Goal: Contribute content: Contribute content

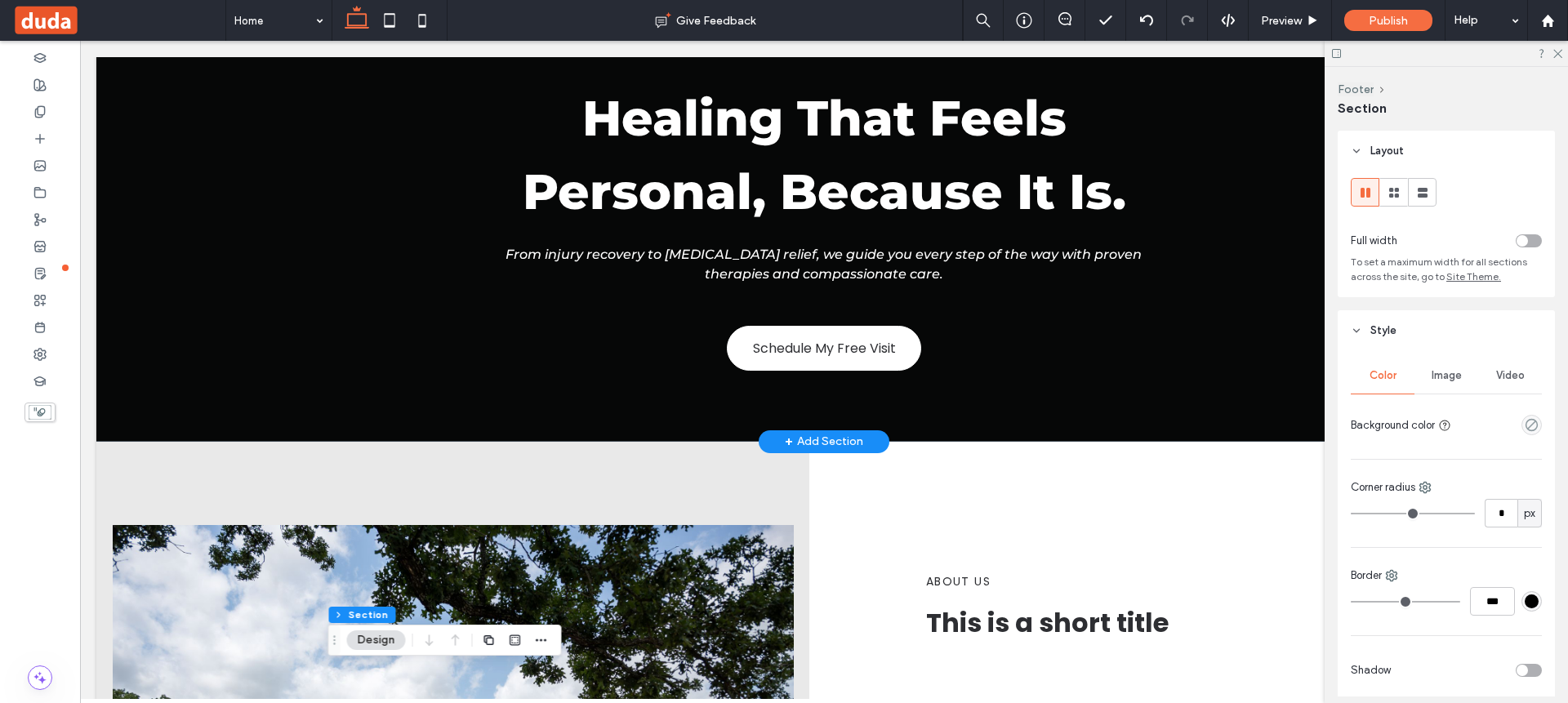
click at [802, 439] on div "+ Add Section" at bounding box center [824, 441] width 79 height 18
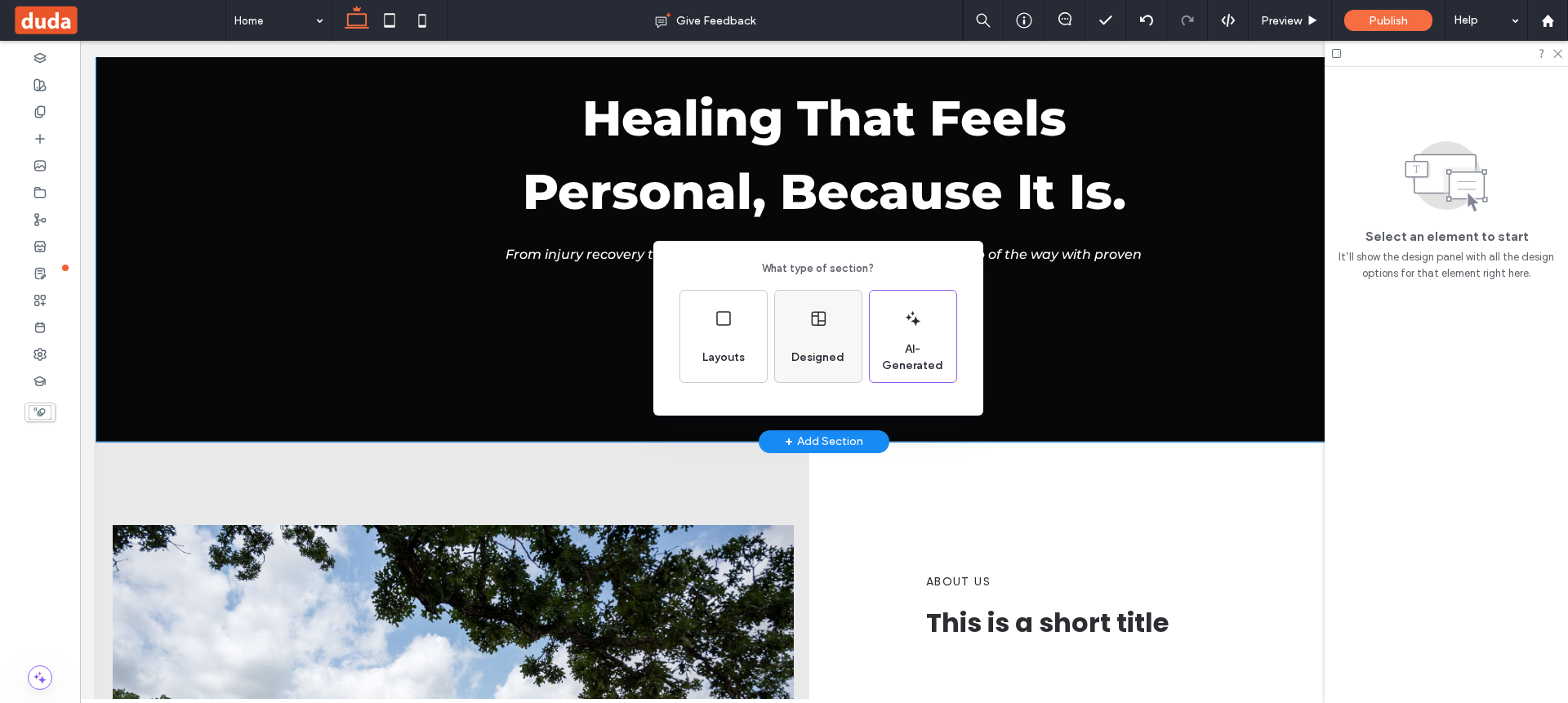
click at [843, 344] on div "Designed" at bounding box center [817, 357] width 66 height 36
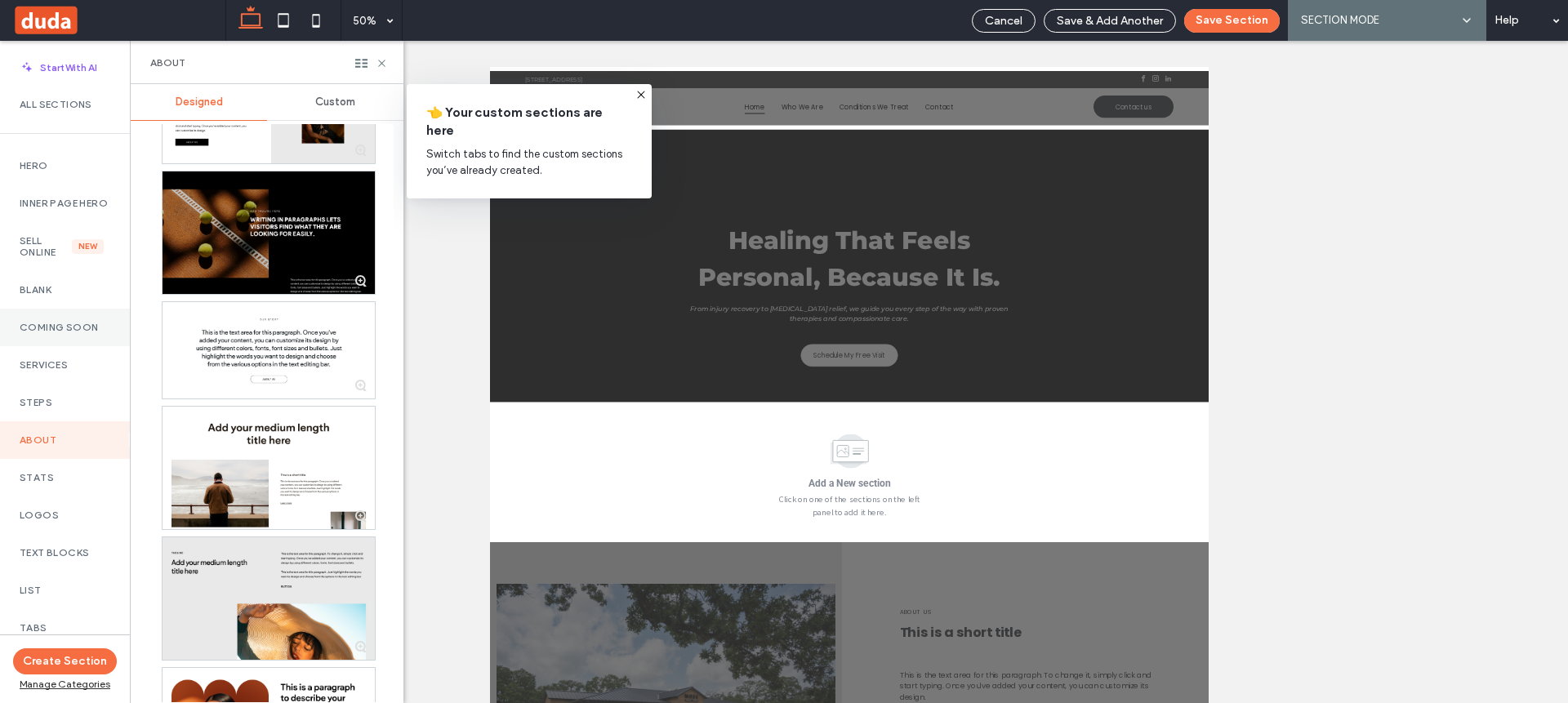
scroll to position [1568, 0]
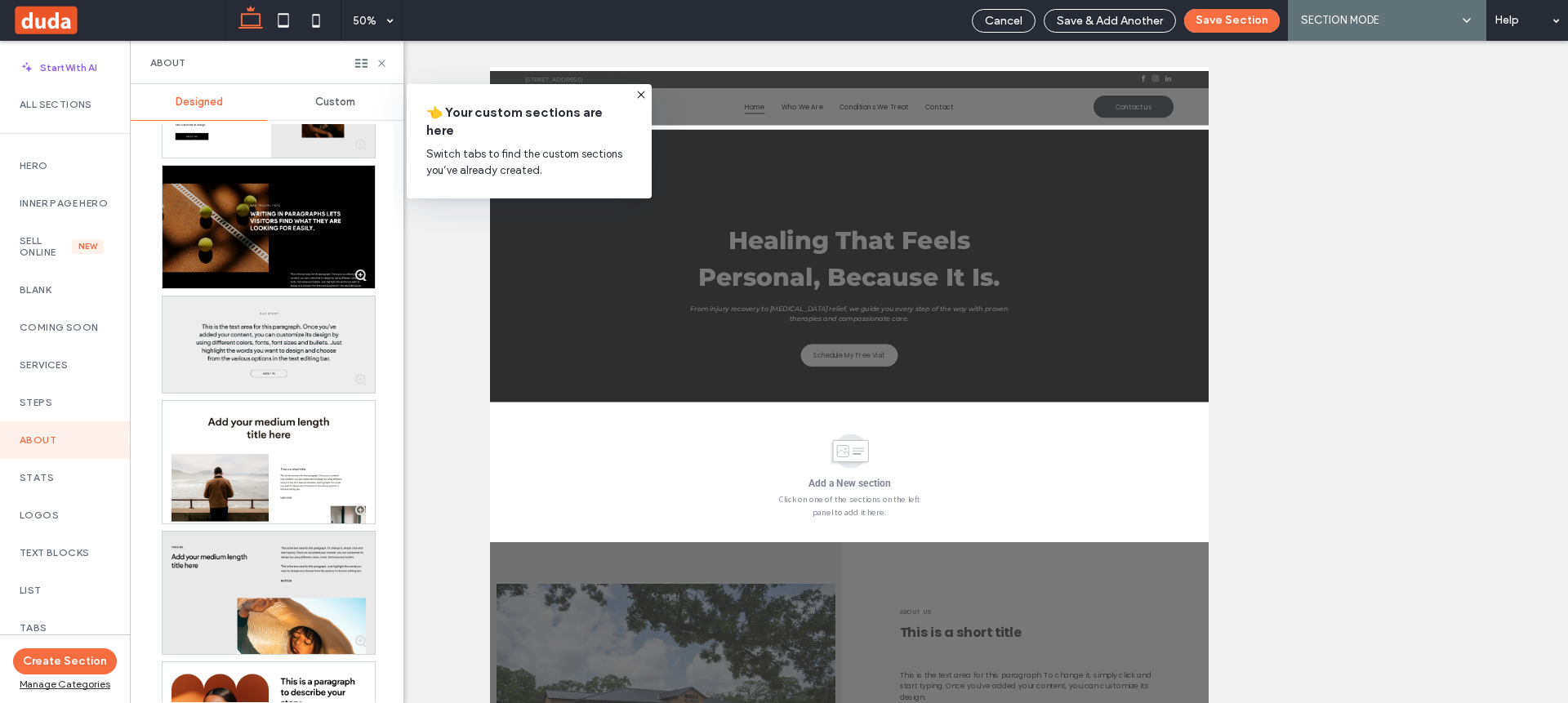
click at [315, 337] on div at bounding box center [268, 344] width 212 height 97
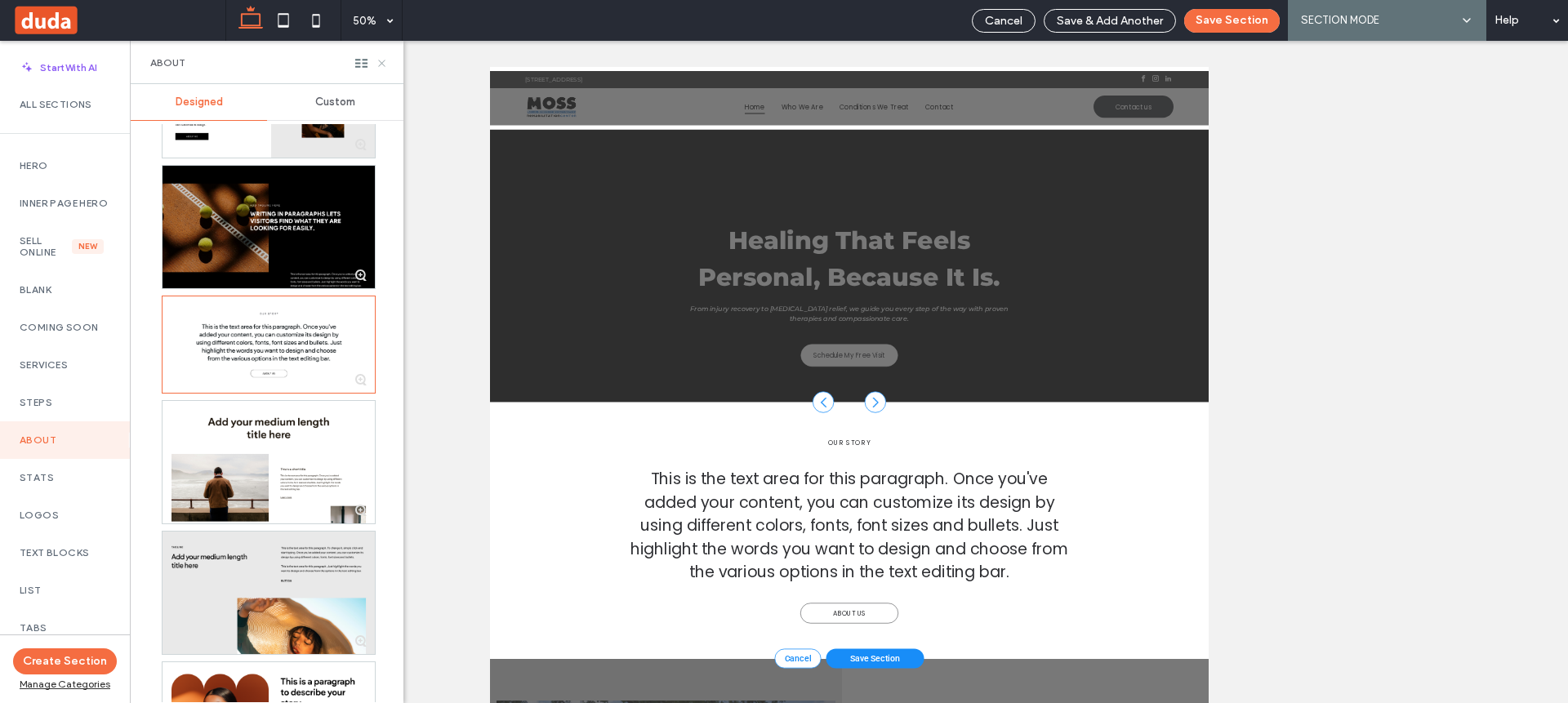
click at [383, 63] on icon at bounding box center [382, 63] width 12 height 12
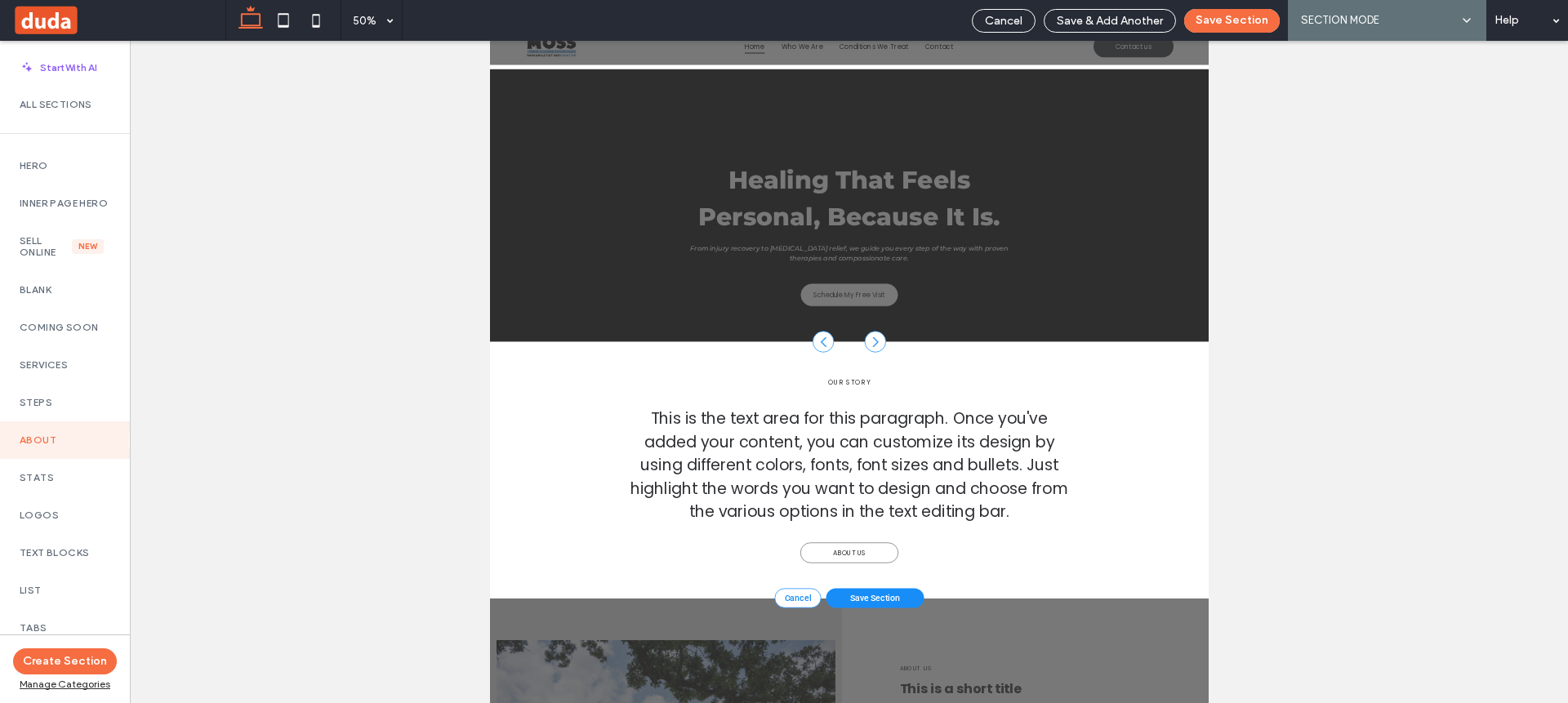
scroll to position [83, 0]
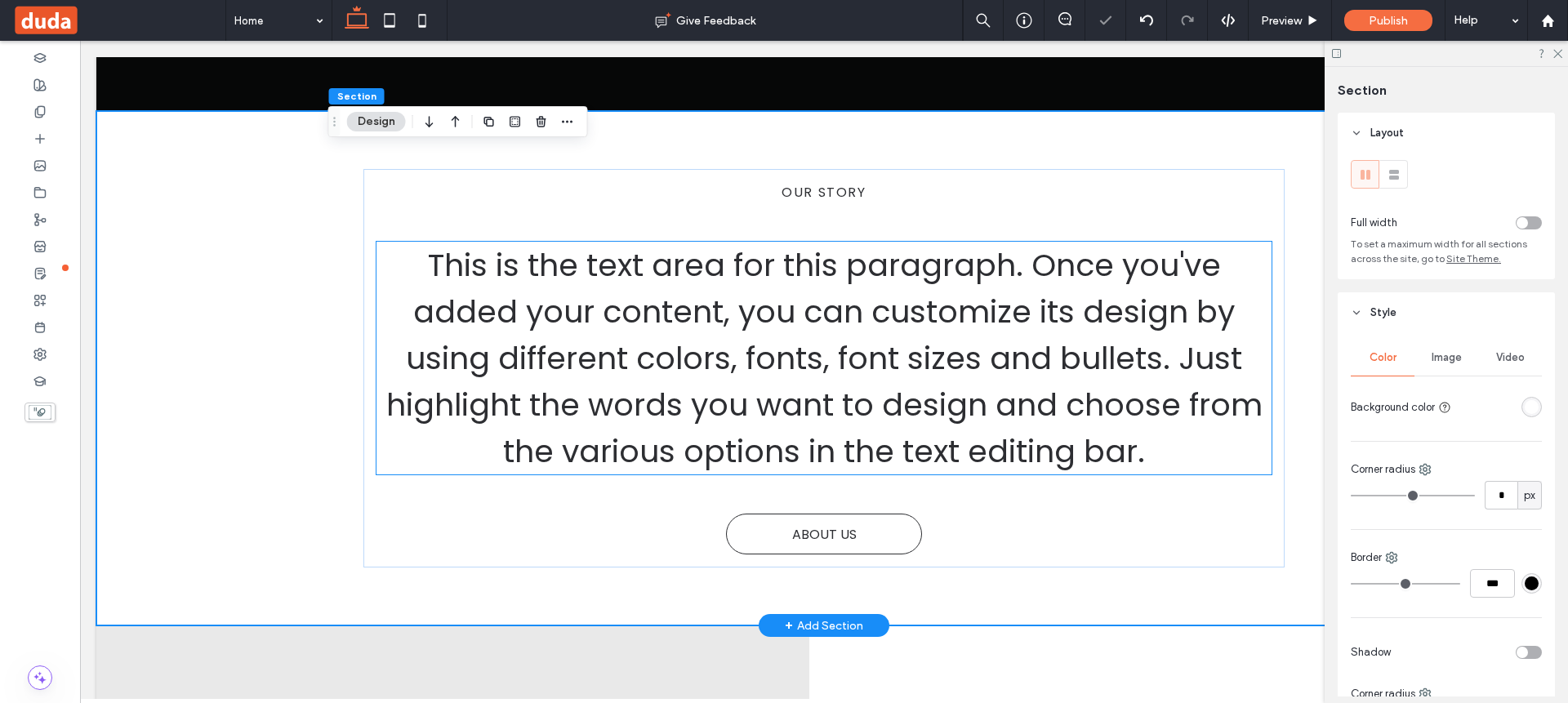
scroll to position [621, 0]
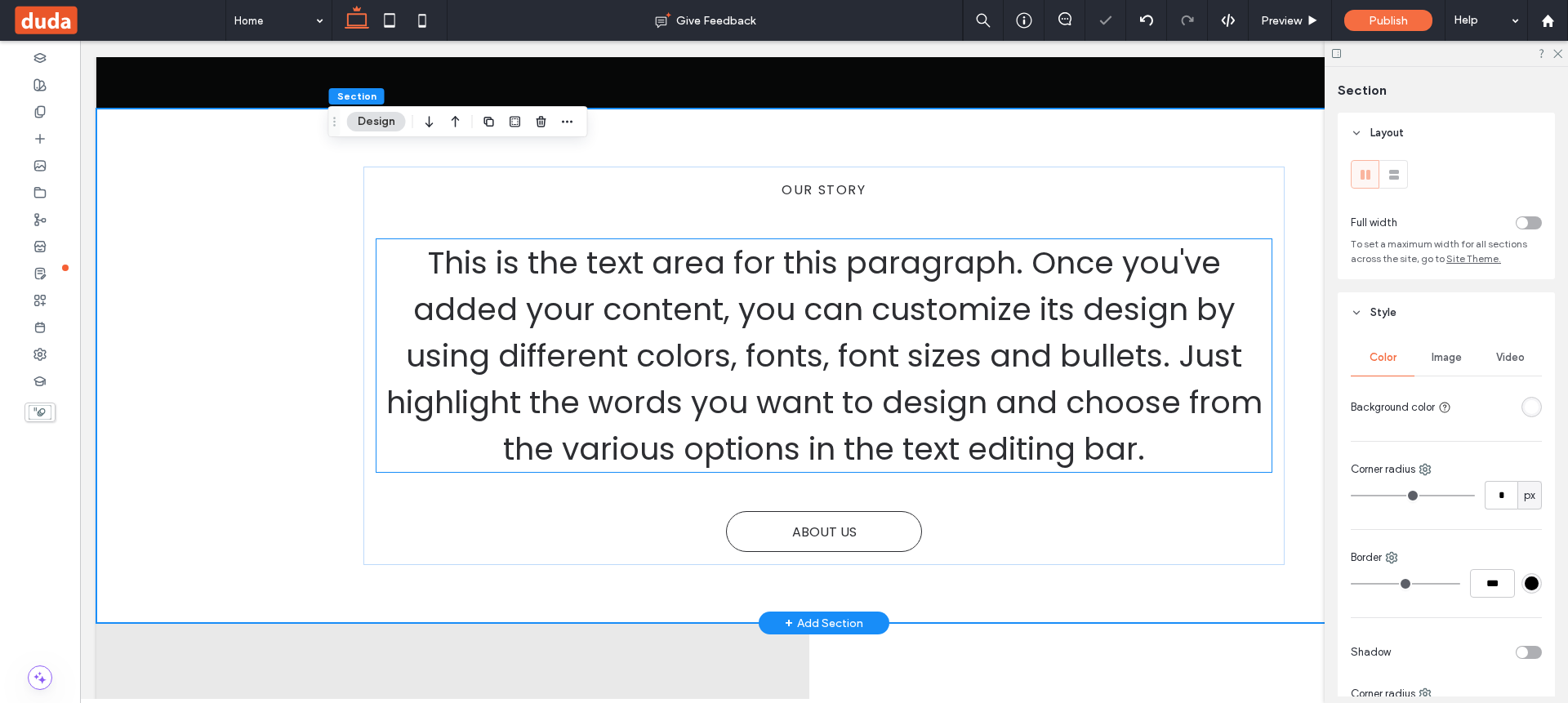
click at [813, 404] on span "This is the text area for this paragraph. Once you've added your content, you c…" at bounding box center [824, 355] width 876 height 230
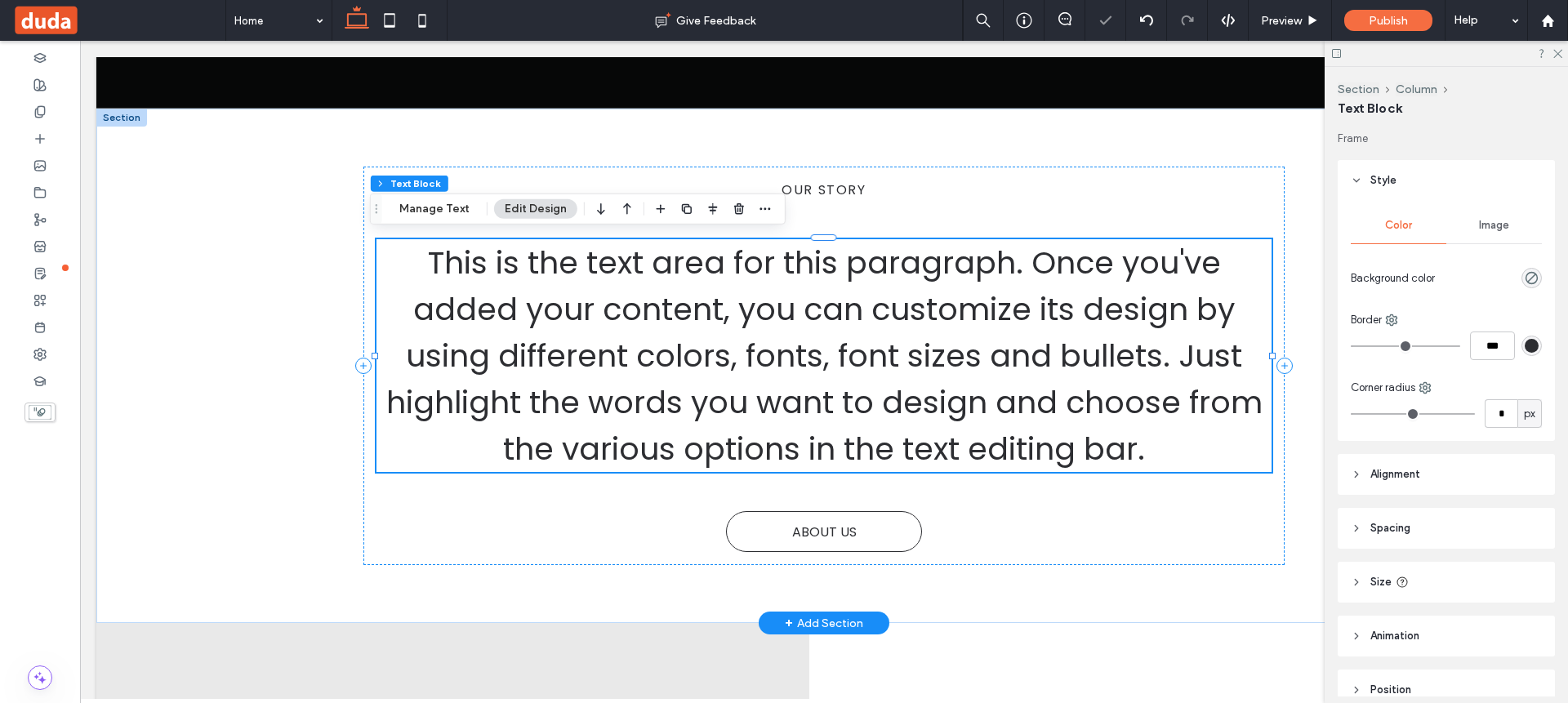
click at [813, 404] on span "This is the text area for this paragraph. Once you've added your content, you c…" at bounding box center [824, 355] width 876 height 230
type input "*******"
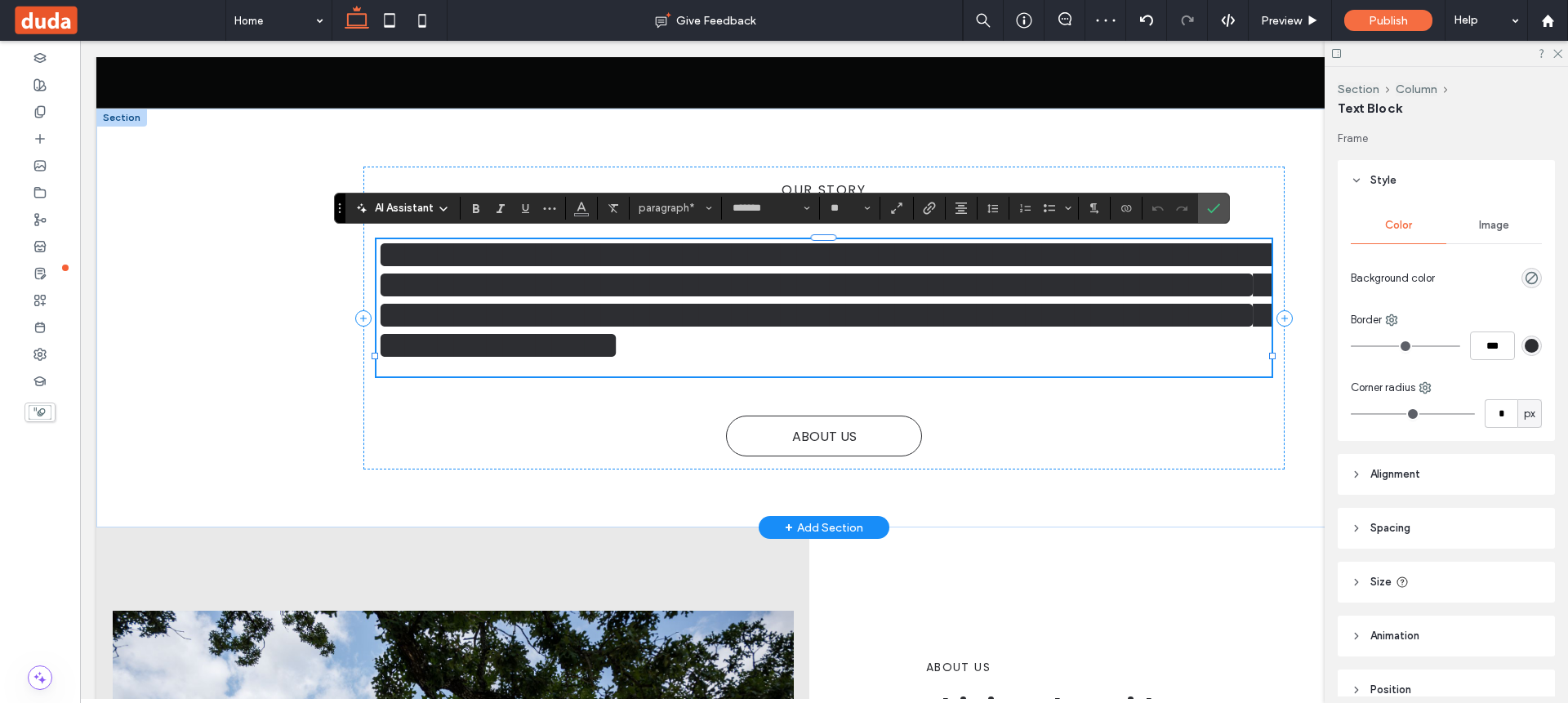
type input "**"
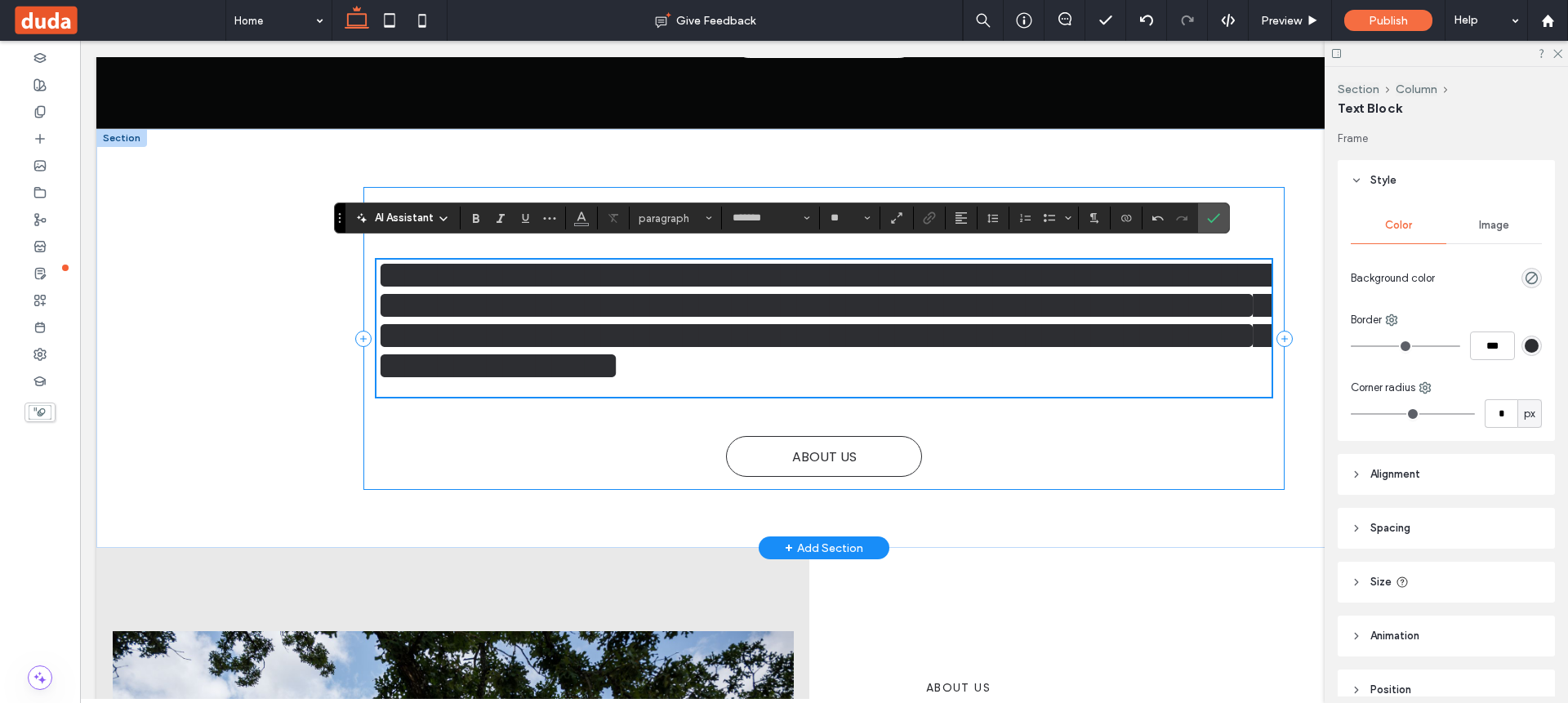
scroll to position [599, 0]
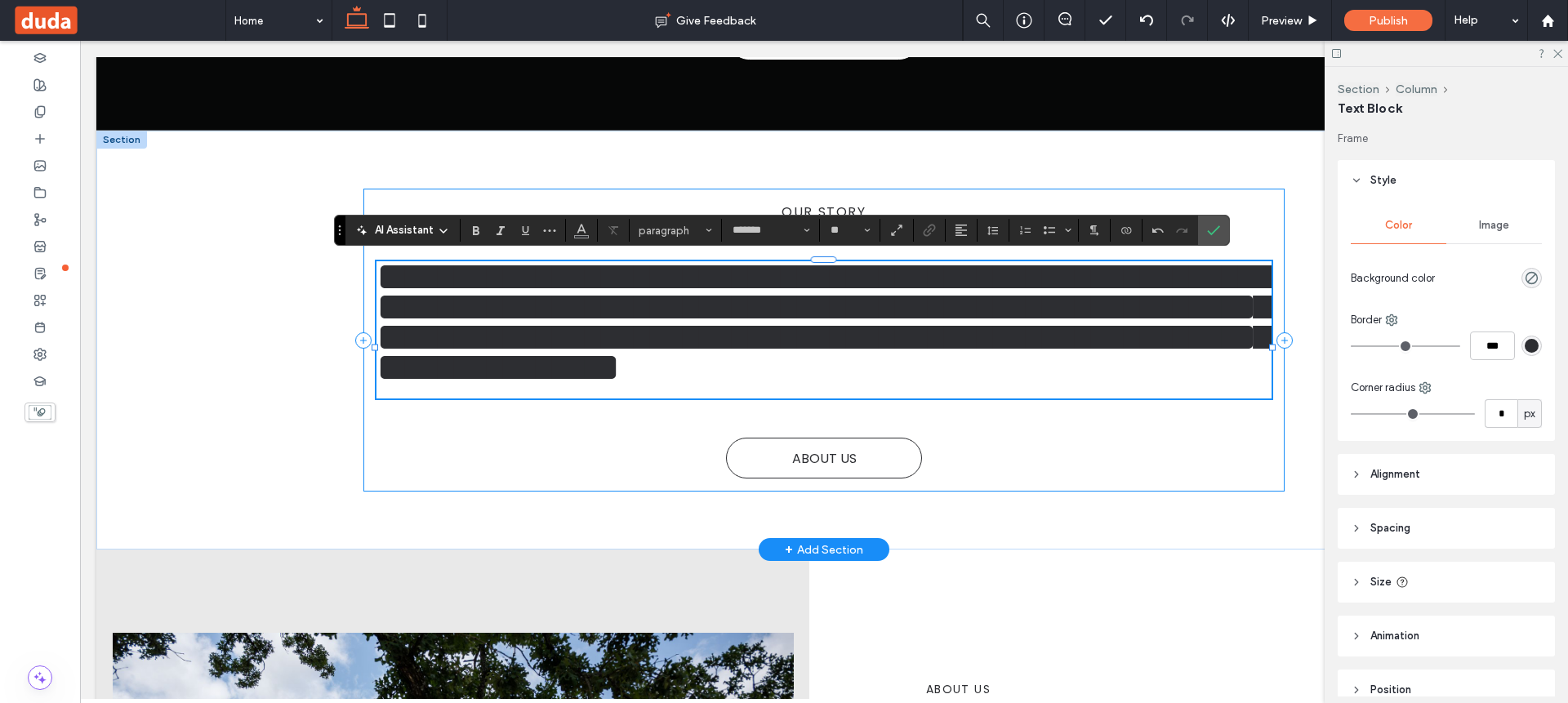
drag, startPoint x: 1080, startPoint y: 484, endPoint x: 1044, endPoint y: 450, distance: 49.5
click at [1080, 484] on div "**********" at bounding box center [824, 340] width 922 height 302
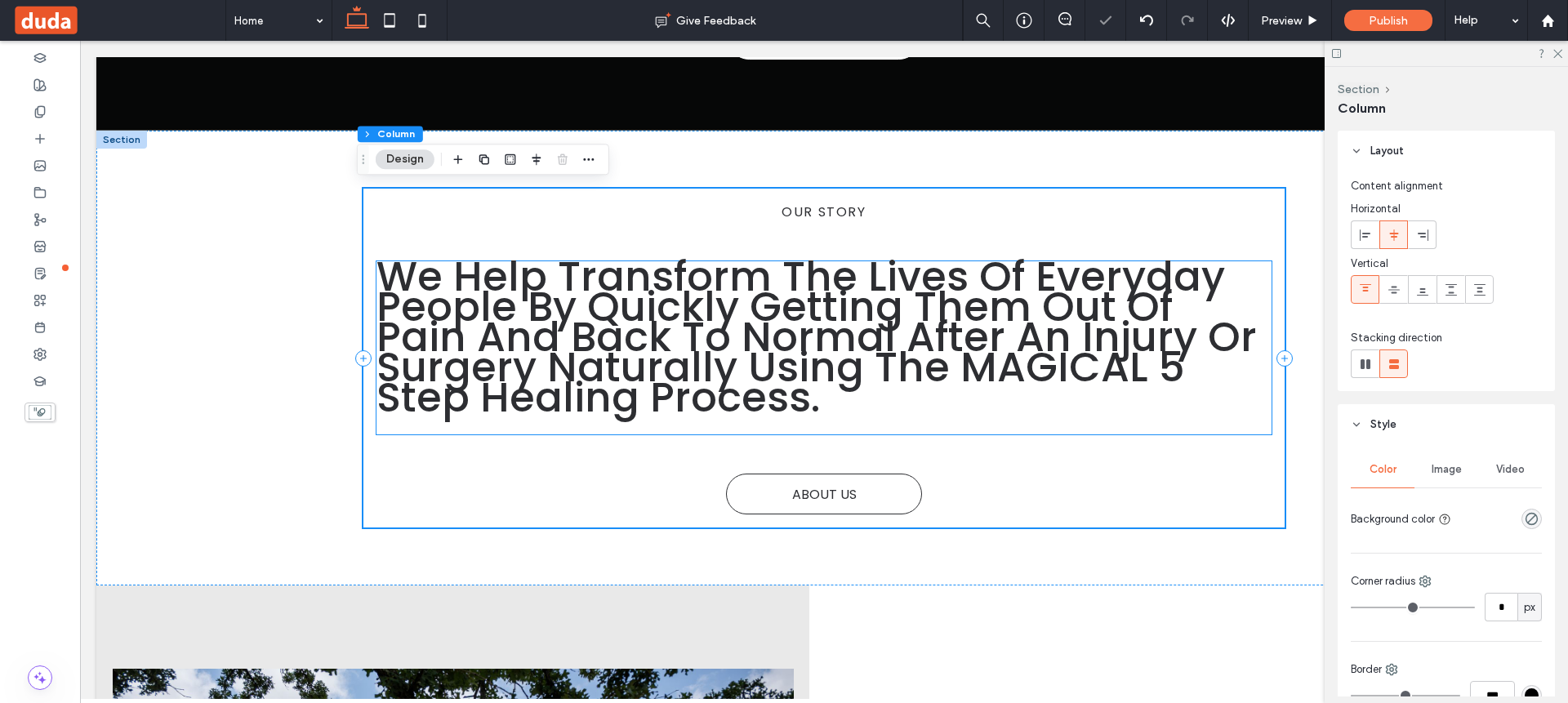
click at [890, 406] on h1 "We Help Transform The Lives Of Everyday People By Quickly Getting Them Out Of P…" at bounding box center [824, 337] width 896 height 151
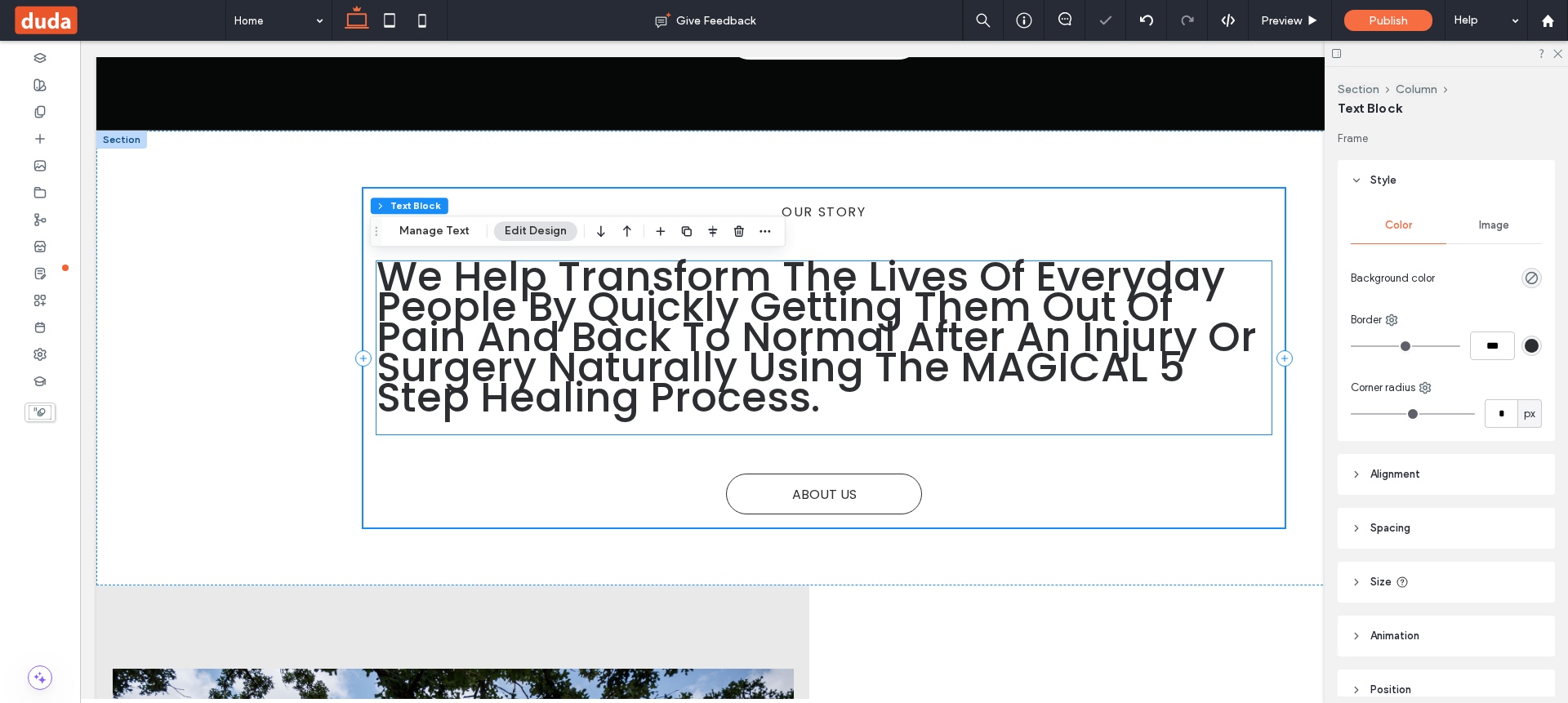
click at [890, 406] on h1 "We Help Transform The Lives Of Everyday People By Quickly Getting Them Out Of P…" at bounding box center [824, 337] width 896 height 151
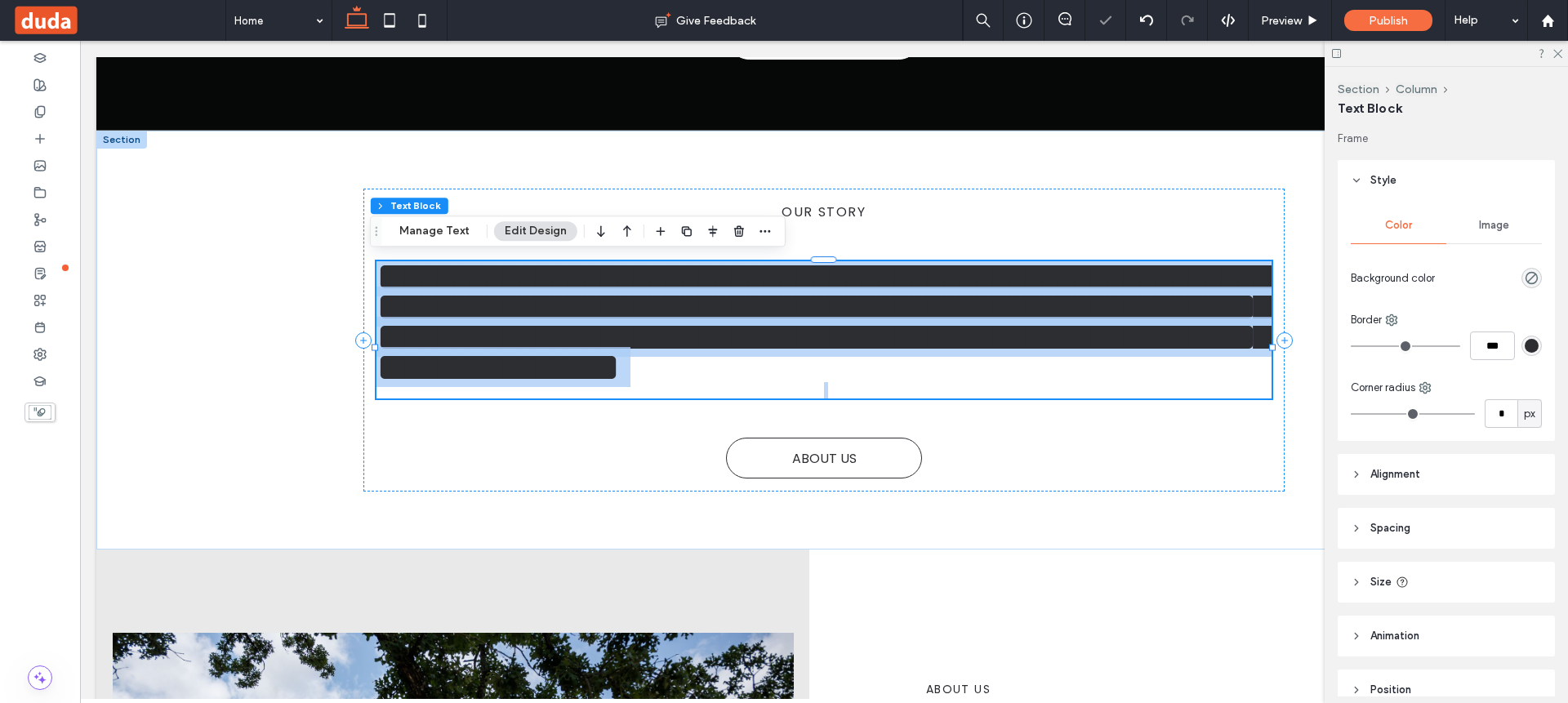
click at [890, 382] on h1 "**********" at bounding box center [824, 321] width 896 height 120
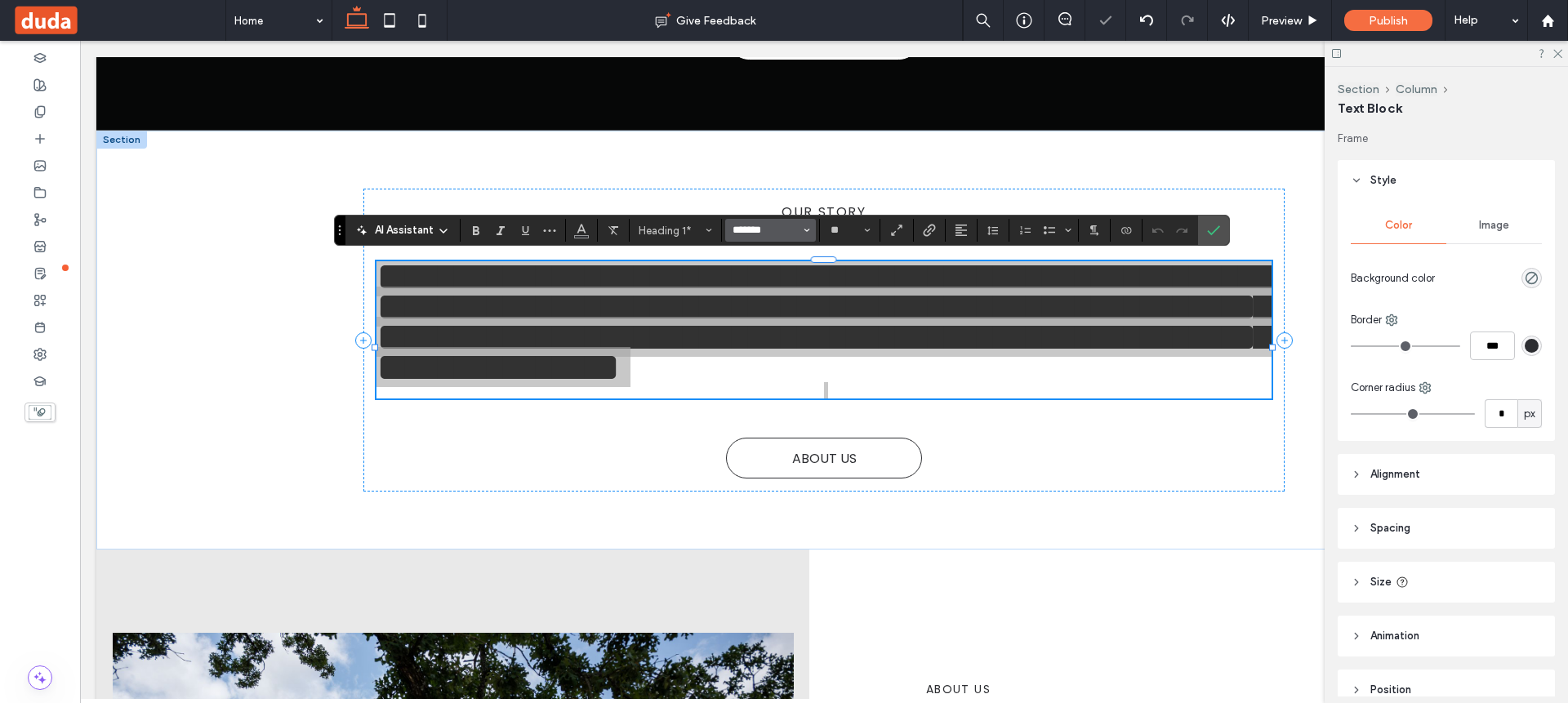
click at [790, 231] on input "*******" at bounding box center [765, 230] width 69 height 13
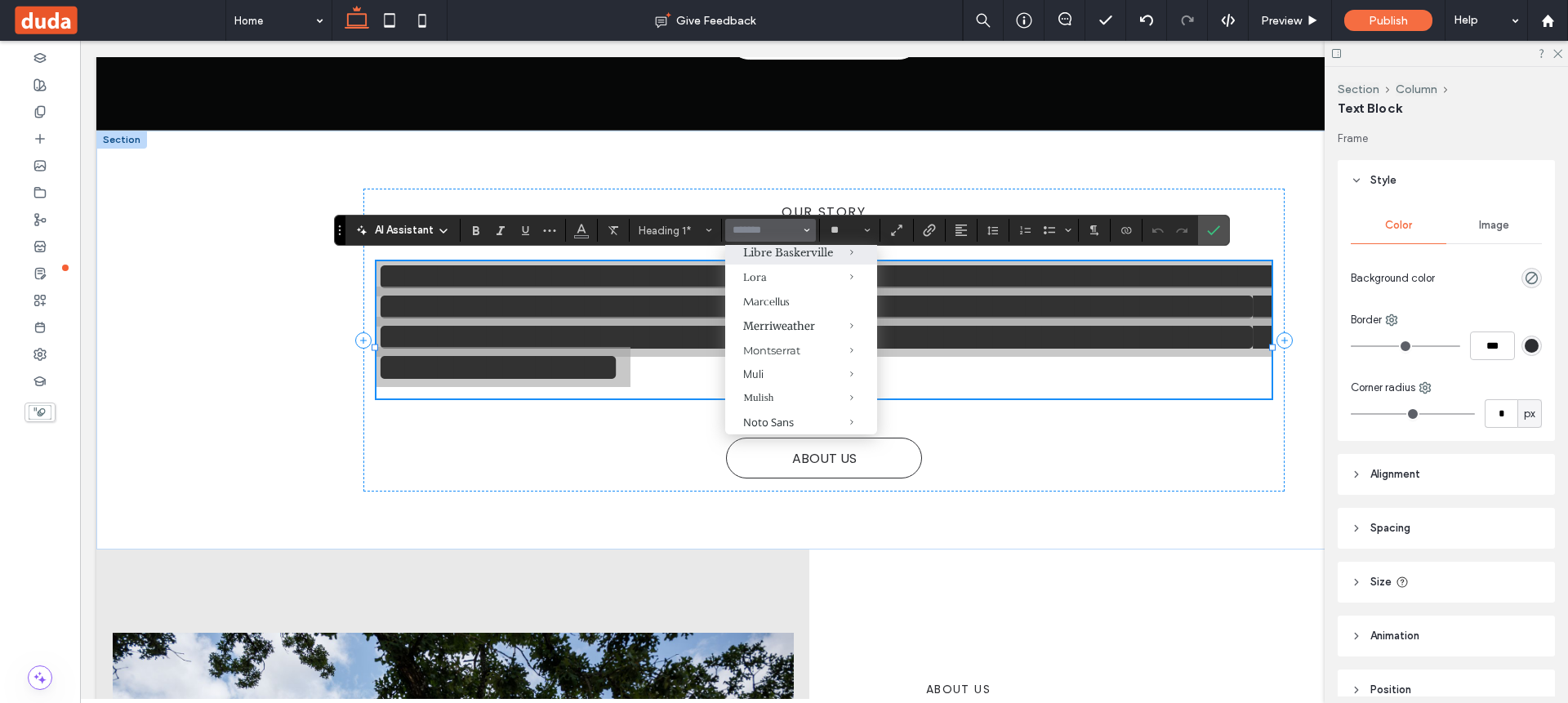
scroll to position [767, 0]
click at [882, 453] on div "Medium" at bounding box center [873, 453] width 46 height 13
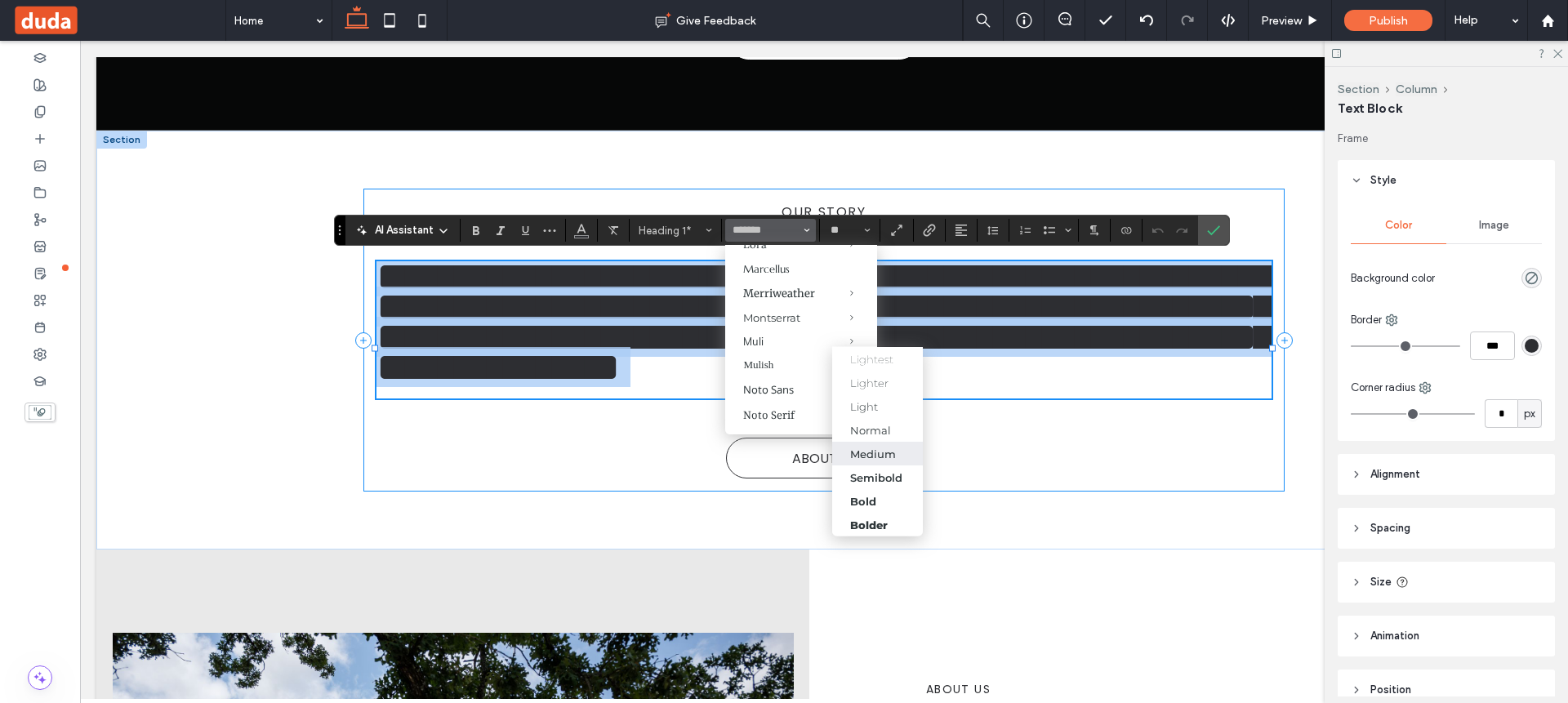
type input "**********"
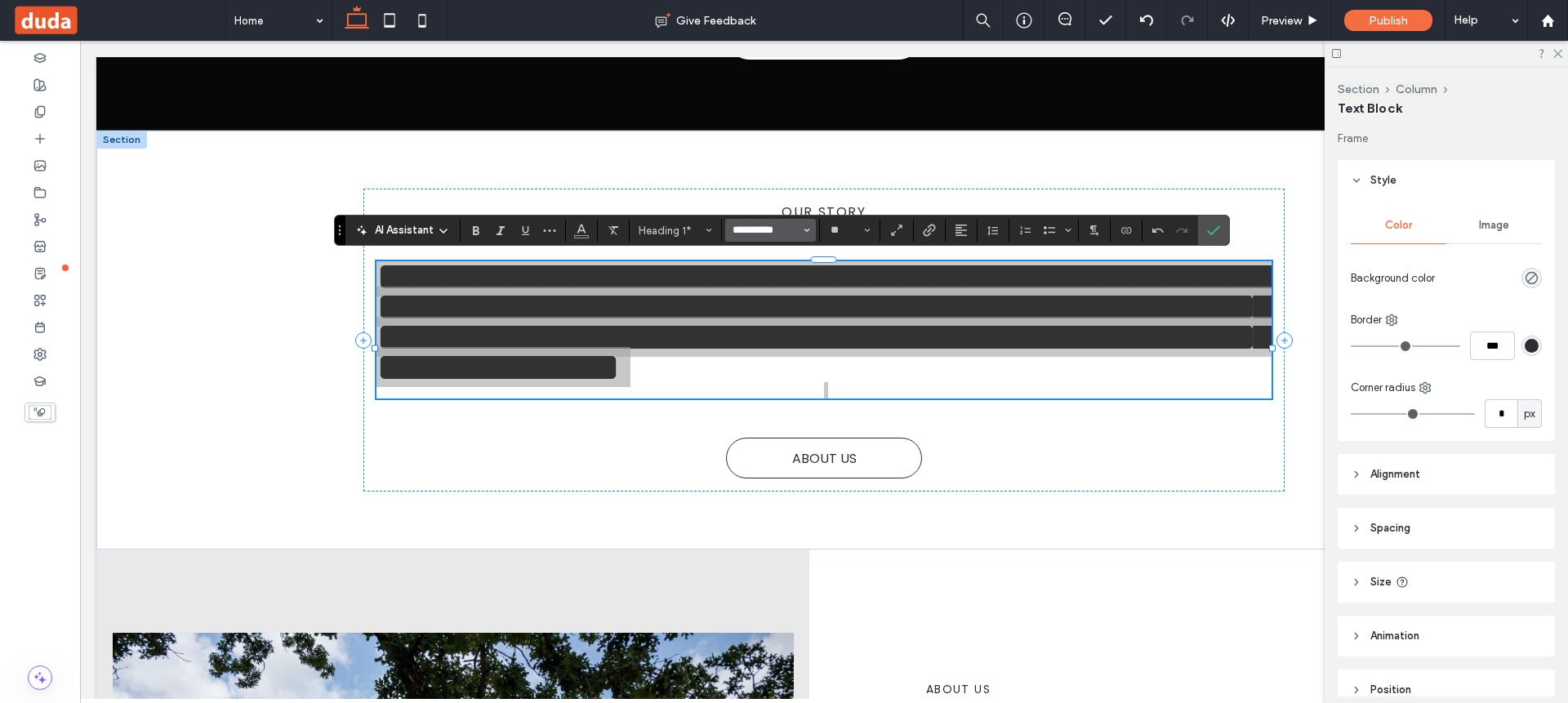
click at [774, 236] on input "**********" at bounding box center [765, 230] width 69 height 13
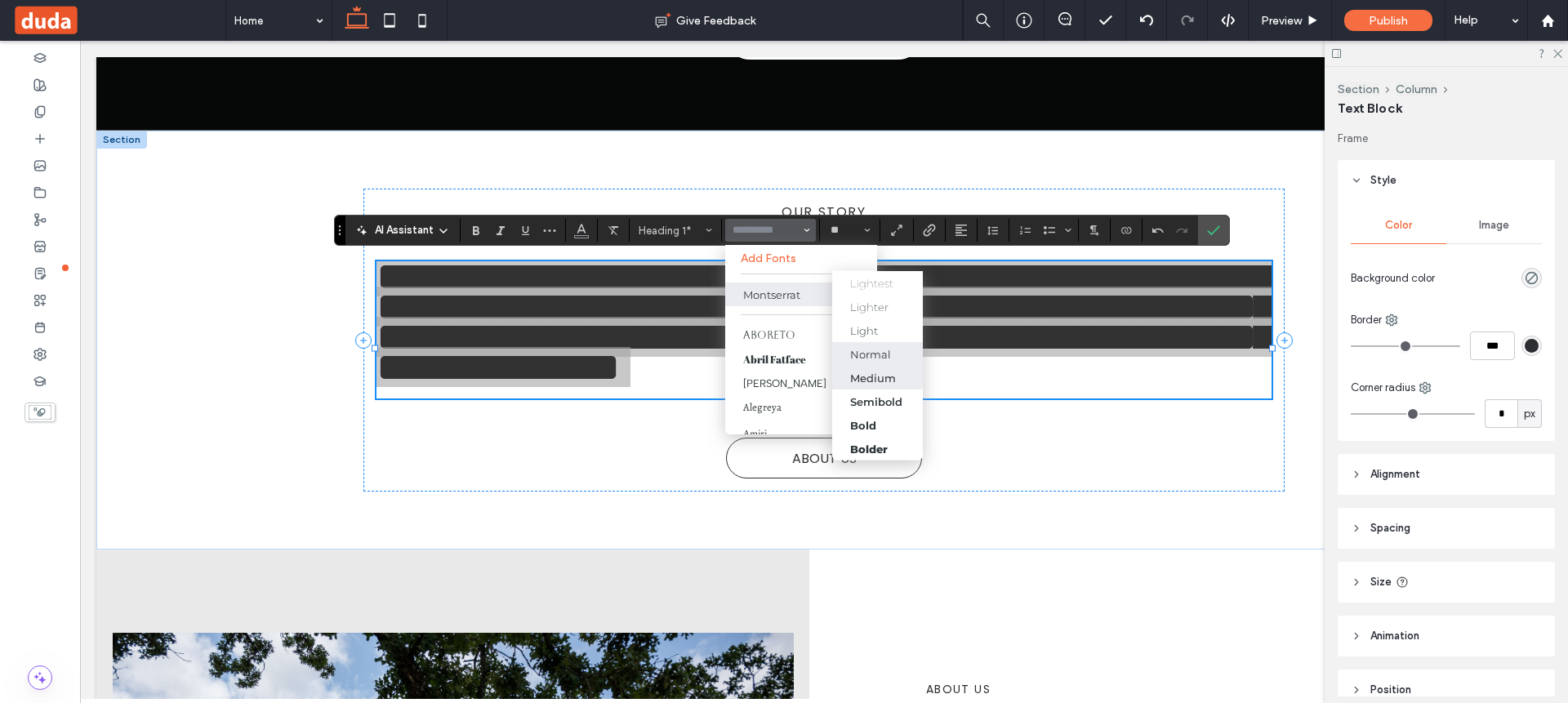
click at [860, 349] on div "Normal" at bounding box center [871, 353] width 41 height 13
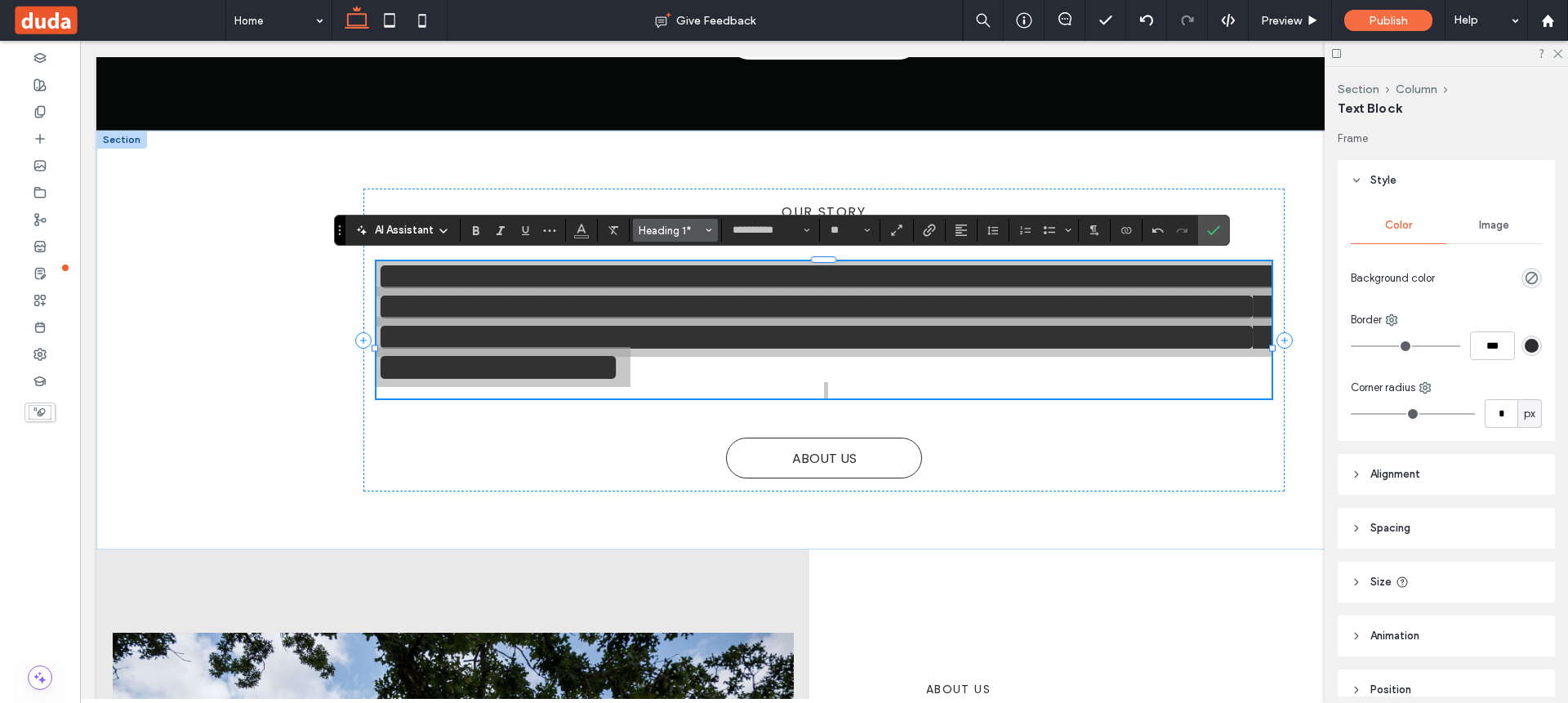
click at [672, 225] on span "Heading 1*" at bounding box center [670, 231] width 64 height 12
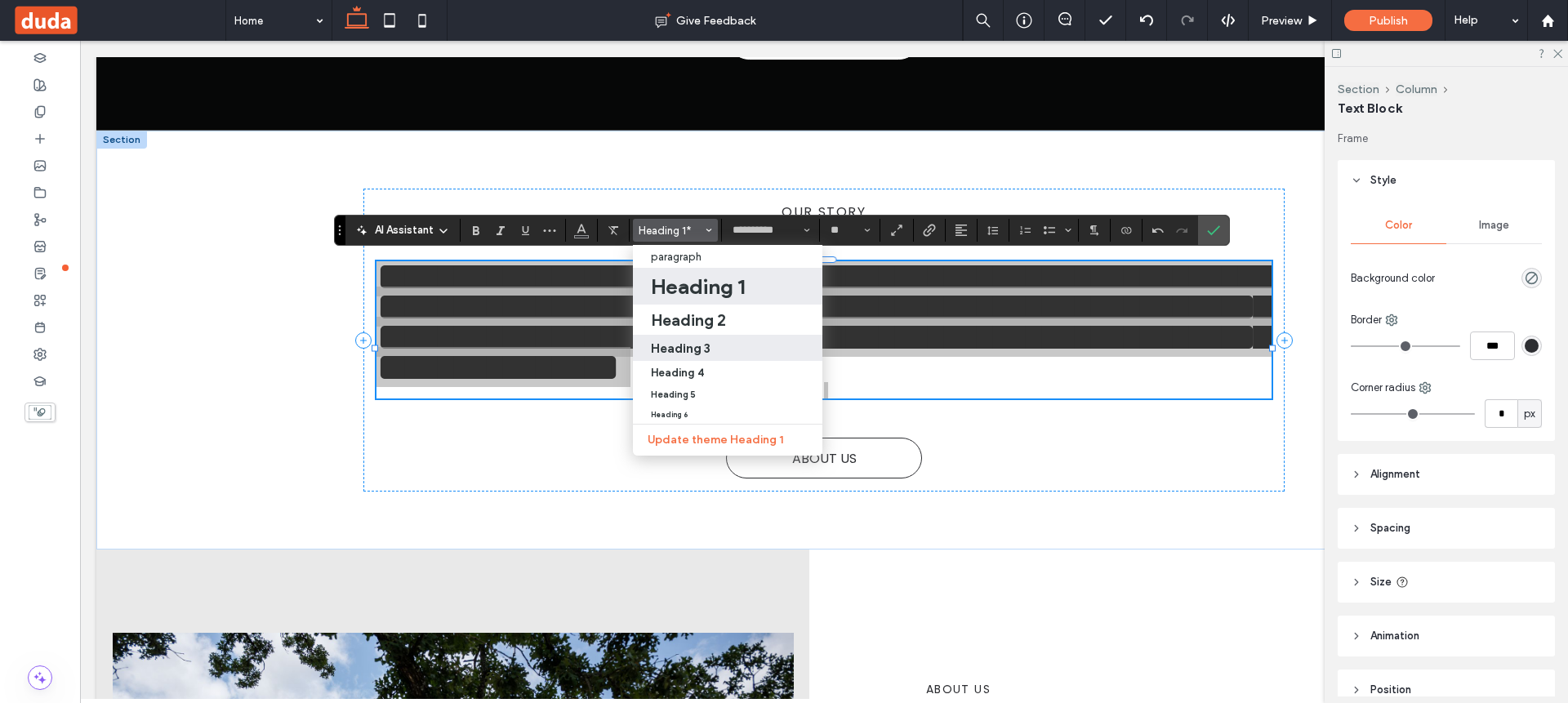
click at [694, 340] on h3 "Heading 3" at bounding box center [681, 348] width 60 height 15
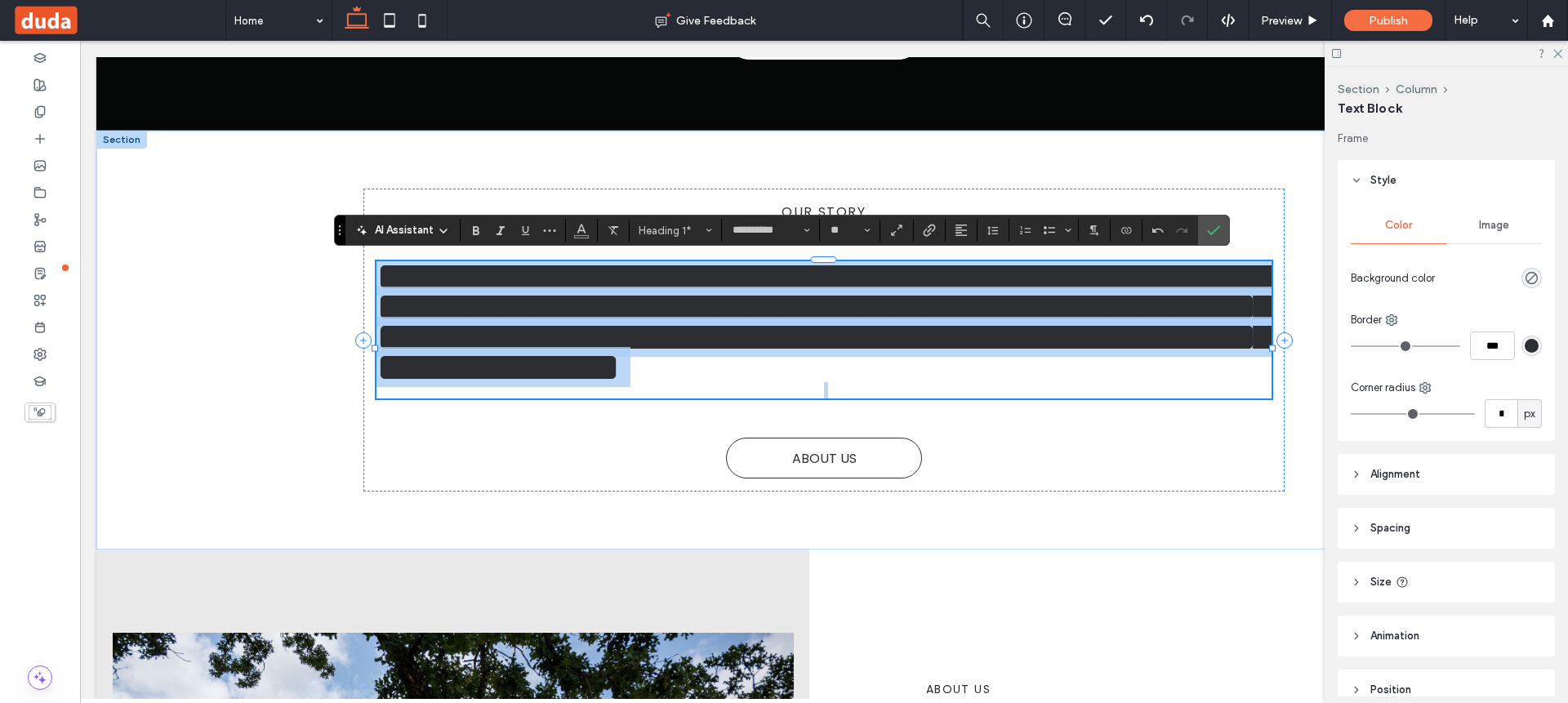
type input "*******"
type input "*"
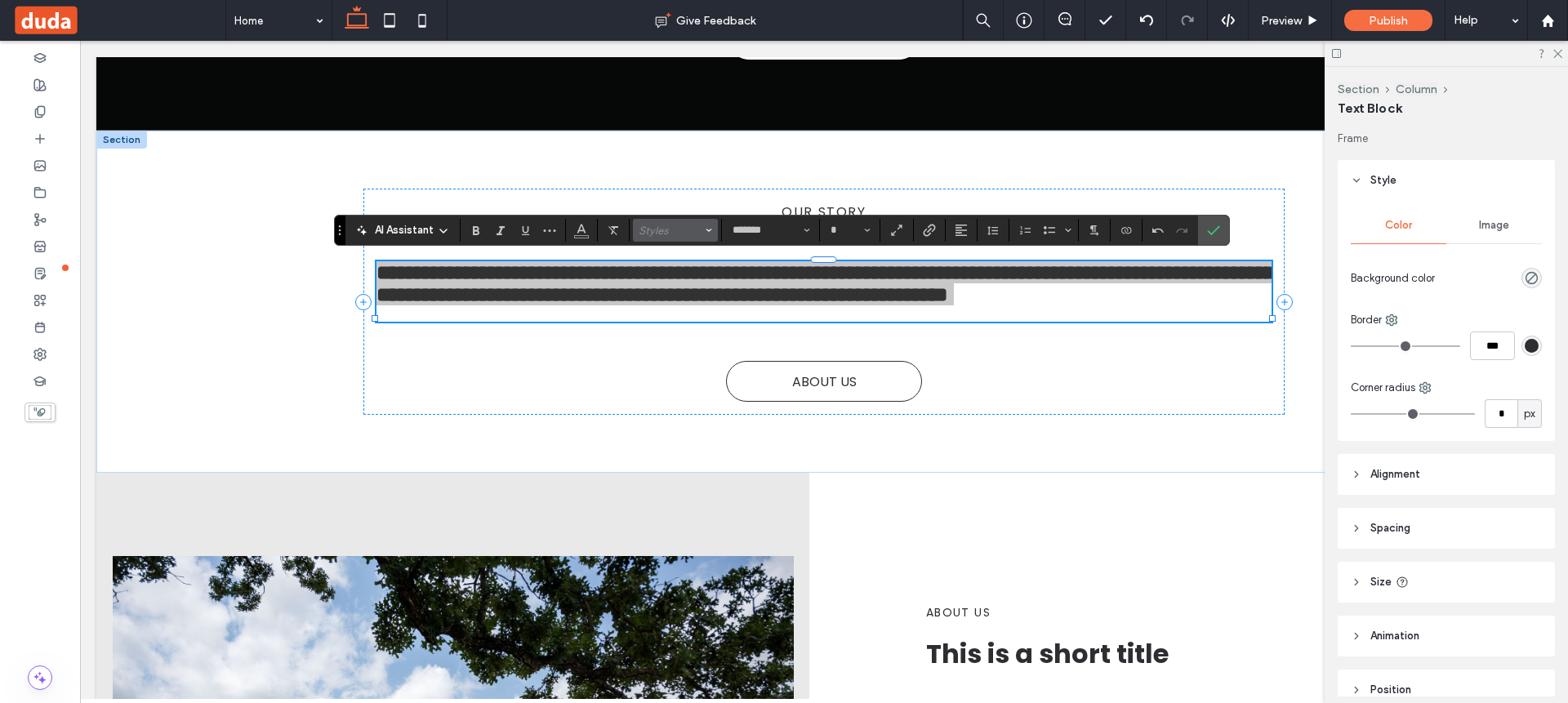
click at [678, 233] on span "Styles" at bounding box center [670, 231] width 64 height 12
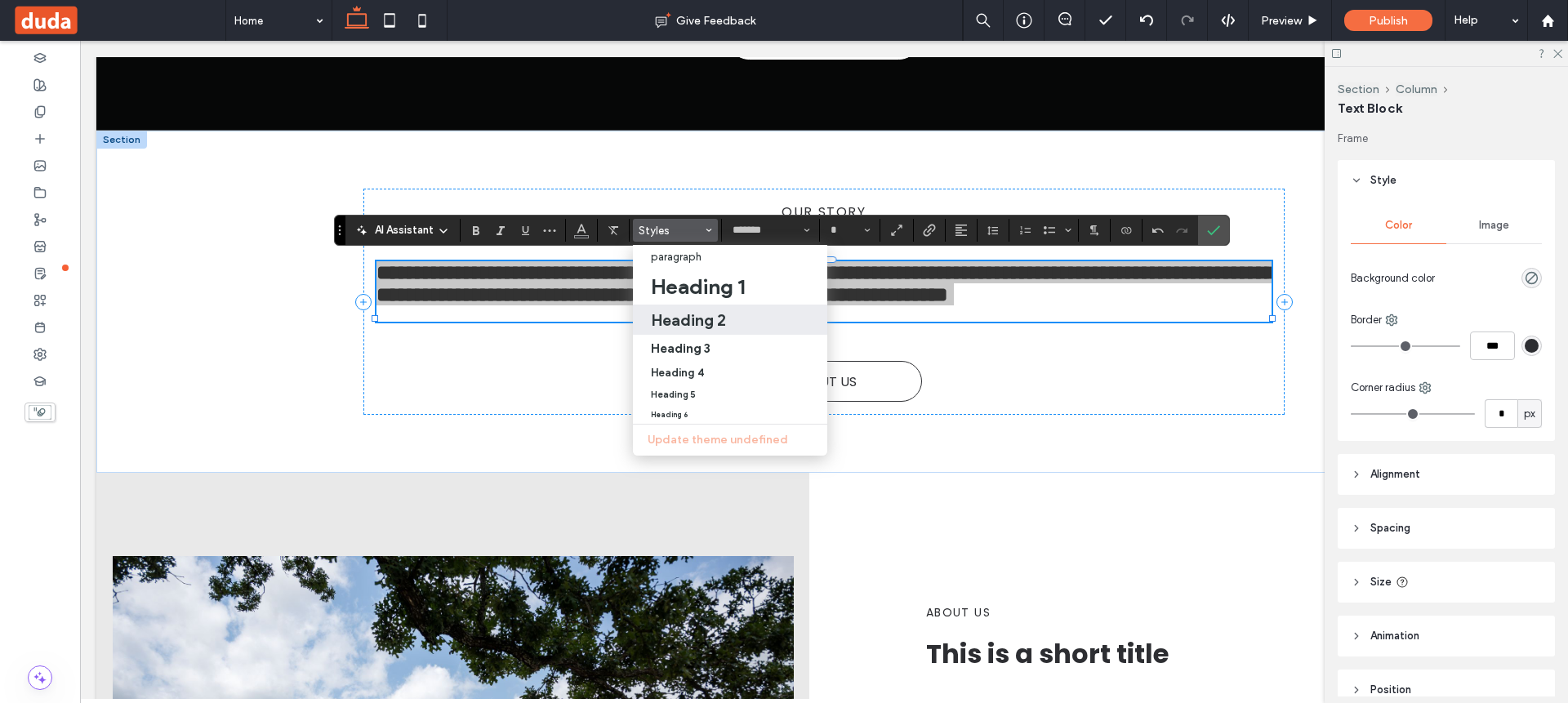
click at [672, 319] on h2 "Heading 2" at bounding box center [689, 319] width 75 height 20
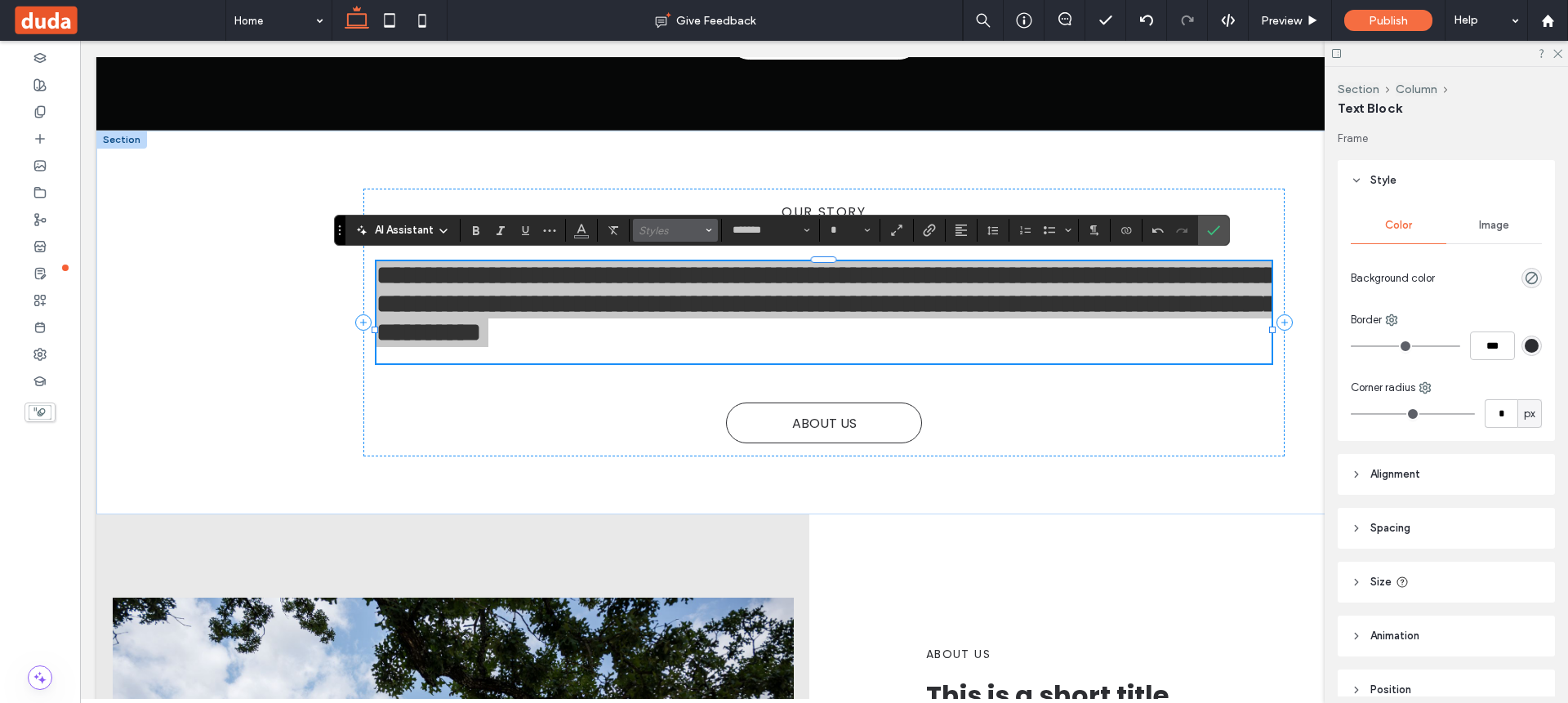
click at [662, 221] on button "Styles" at bounding box center [675, 230] width 85 height 23
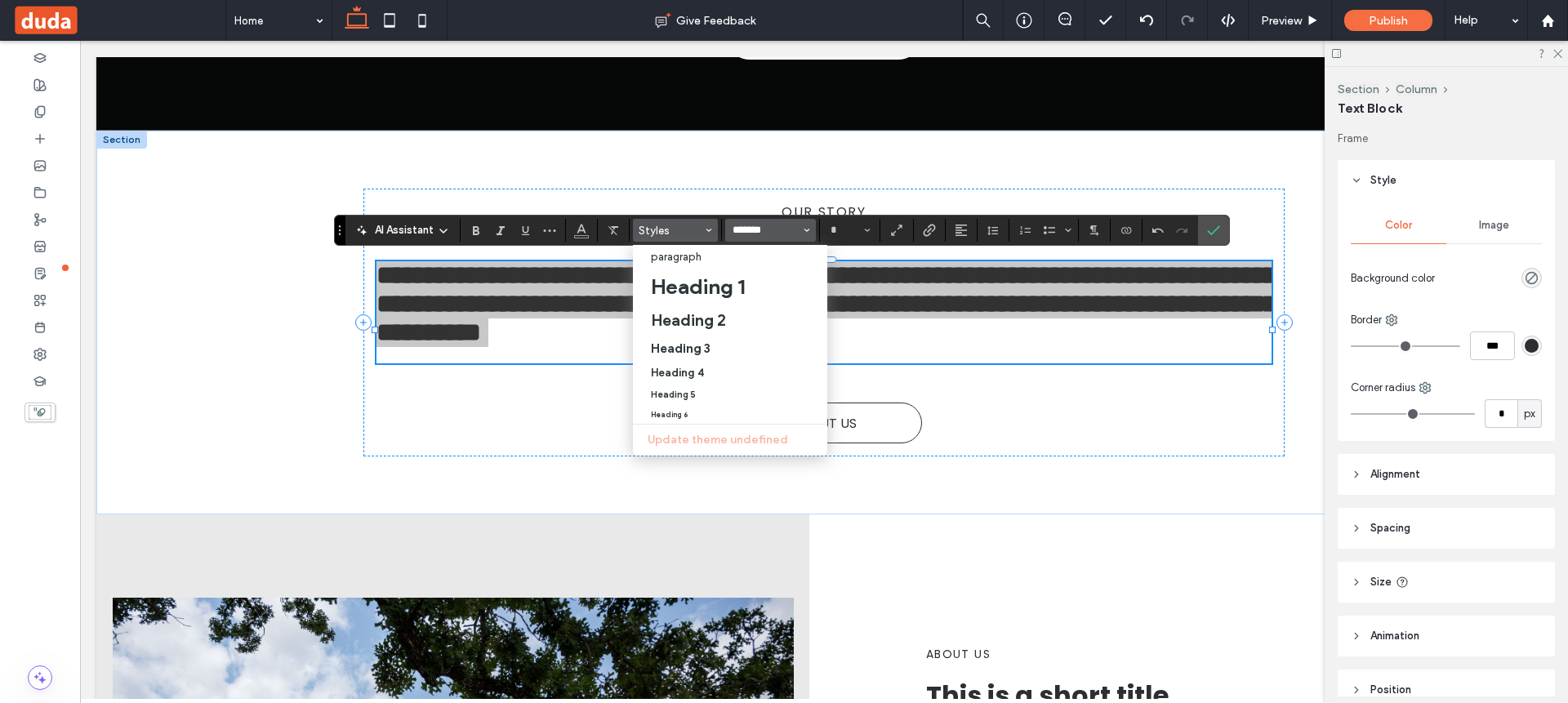
click at [763, 230] on input "*******" at bounding box center [765, 230] width 69 height 13
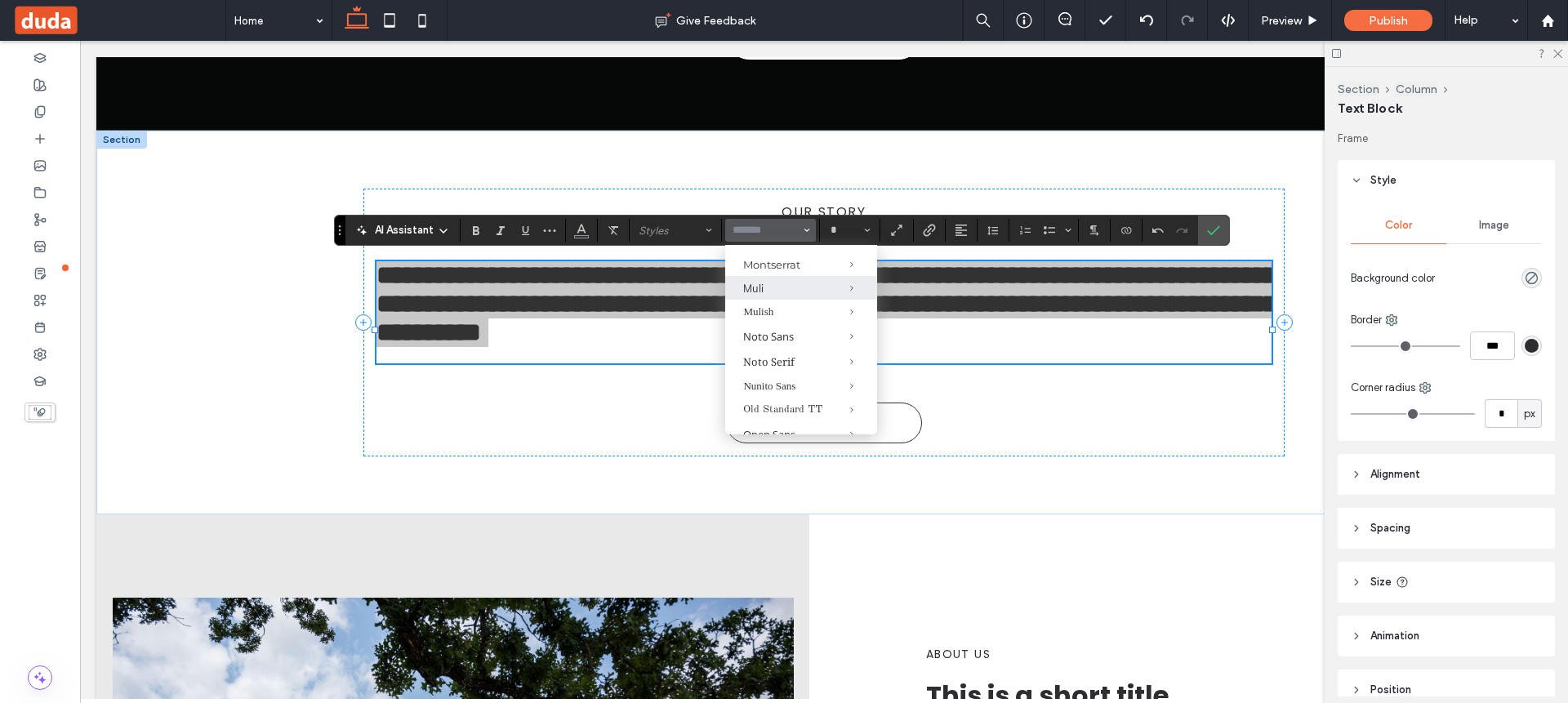
scroll to position [817, 0]
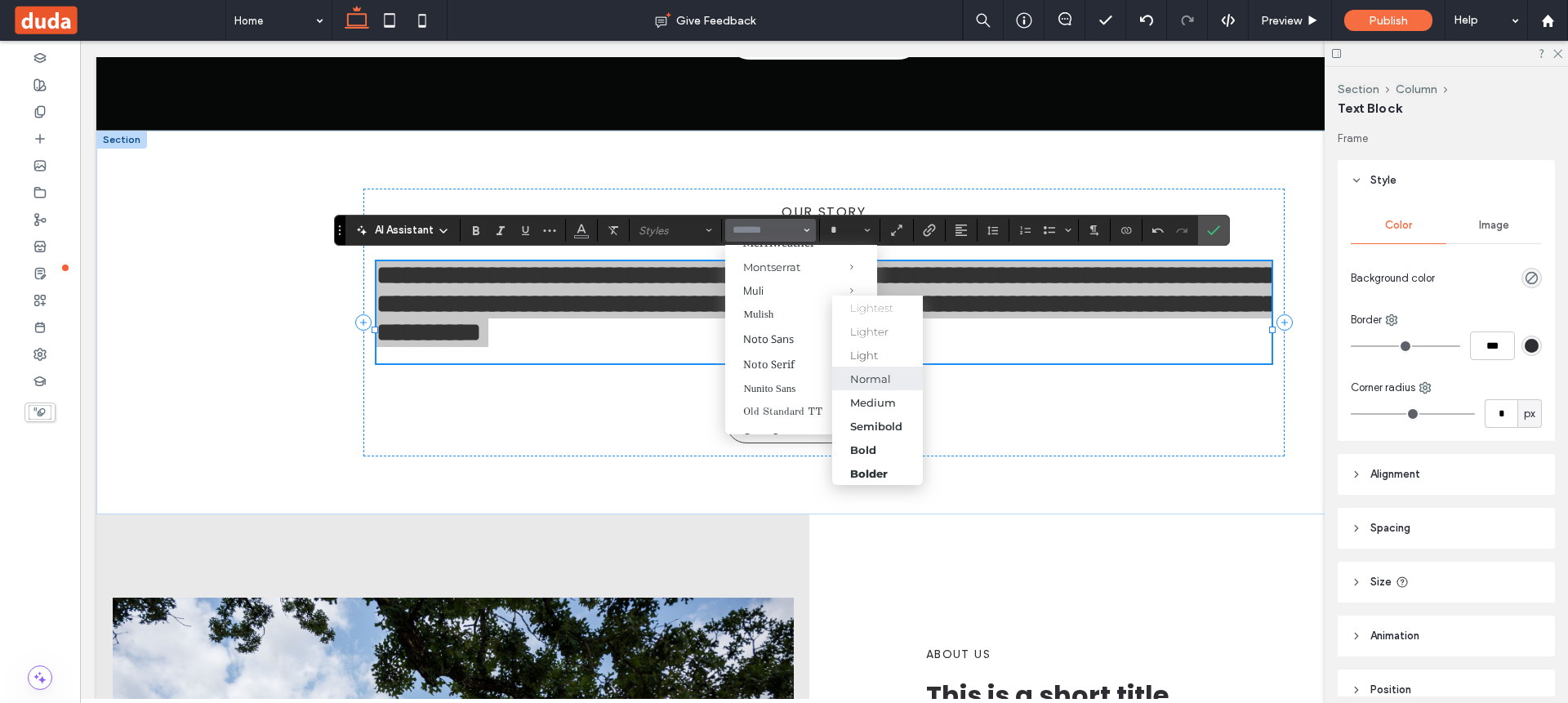
click at [877, 371] on label "Normal" at bounding box center [878, 378] width 91 height 24
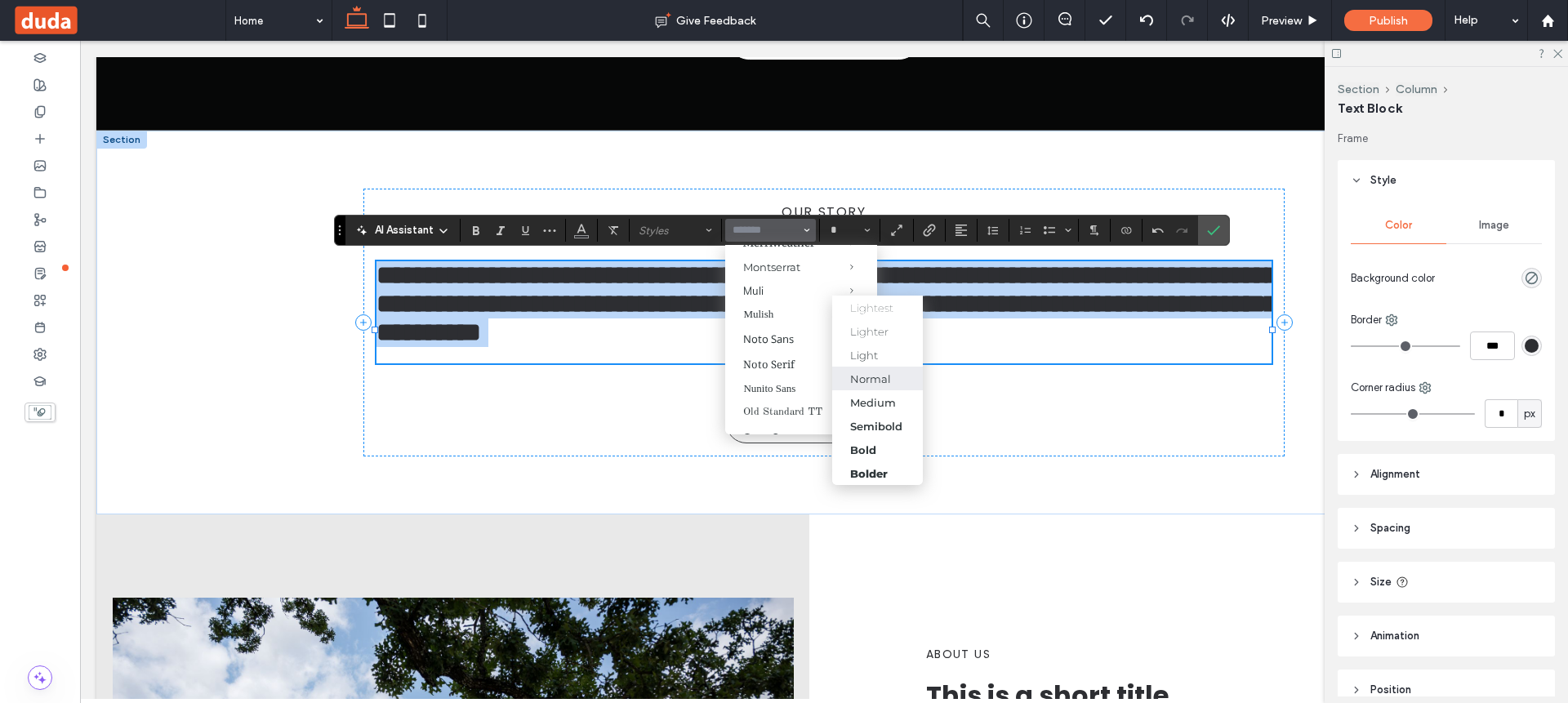
type input "*******"
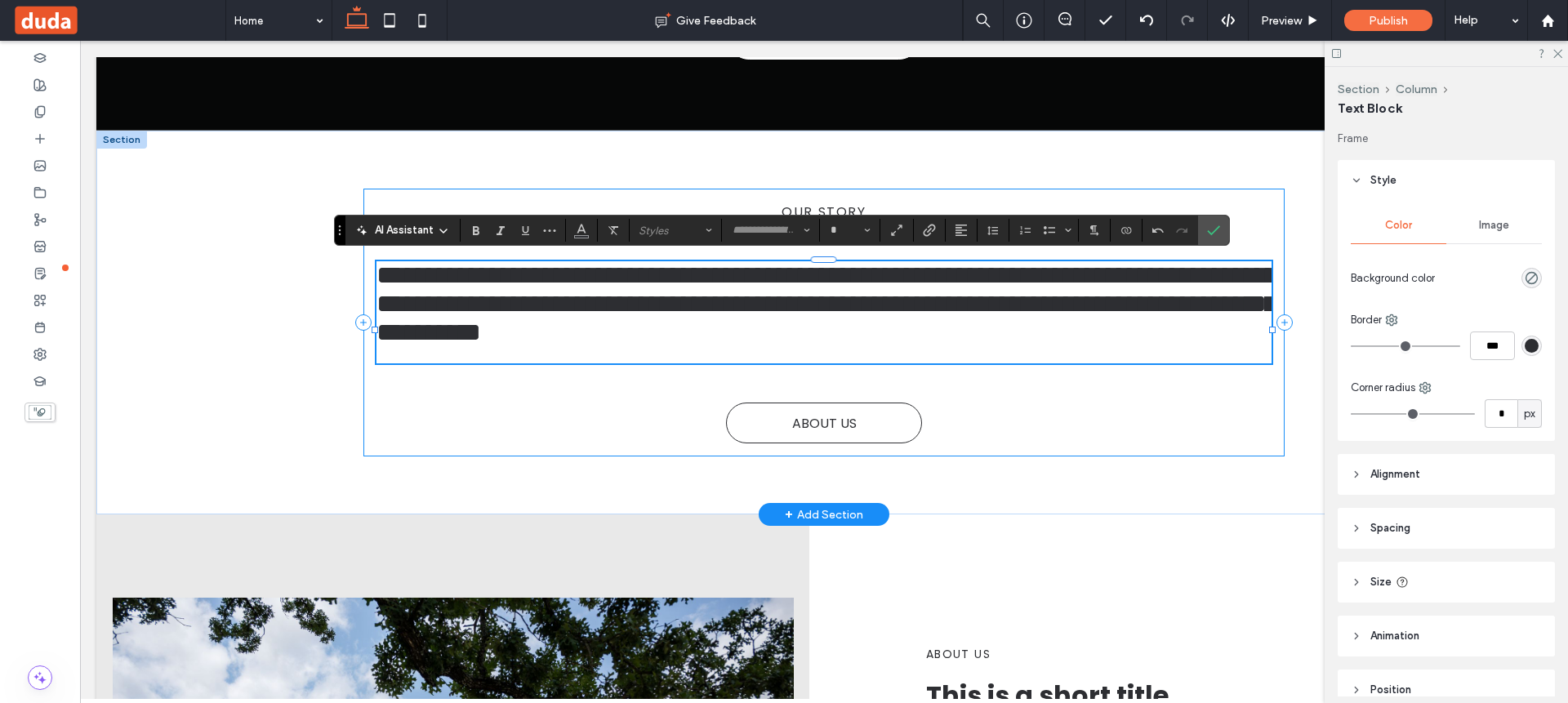
click at [1038, 403] on div "**********" at bounding box center [824, 322] width 922 height 267
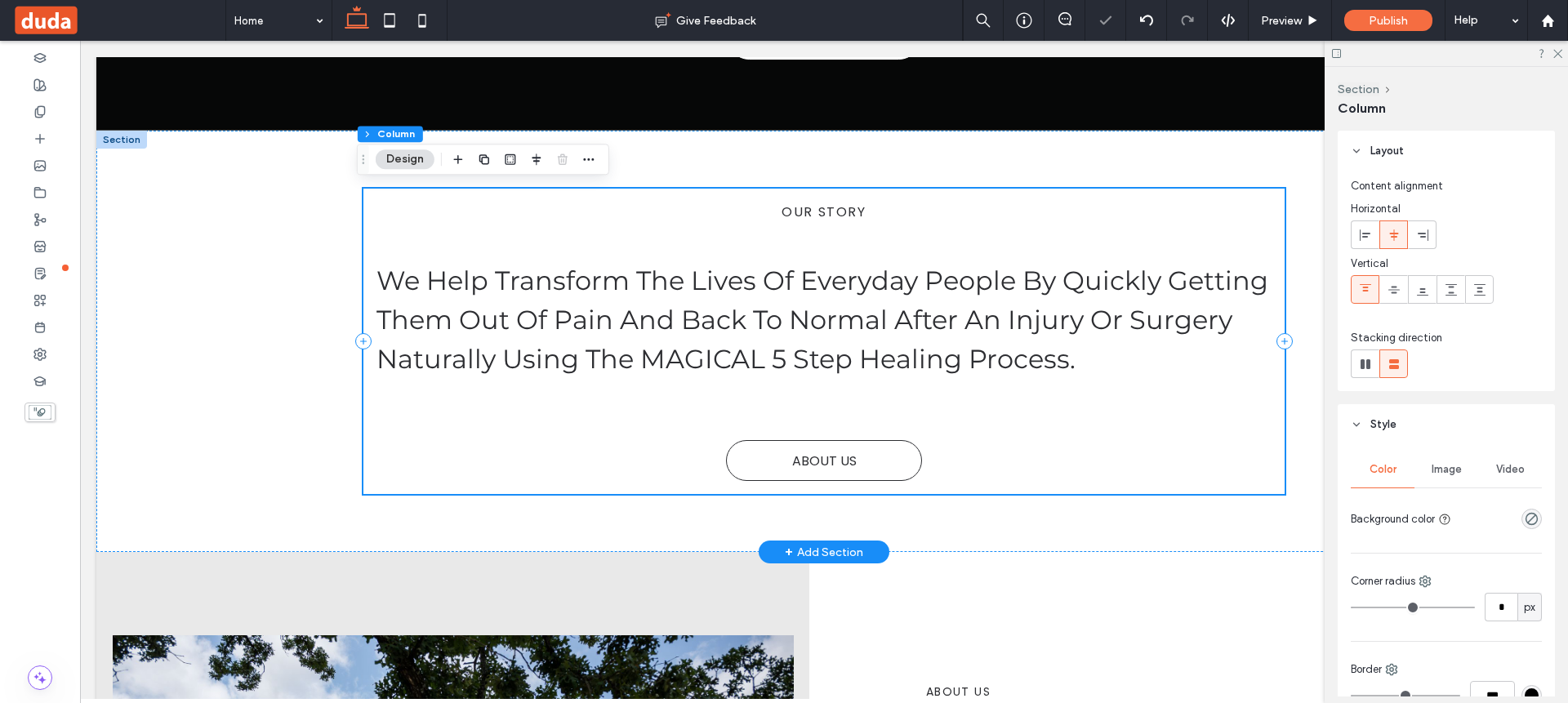
click at [1107, 519] on div "our story We Help Transform The Lives Of Everyday People By Quickly Getting The…" at bounding box center [824, 342] width 980 height 422
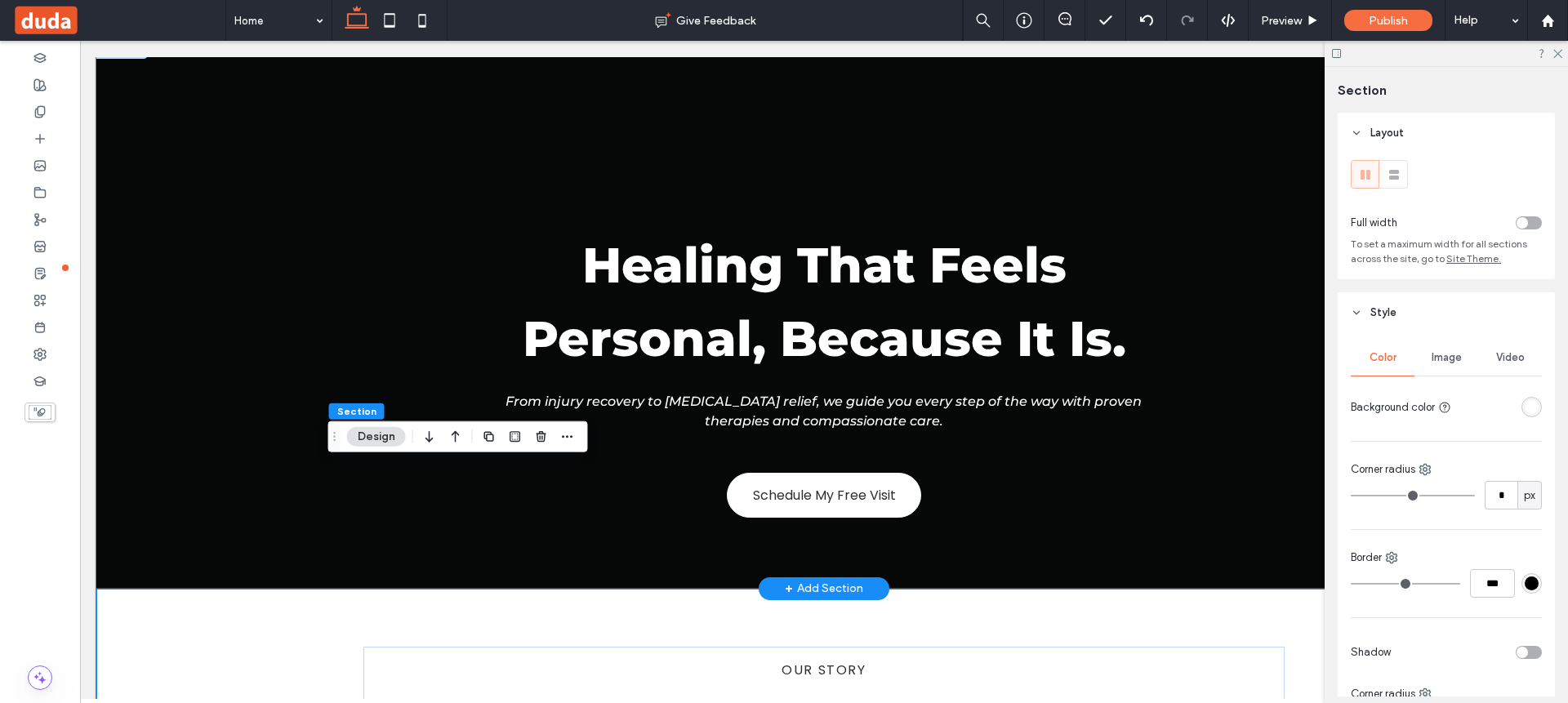
scroll to position [0, 0]
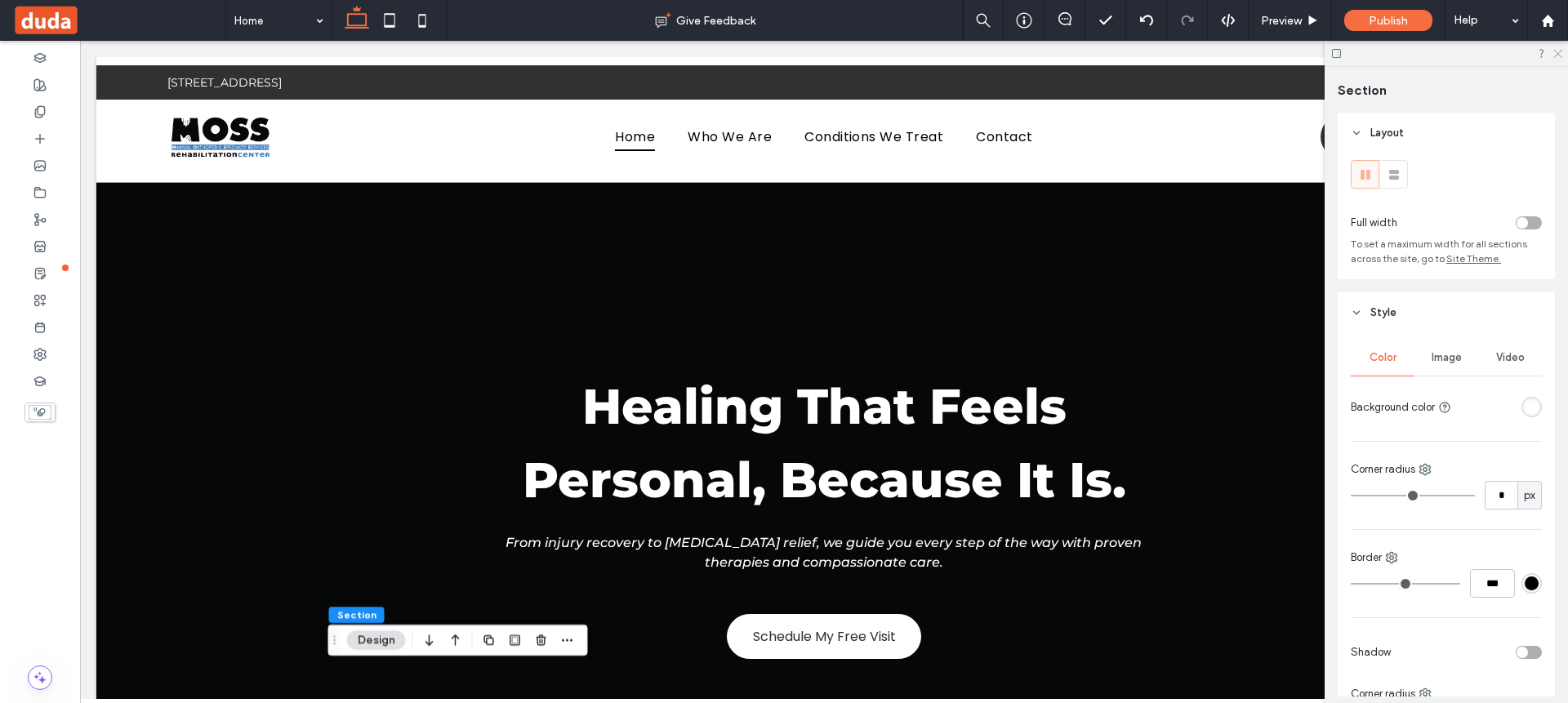
click at [1554, 52] on icon at bounding box center [1556, 52] width 10 height 10
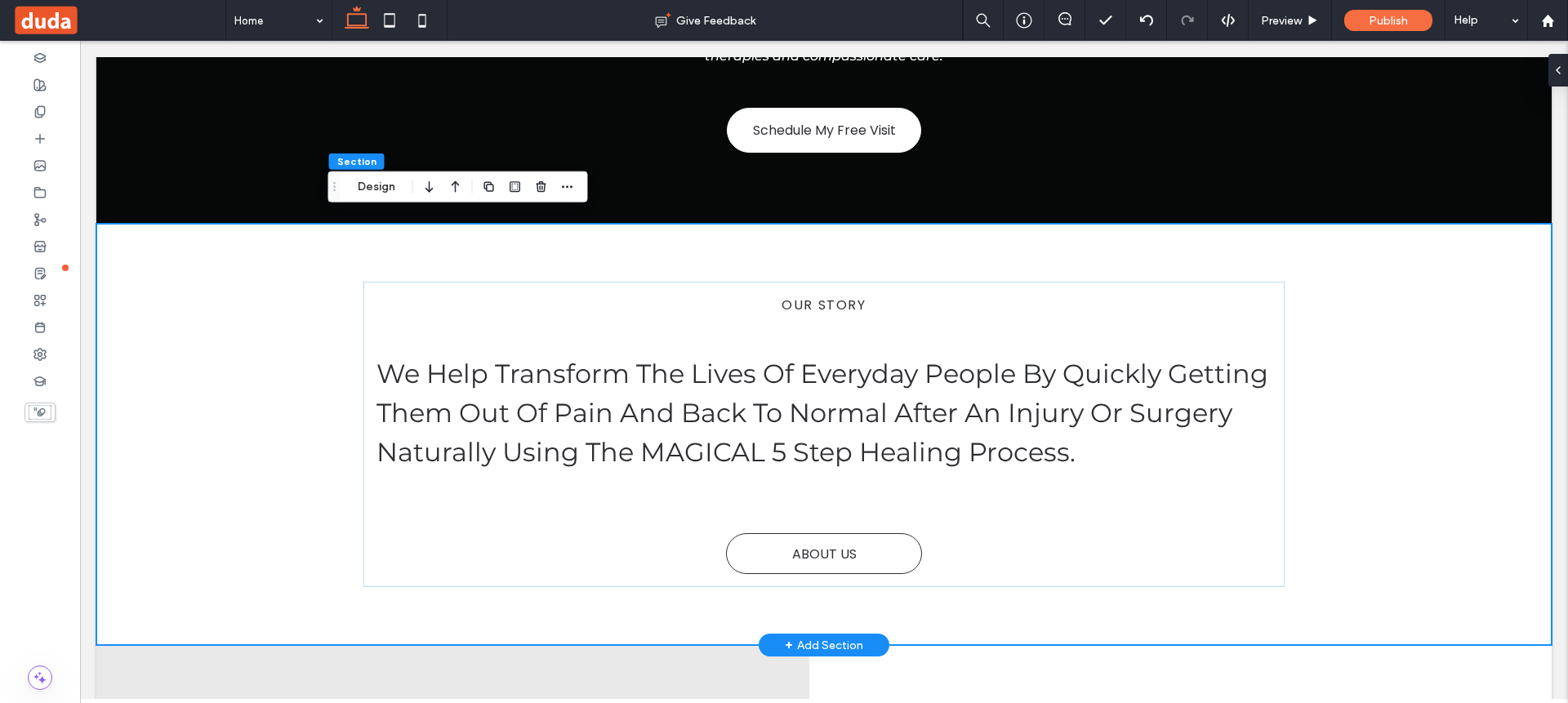
scroll to position [518, 0]
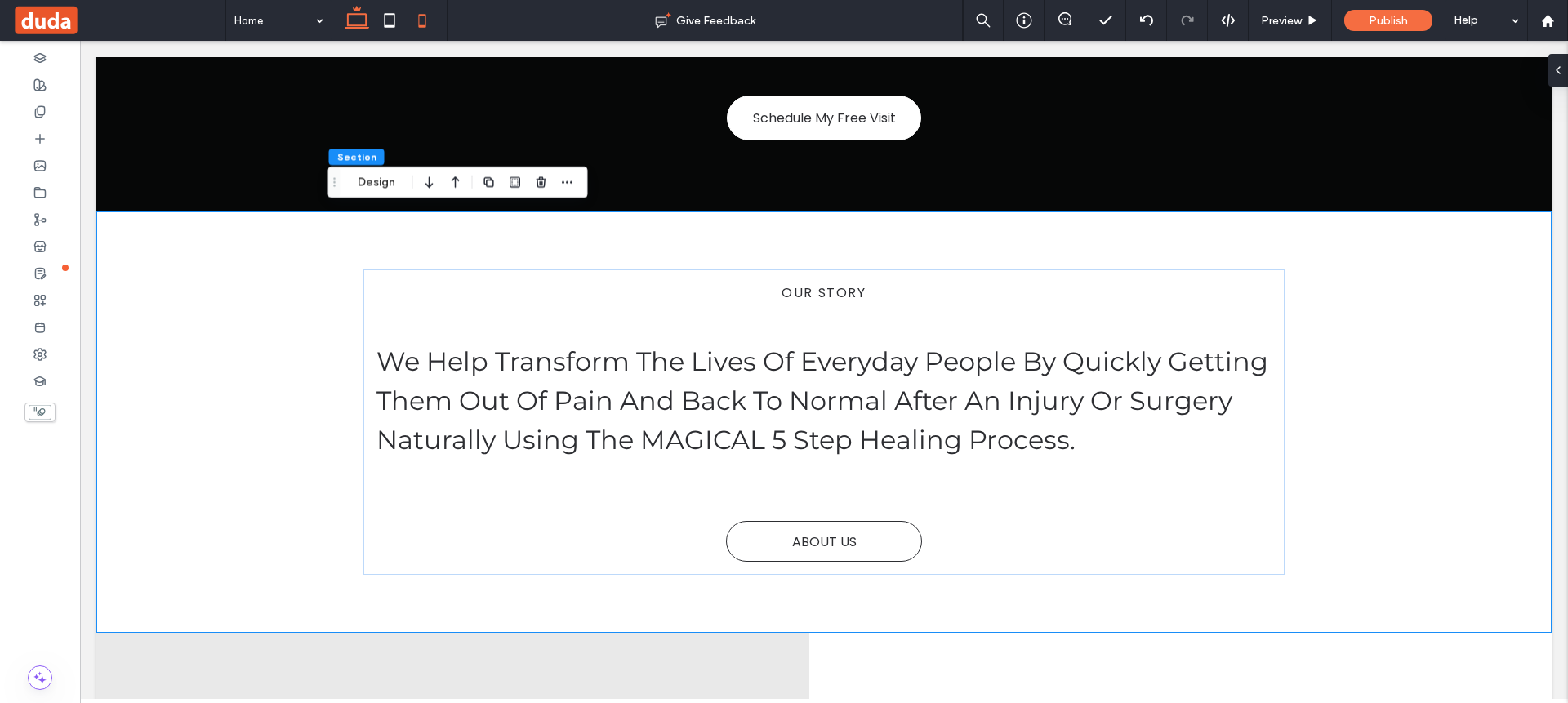
click at [423, 24] on icon at bounding box center [422, 21] width 32 height 32
type input "*"
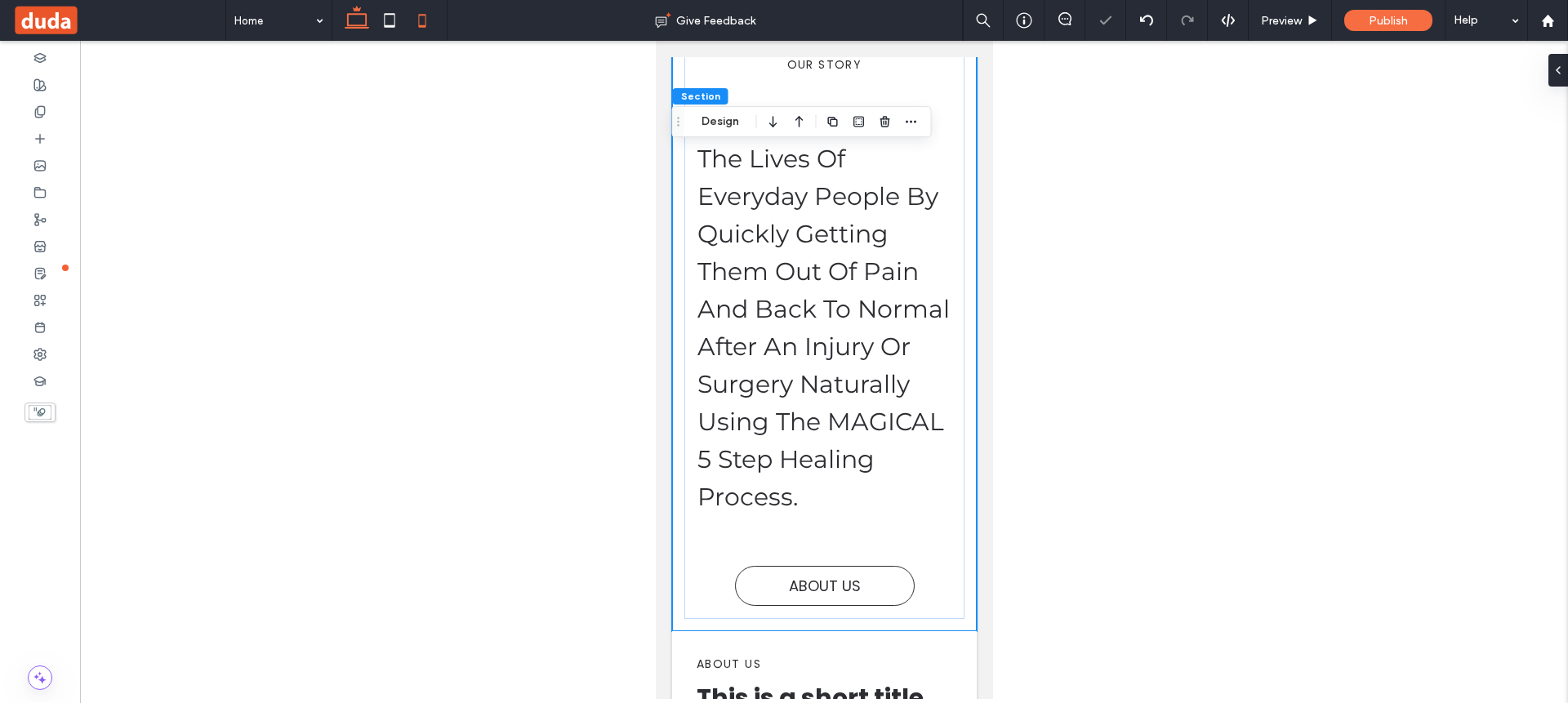
scroll to position [466, 0]
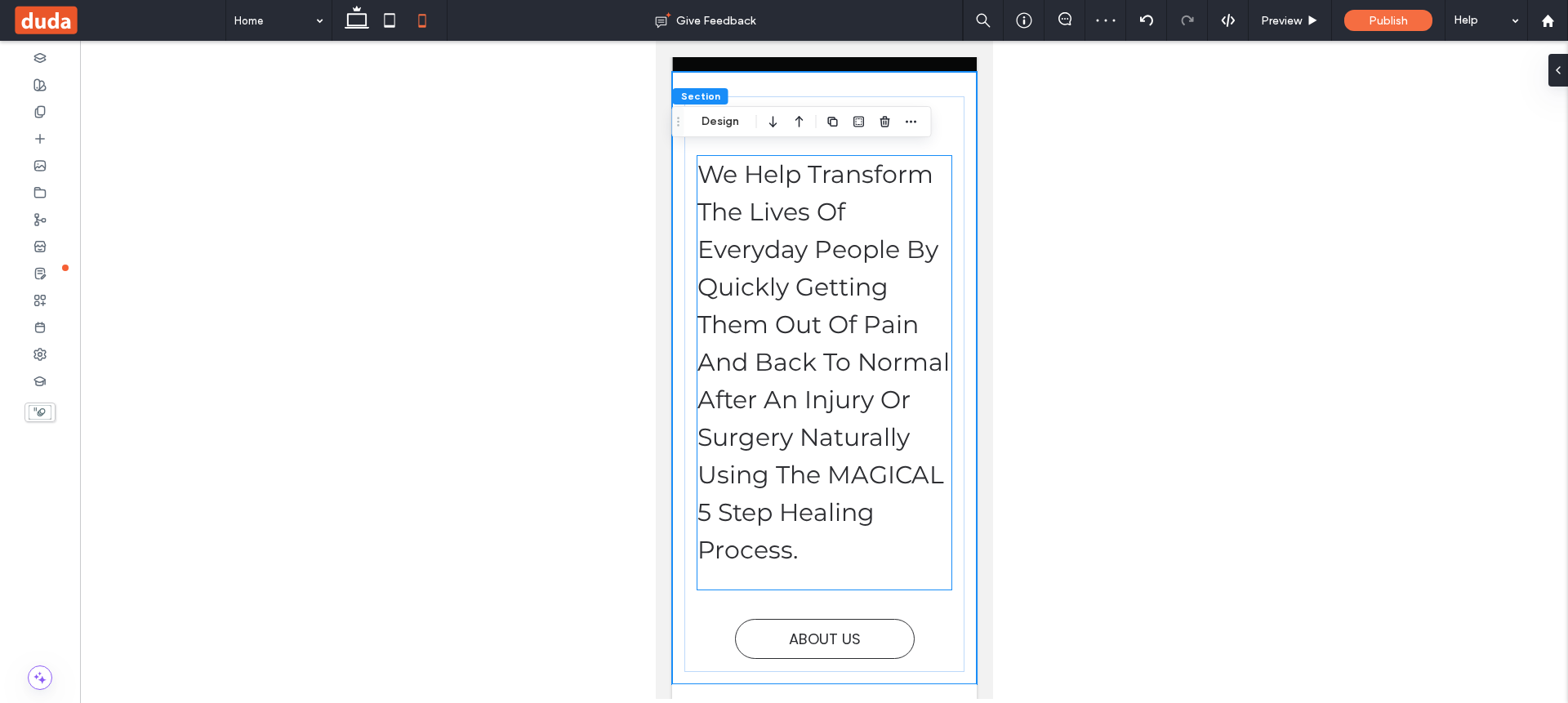
click at [762, 314] on span "We Help Transform The Lives Of Everyday People By Quickly Getting Them Out Of P…" at bounding box center [822, 361] width 252 height 406
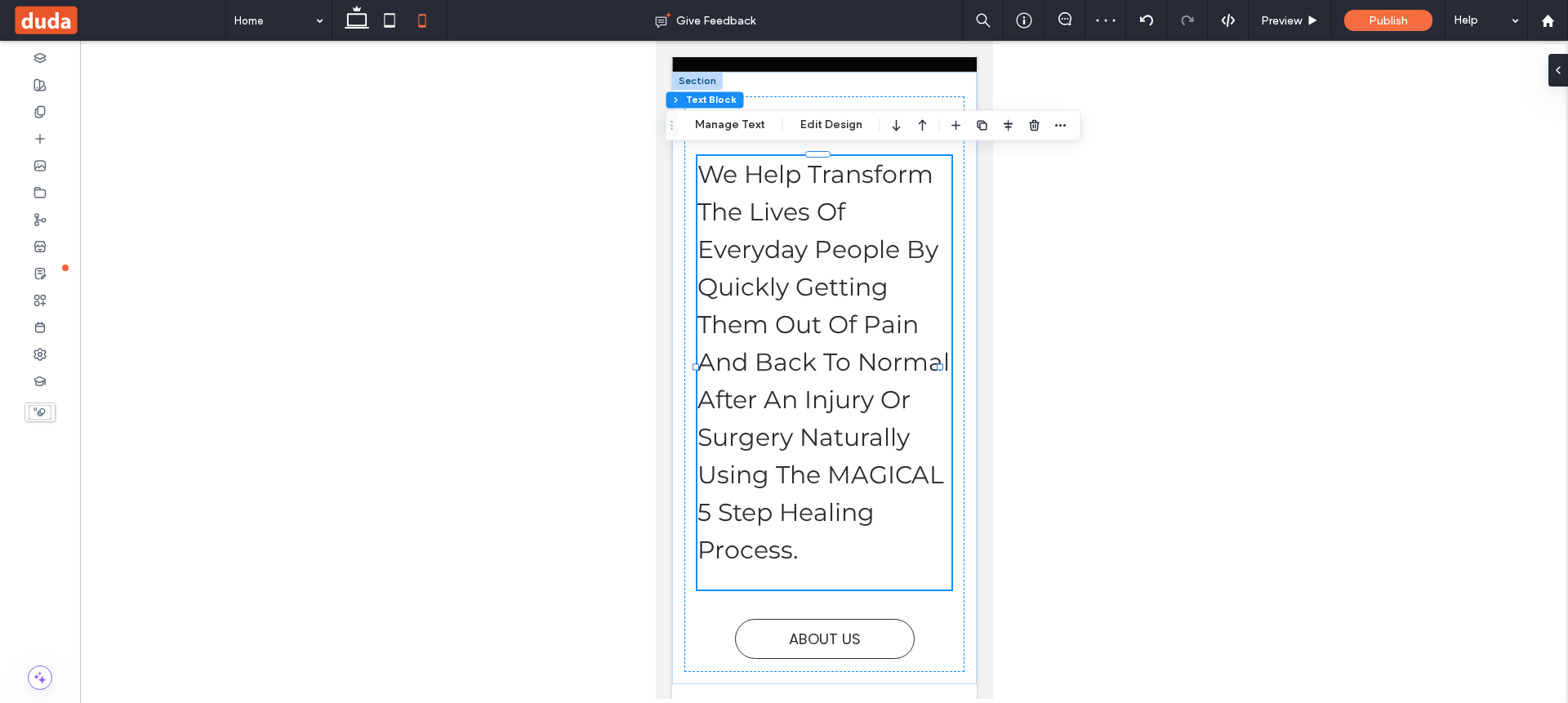
click at [762, 314] on span "We Help Transform The Lives Of Everyday People By Quickly Getting Them Out Of P…" at bounding box center [822, 361] width 252 height 406
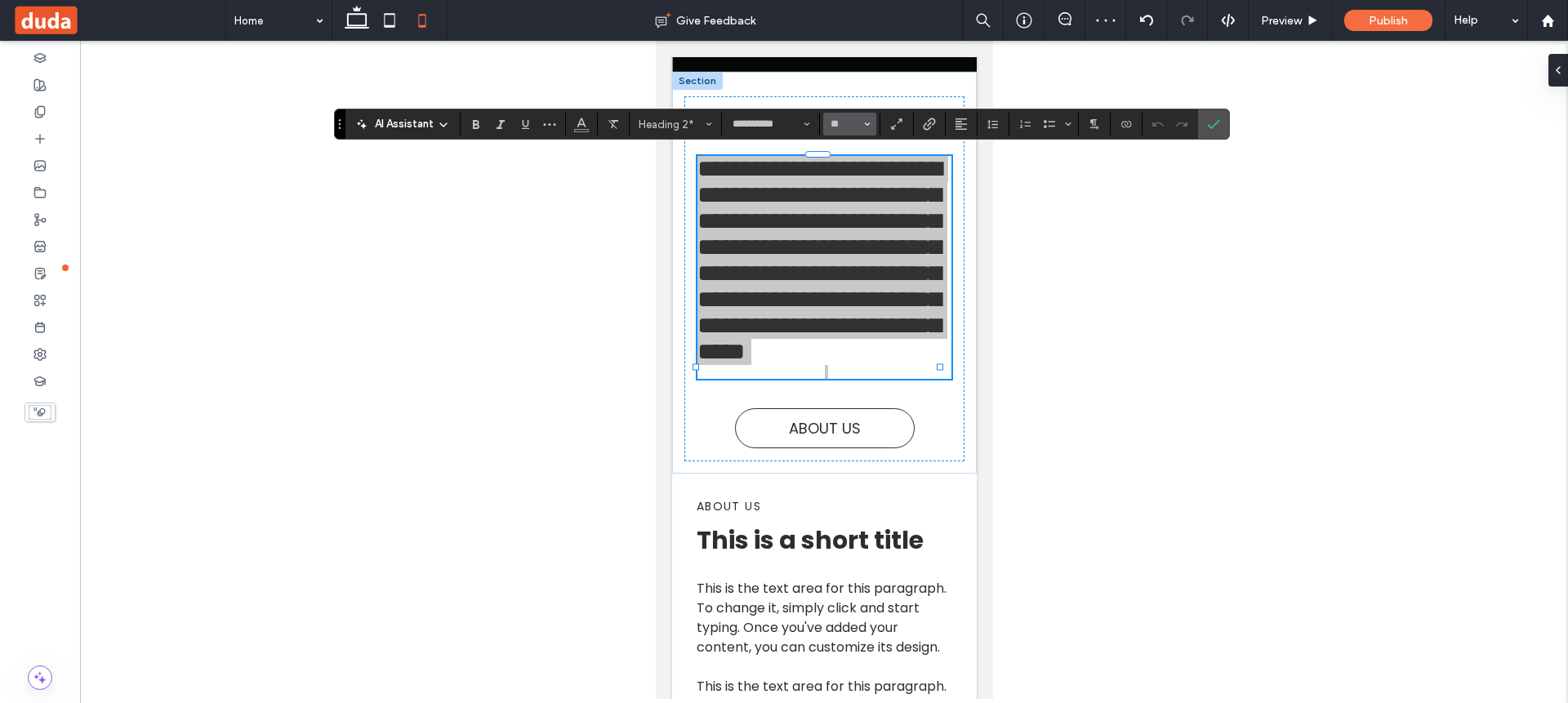
click at [870, 126] on button "**" at bounding box center [849, 124] width 53 height 23
click at [846, 263] on label "14" at bounding box center [849, 264] width 52 height 23
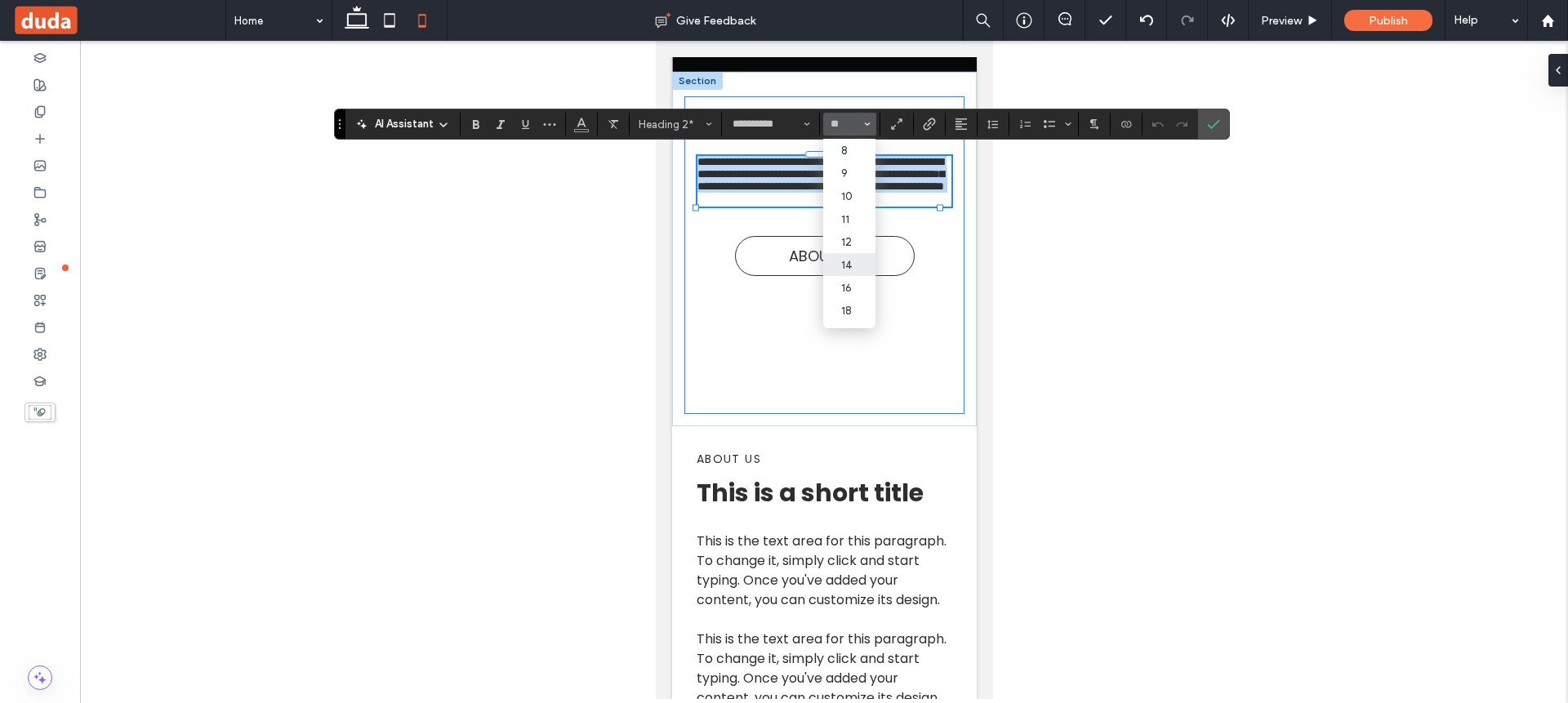
type input "**"
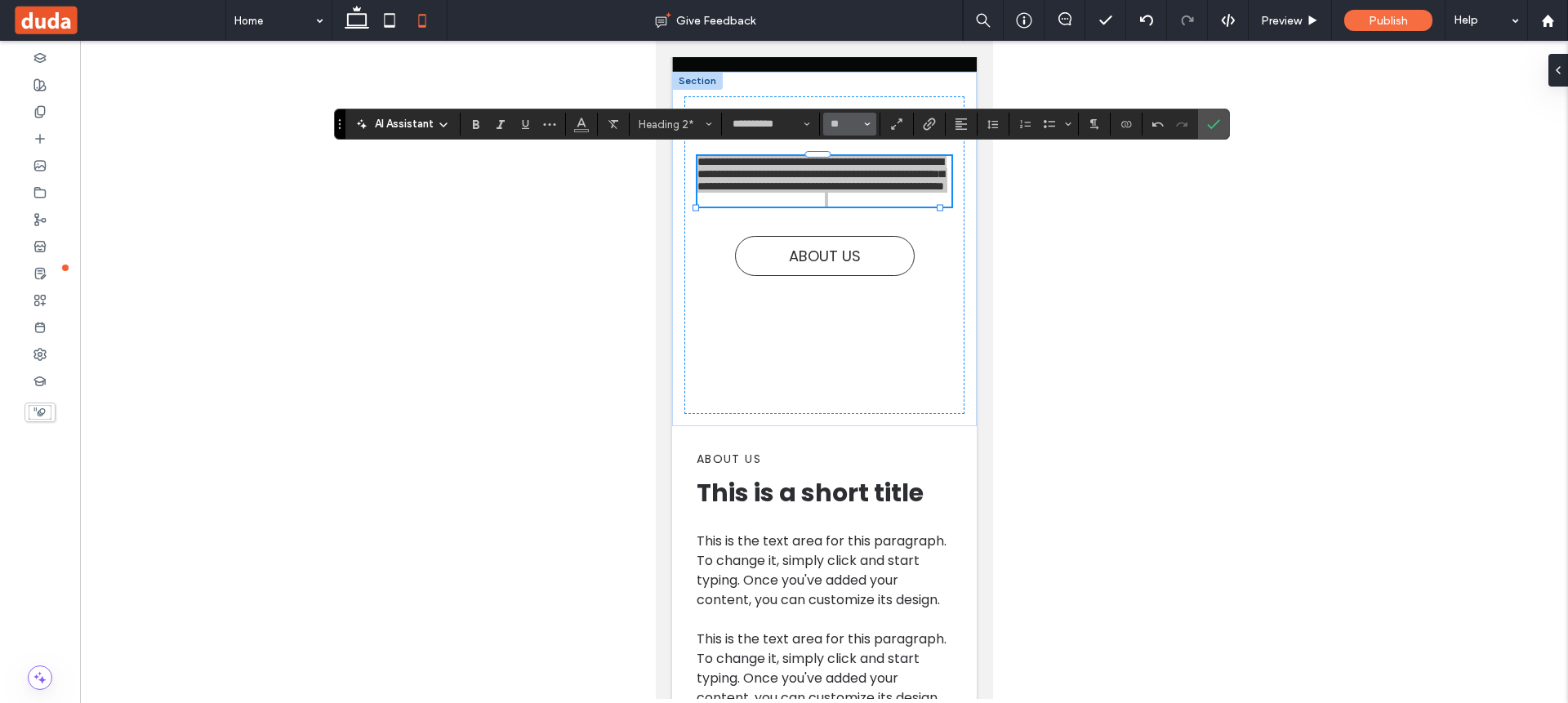
click at [866, 127] on icon "Size" at bounding box center [867, 124] width 7 height 7
click at [849, 291] on label "16" at bounding box center [849, 287] width 52 height 23
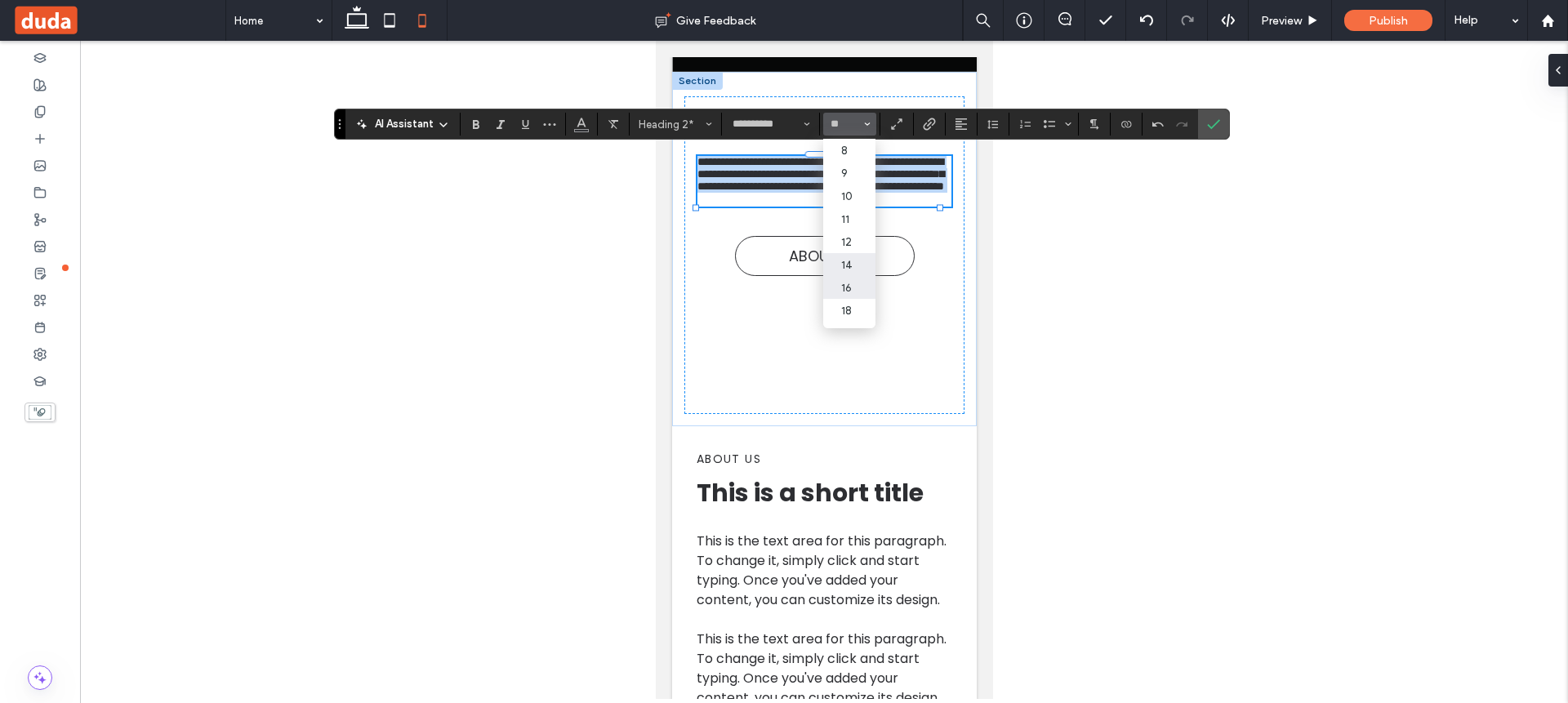
type input "**"
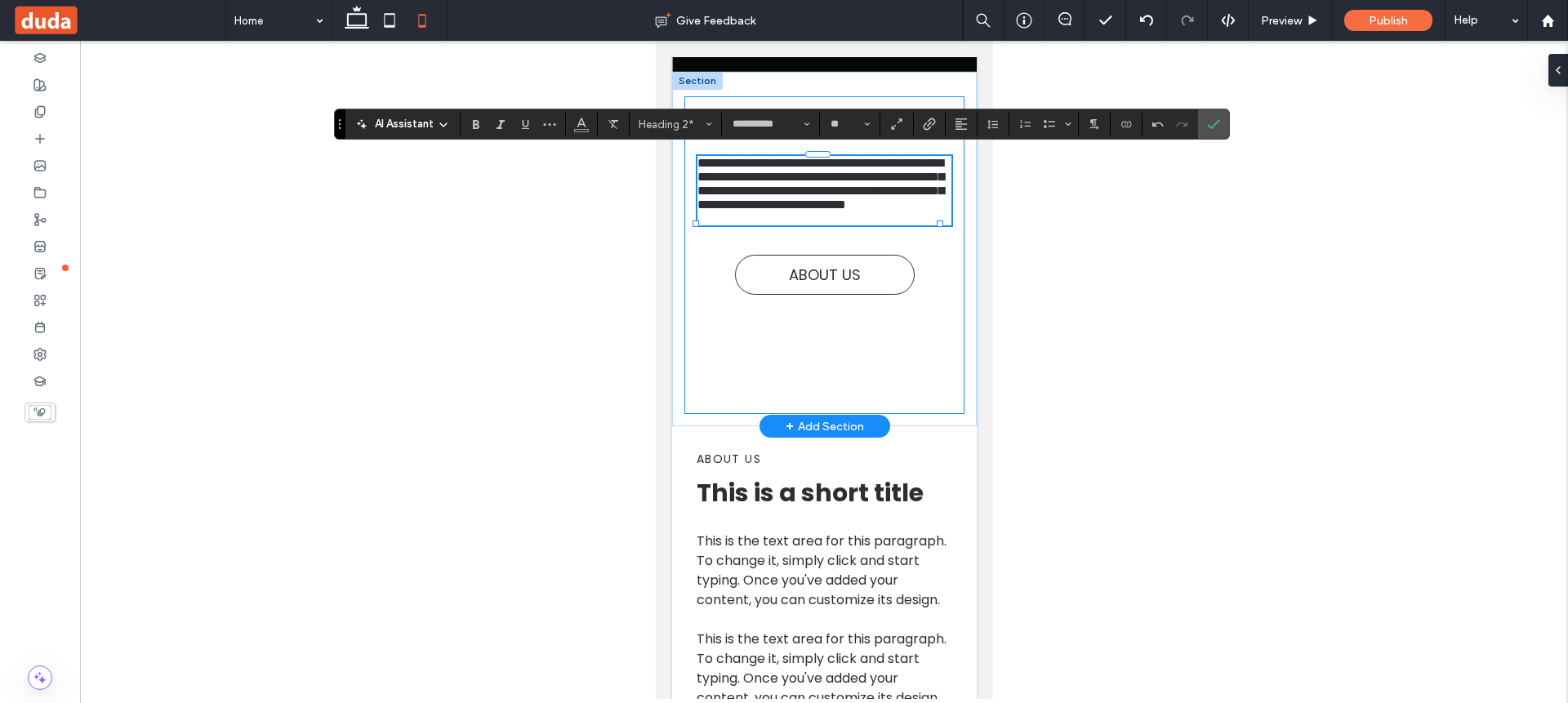
click at [932, 361] on div "**********" at bounding box center [824, 255] width 280 height 318
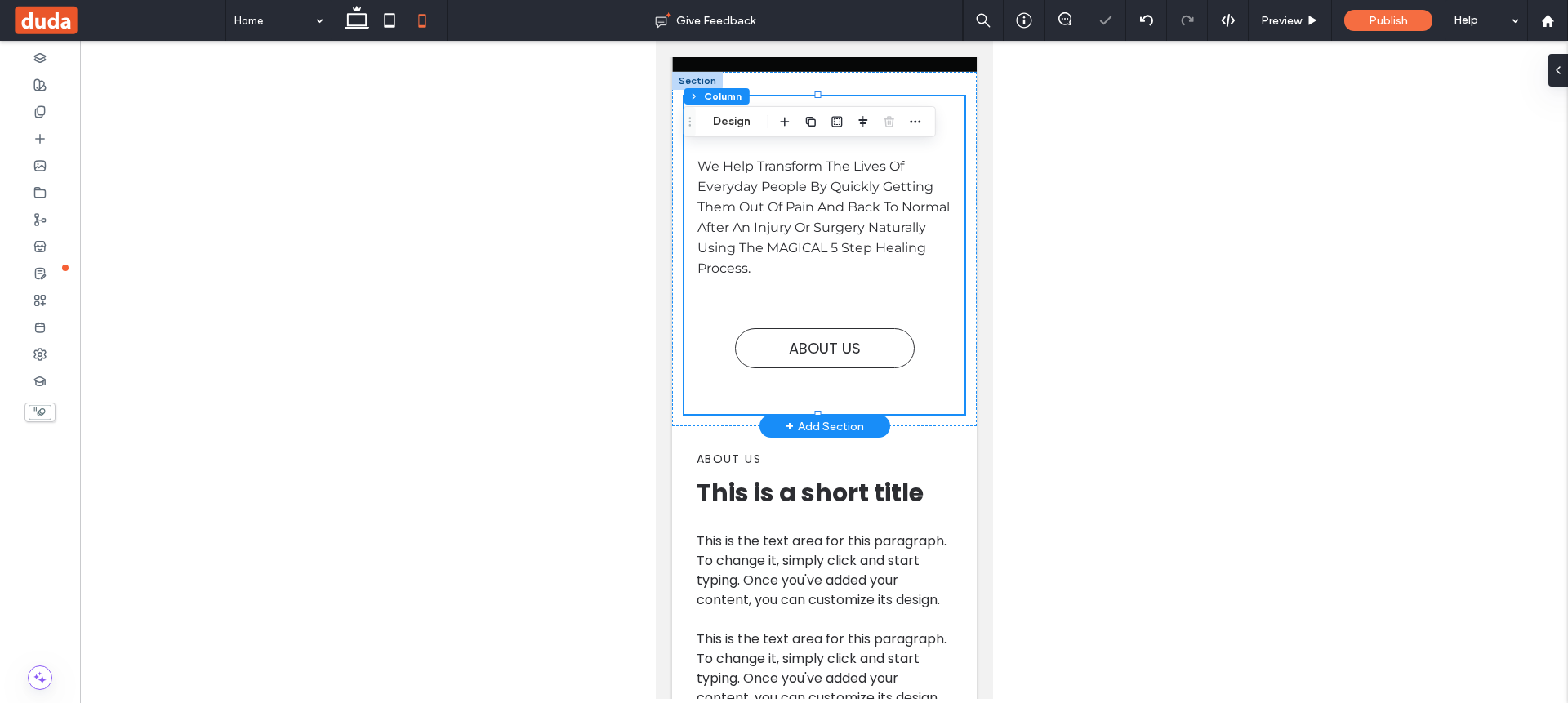
click at [931, 359] on div "our story We Help Transform The Lives Of Everyday People By Quickly Getting The…" at bounding box center [824, 255] width 280 height 318
click at [1070, 365] on div at bounding box center [824, 370] width 1488 height 658
click at [778, 226] on span "We Help Transform The Lives Of Everyday People By Quickly Getting Them Out Of P…" at bounding box center [822, 217] width 252 height 118
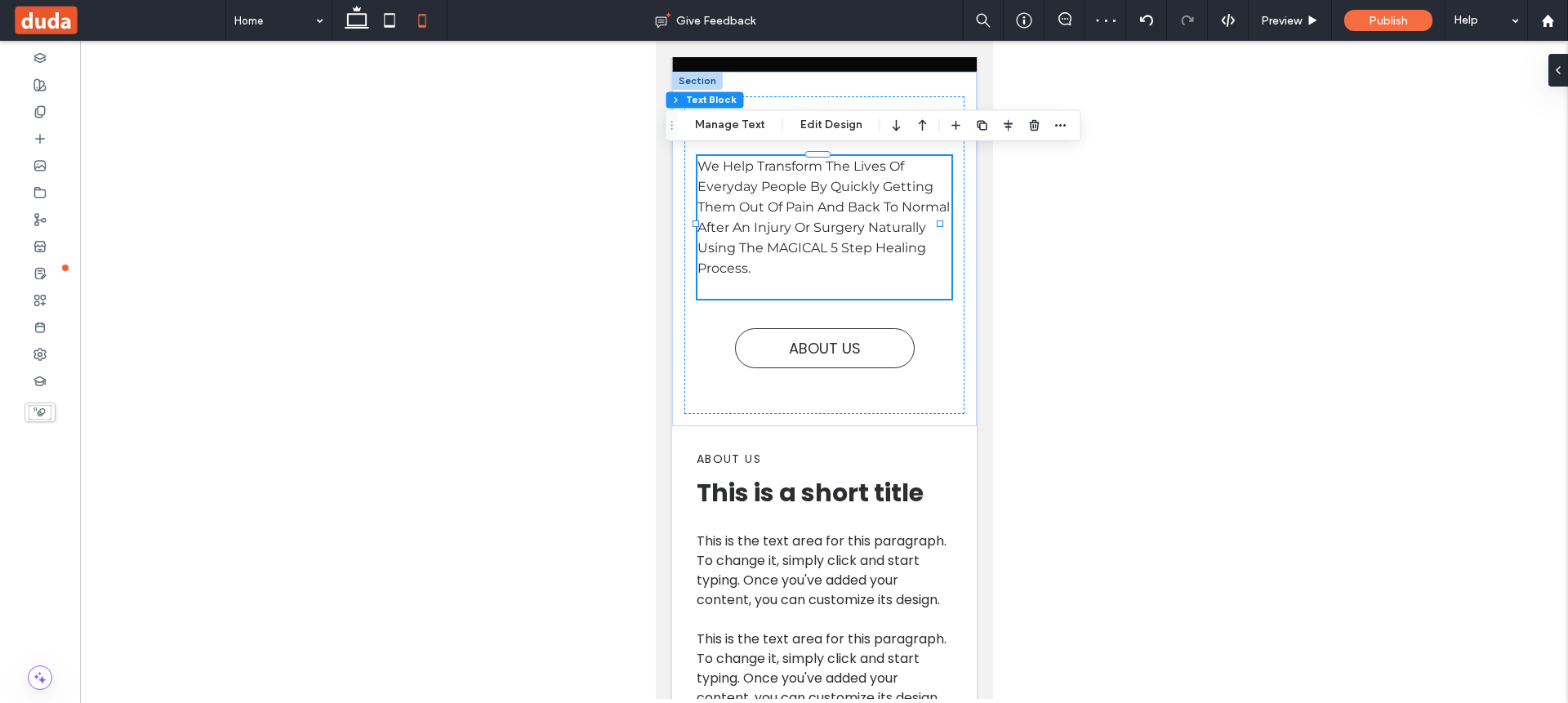
click at [854, 267] on h2 "We Help Transform The Lives Of Everyday People By Quickly Getting Them Out Of P…" at bounding box center [823, 217] width 254 height 122
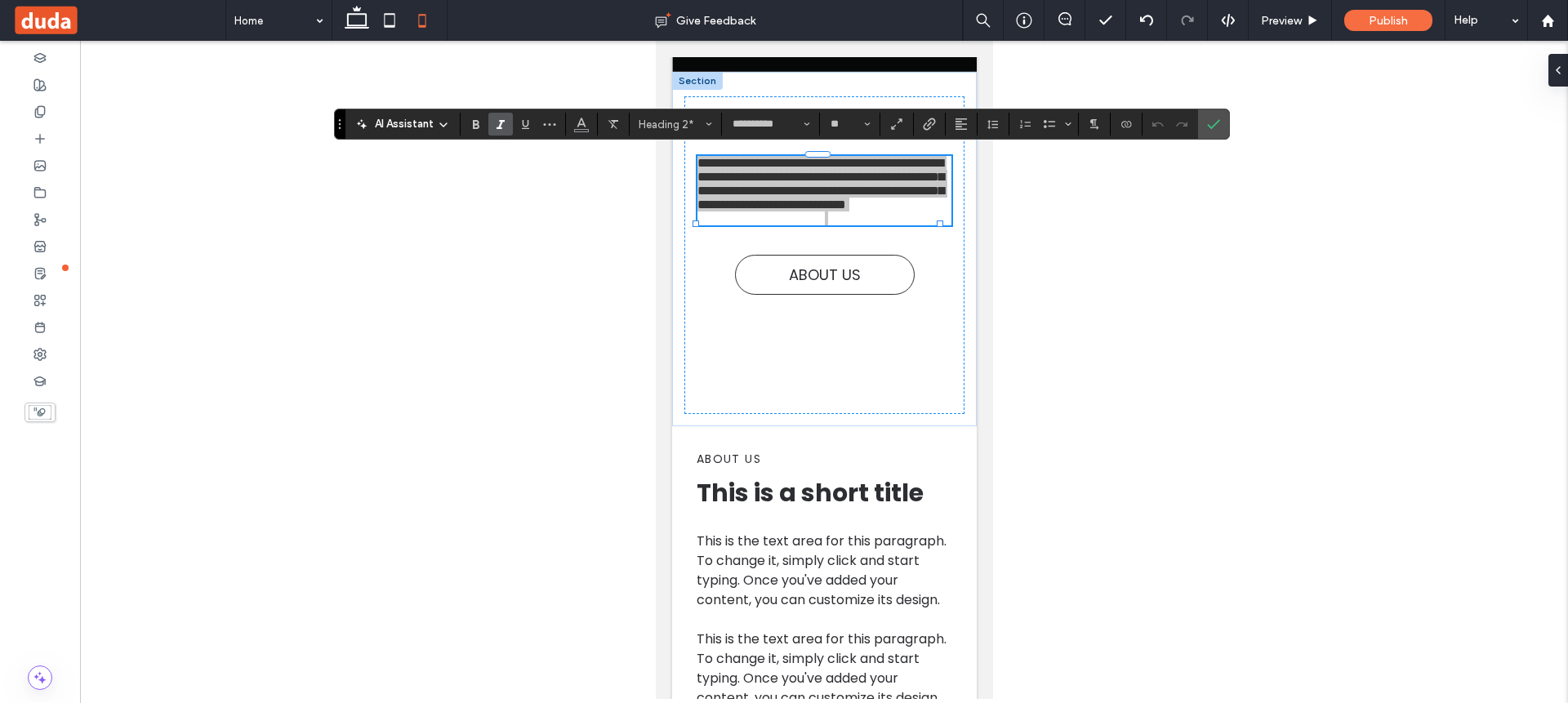
click at [502, 125] on icon "Italic" at bounding box center [500, 124] width 13 height 13
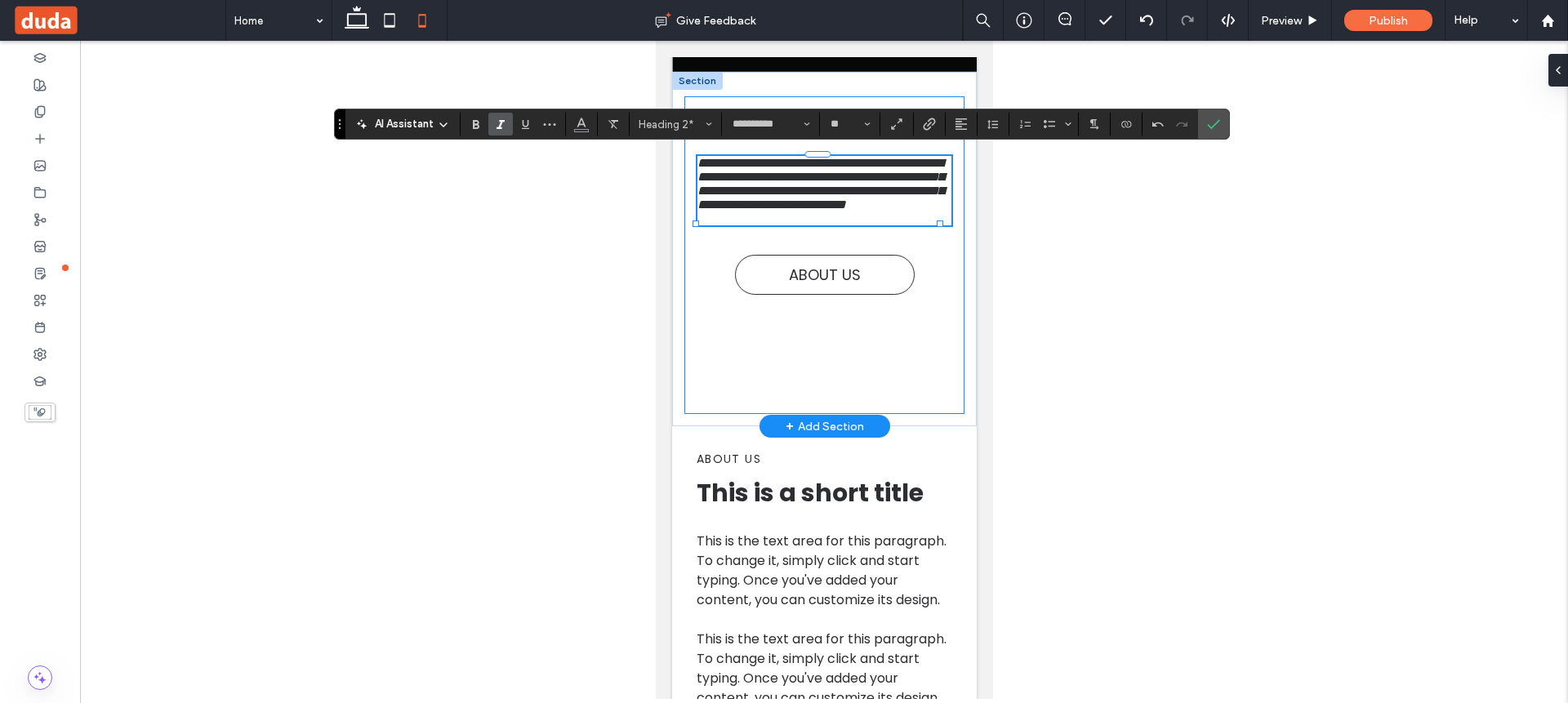
click at [938, 400] on div "**********" at bounding box center [824, 255] width 280 height 318
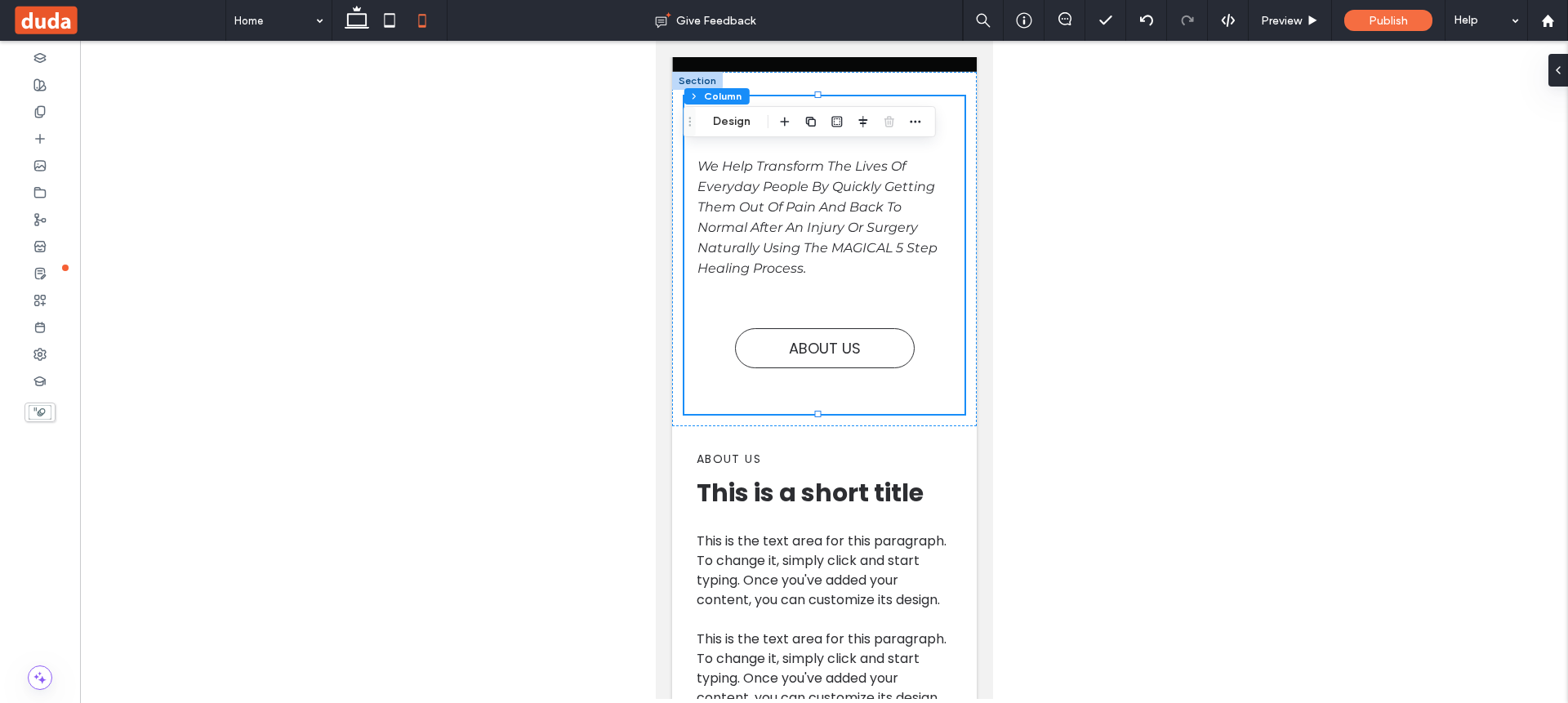
click at [517, 358] on div at bounding box center [824, 370] width 1488 height 658
click at [1102, 378] on div at bounding box center [824, 370] width 1488 height 658
click at [385, 24] on use at bounding box center [390, 20] width 10 height 14
type input "****"
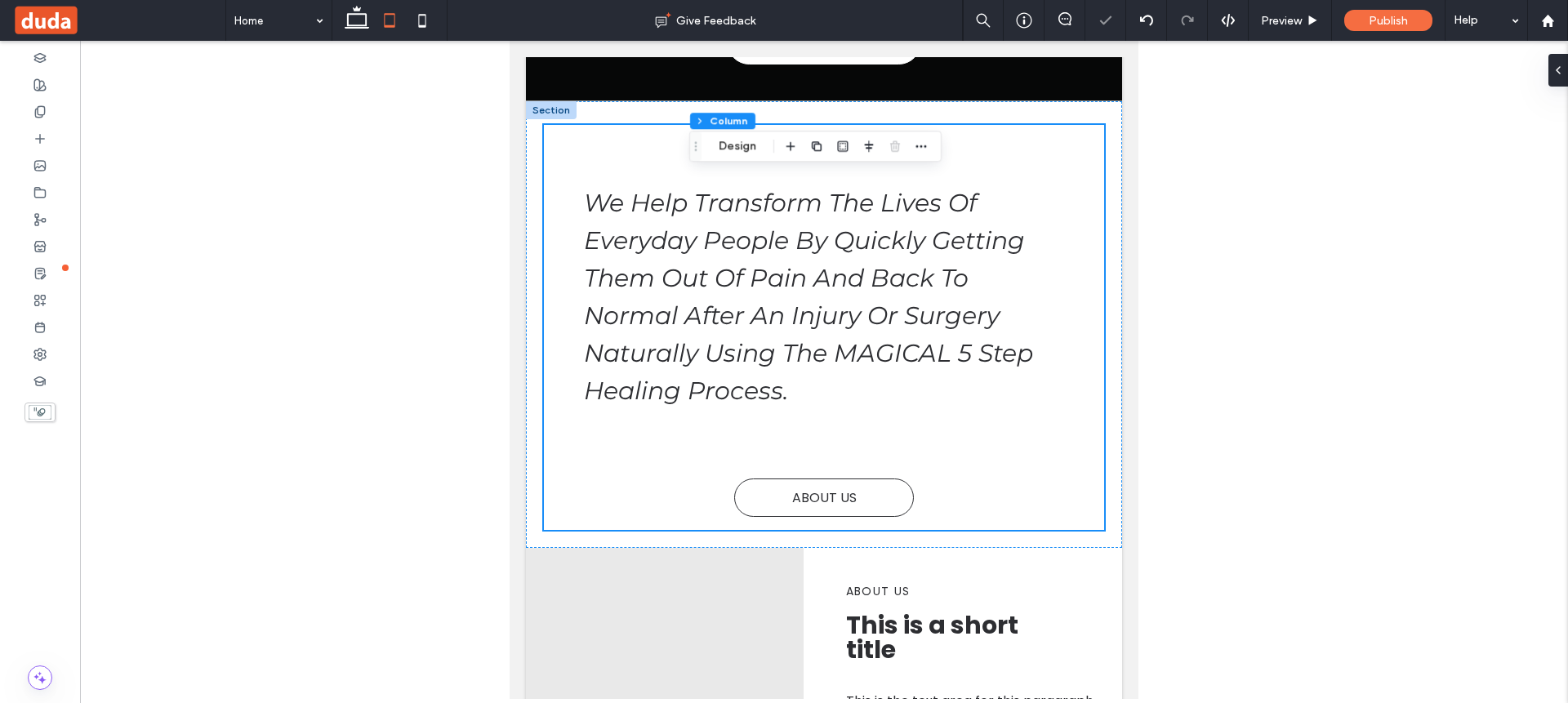
scroll to position [414, 0]
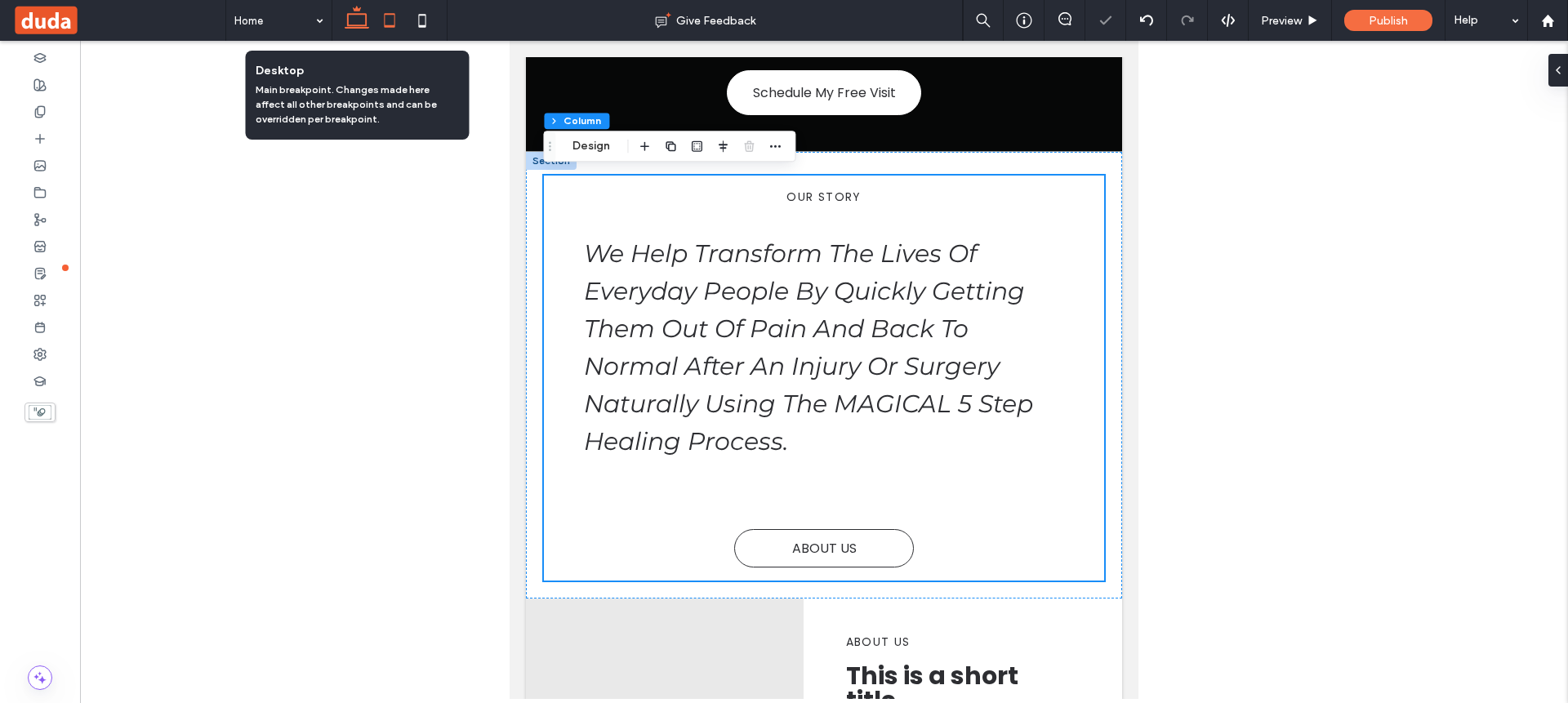
click at [363, 18] on icon at bounding box center [356, 21] width 32 height 32
type input "**"
type input "****"
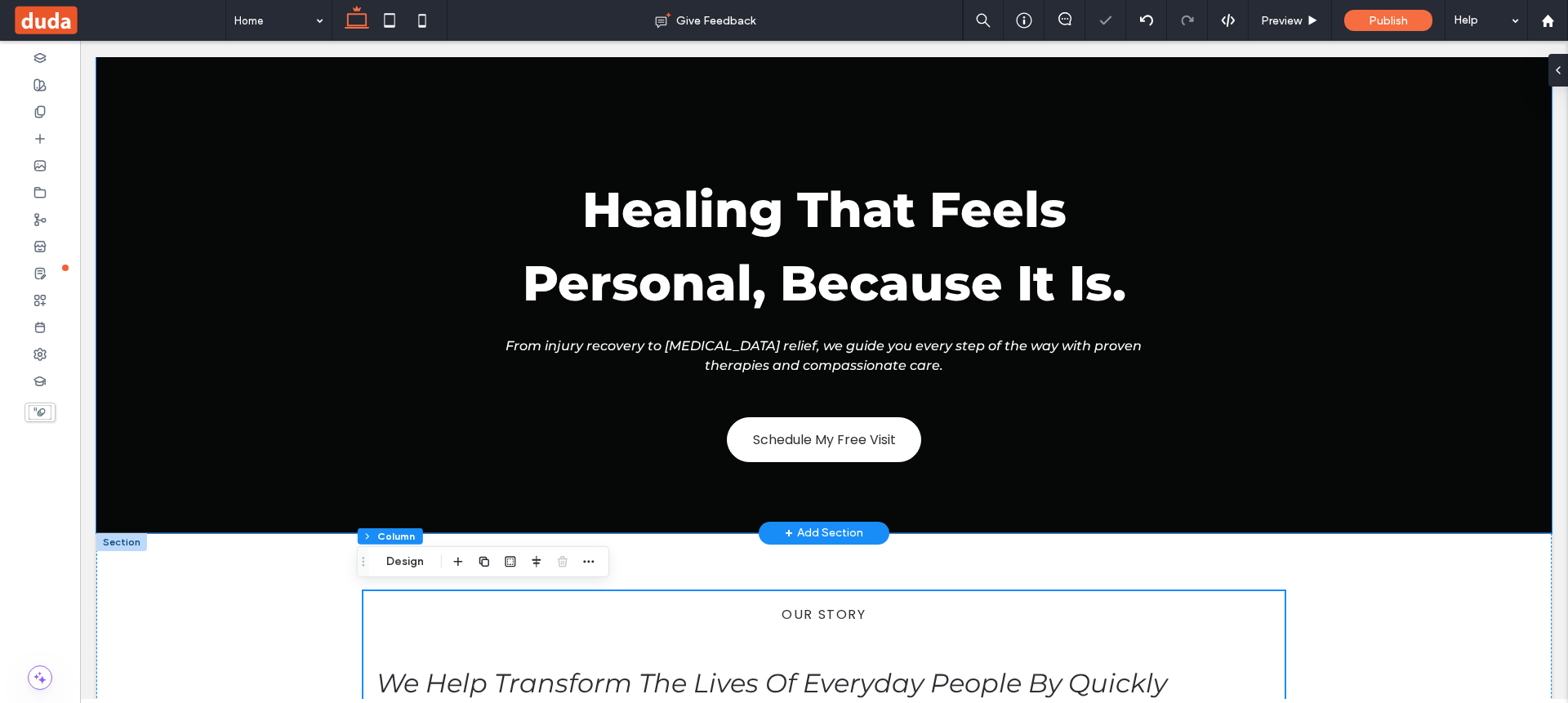
scroll to position [0, 0]
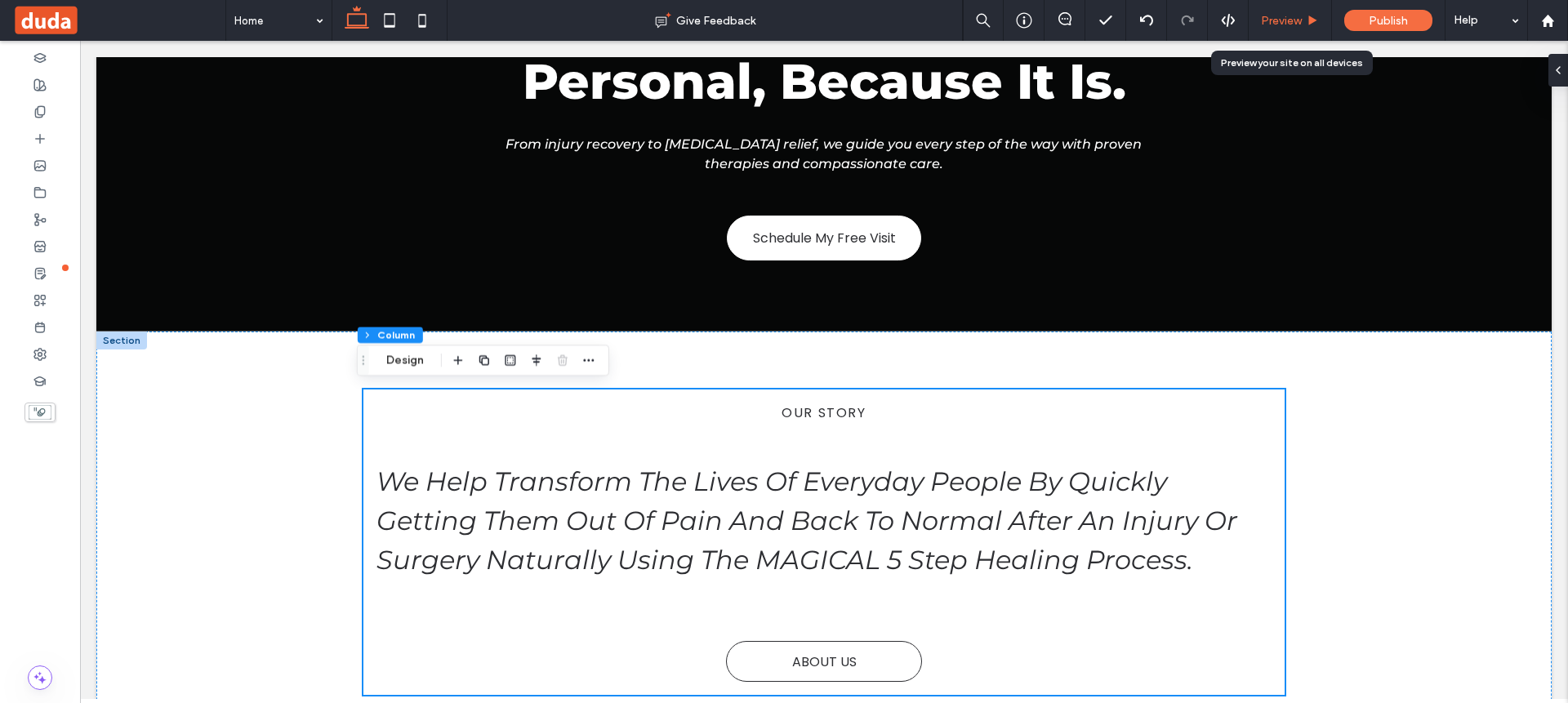
click at [1309, 22] on use at bounding box center [1313, 20] width 9 height 9
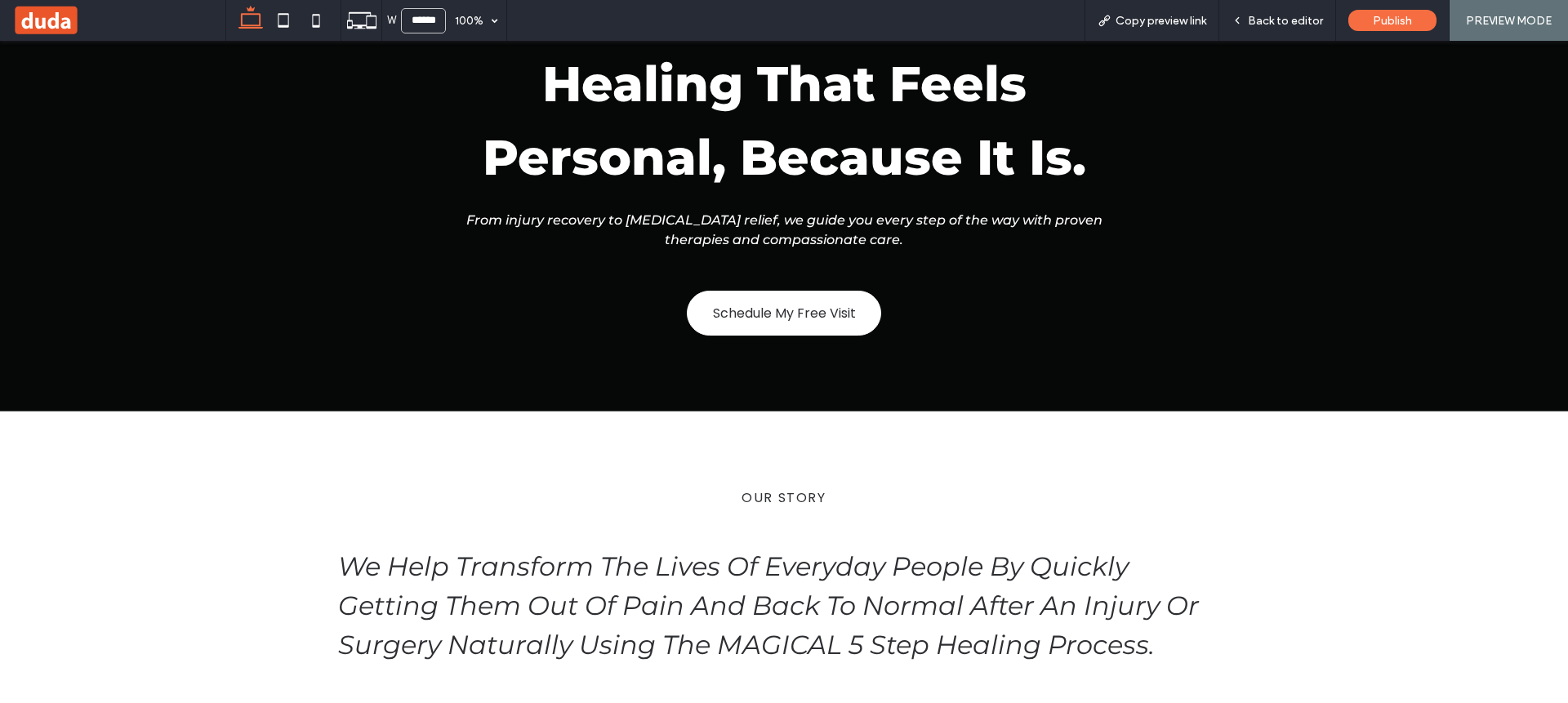
scroll to position [42, 0]
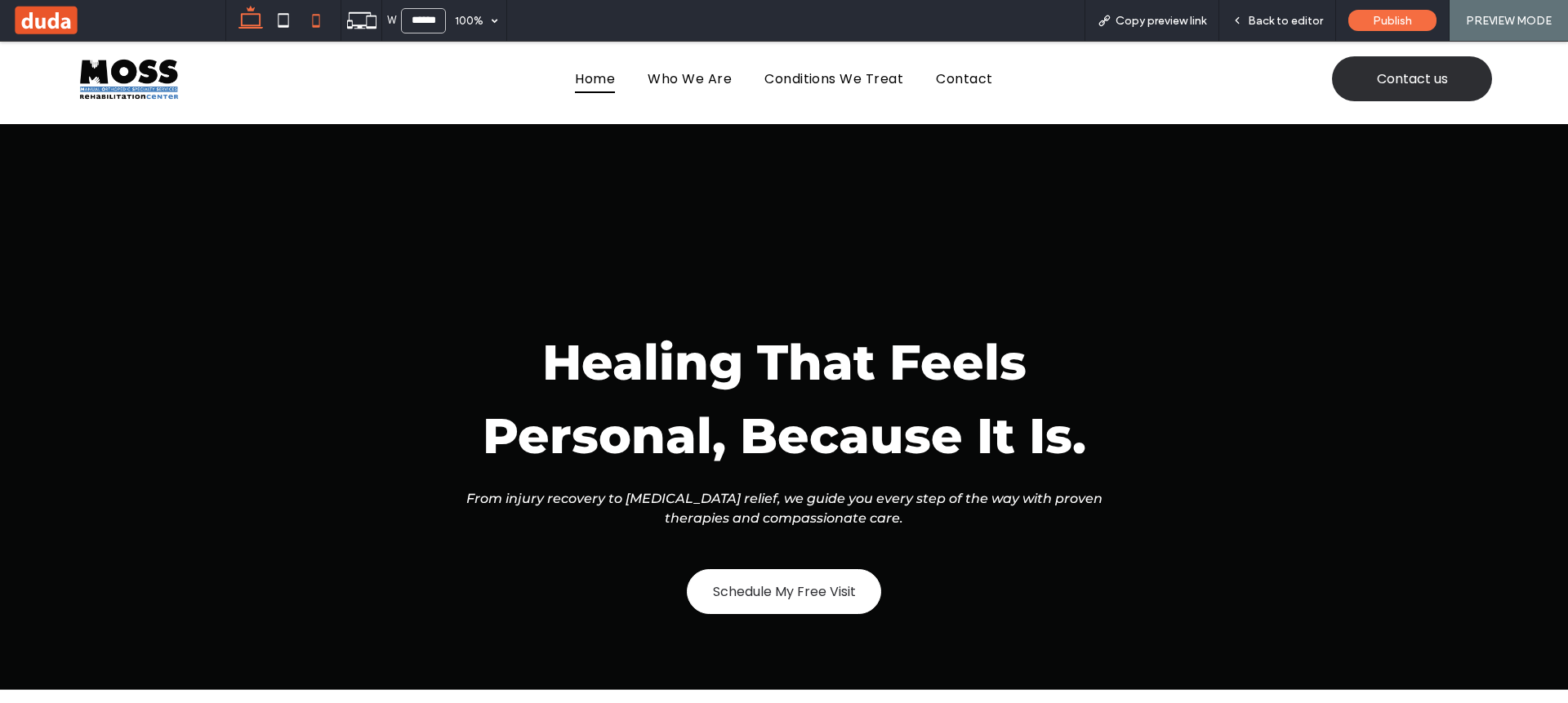
click at [322, 20] on icon at bounding box center [316, 21] width 32 height 32
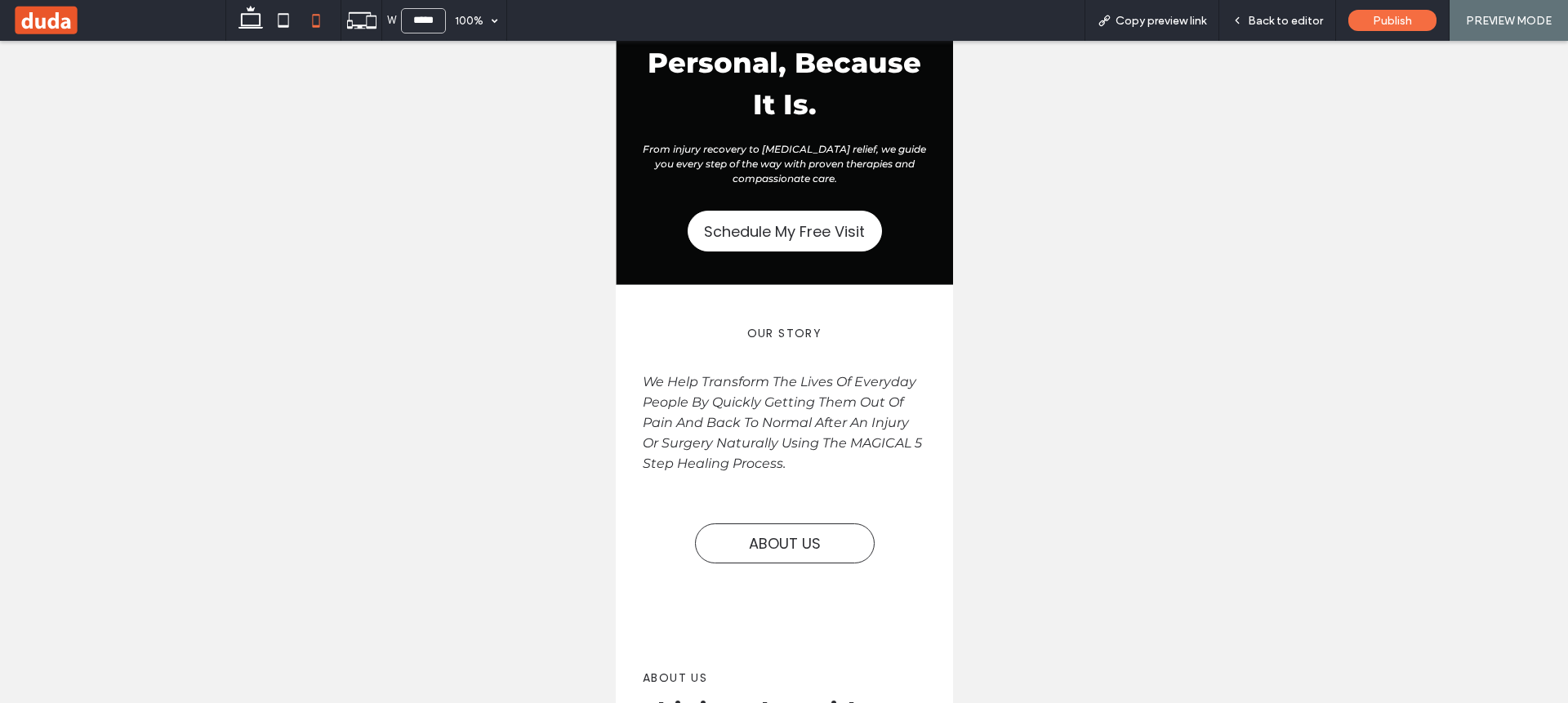
scroll to position [243, 0]
click at [264, 27] on icon at bounding box center [250, 21] width 32 height 32
type input "******"
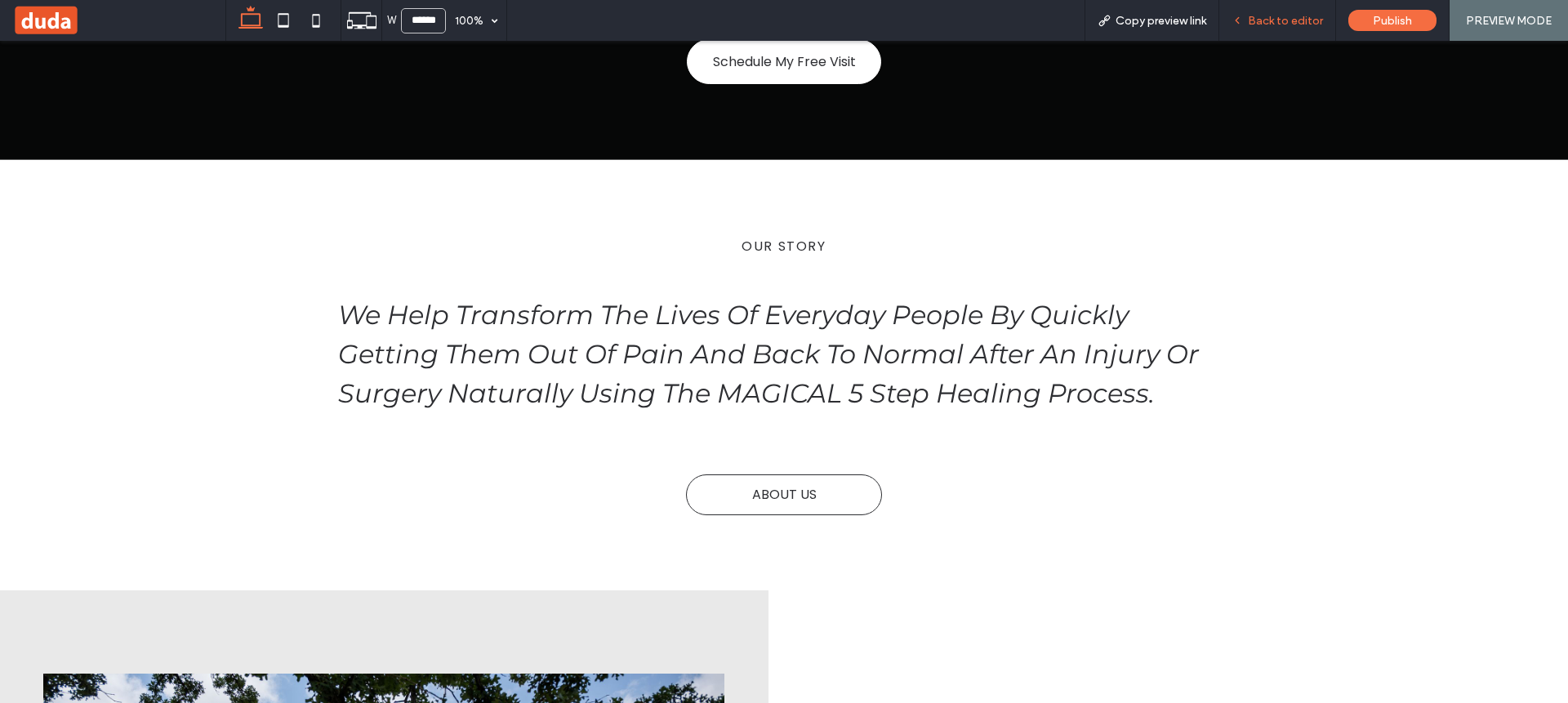
click at [1258, 17] on span "Back to editor" at bounding box center [1285, 21] width 75 height 14
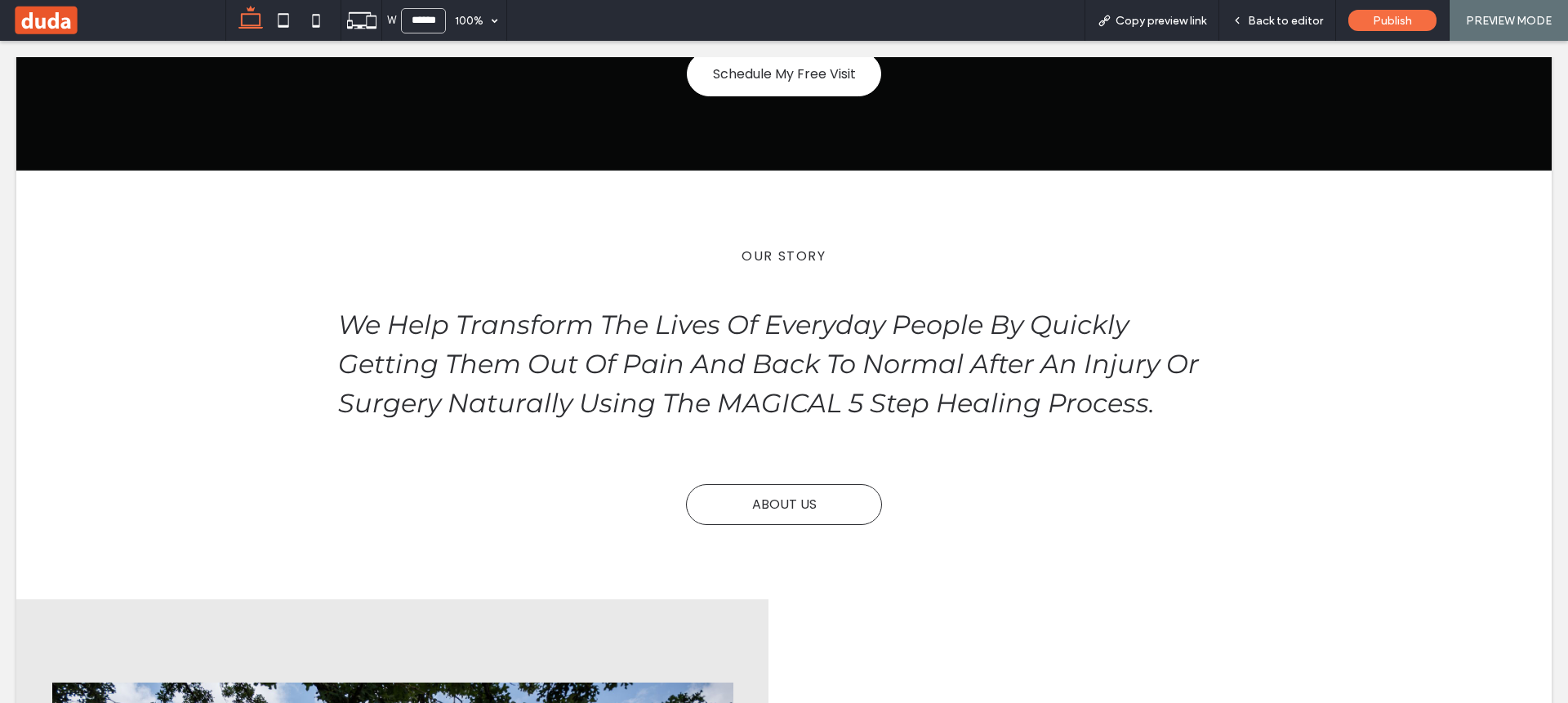
scroll to position [588, 0]
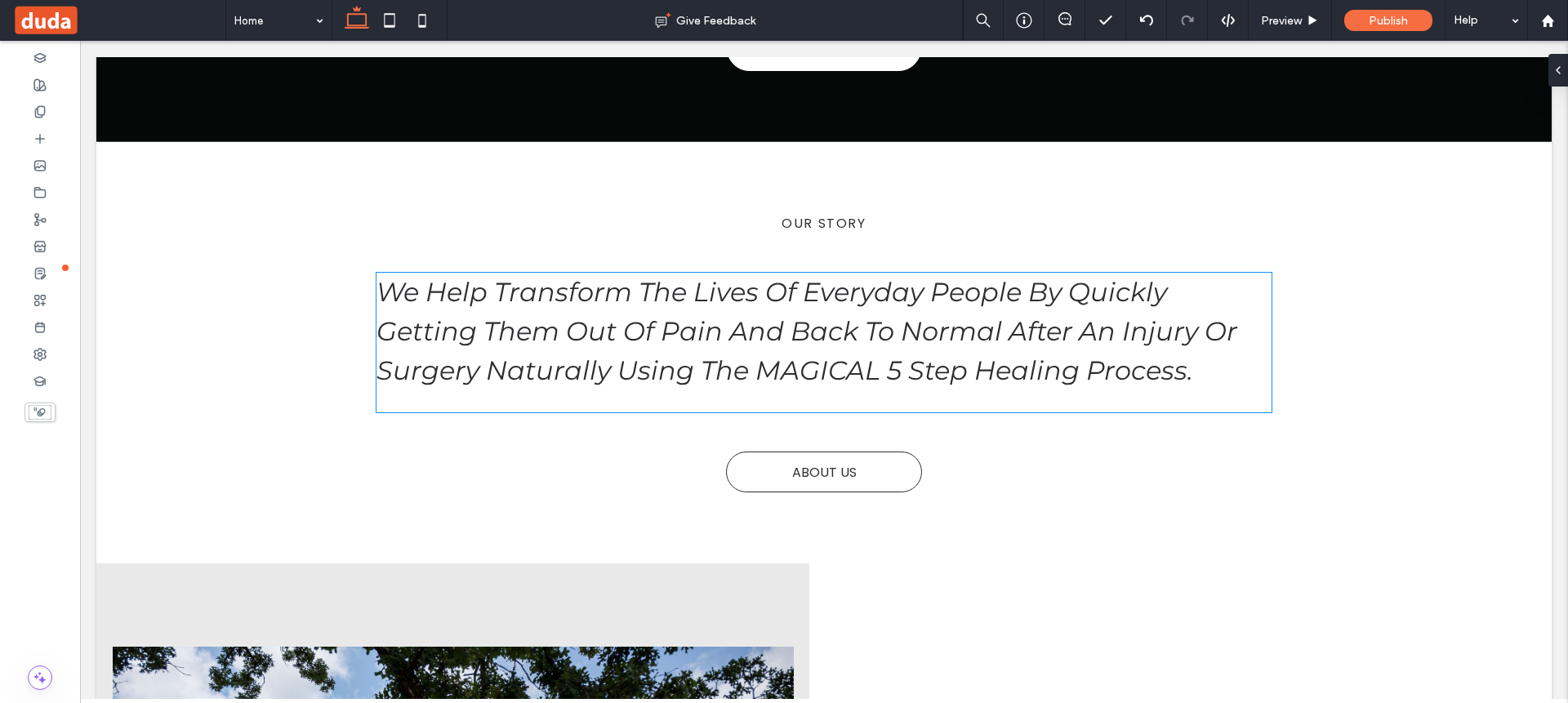
click at [1078, 348] on h2 "We Help Transform The Lives Of Everyday People By Quickly Getting Them Out Of P…" at bounding box center [824, 331] width 896 height 118
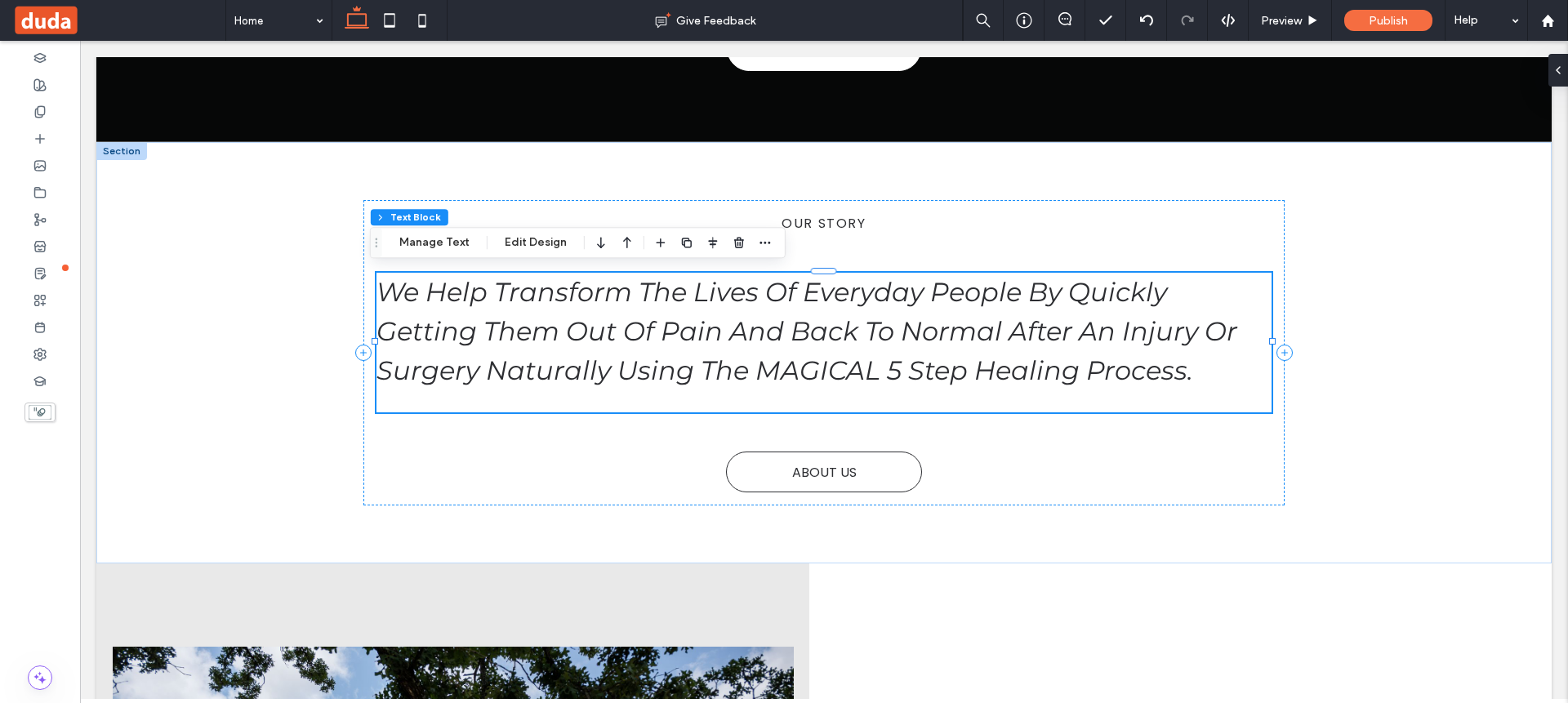
click at [749, 241] on div at bounding box center [713, 243] width 124 height 29
click at [742, 242] on icon "button" at bounding box center [738, 242] width 13 height 13
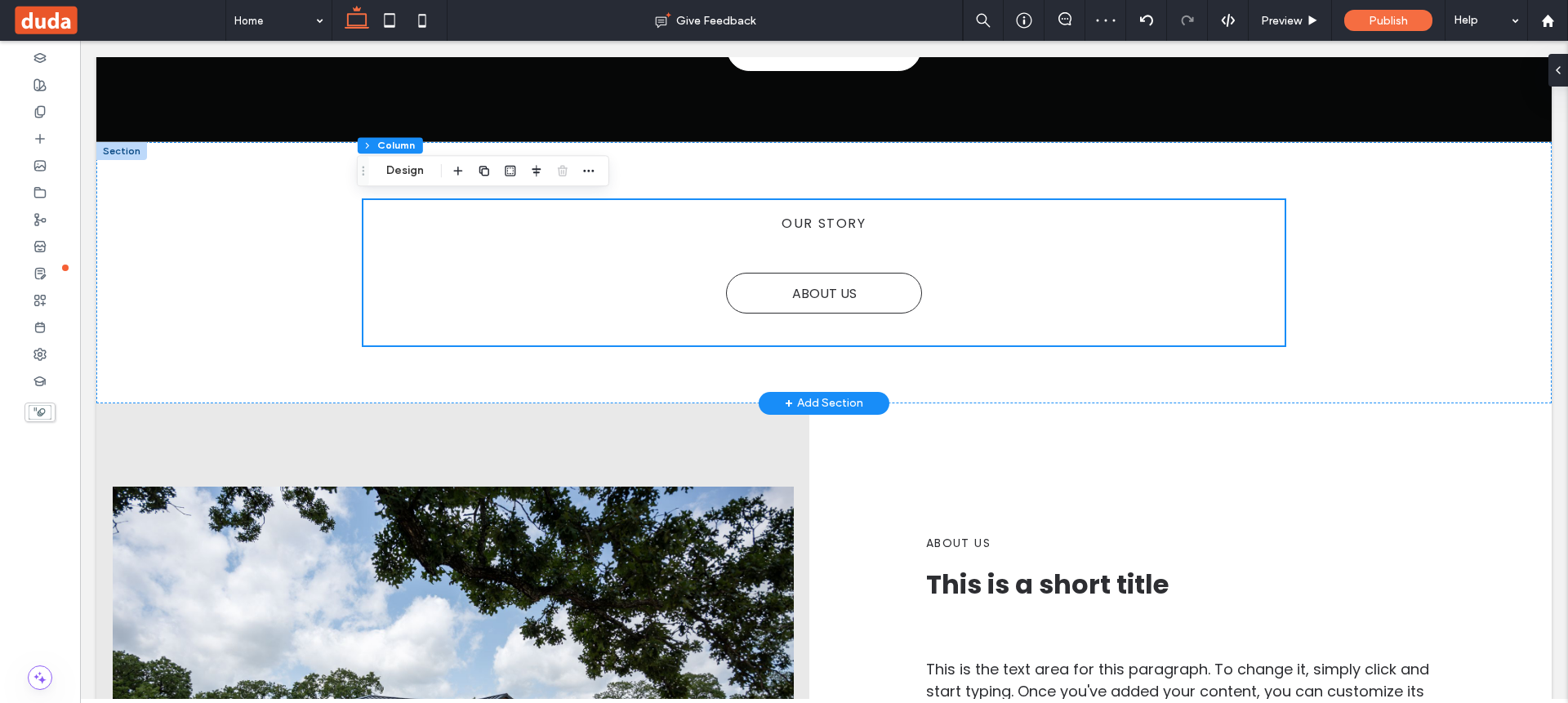
click at [124, 148] on div at bounding box center [121, 150] width 50 height 18
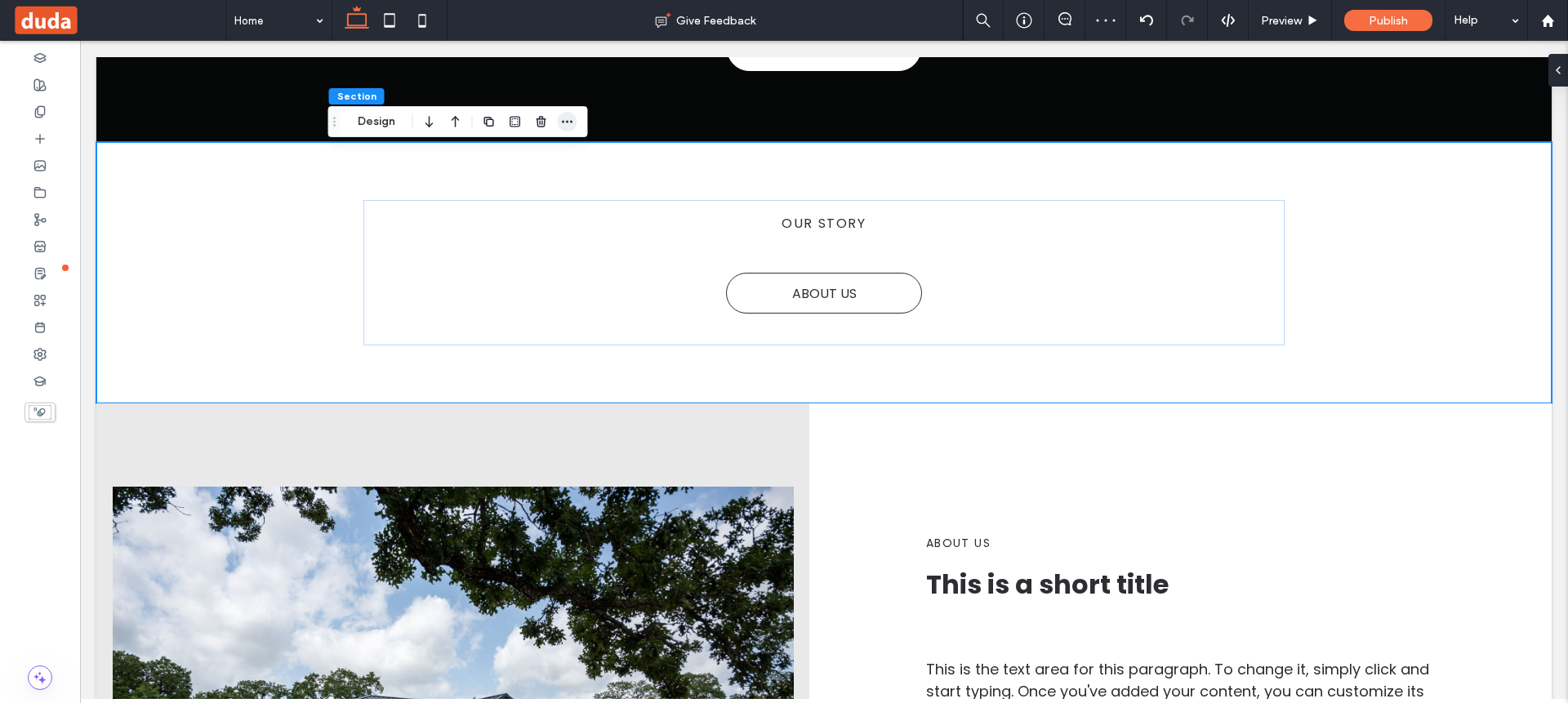
click at [568, 130] on span "button" at bounding box center [567, 121] width 20 height 20
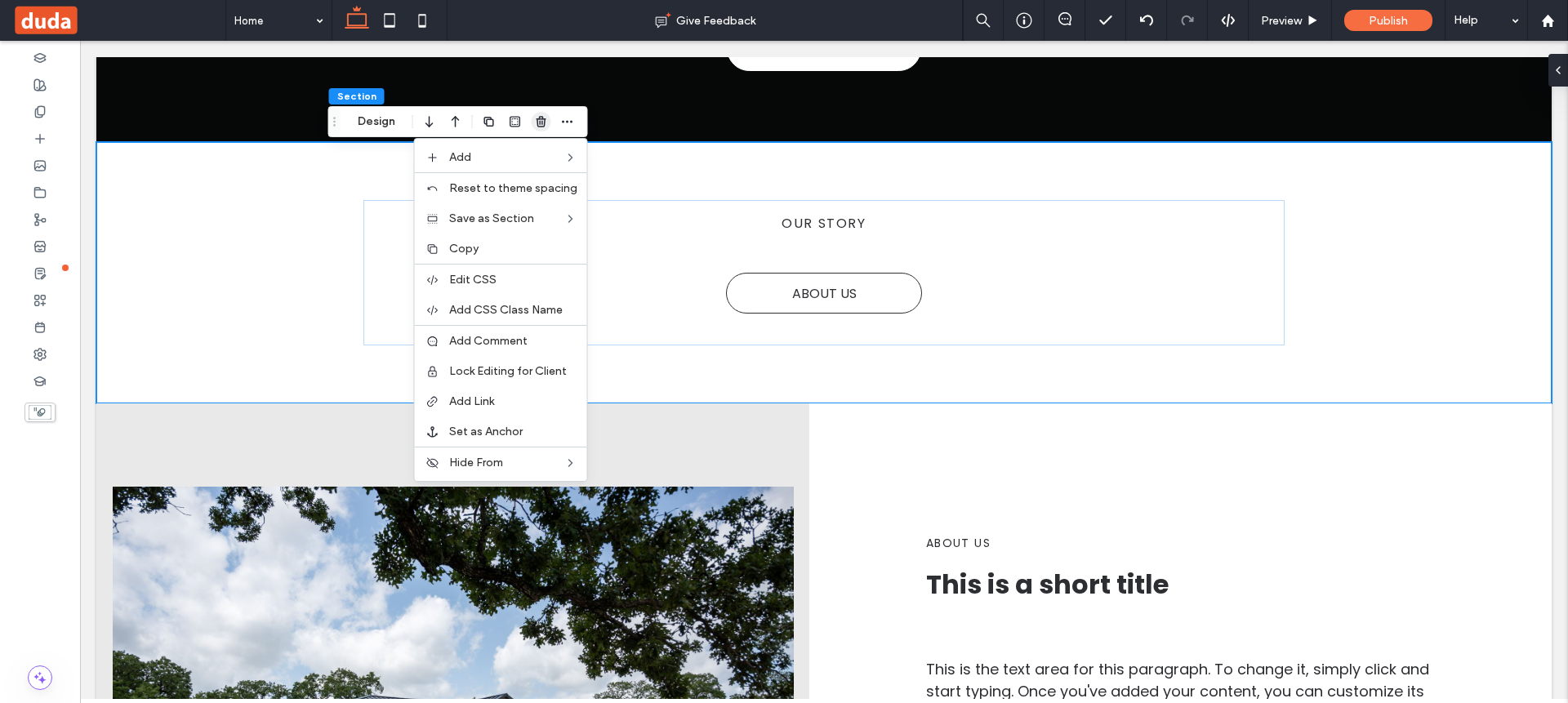
click at [542, 123] on use "button" at bounding box center [540, 121] width 9 height 10
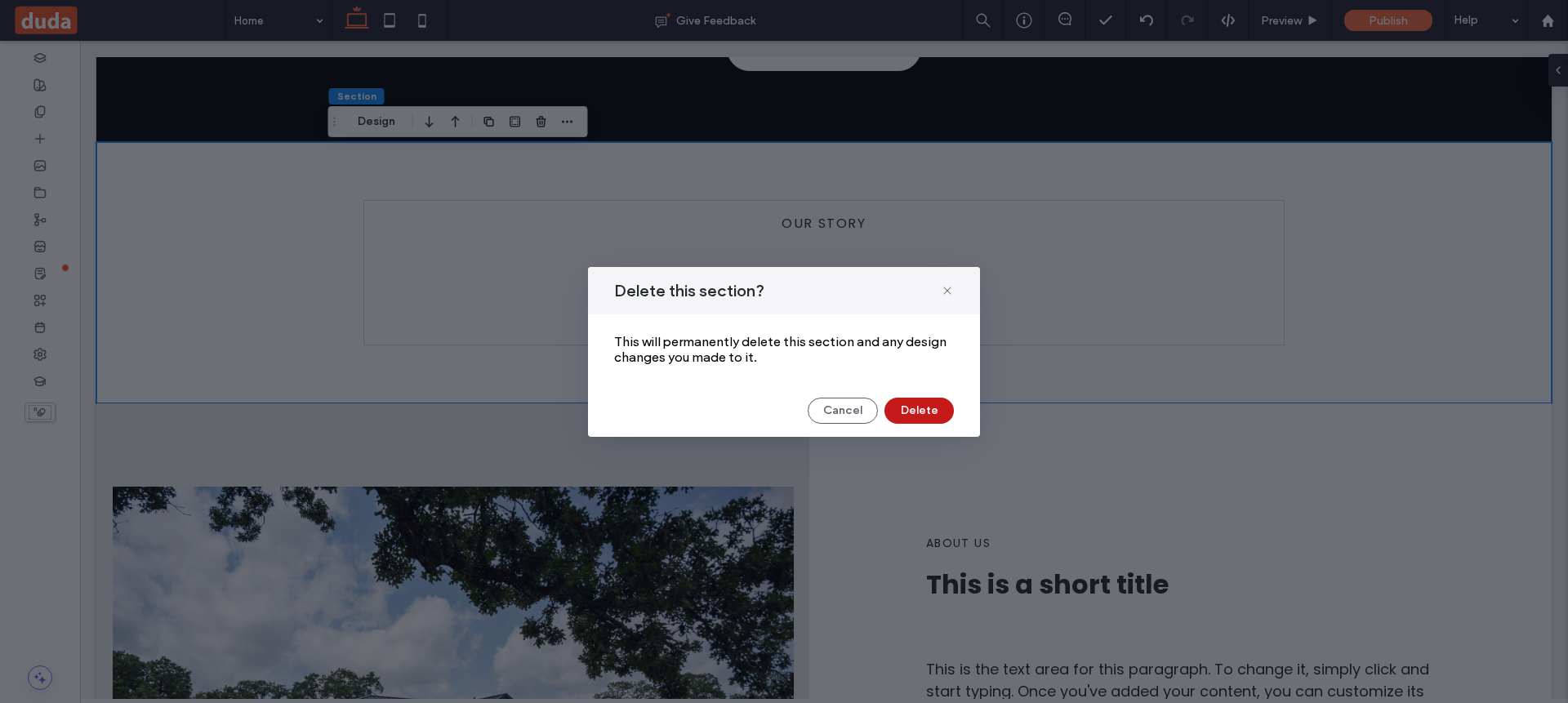
click at [935, 410] on button "Delete" at bounding box center [919, 410] width 69 height 26
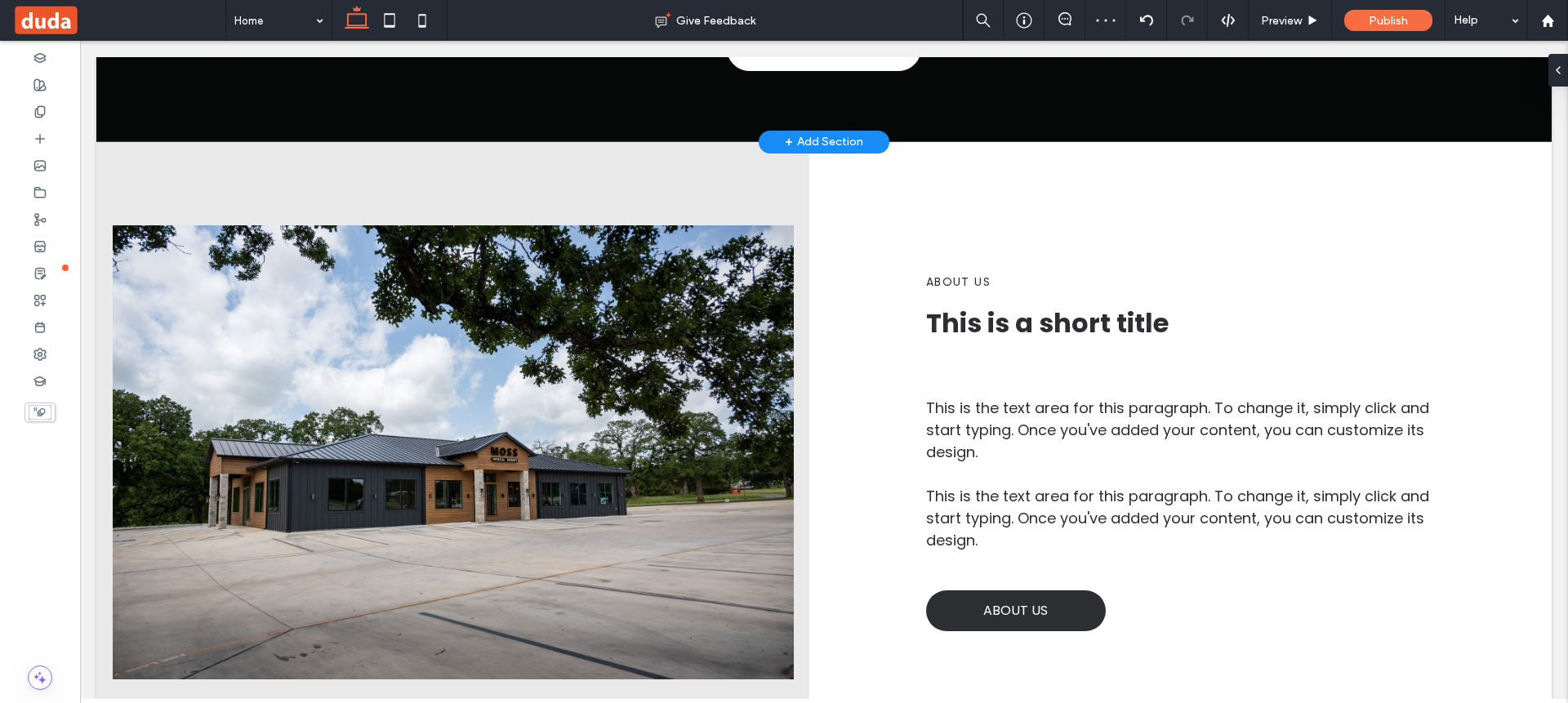
click at [811, 137] on div "+ Add Section" at bounding box center [824, 142] width 79 height 18
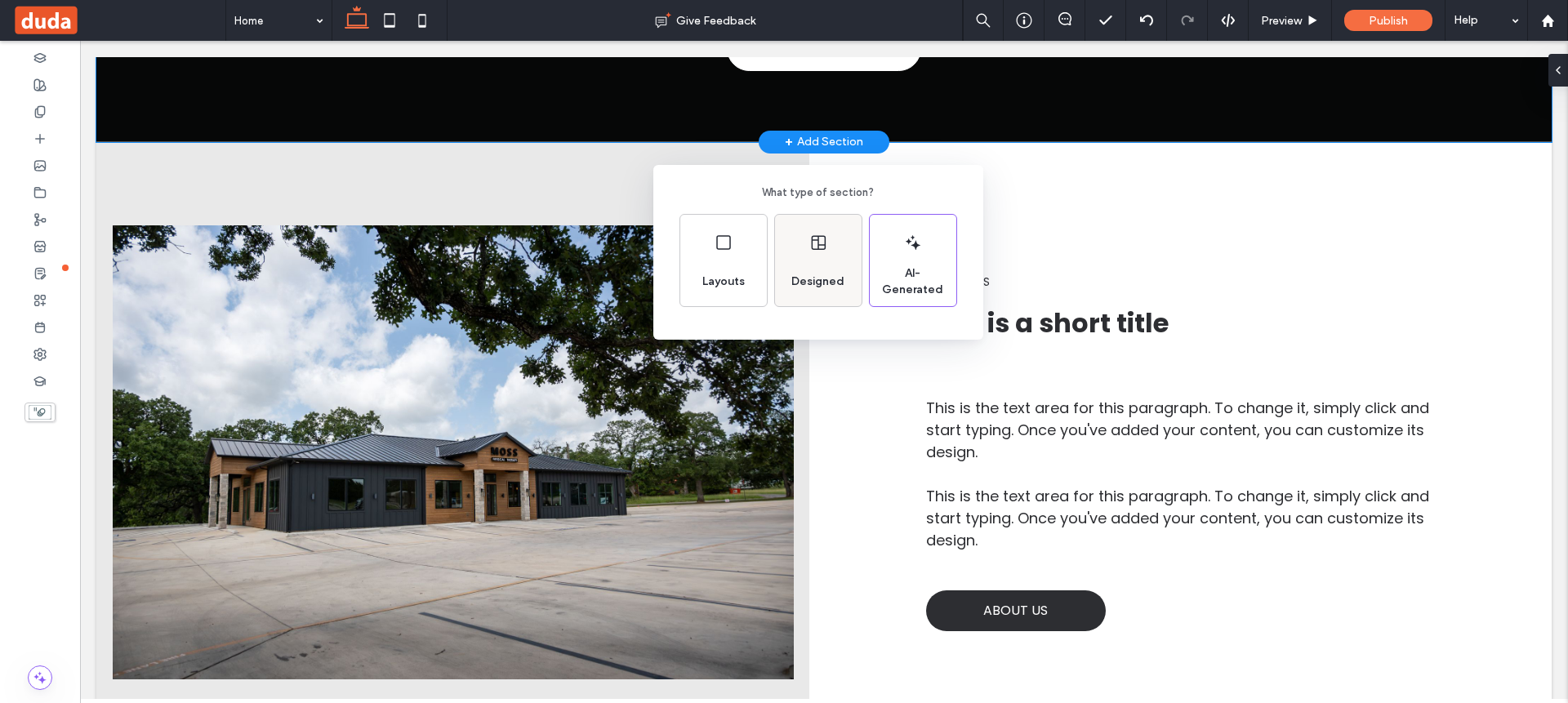
click at [834, 258] on div "Designed" at bounding box center [818, 260] width 86 height 91
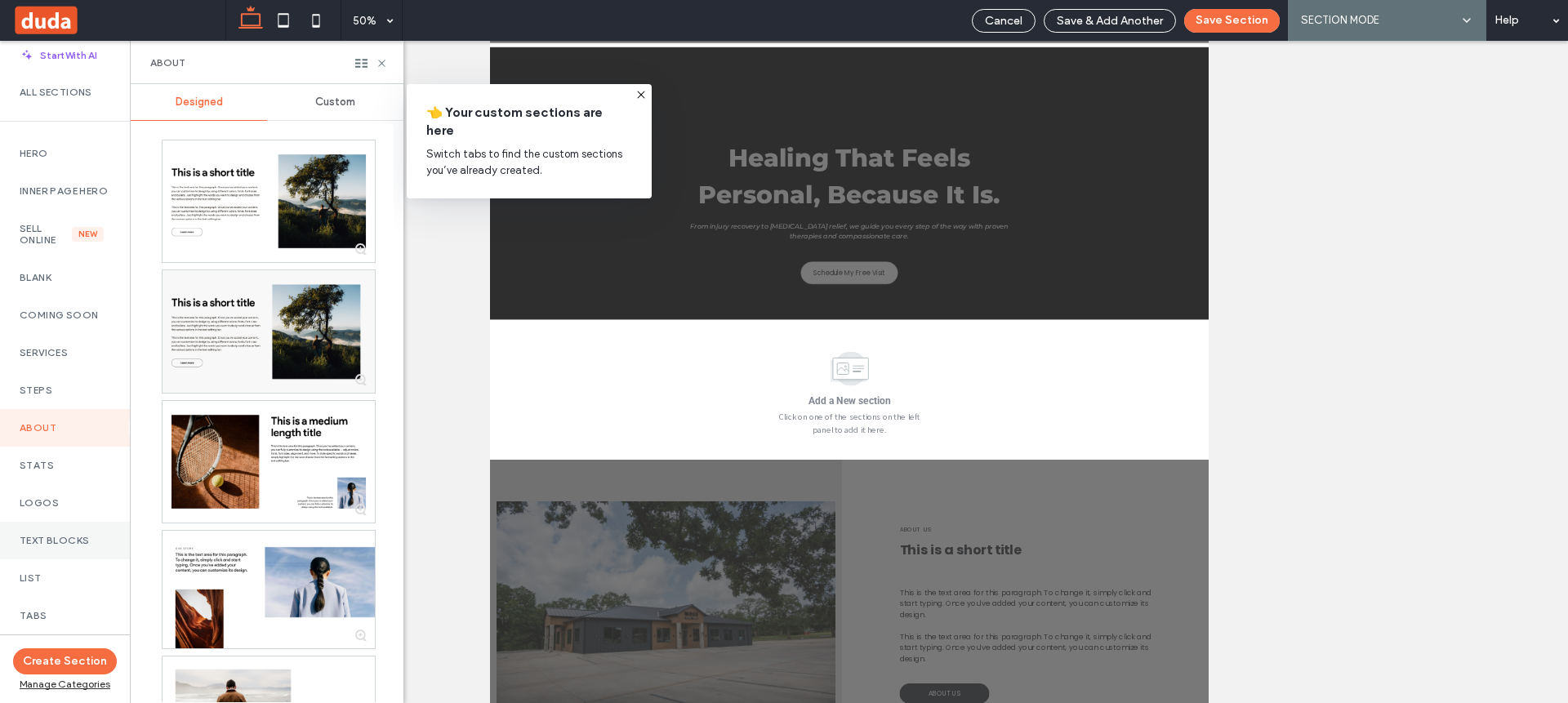
scroll to position [25, 0]
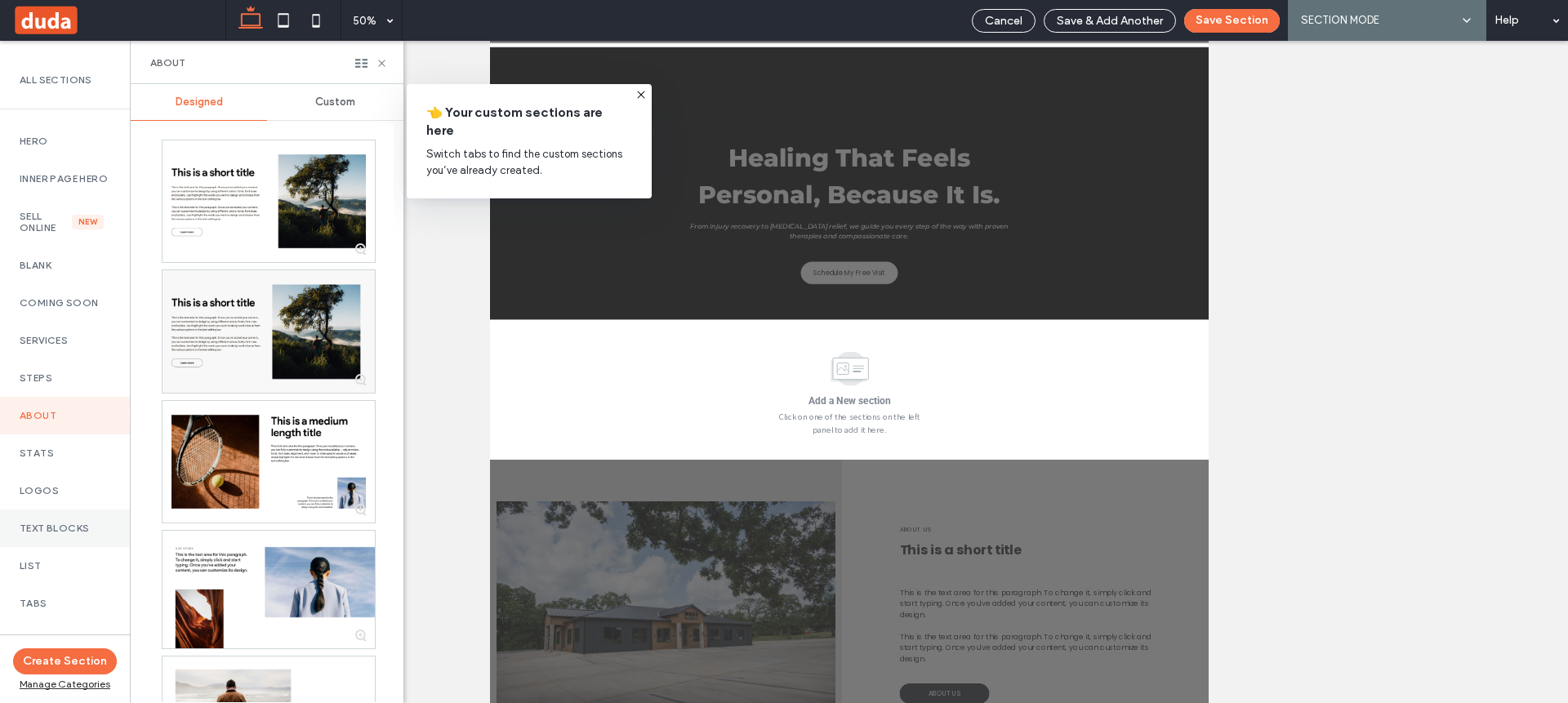
click at [44, 534] on label "Text Blocks" at bounding box center [65, 528] width 91 height 11
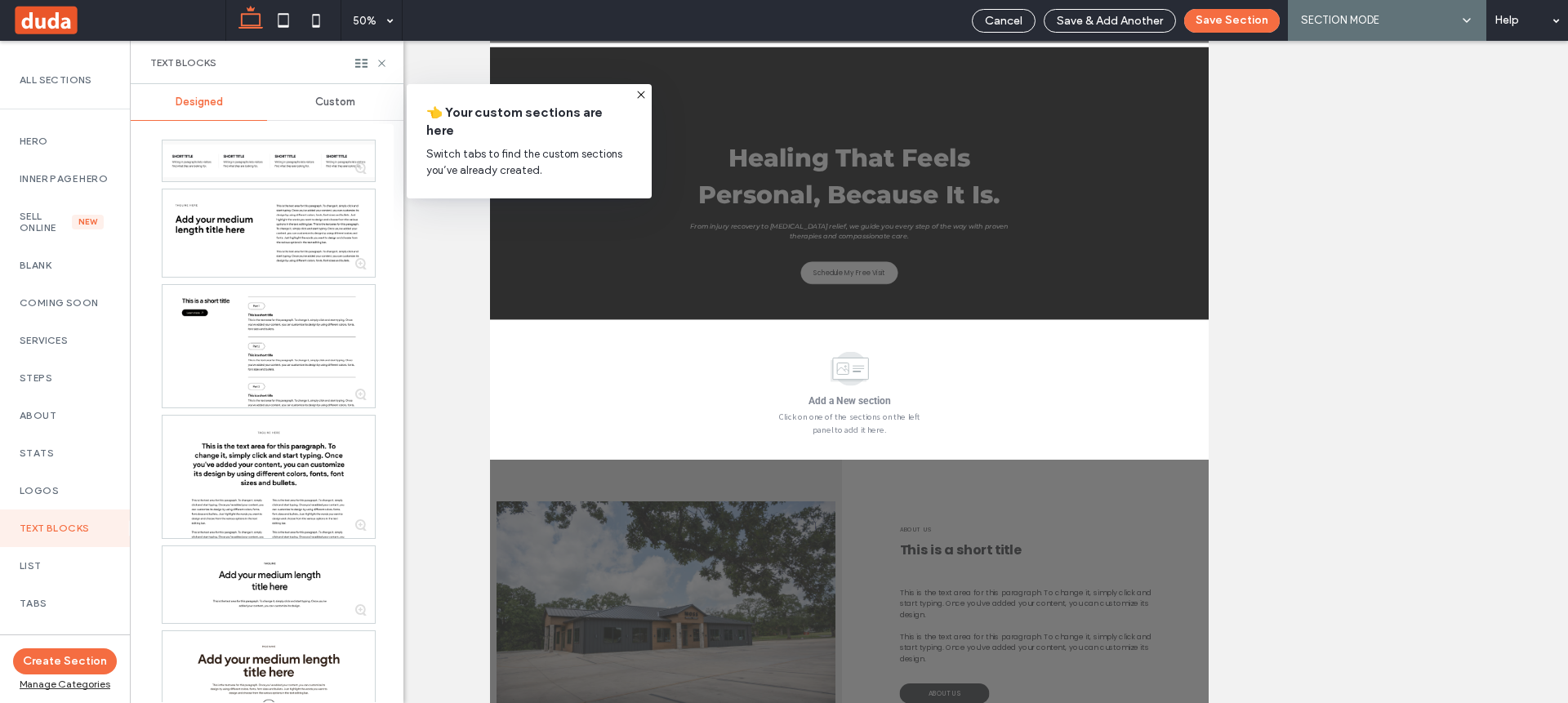
click at [644, 99] on icon at bounding box center [640, 94] width 13 height 13
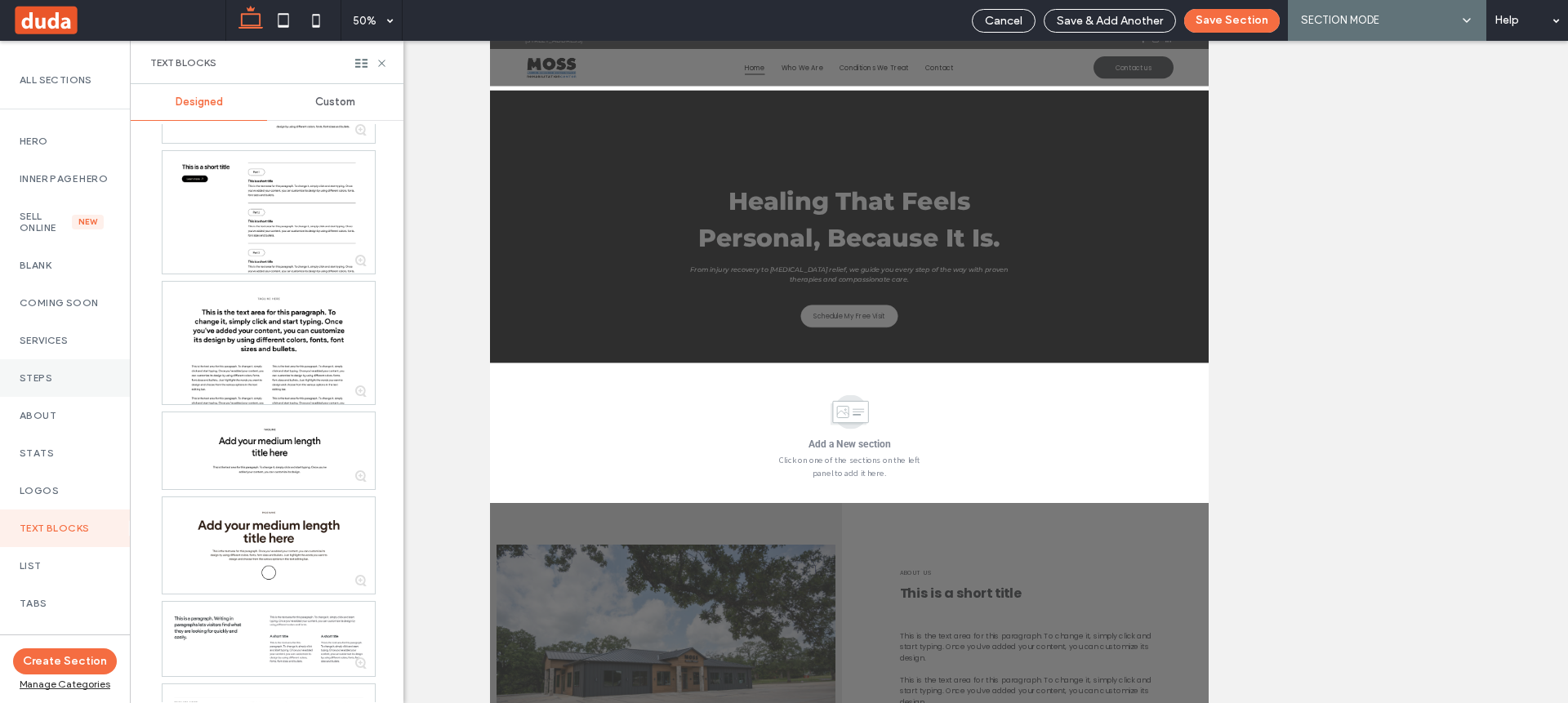
scroll to position [40, 0]
click at [391, 63] on div "Text Blocks" at bounding box center [267, 62] width 273 height 44
click at [388, 62] on div "Text Blocks" at bounding box center [267, 62] width 273 height 44
drag, startPoint x: 384, startPoint y: 62, endPoint x: 344, endPoint y: 51, distance: 41.5
click at [384, 62] on icon at bounding box center [382, 63] width 12 height 12
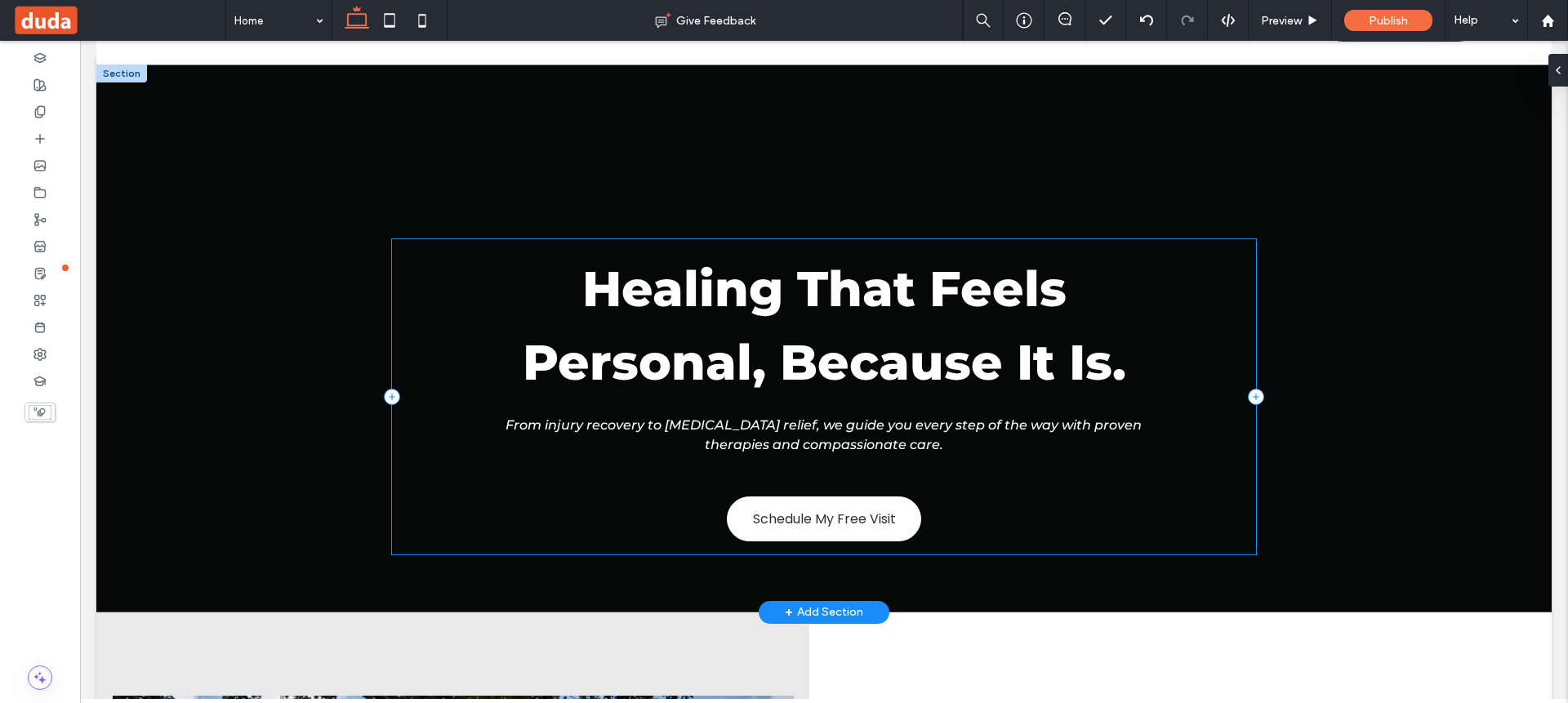
scroll to position [119, 0]
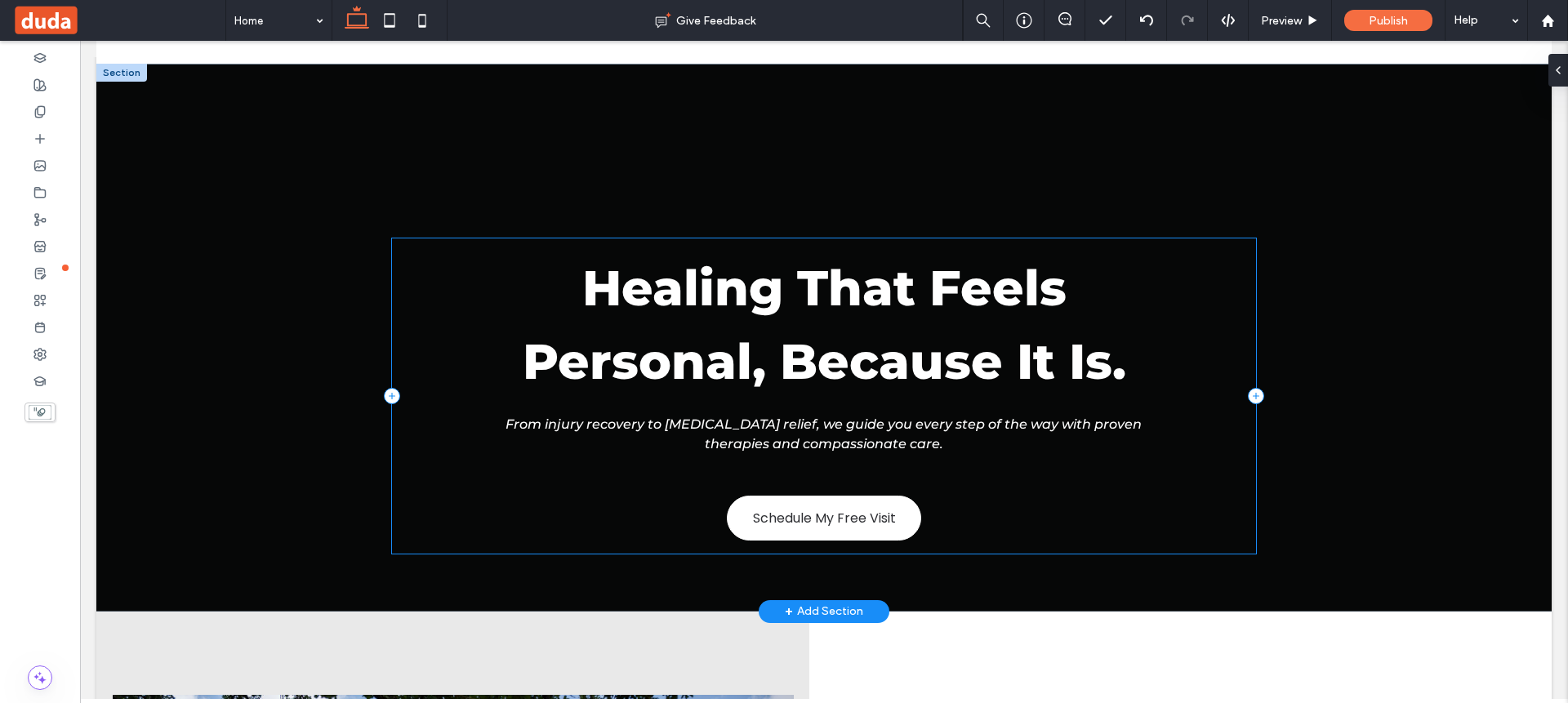
click at [1016, 509] on div "Healing That Feels Personal, Because It Is. From injury recovery to [MEDICAL_DA…" at bounding box center [824, 395] width 863 height 315
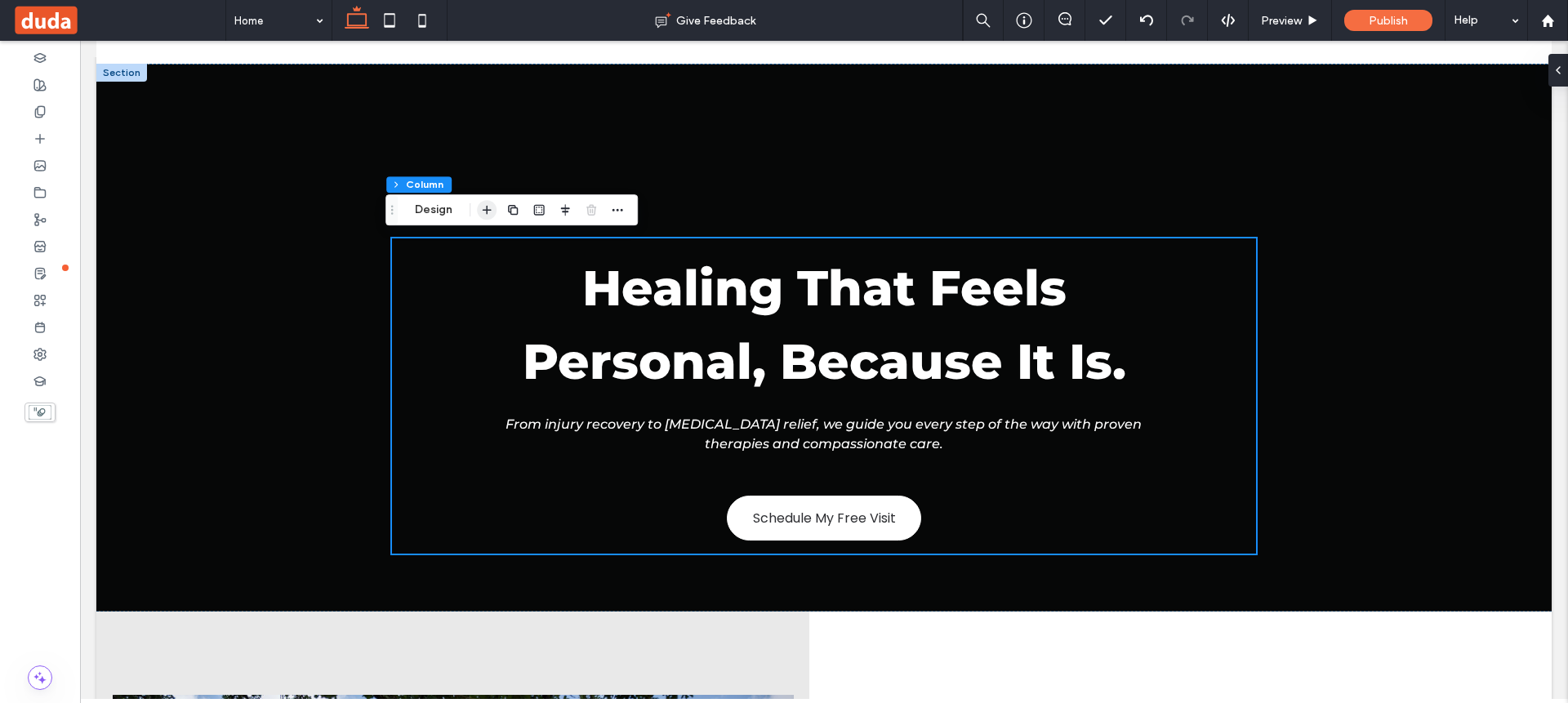
click at [487, 211] on icon "button" at bounding box center [486, 209] width 13 height 13
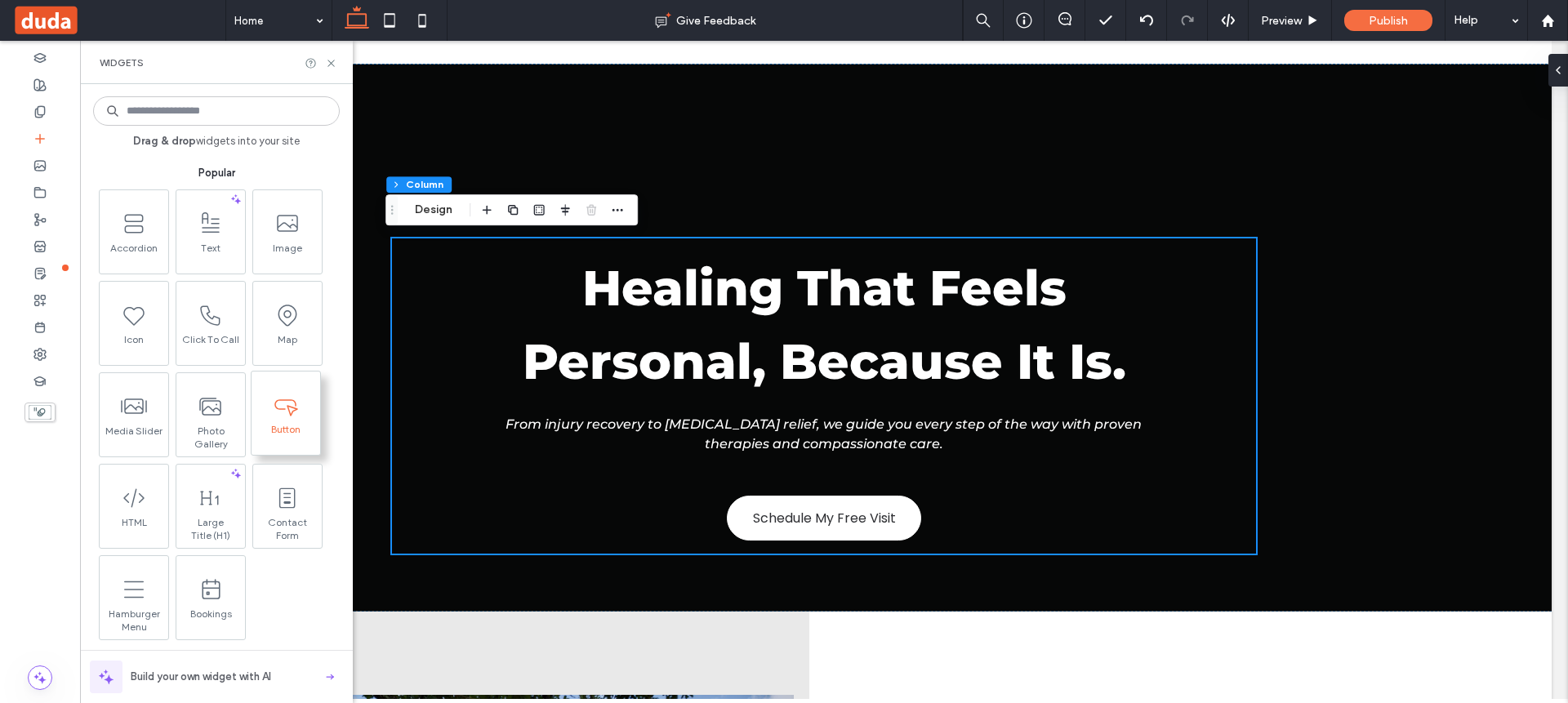
click at [292, 431] on span "Button" at bounding box center [285, 434] width 68 height 23
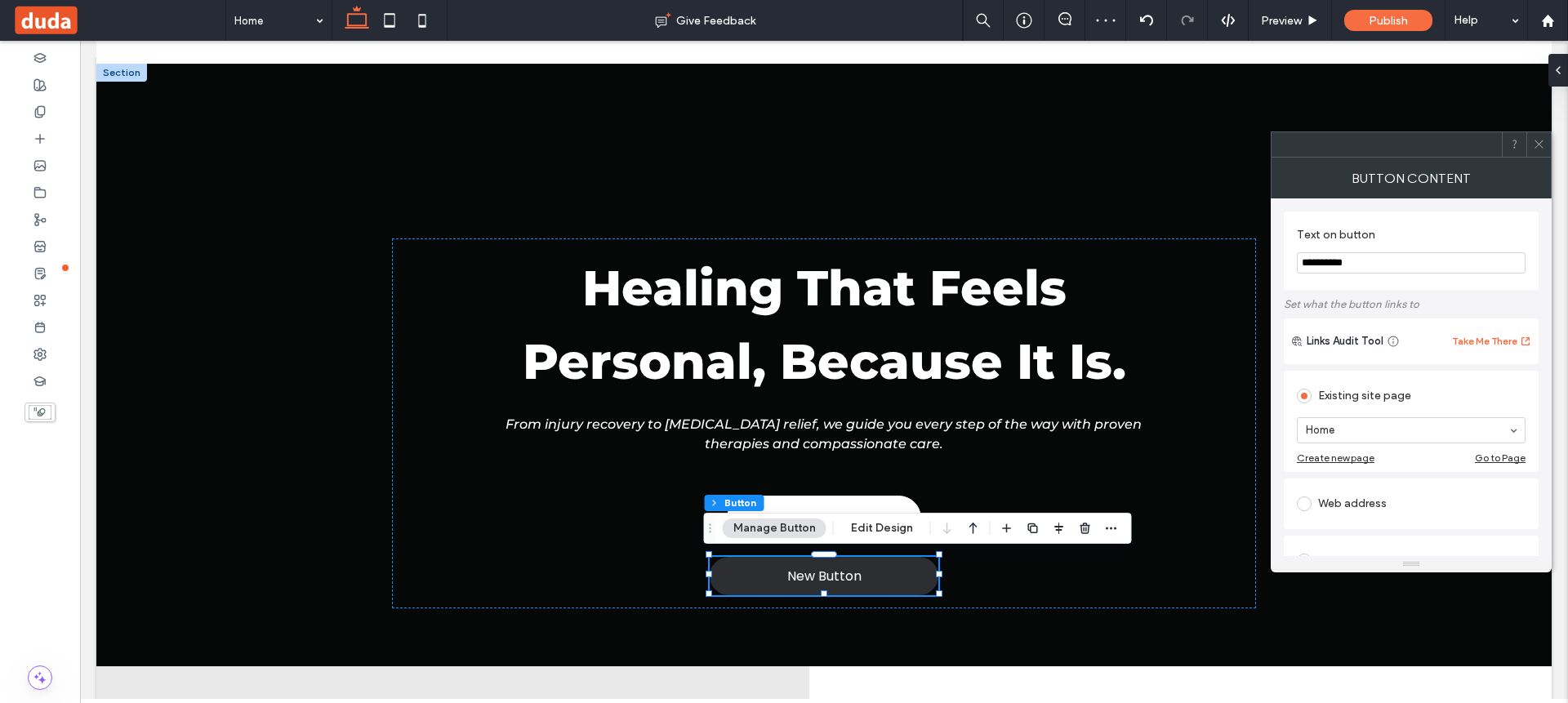
click at [1391, 262] on input "**********" at bounding box center [1411, 262] width 229 height 21
type input "**********"
click at [1536, 147] on use at bounding box center [1538, 144] width 9 height 9
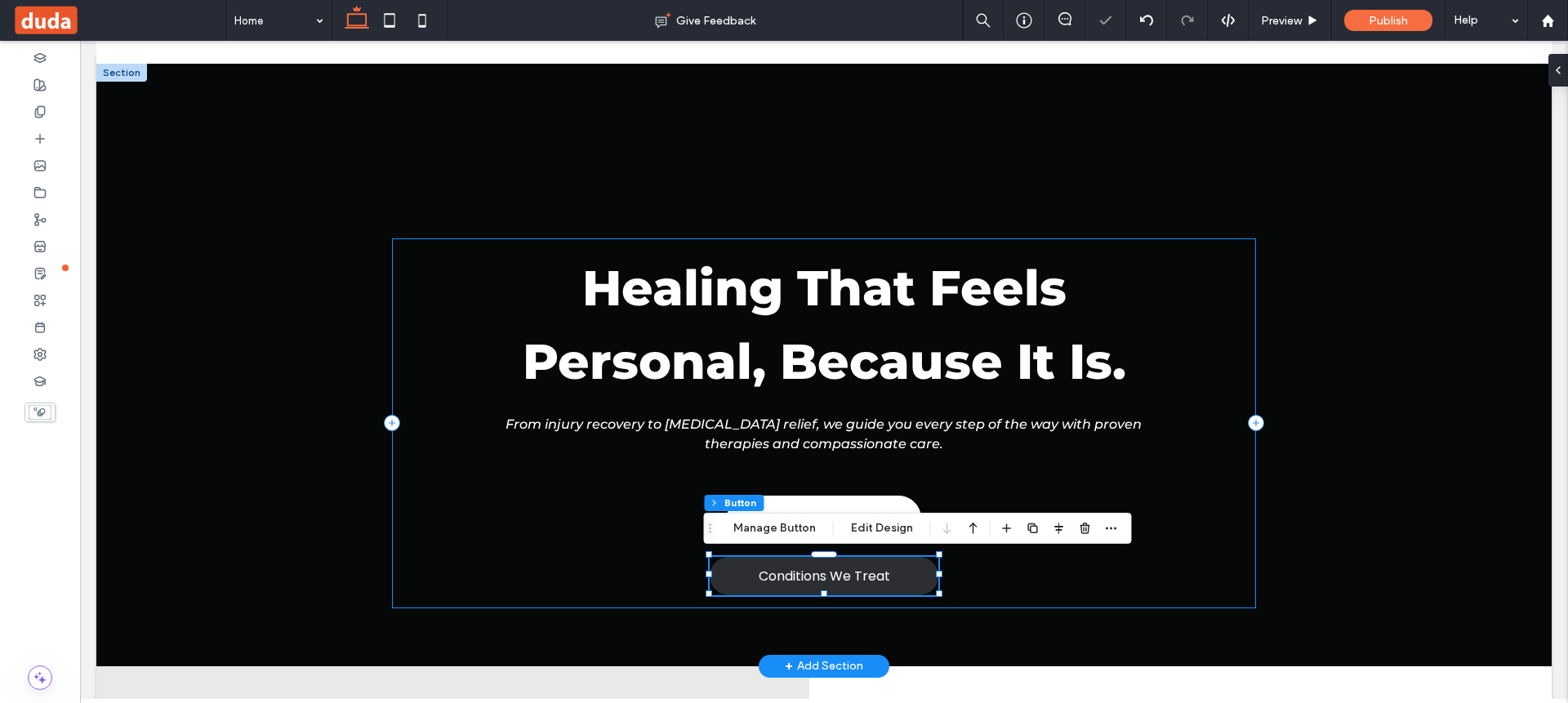
click at [1071, 583] on div "Healing That Feels Personal, Because It Is. From injury recovery to [MEDICAL_DA…" at bounding box center [824, 423] width 863 height 370
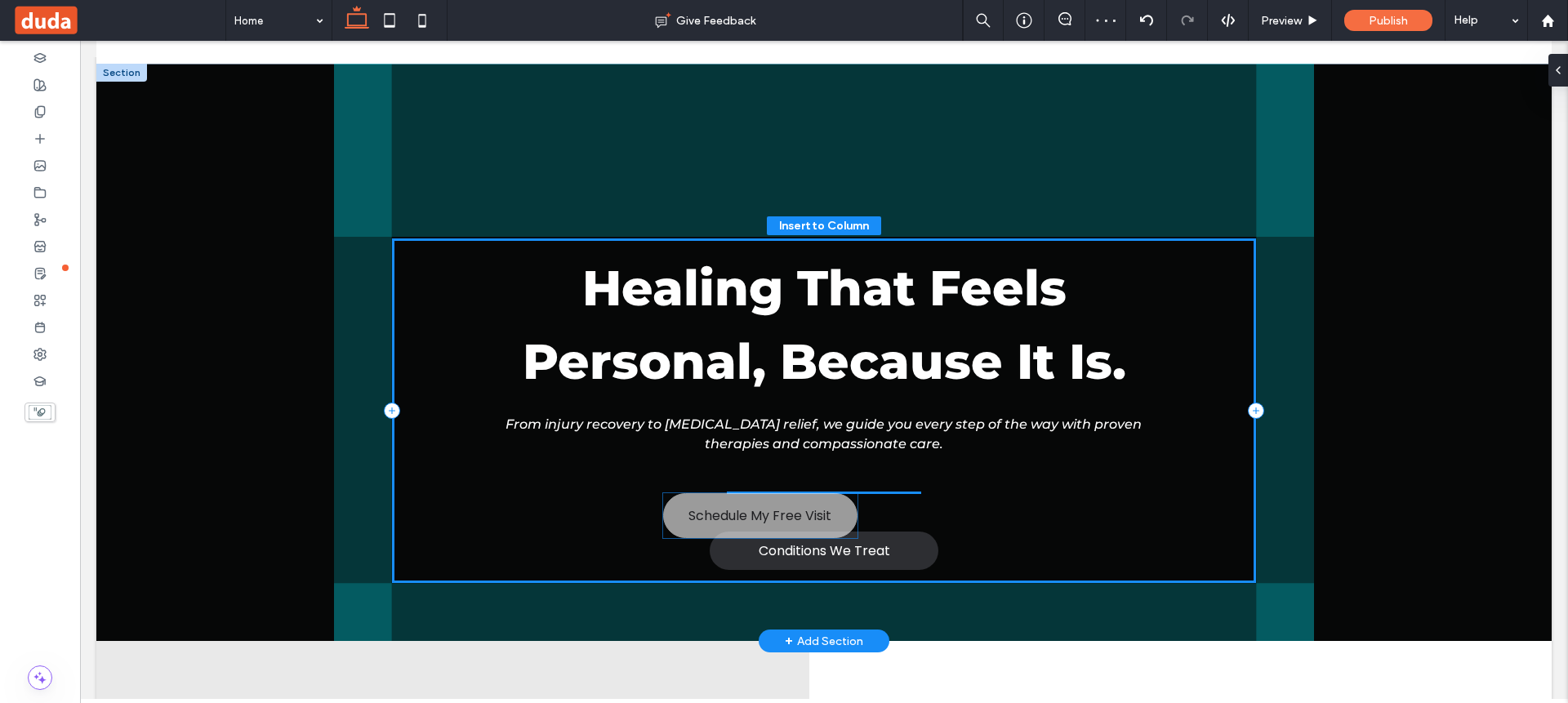
scroll to position [70, 0]
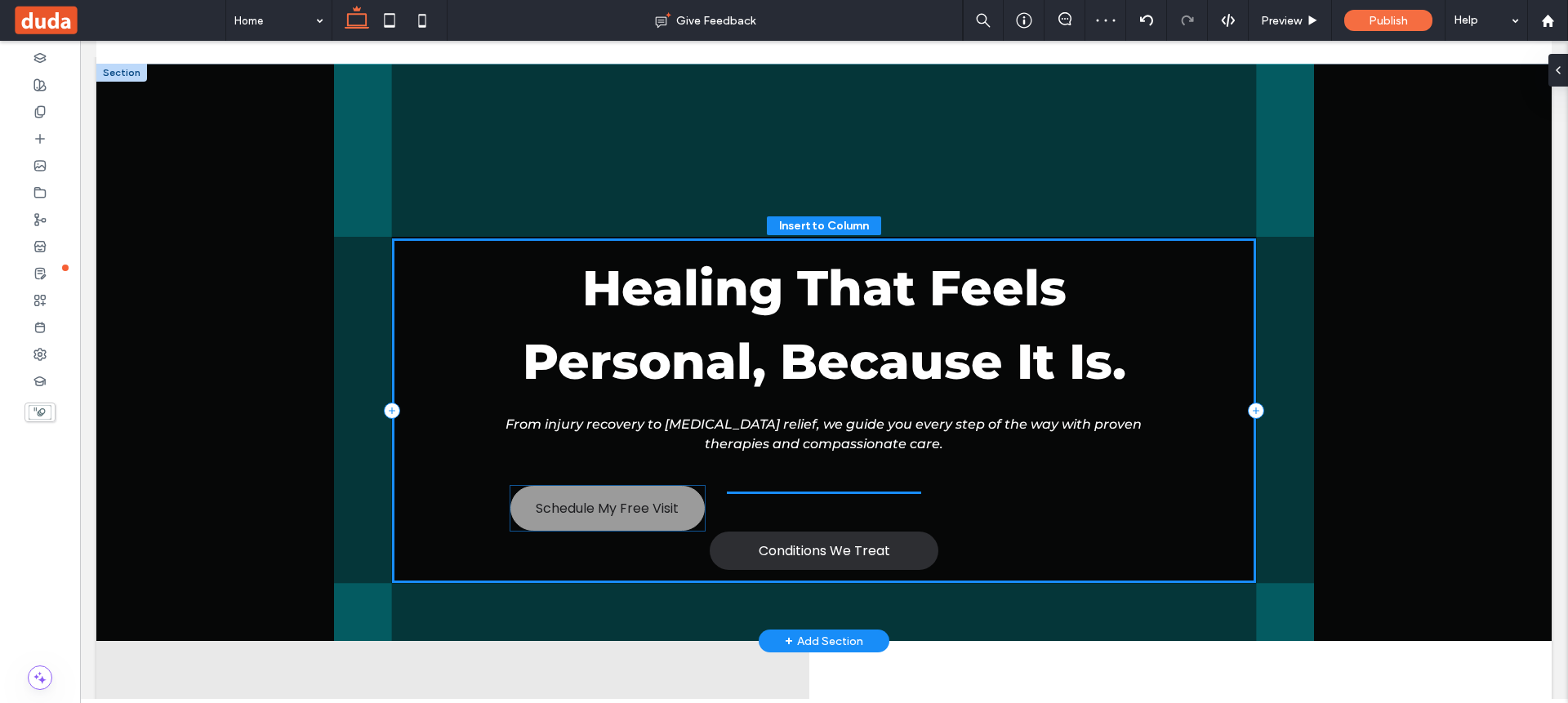
drag, startPoint x: 861, startPoint y: 530, endPoint x: 651, endPoint y: 522, distance: 210.2
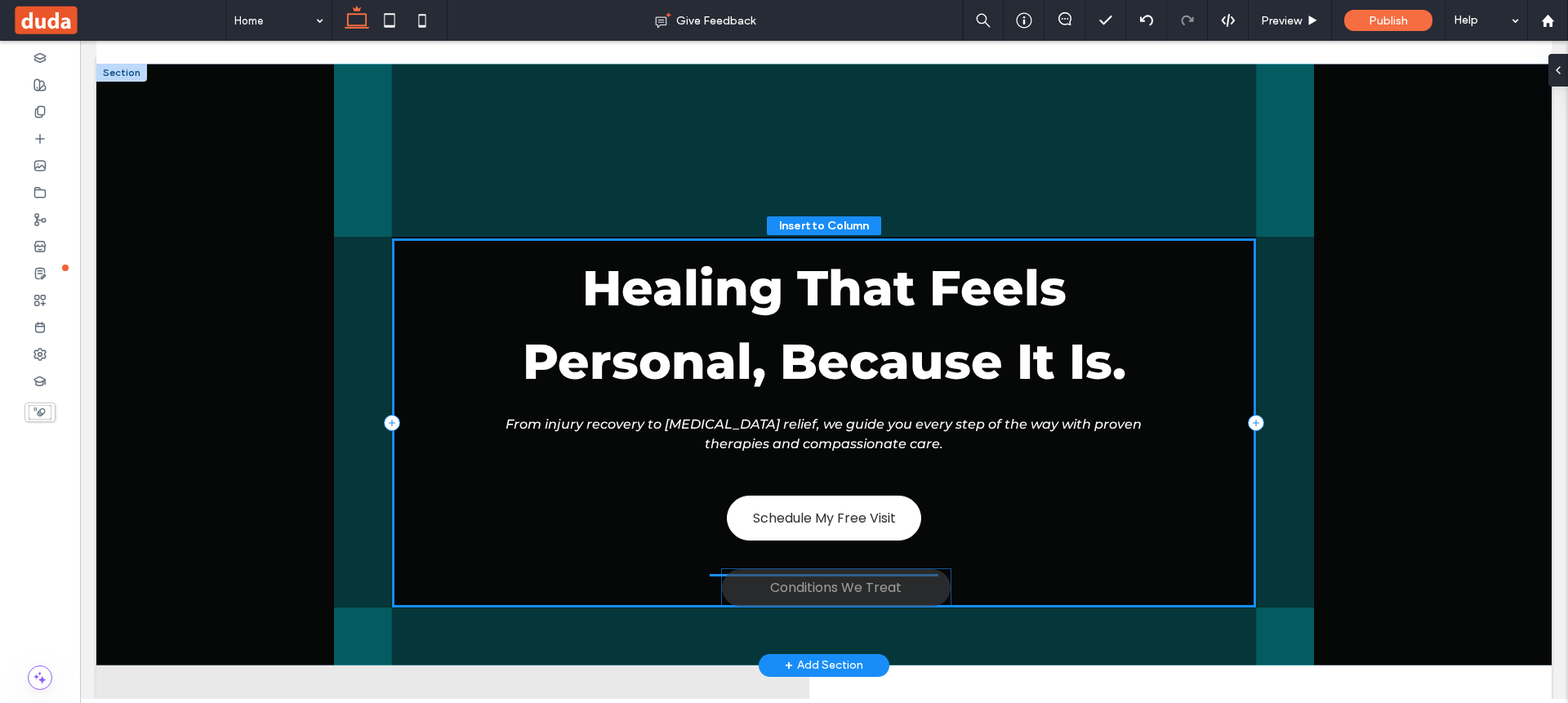
drag, startPoint x: 846, startPoint y: 569, endPoint x: 863, endPoint y: 573, distance: 17.5
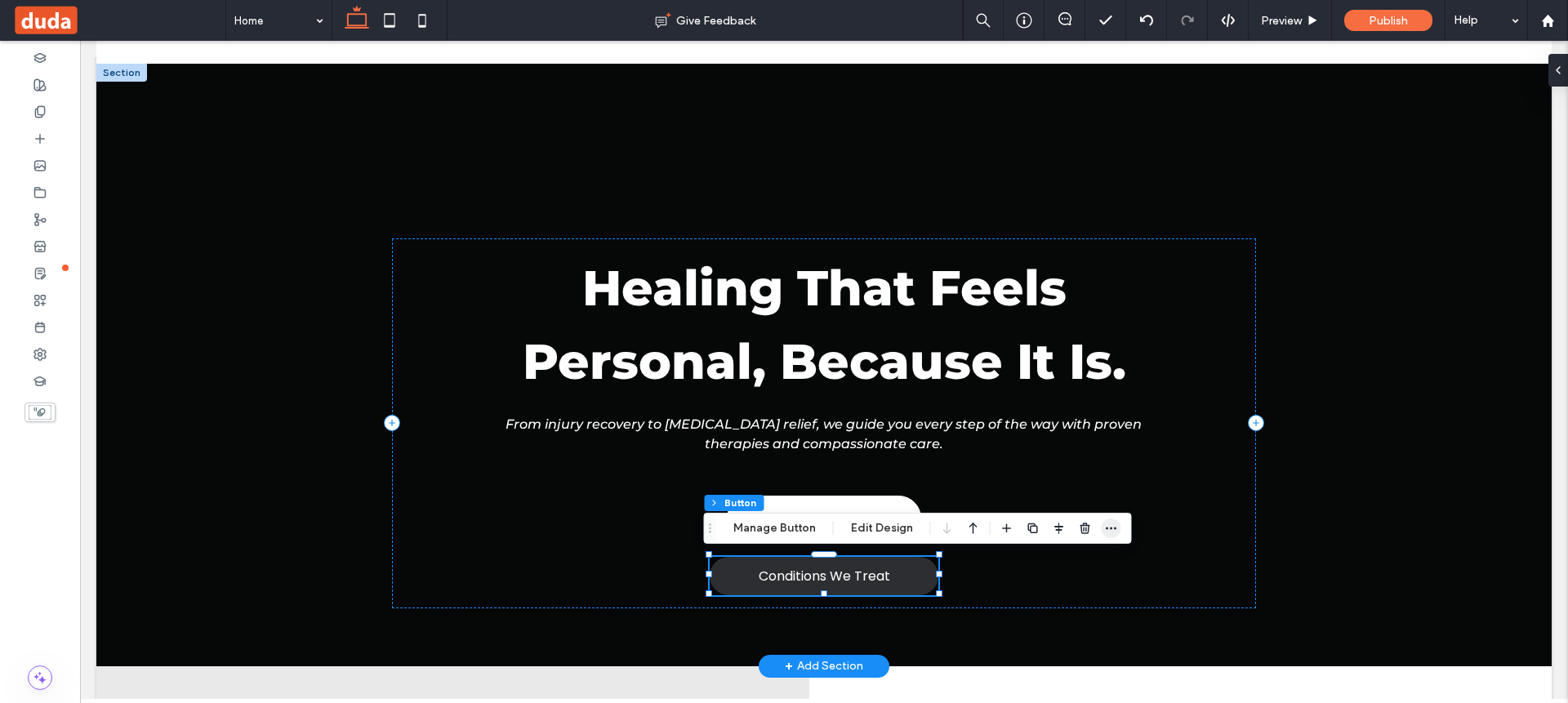
click at [1110, 530] on icon "button" at bounding box center [1111, 528] width 13 height 13
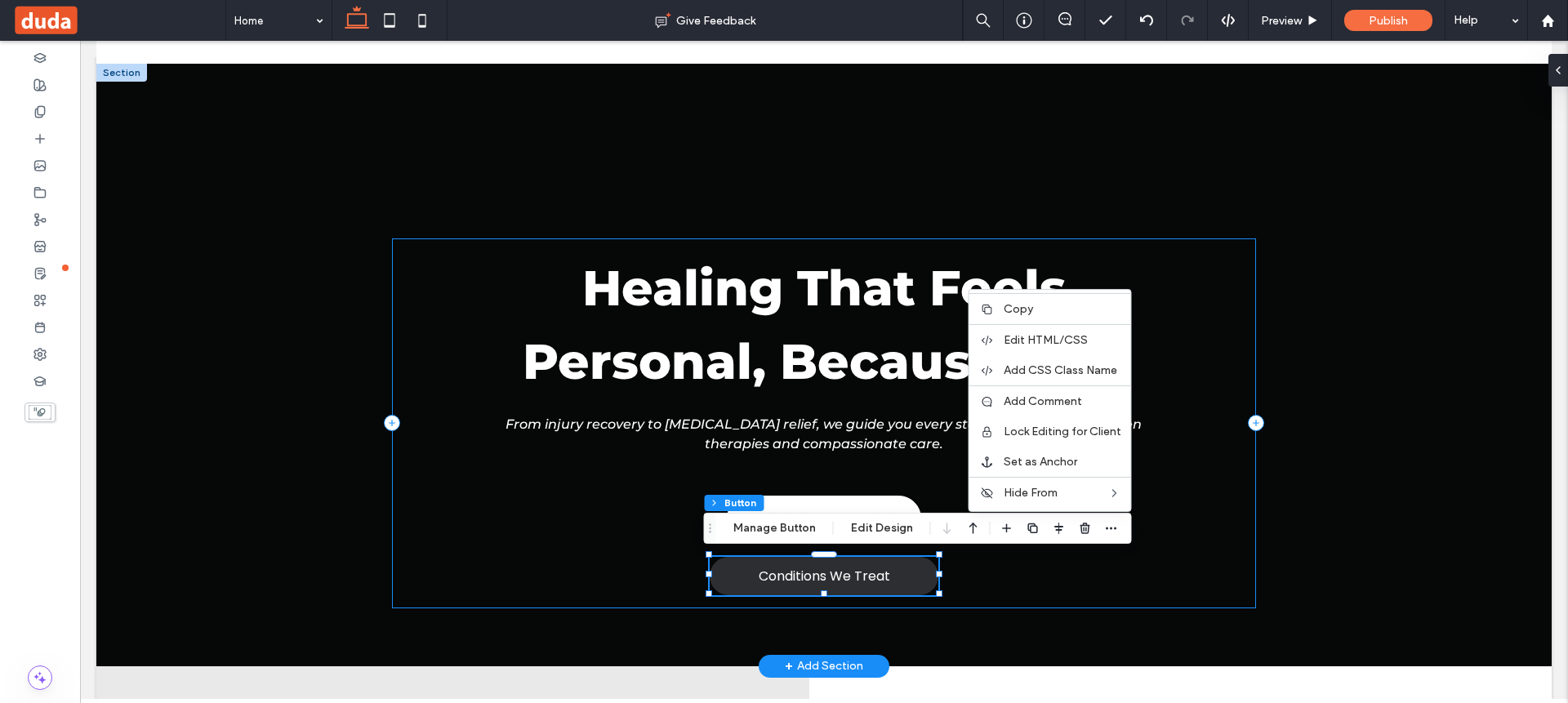
click at [972, 560] on div "Healing That Feels Personal, Because It Is. From injury recovery to [MEDICAL_DA…" at bounding box center [824, 423] width 863 height 370
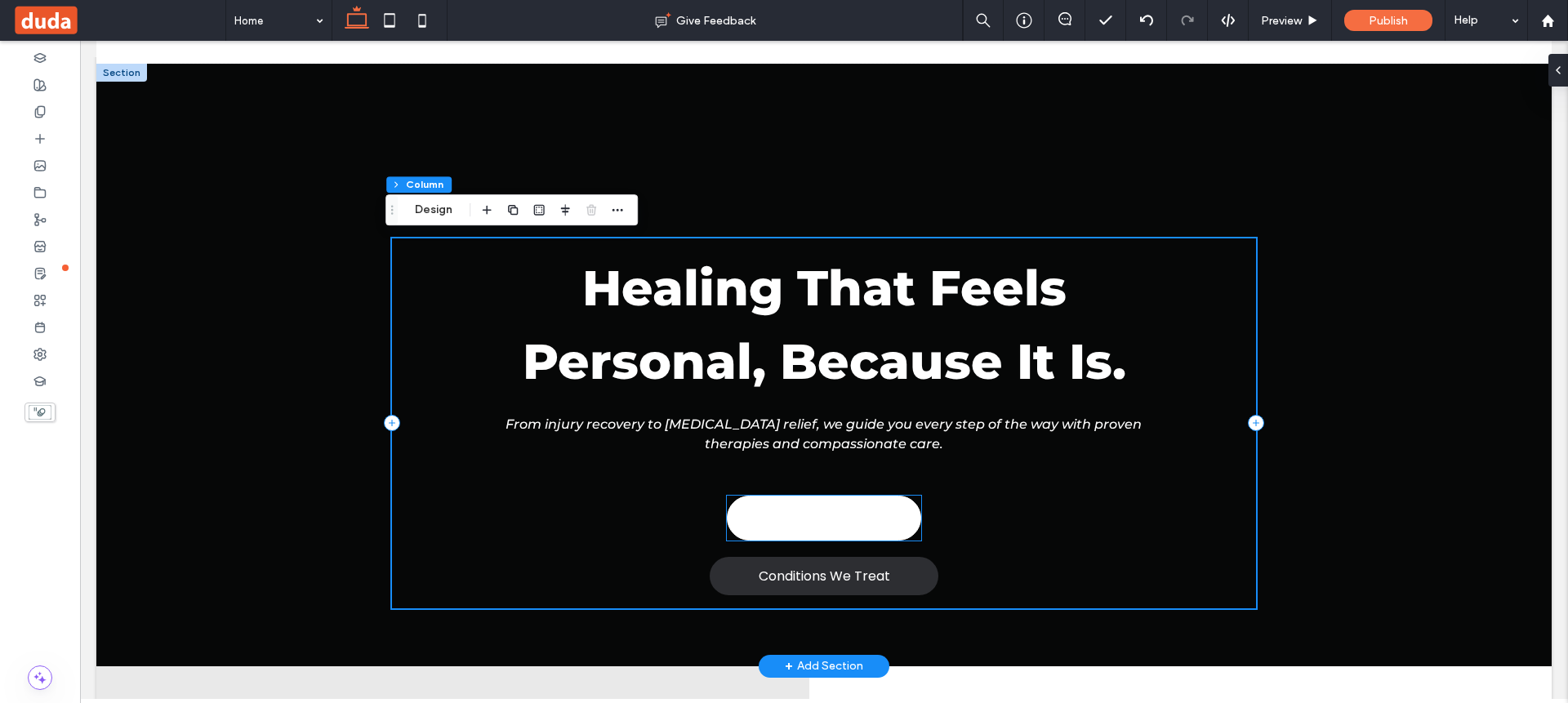
click at [843, 518] on span "Schedule My Free Visit" at bounding box center [824, 518] width 143 height 21
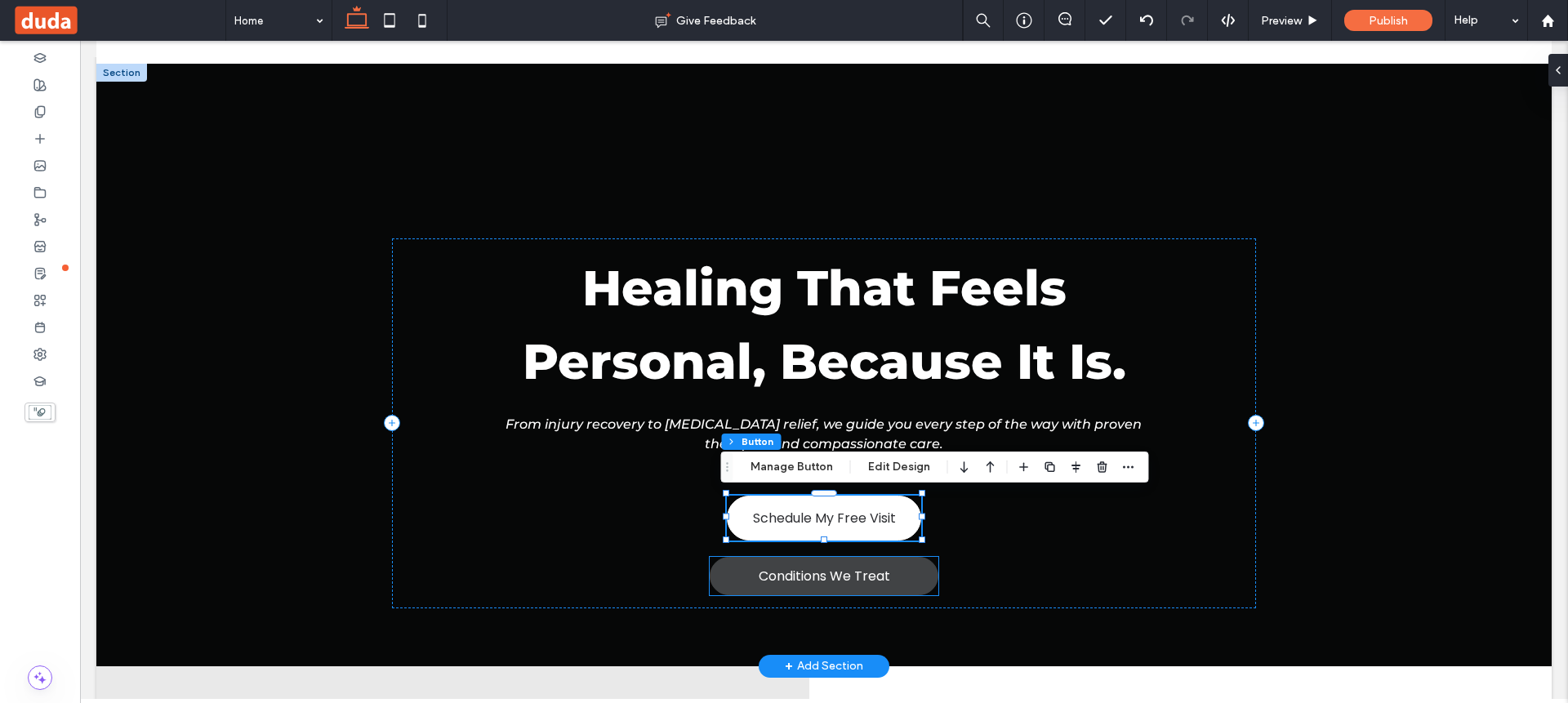
click at [872, 569] on span "Conditions We Treat" at bounding box center [825, 576] width 132 height 21
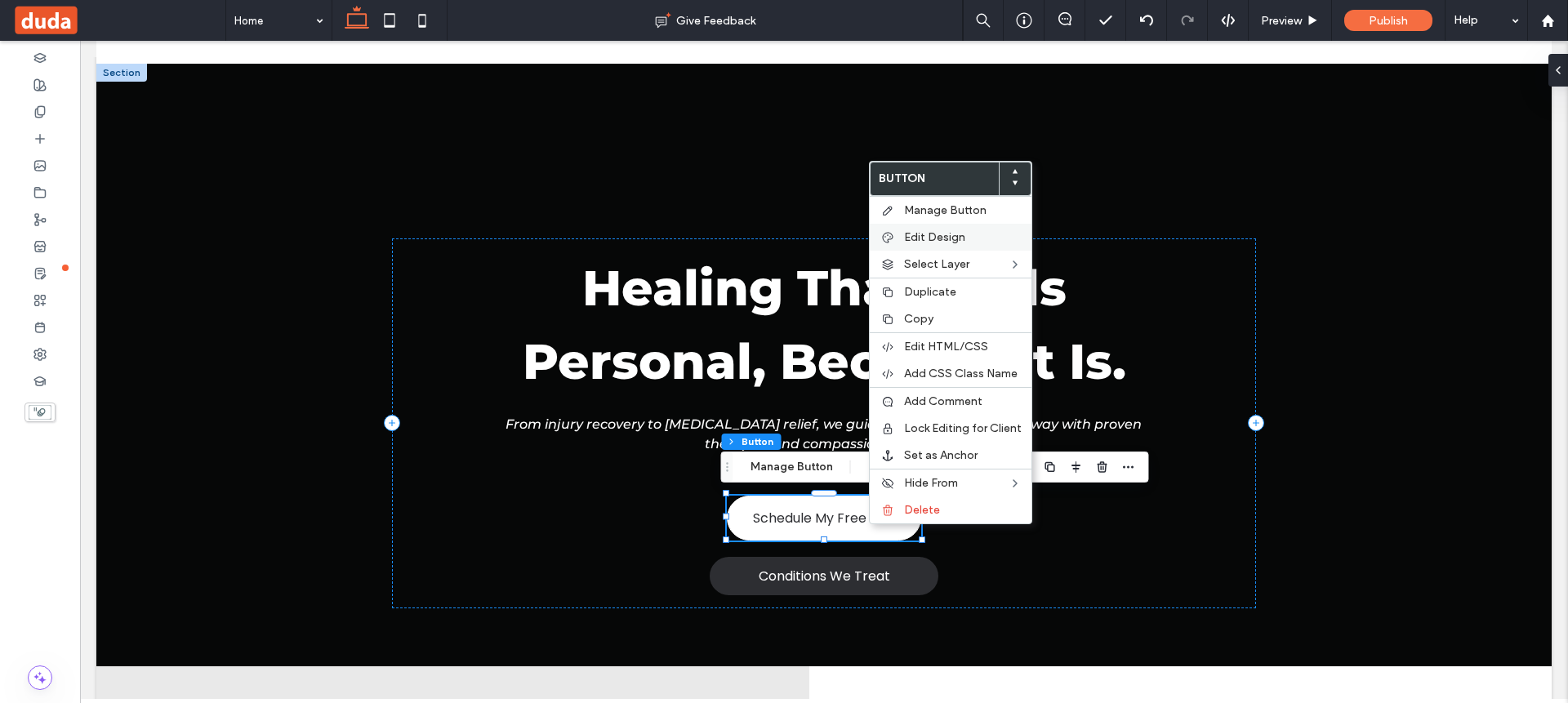
click at [954, 231] on span "Edit Design" at bounding box center [935, 237] width 62 height 14
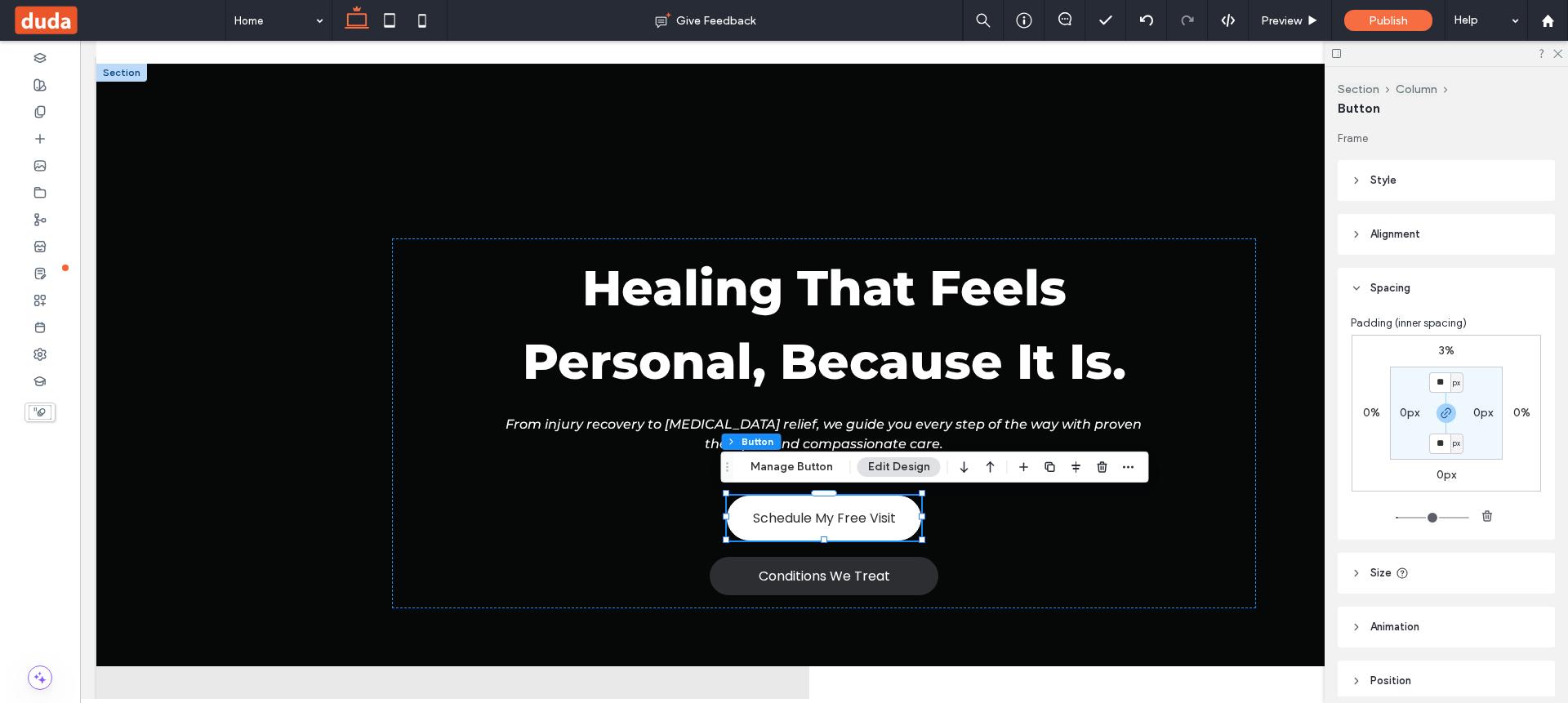
click at [1405, 238] on span "Alignment" at bounding box center [1395, 234] width 50 height 16
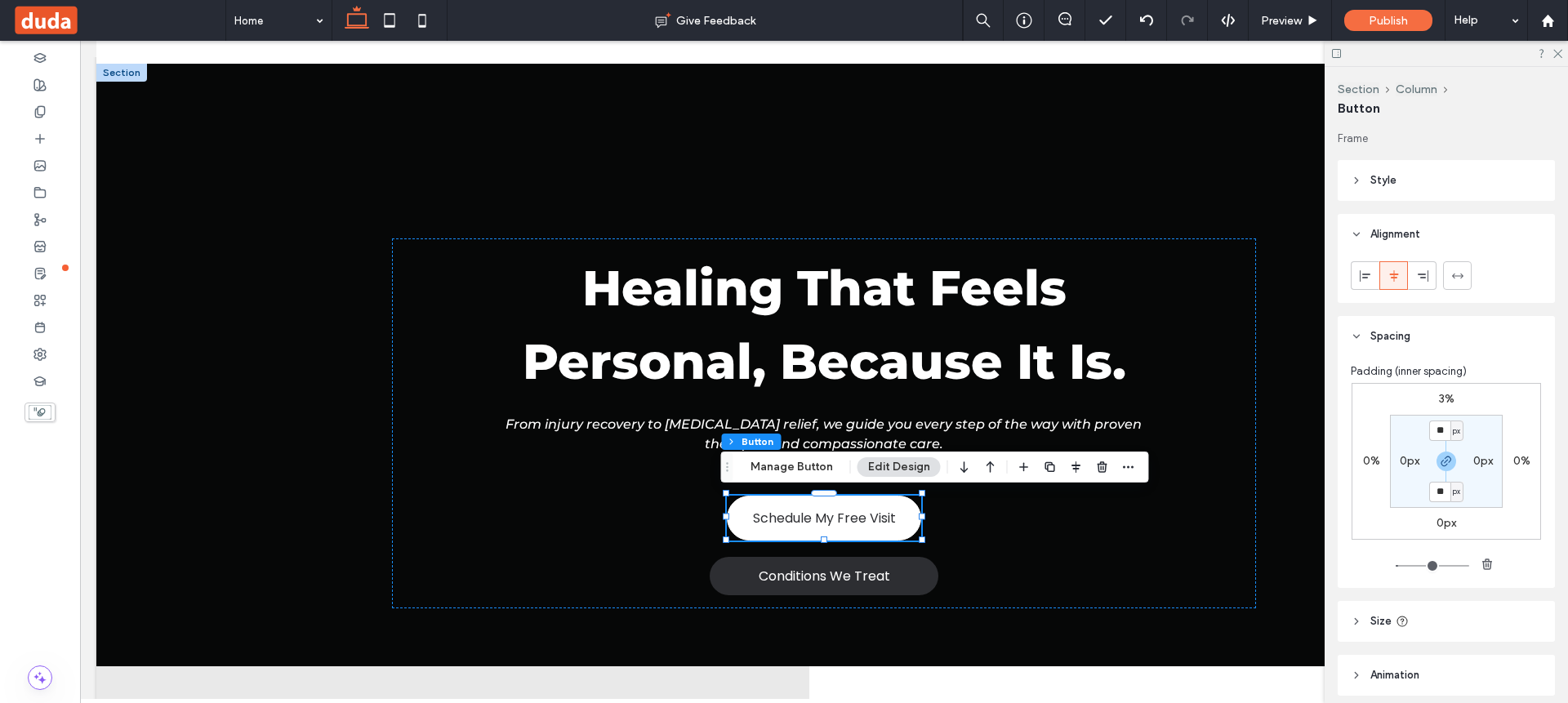
click at [1392, 171] on header "Style" at bounding box center [1446, 180] width 217 height 41
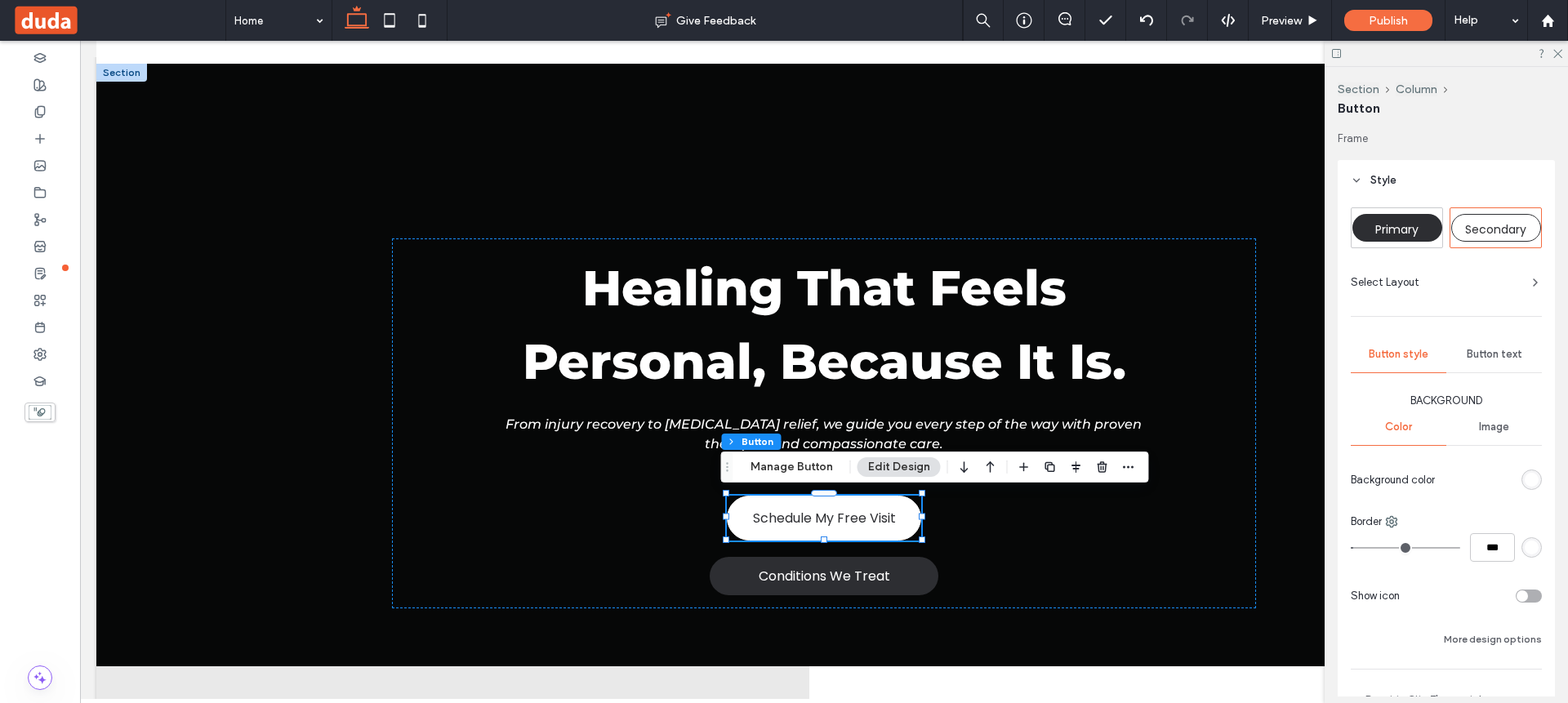
click at [1407, 282] on span "Select Layout" at bounding box center [1384, 282] width 68 height 16
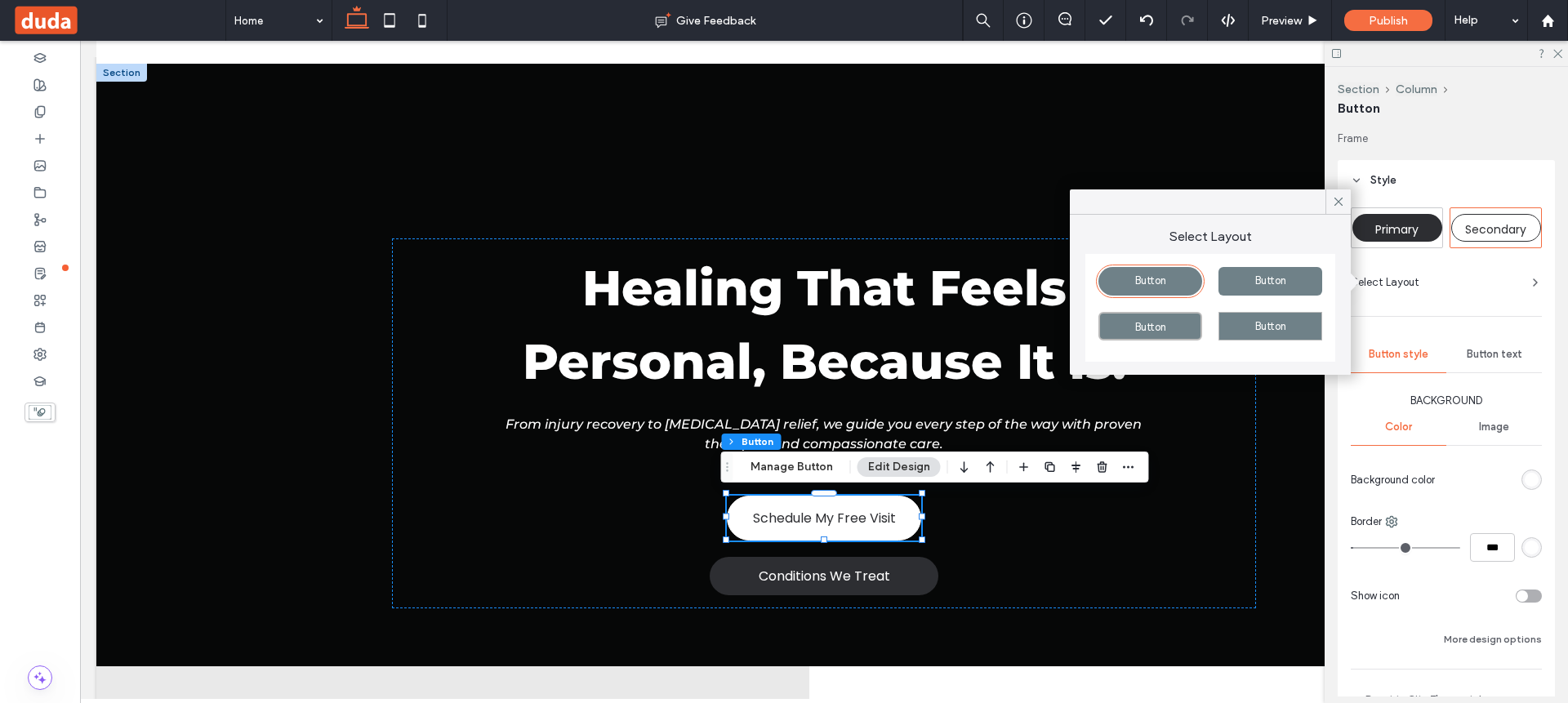
click at [1448, 280] on div "Select Layout" at bounding box center [1446, 282] width 191 height 16
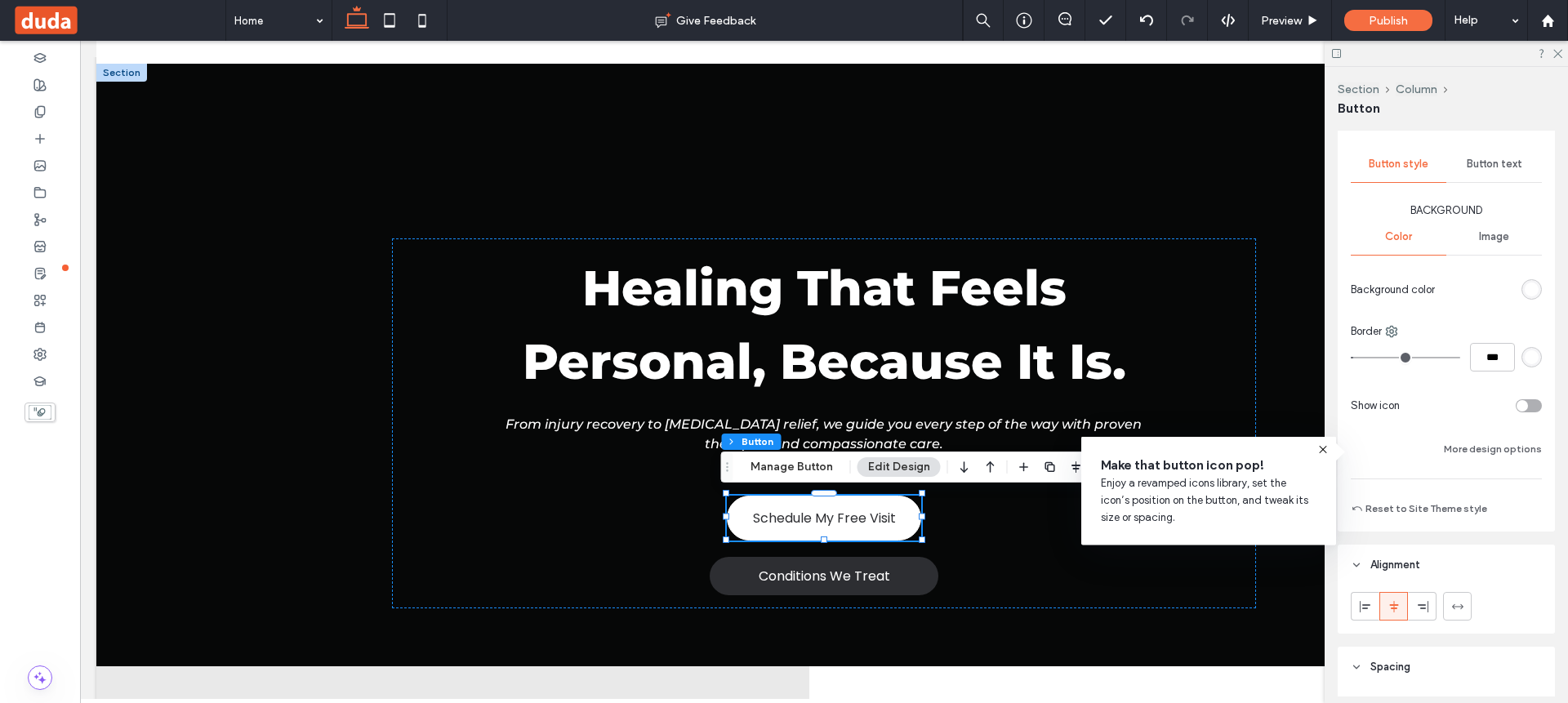
scroll to position [266, 0]
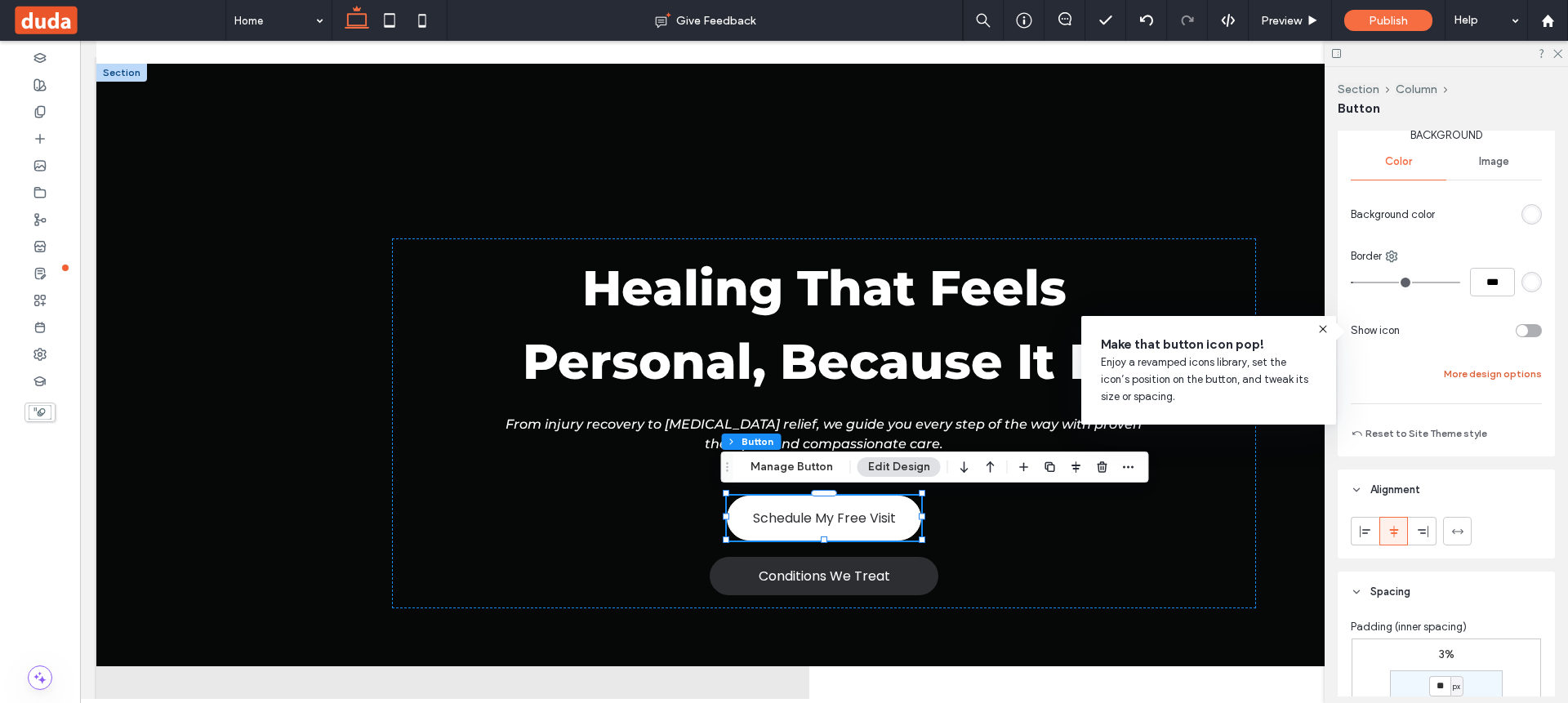
click at [1475, 378] on button "More design options" at bounding box center [1492, 373] width 98 height 20
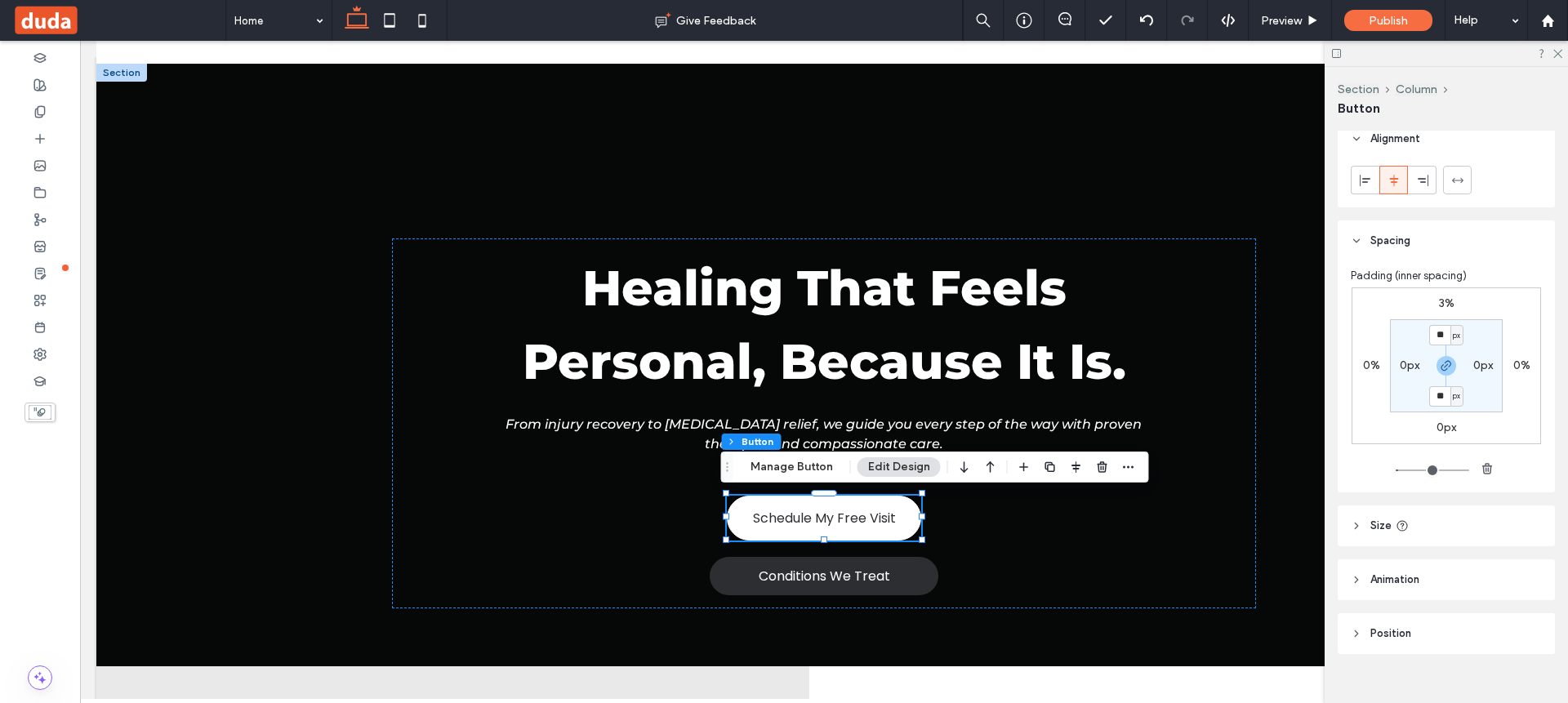
scroll to position [940, 0]
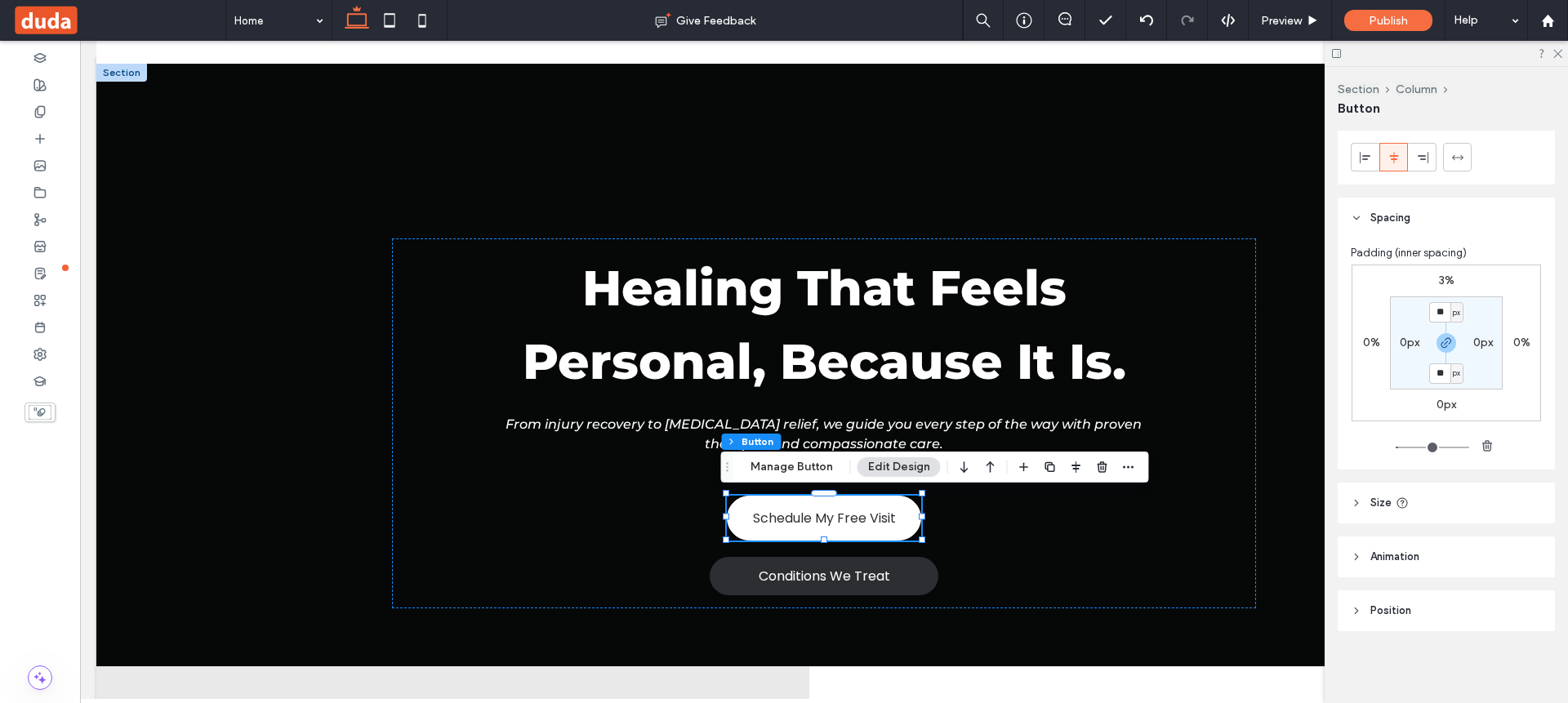
click at [1397, 607] on span "Position" at bounding box center [1390, 610] width 41 height 16
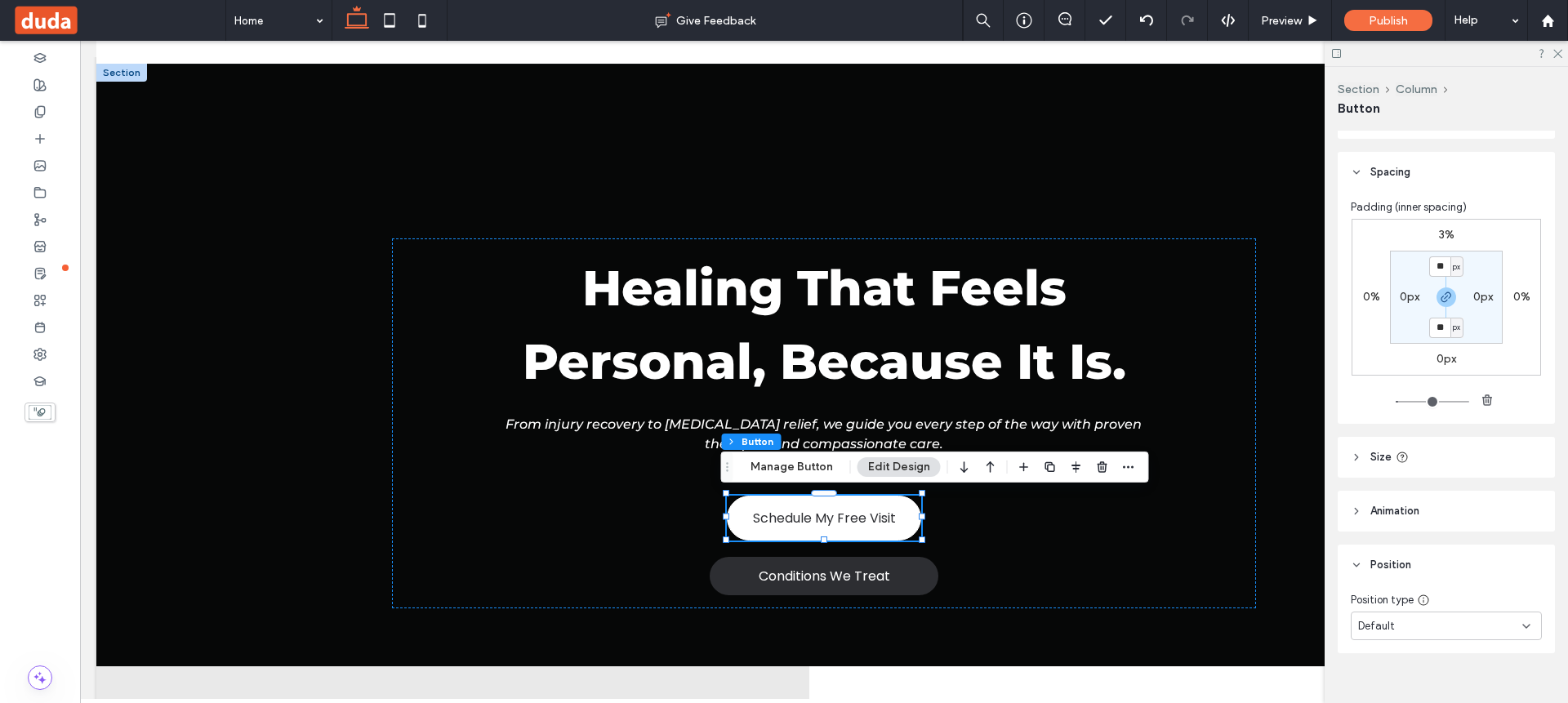
scroll to position [1008, 0]
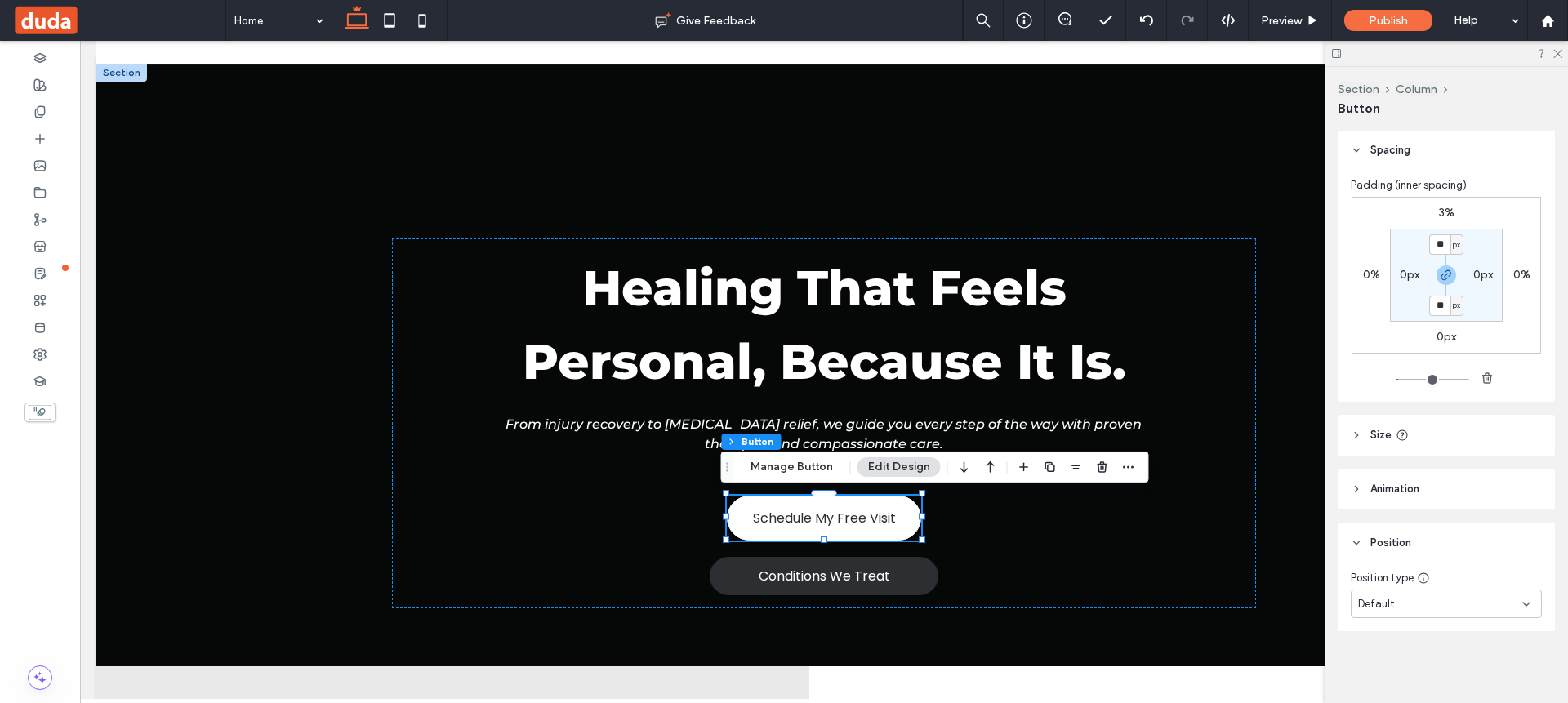
click at [1411, 612] on div "Default" at bounding box center [1446, 603] width 191 height 28
click at [1453, 630] on div "Position type Default" at bounding box center [1446, 596] width 217 height 67
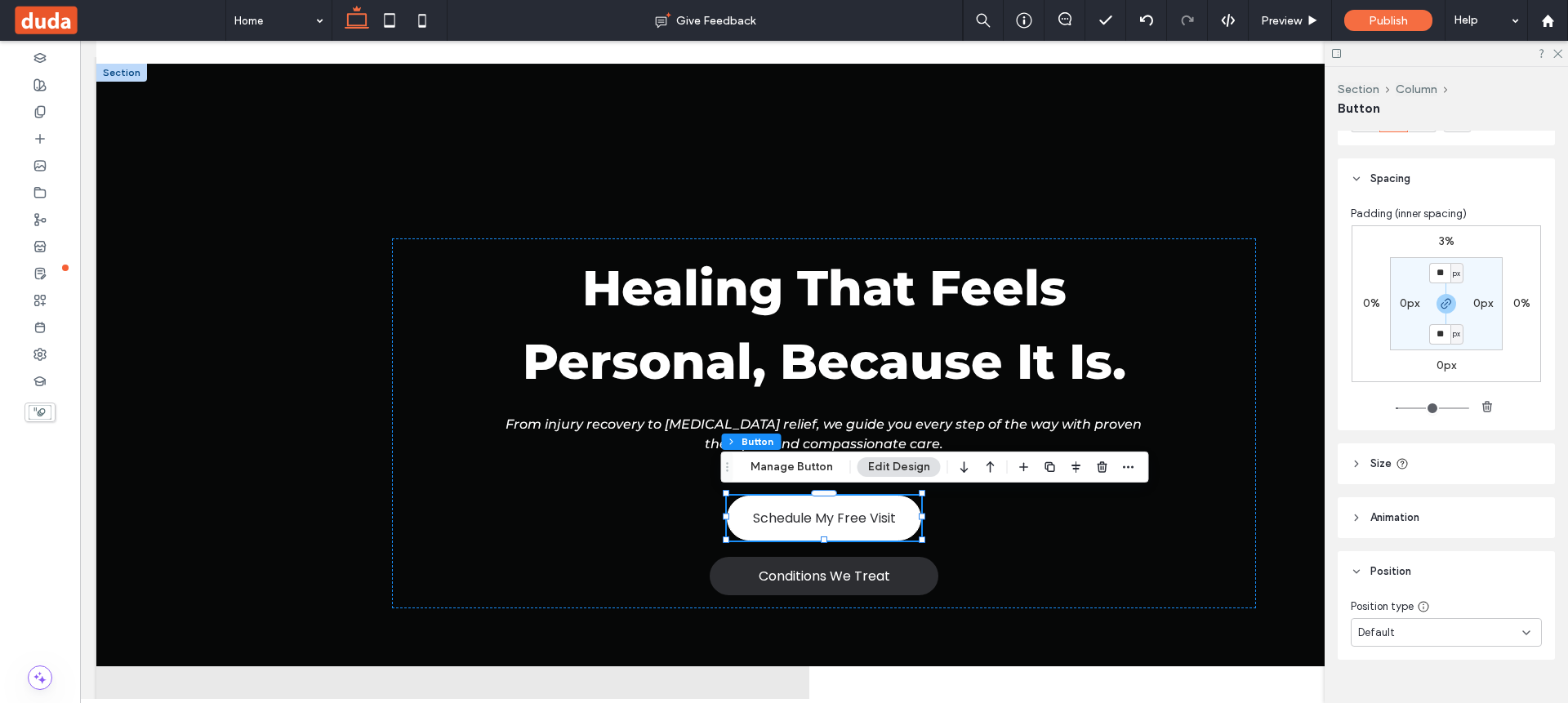
scroll to position [914, 0]
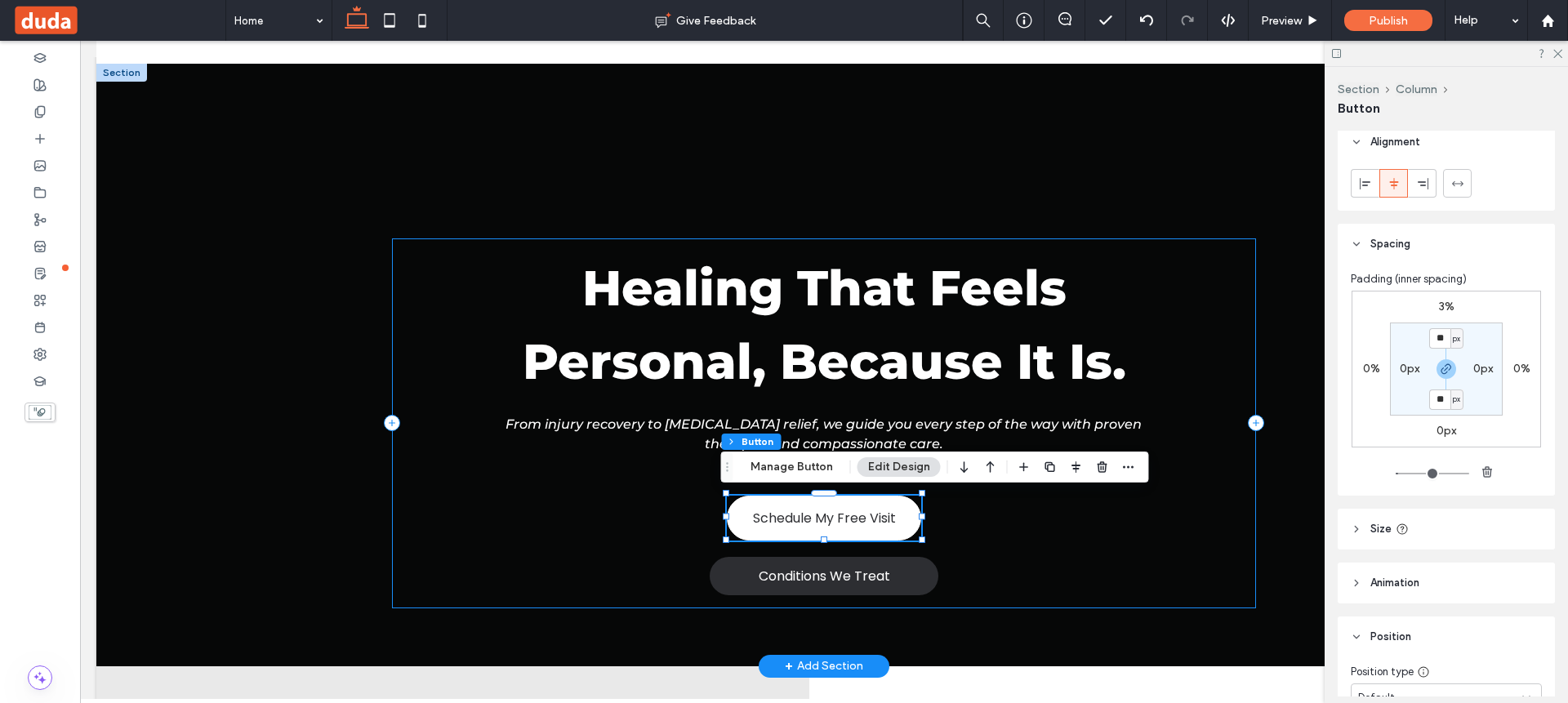
click at [965, 524] on div "Healing That Feels Personal, Because It Is. From injury recovery to [MEDICAL_DA…" at bounding box center [824, 423] width 863 height 370
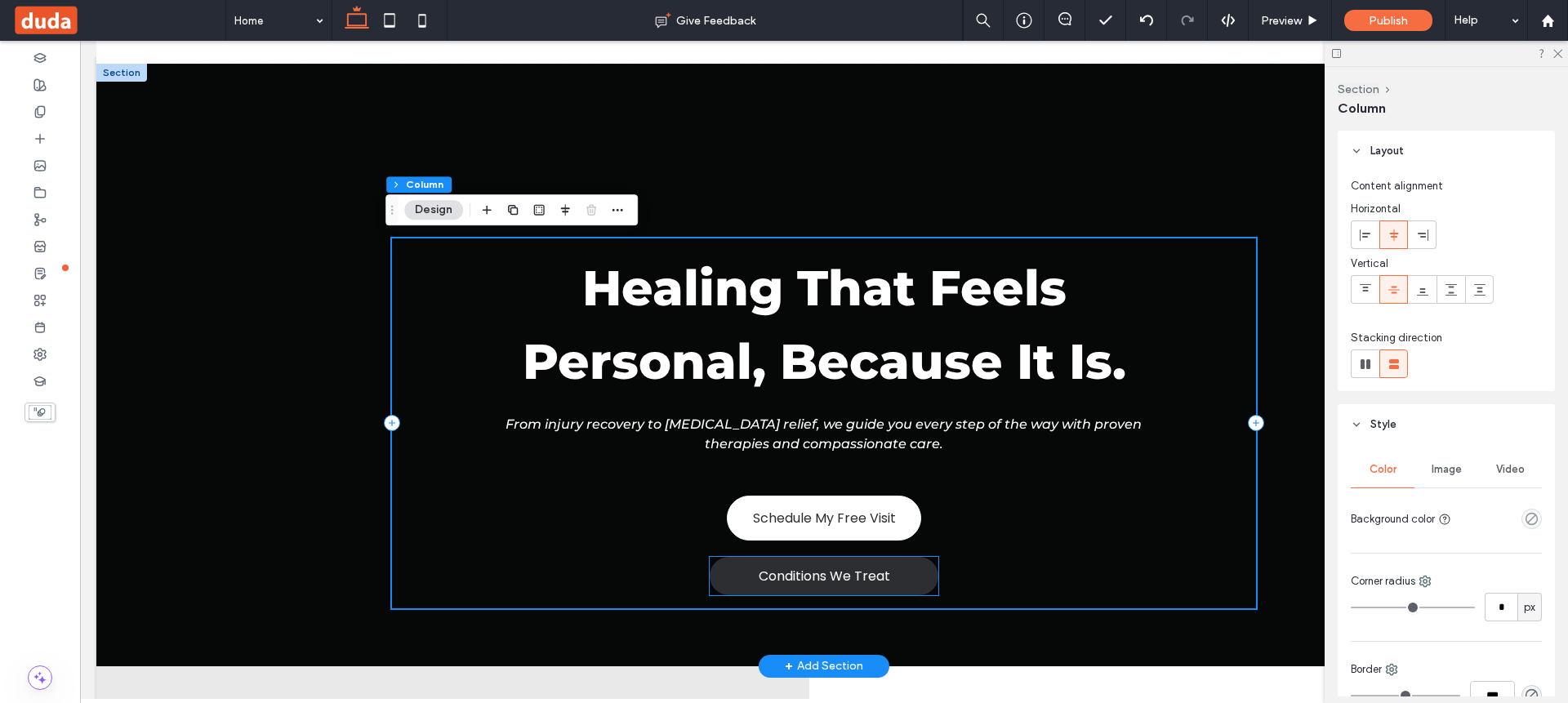
click at [892, 570] on link "Conditions We Treat" at bounding box center [824, 576] width 229 height 38
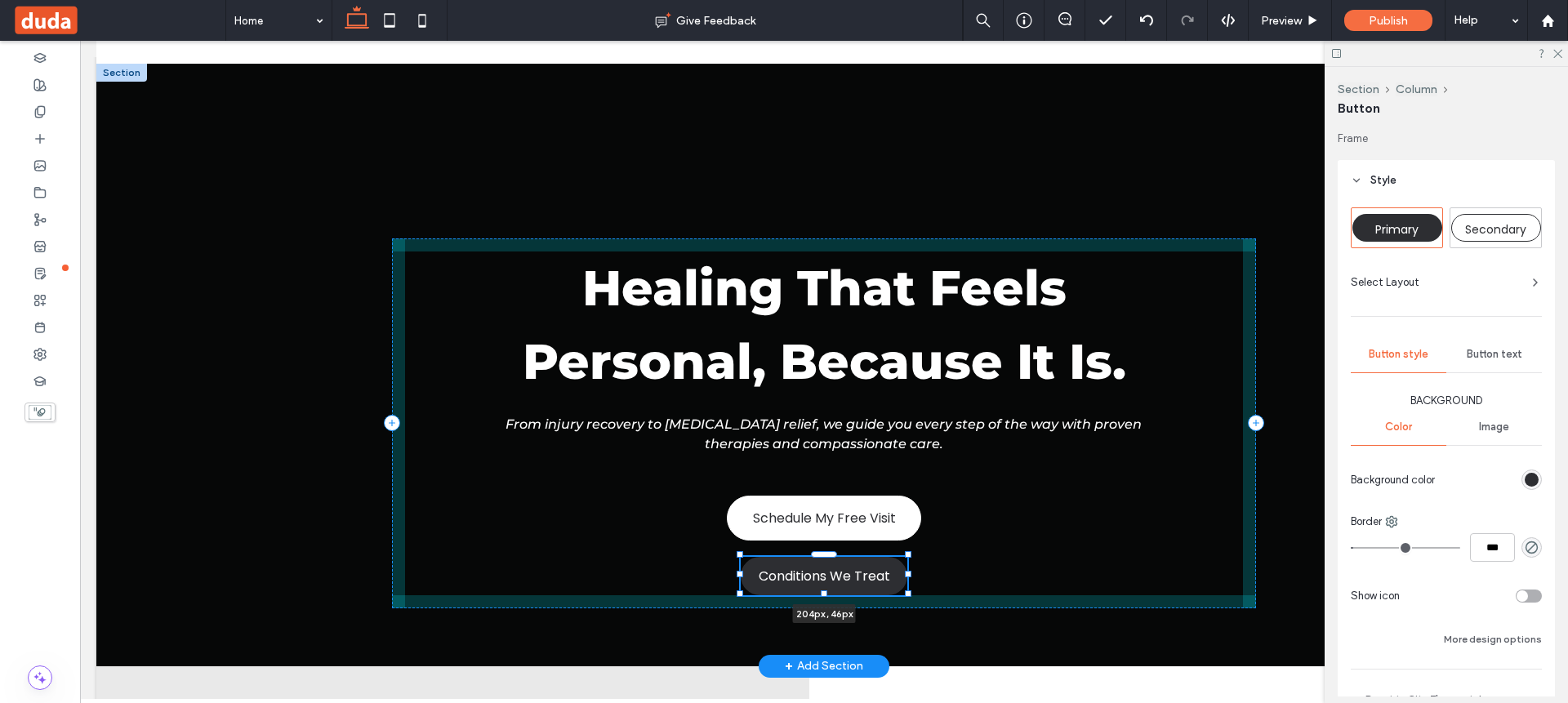
drag, startPoint x: 934, startPoint y: 576, endPoint x: 903, endPoint y: 576, distance: 31.0
click at [905, 576] on div at bounding box center [908, 574] width 7 height 7
type input "***"
drag, startPoint x: 903, startPoint y: 576, endPoint x: 913, endPoint y: 574, distance: 10.2
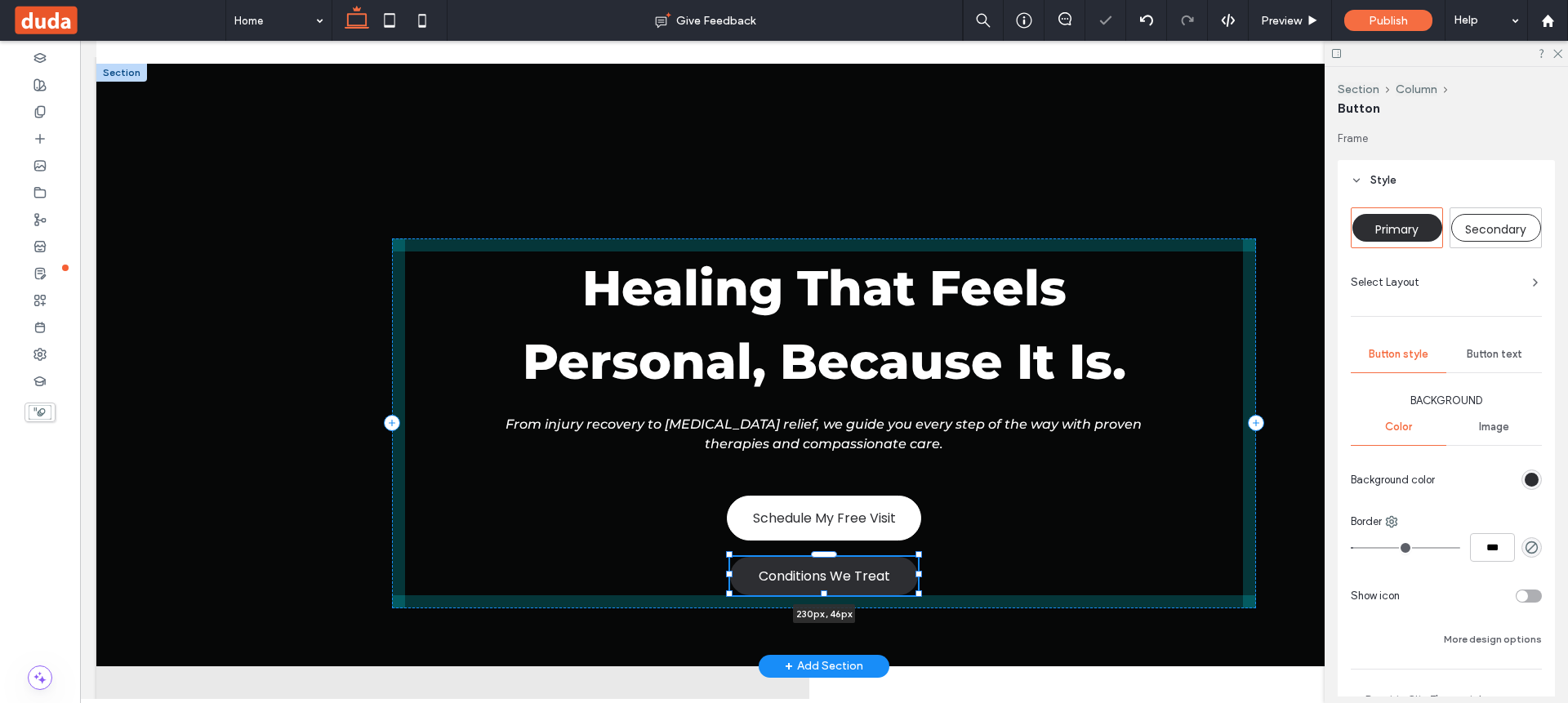
click at [915, 574] on div at bounding box center [919, 574] width 7 height 7
type input "***"
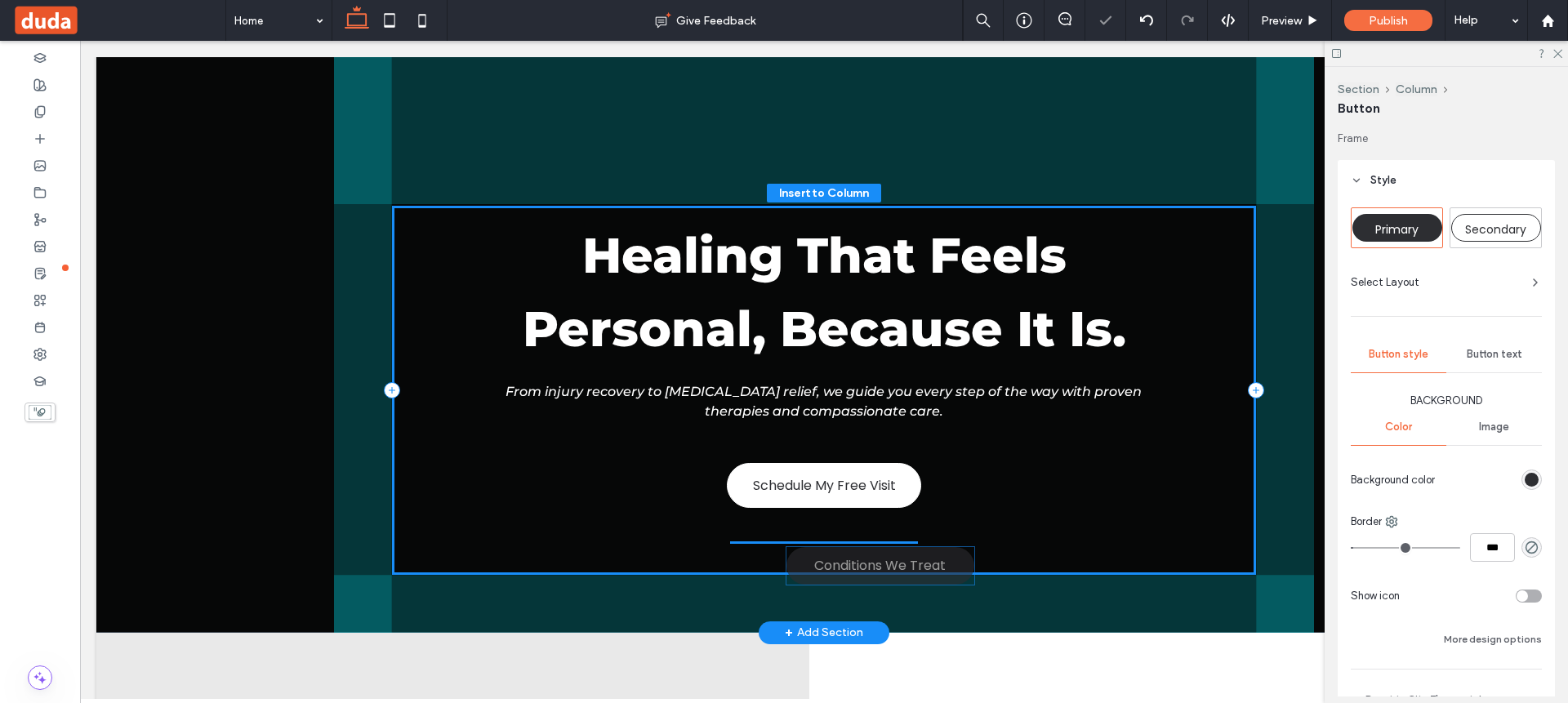
scroll to position [155, 0]
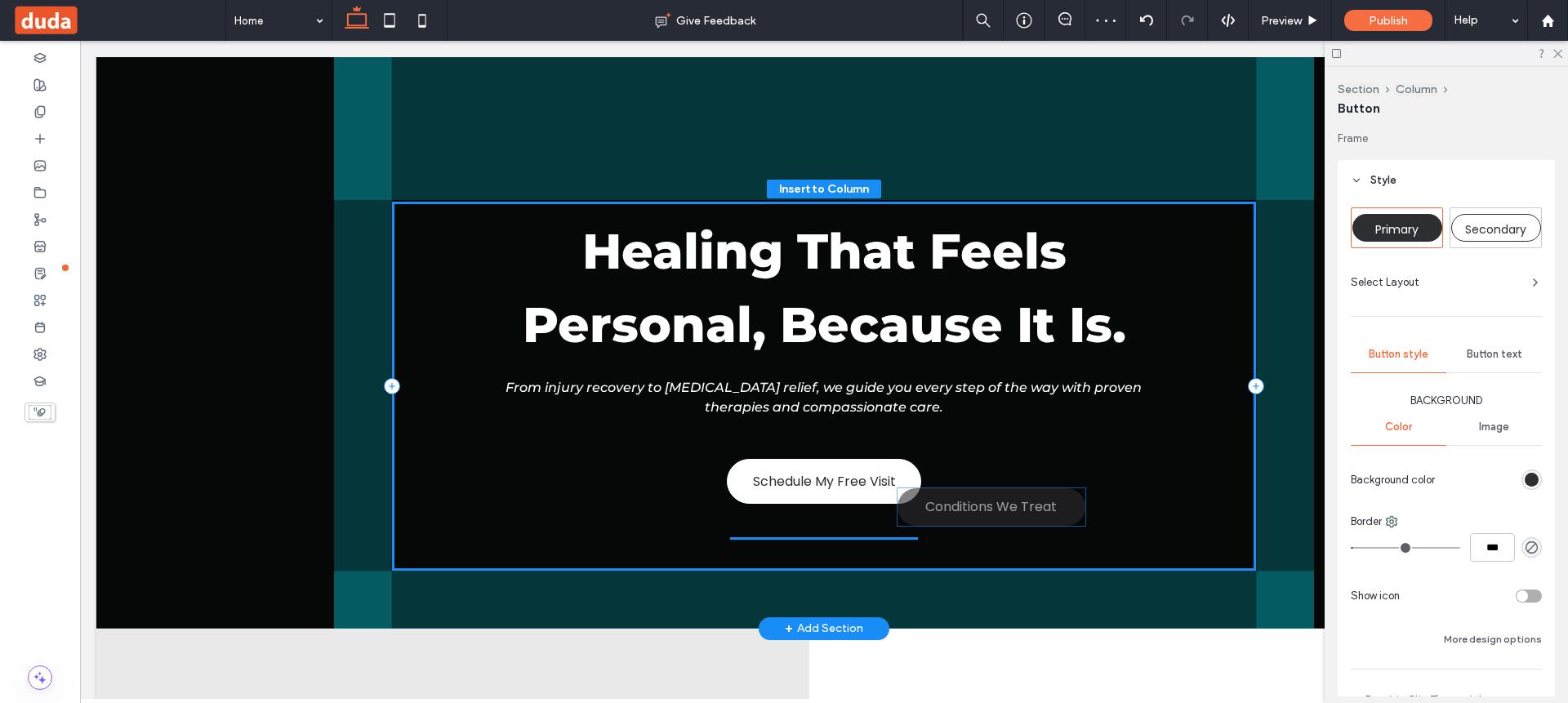
drag, startPoint x: 890, startPoint y: 582, endPoint x: 1063, endPoint y: 515, distance: 185.5
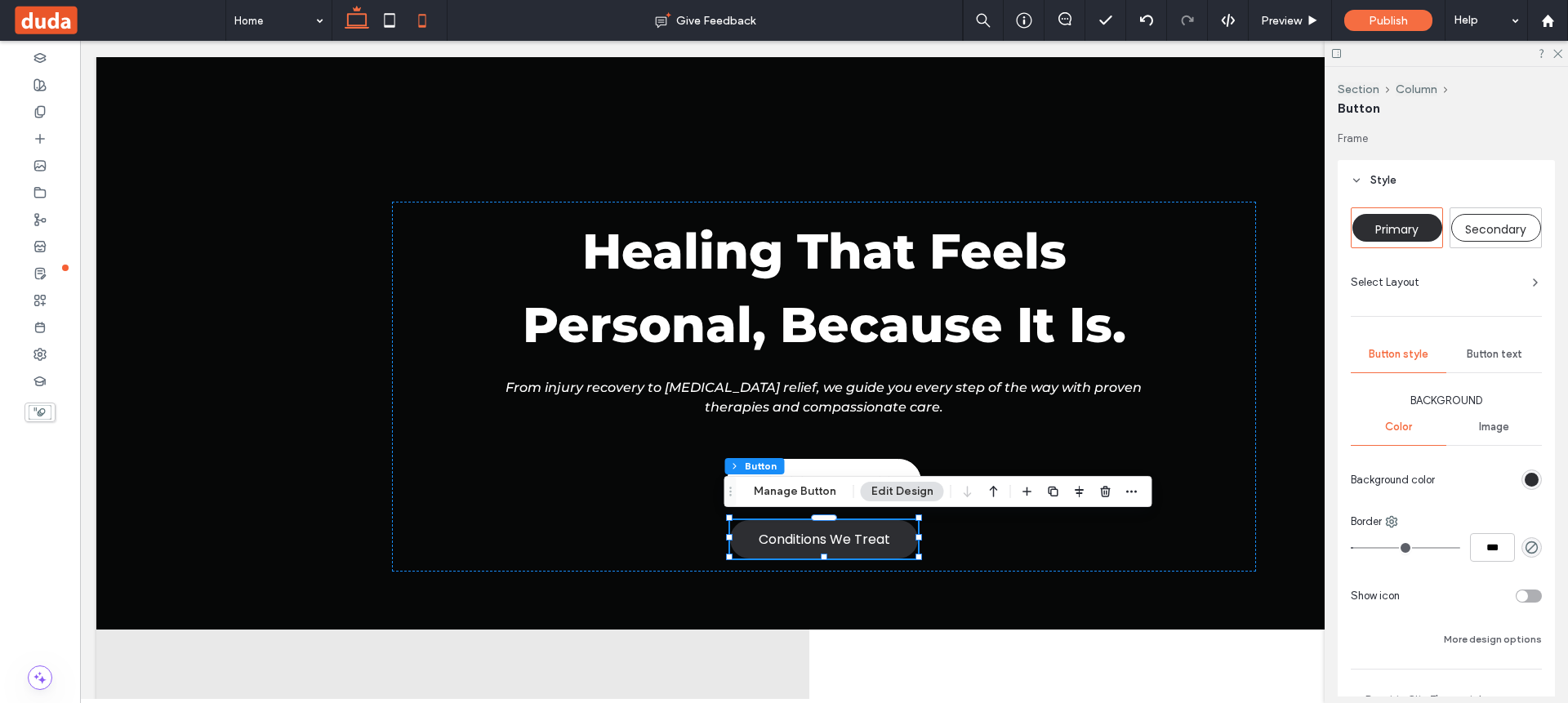
click at [435, 26] on icon at bounding box center [422, 21] width 32 height 32
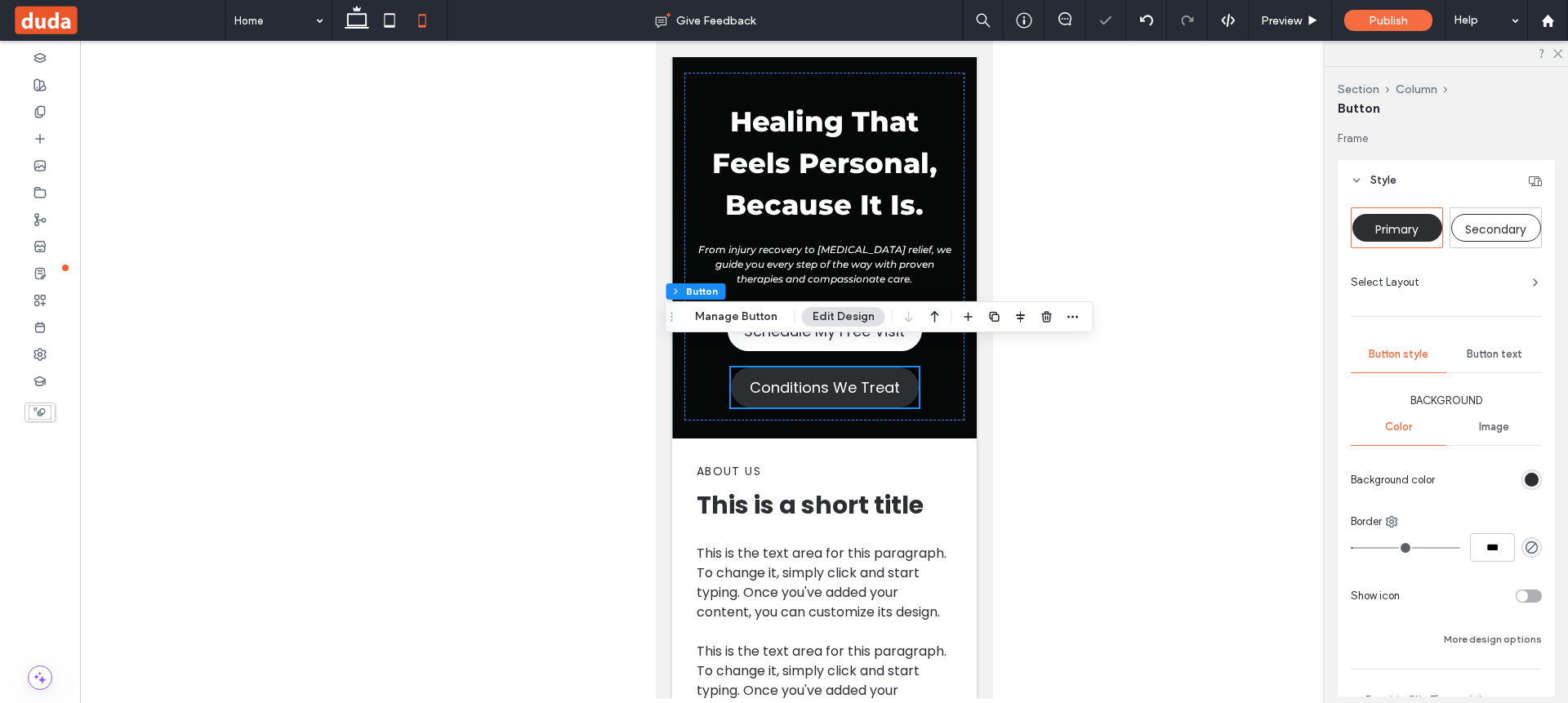
scroll to position [177, 0]
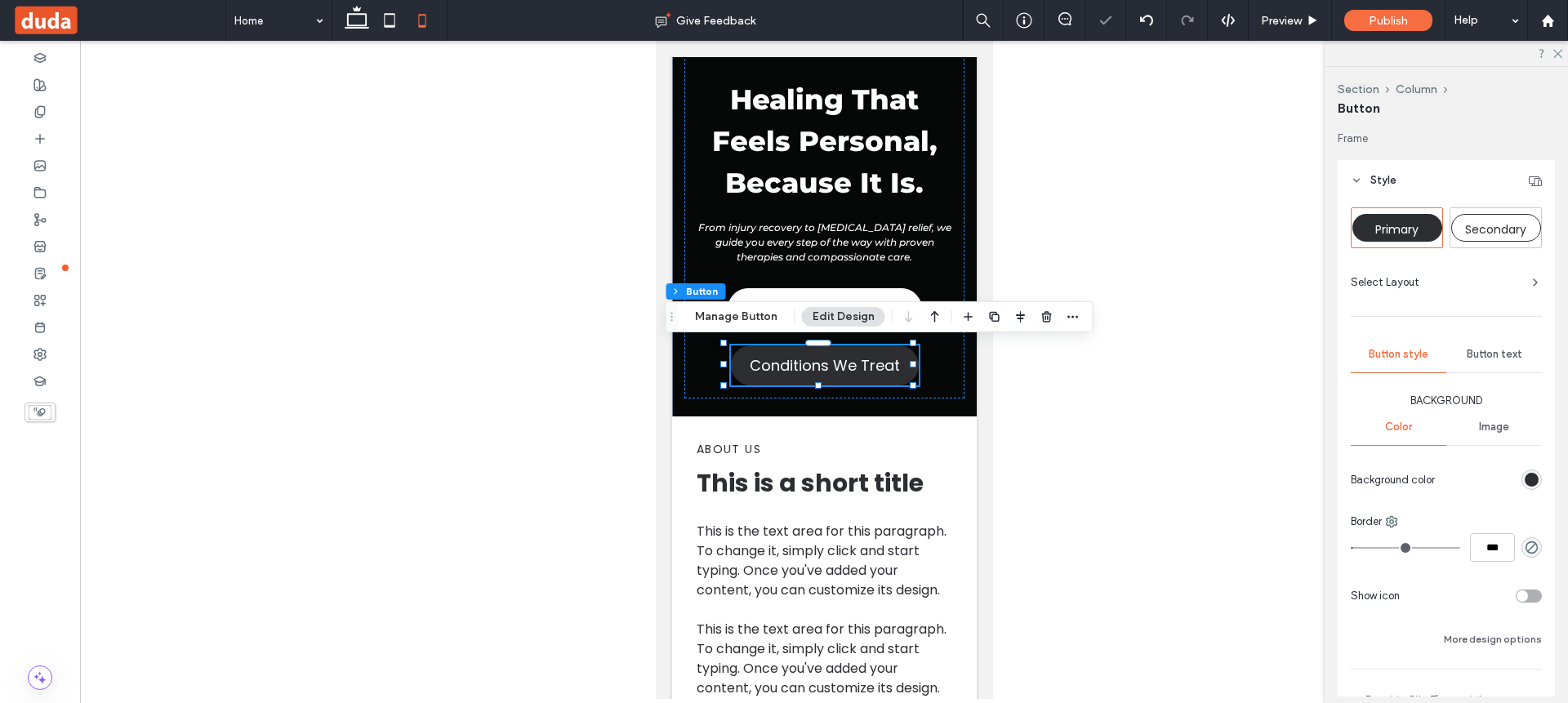
click at [555, 282] on div at bounding box center [824, 370] width 1488 height 658
click at [794, 237] on span "From injury recovery to [MEDICAL_DATA] relief, we guide you every step of the w…" at bounding box center [824, 242] width 253 height 42
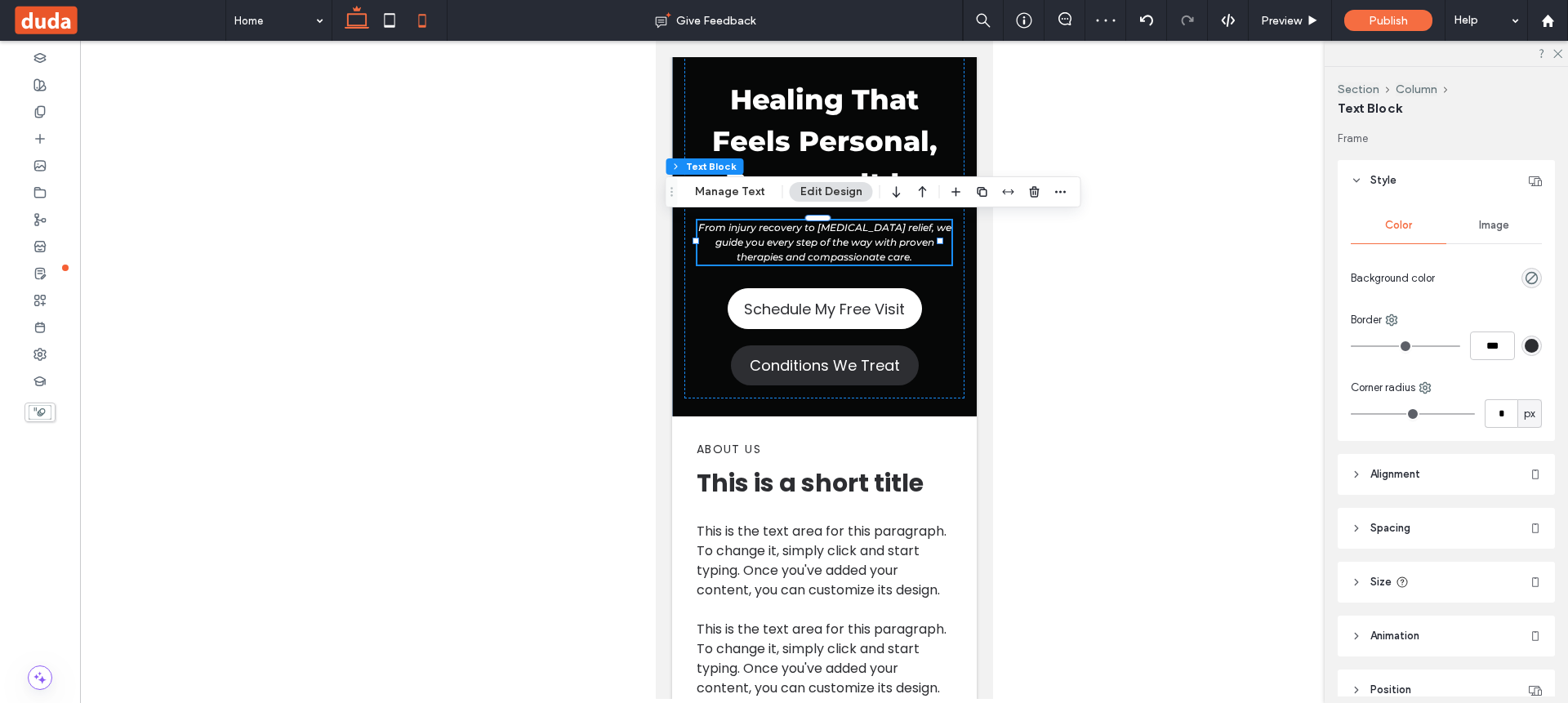
click at [360, 17] on icon at bounding box center [356, 21] width 32 height 32
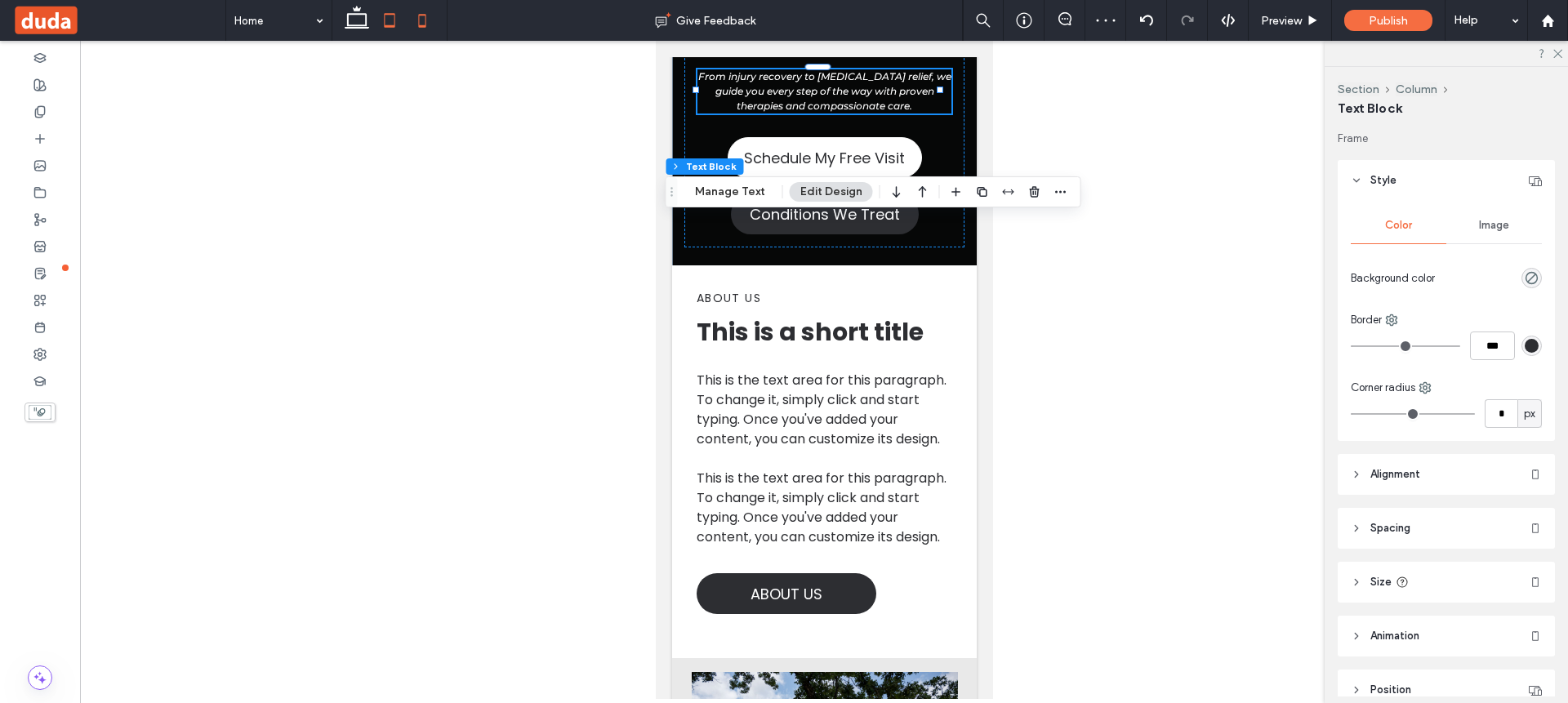
type input "**"
type input "****"
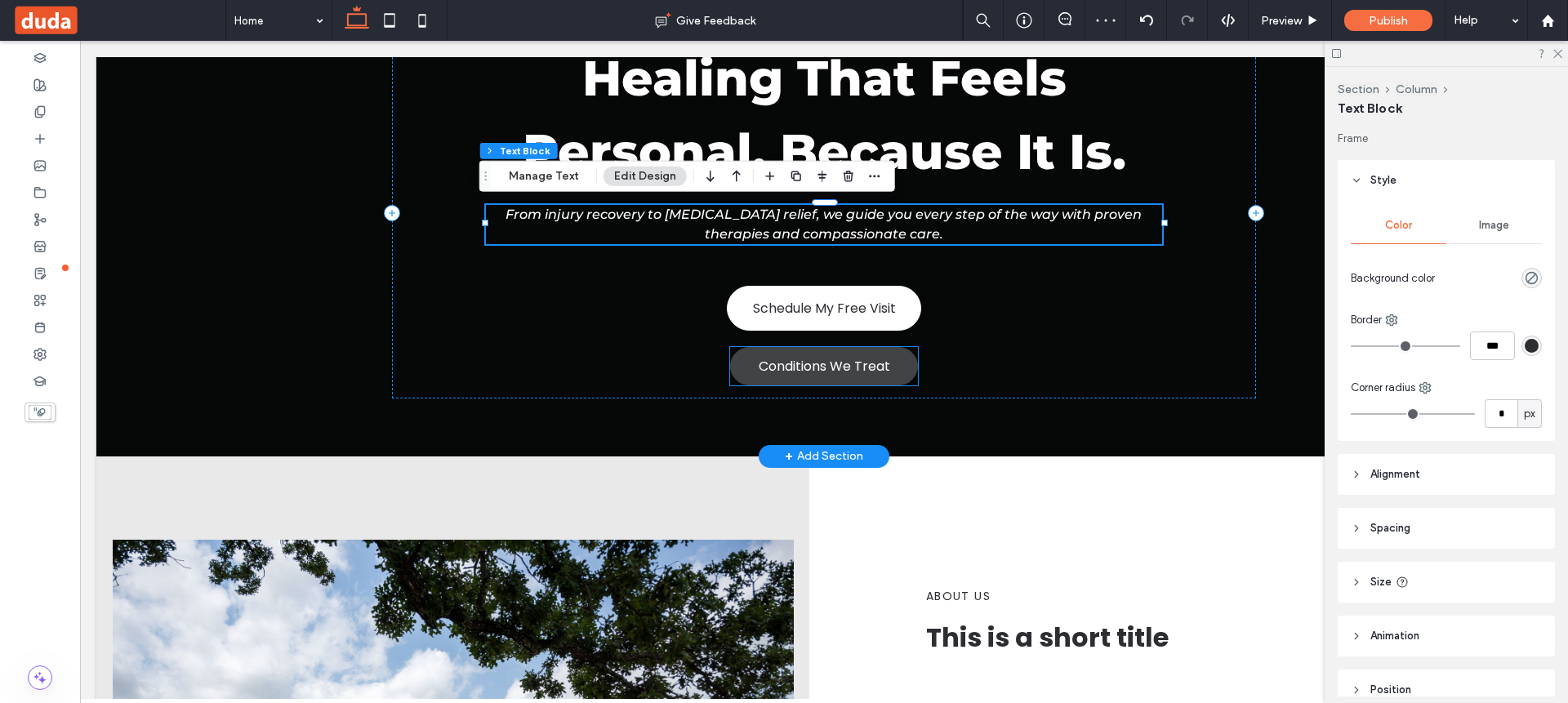
click at [765, 360] on span "Conditions We Treat" at bounding box center [825, 366] width 132 height 21
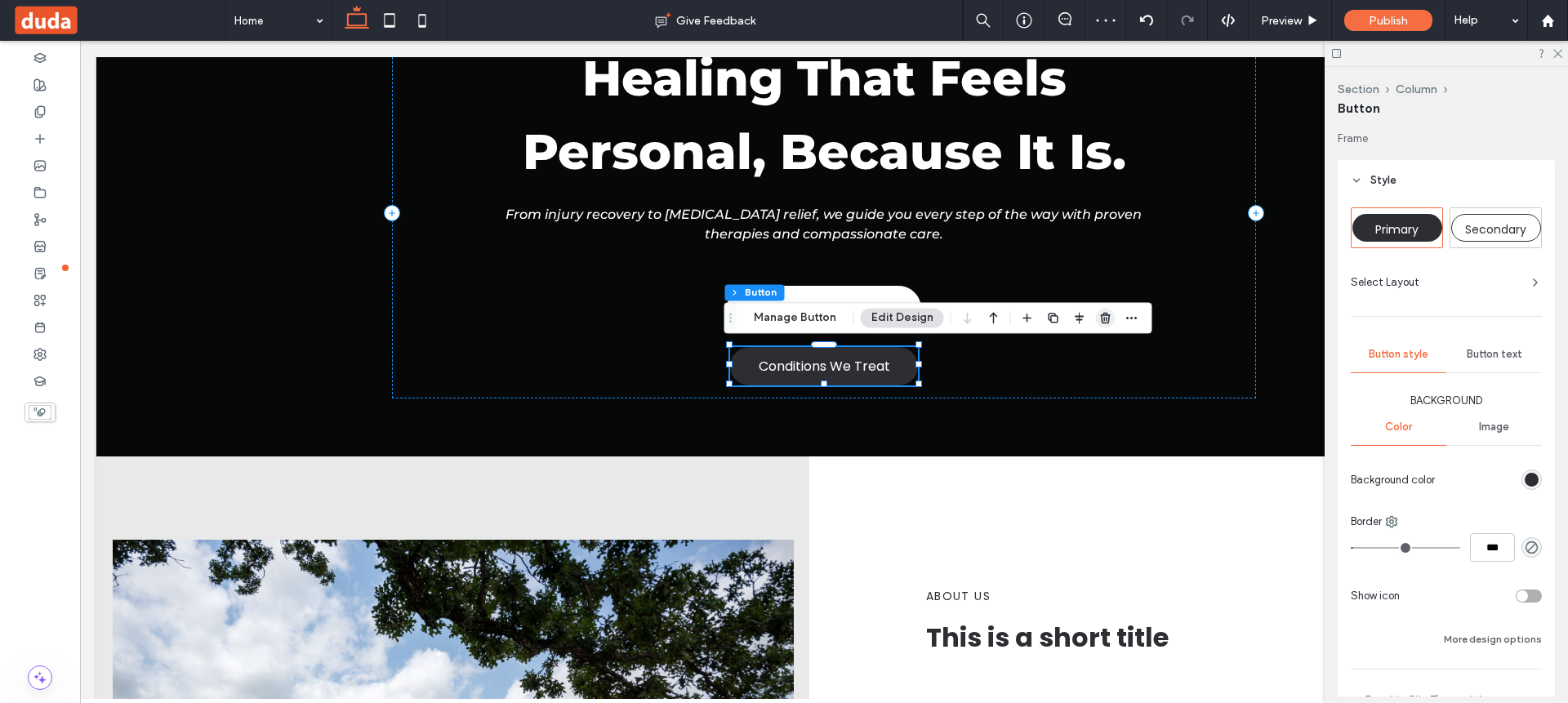
click at [1101, 320] on icon "button" at bounding box center [1105, 317] width 13 height 13
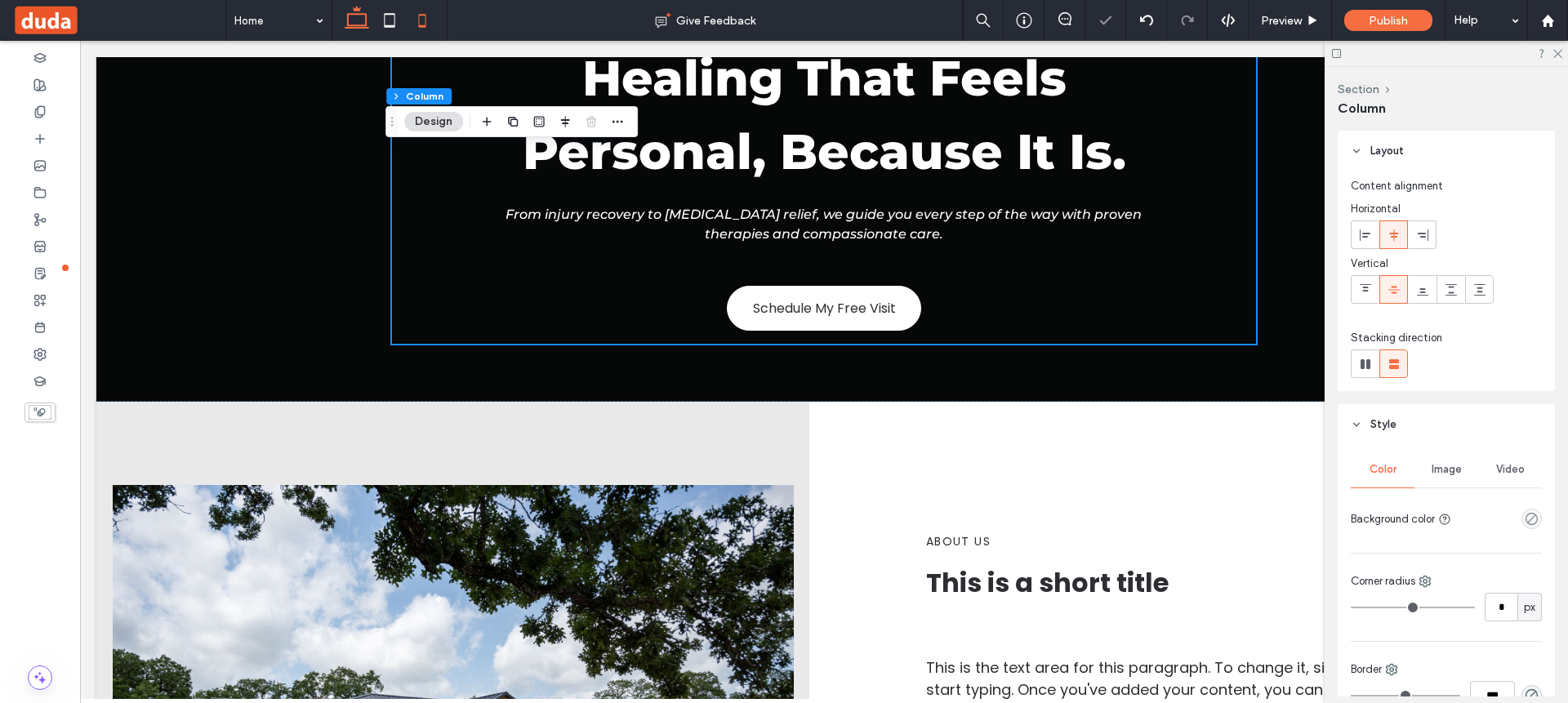
click at [428, 21] on icon at bounding box center [422, 21] width 32 height 32
type input "***"
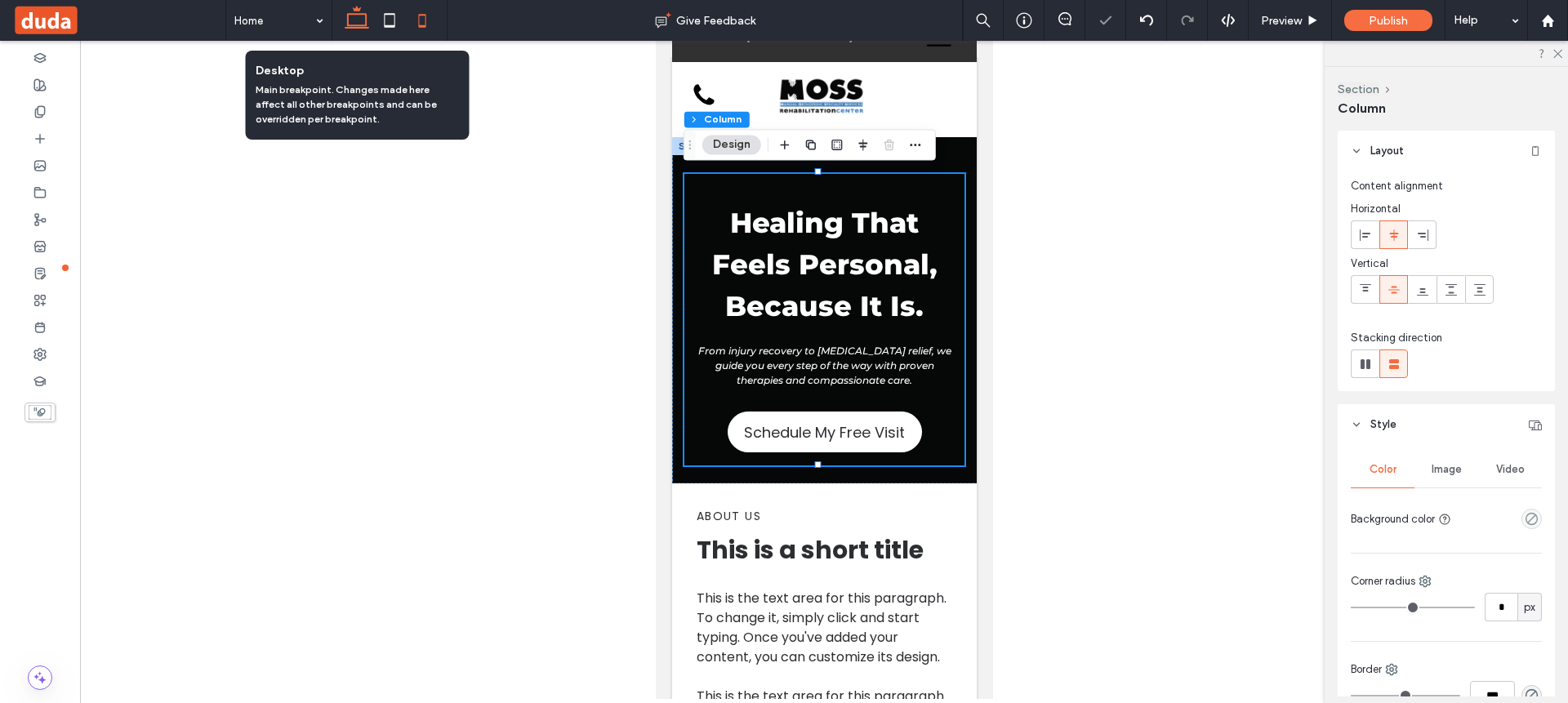
click at [357, 16] on icon at bounding box center [356, 21] width 32 height 32
type input "****"
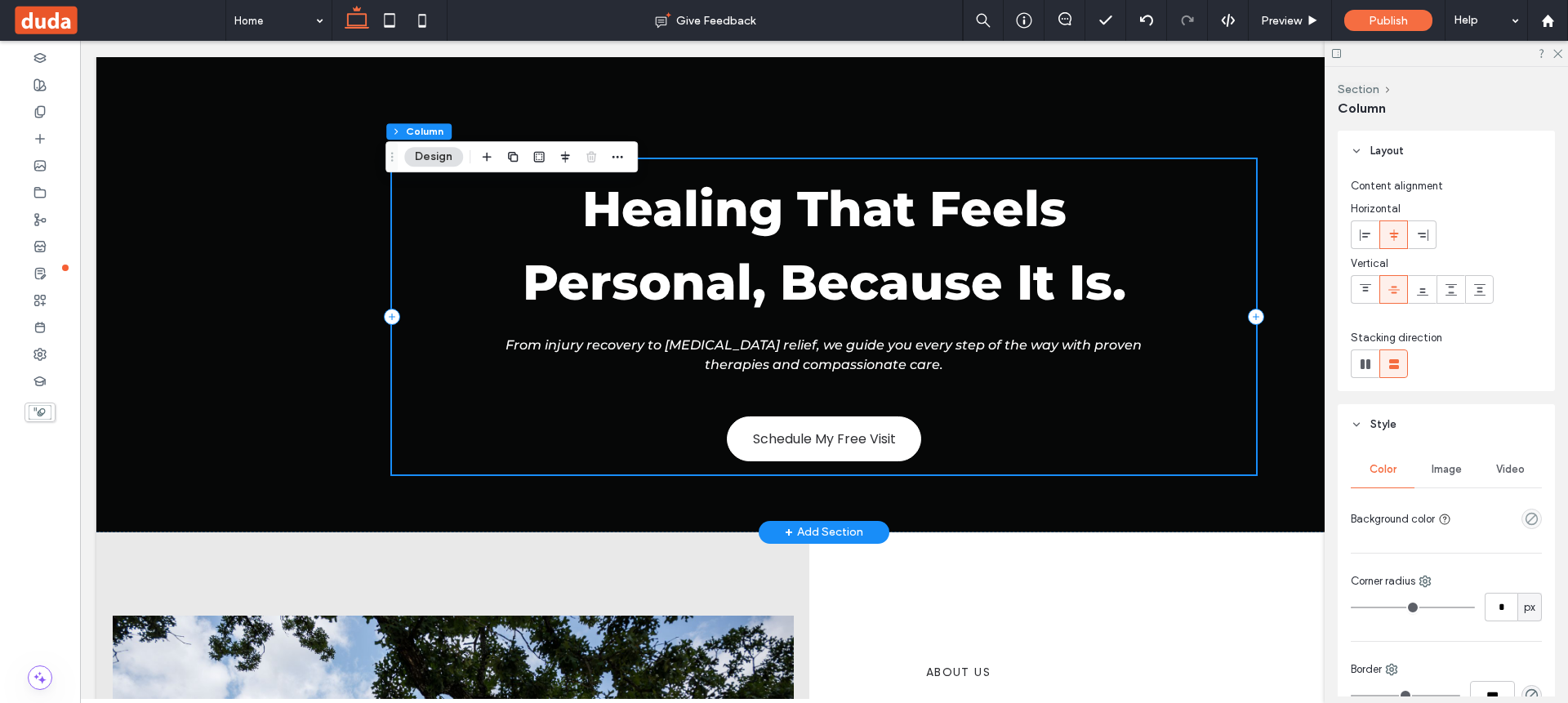
scroll to position [211, 0]
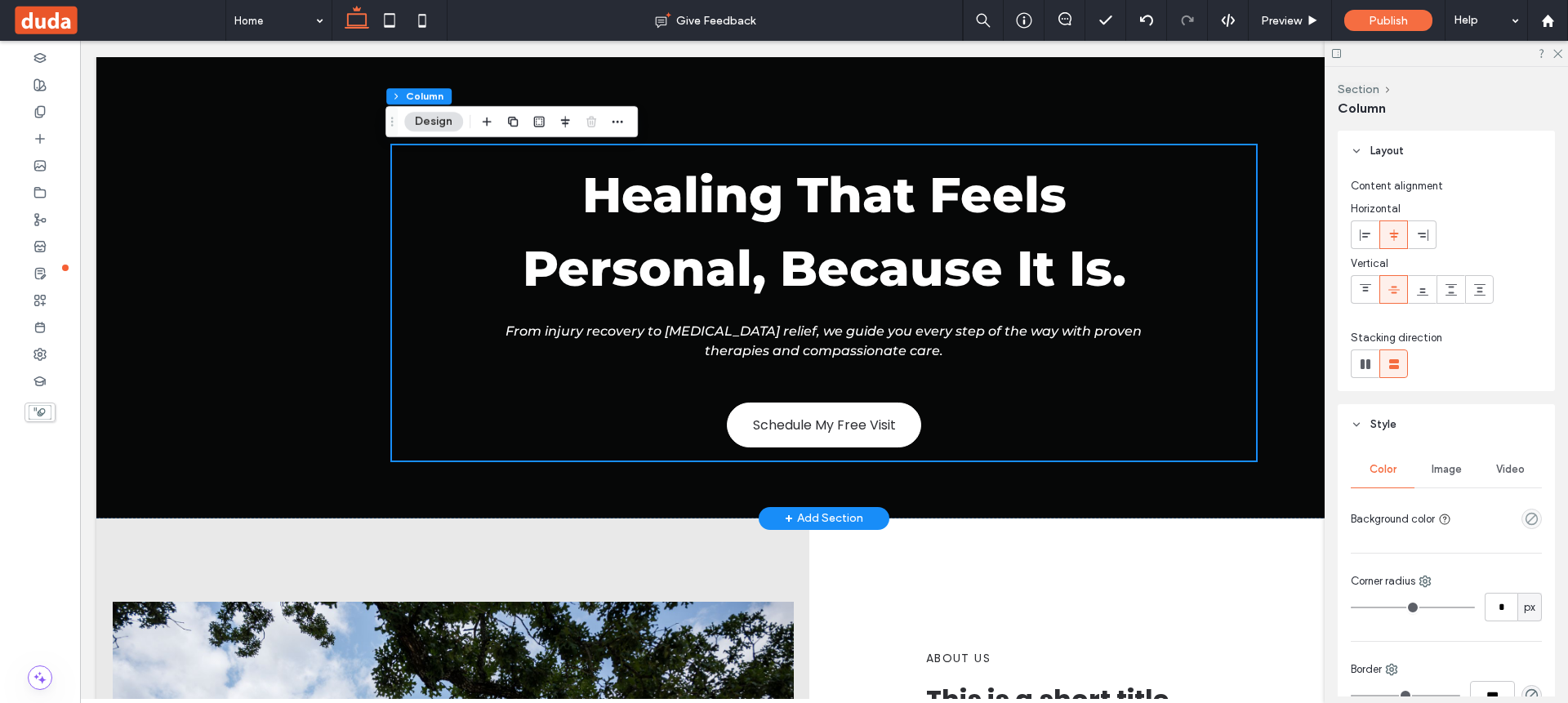
click at [813, 513] on div "+ Add Section" at bounding box center [824, 518] width 79 height 18
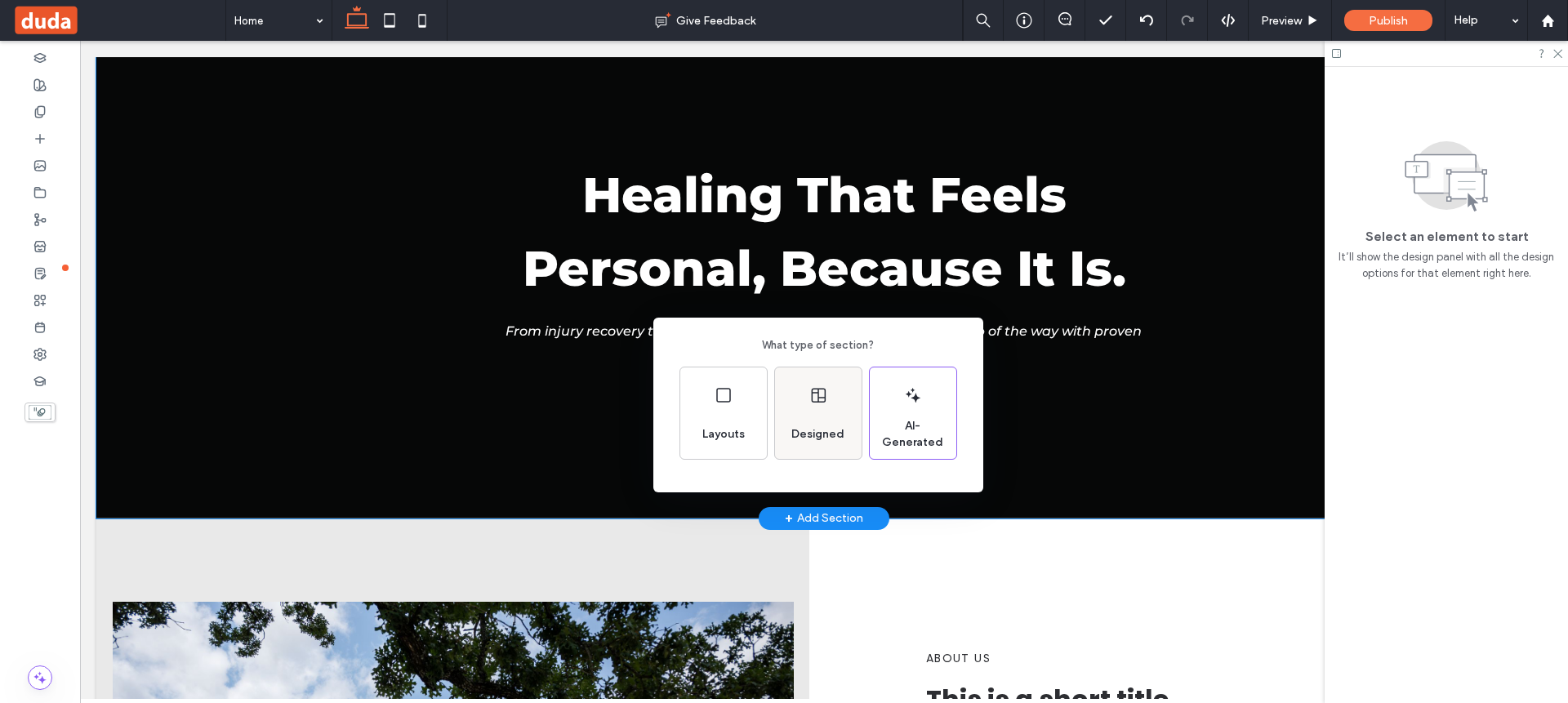
click at [824, 431] on span "Designed" at bounding box center [817, 434] width 66 height 16
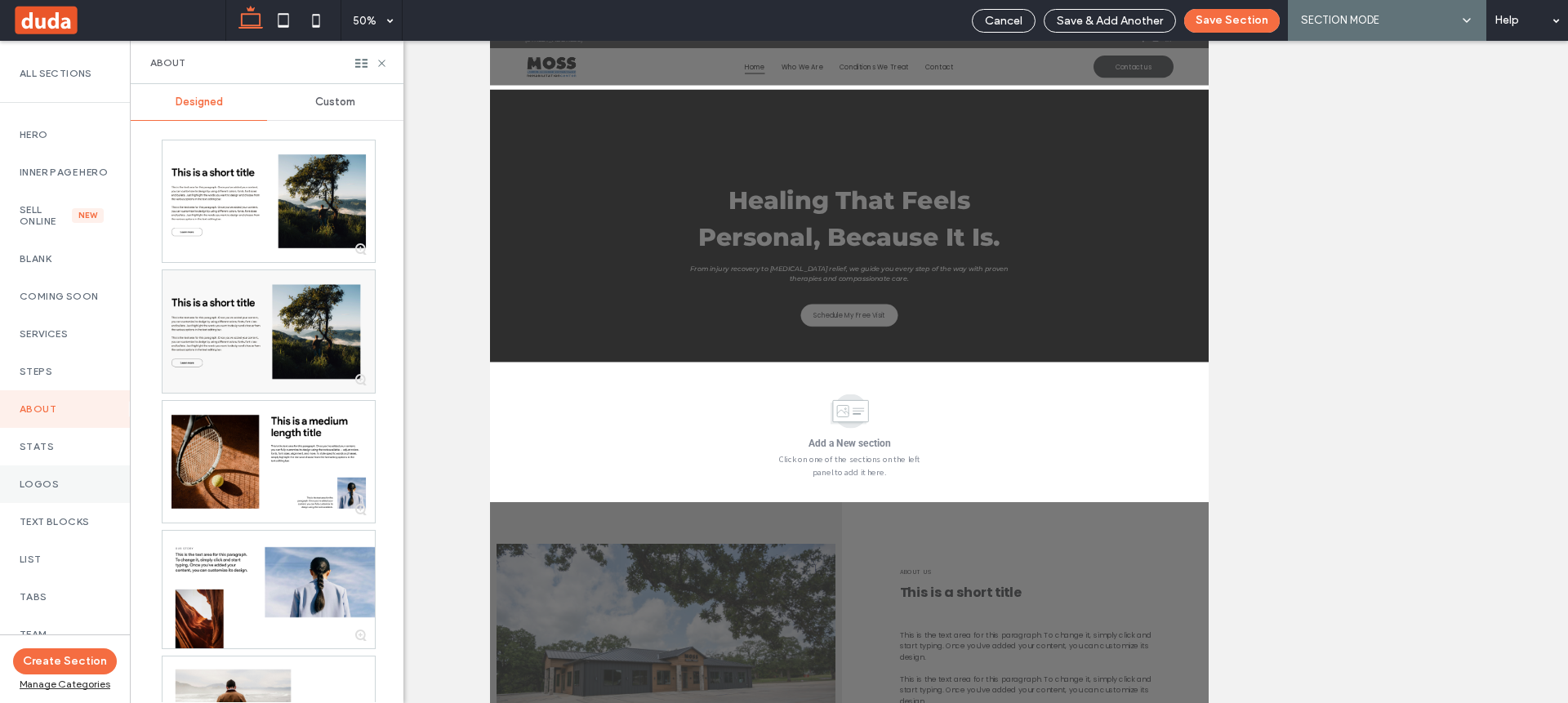
scroll to position [96, 0]
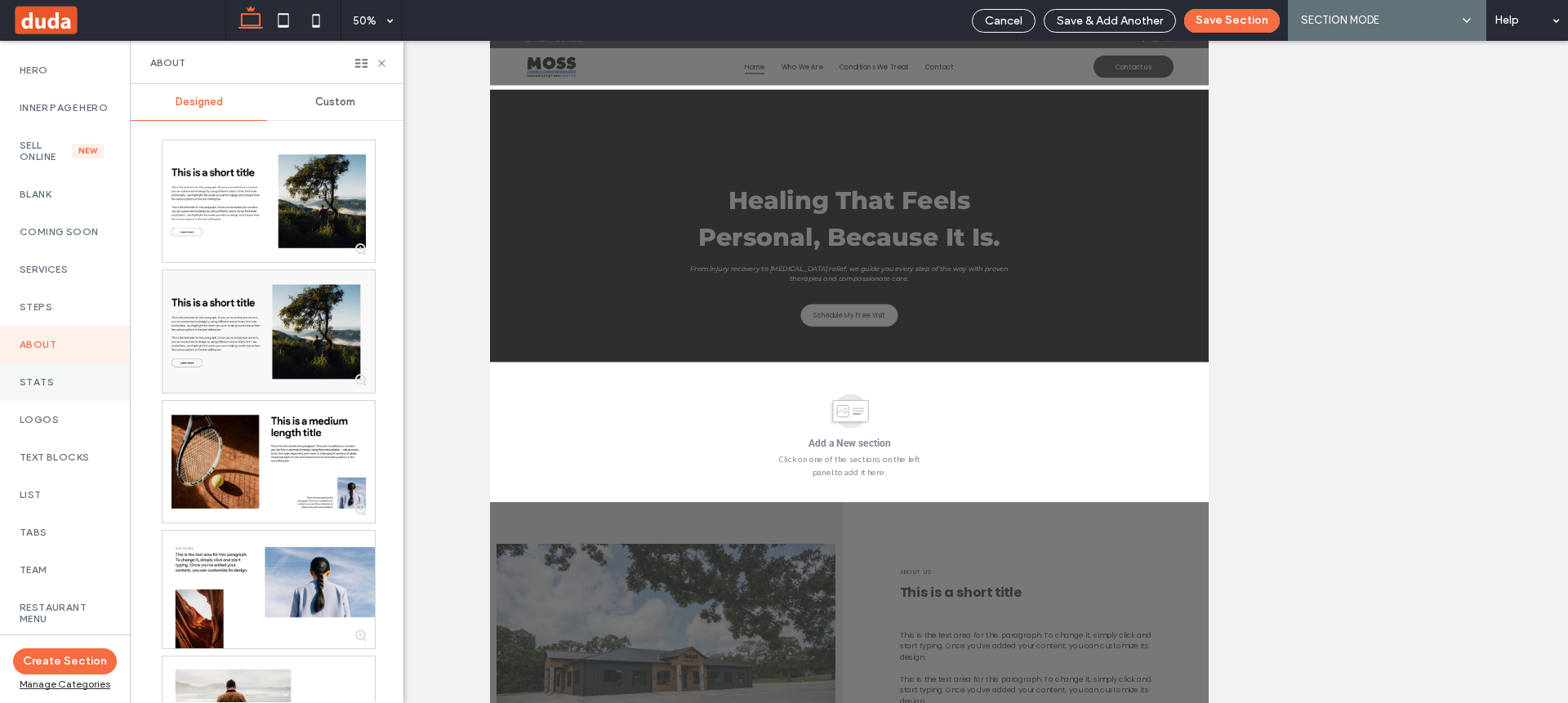
click at [57, 388] on label "Stats" at bounding box center [65, 381] width 91 height 11
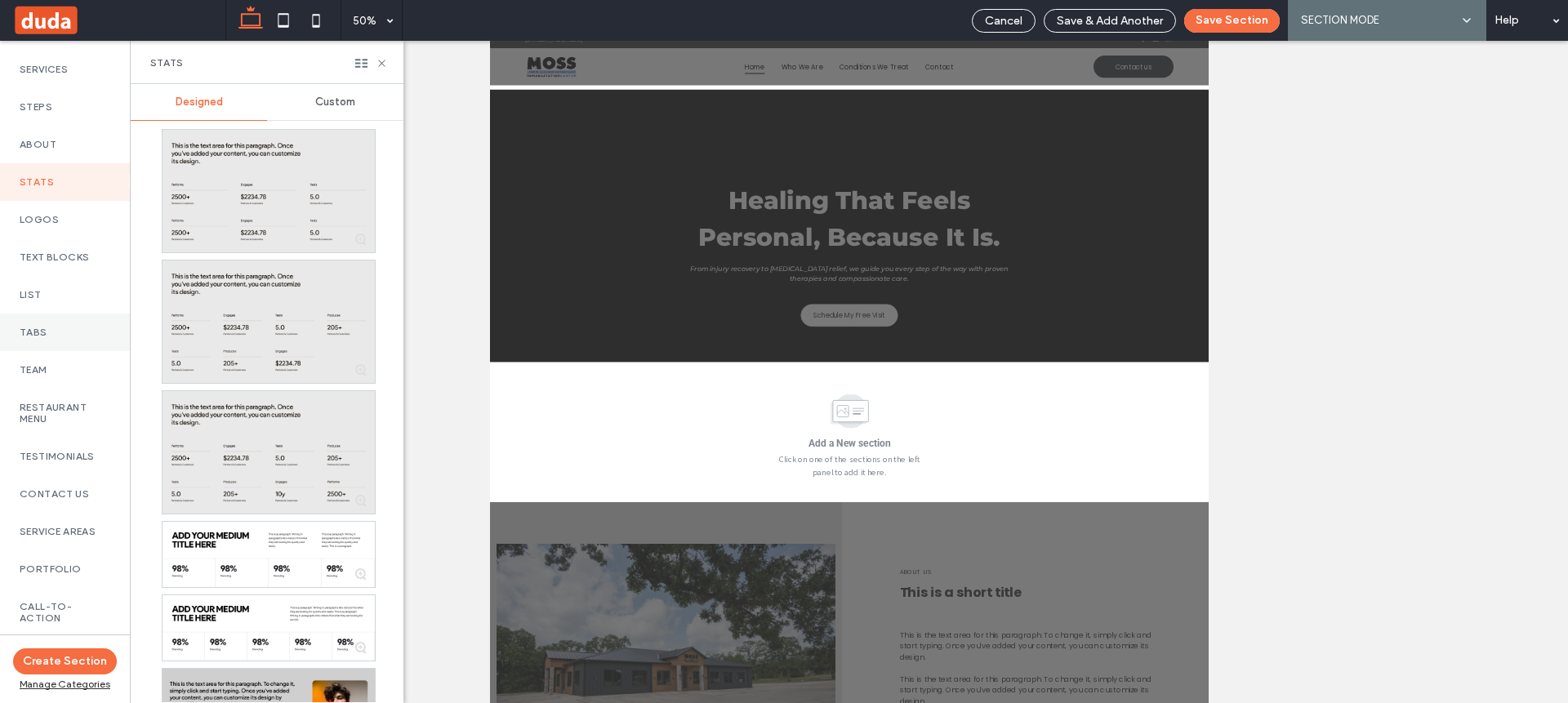
scroll to position [296, 0]
click at [38, 337] on label "Tabs" at bounding box center [65, 331] width 91 height 11
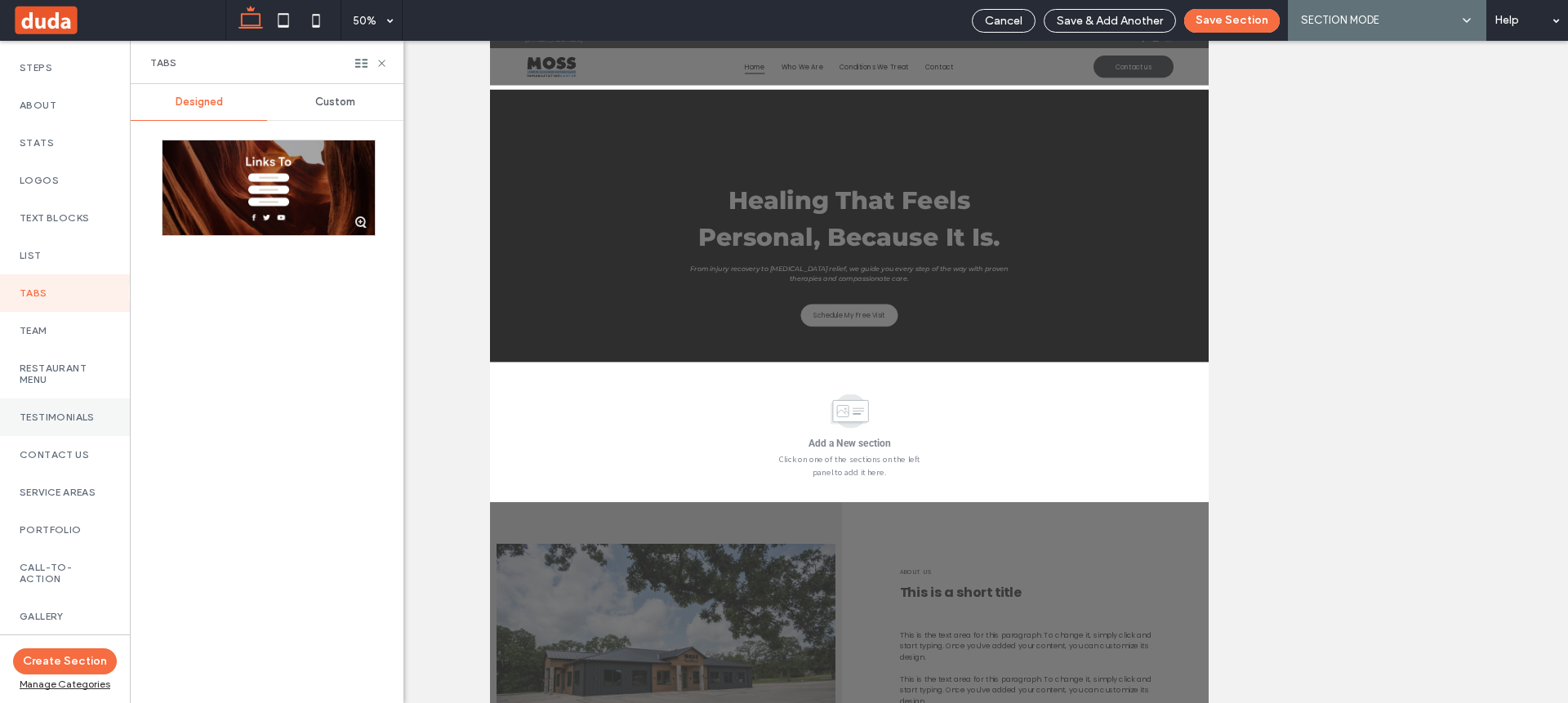
scroll to position [336, 0]
click at [52, 418] on div "Testimonials" at bounding box center [65, 416] width 130 height 38
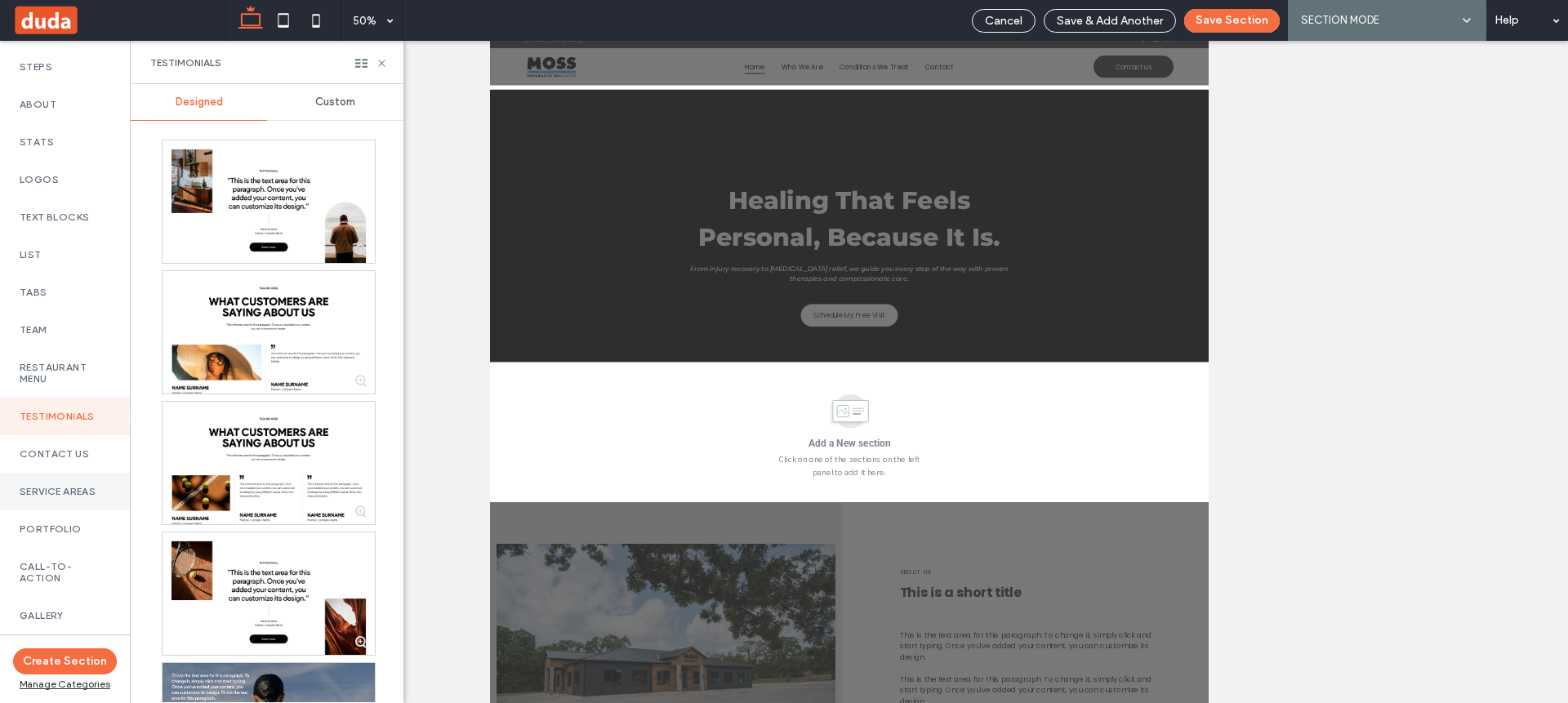
click at [52, 497] on label "Service Areas" at bounding box center [65, 491] width 91 height 11
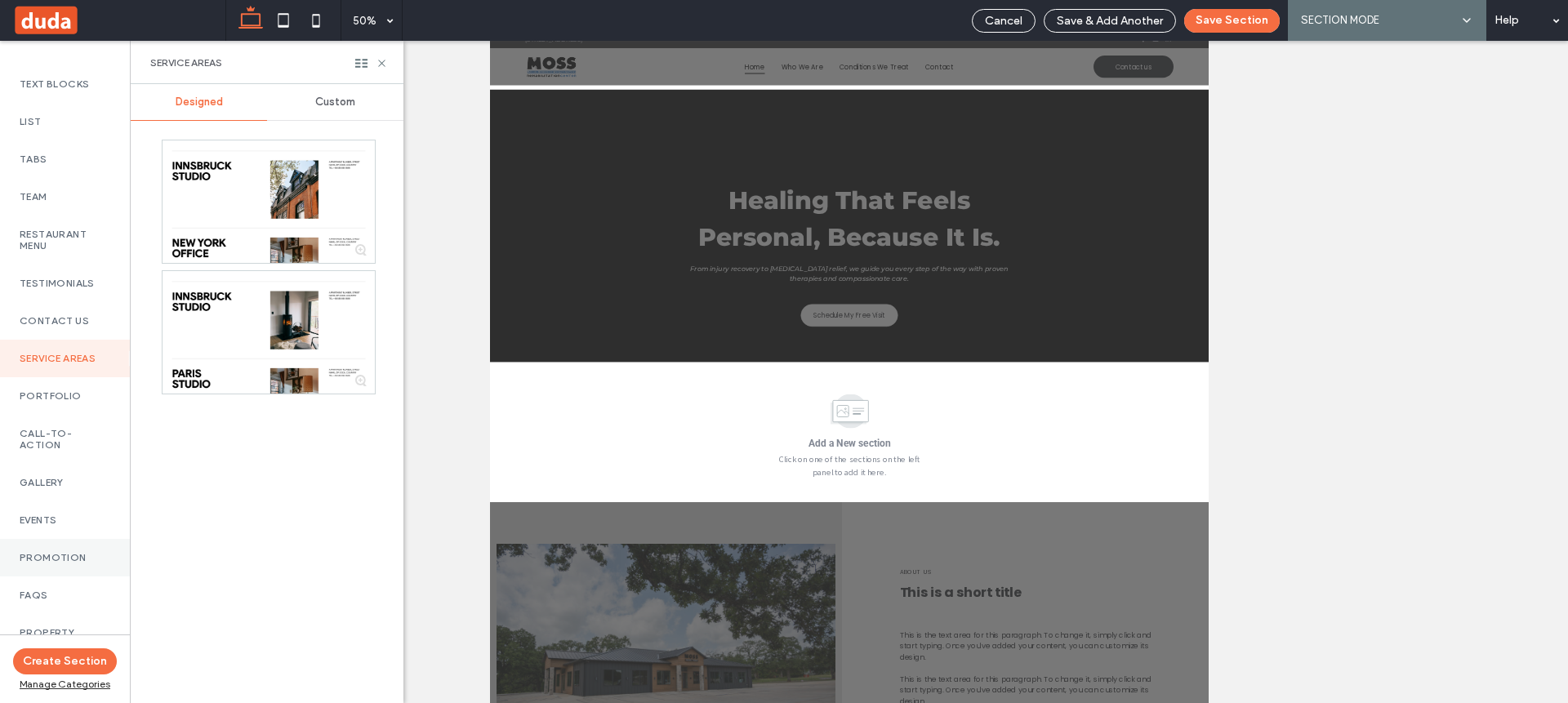
scroll to position [471, 0]
click at [44, 560] on label "Promotion" at bounding box center [65, 554] width 91 height 11
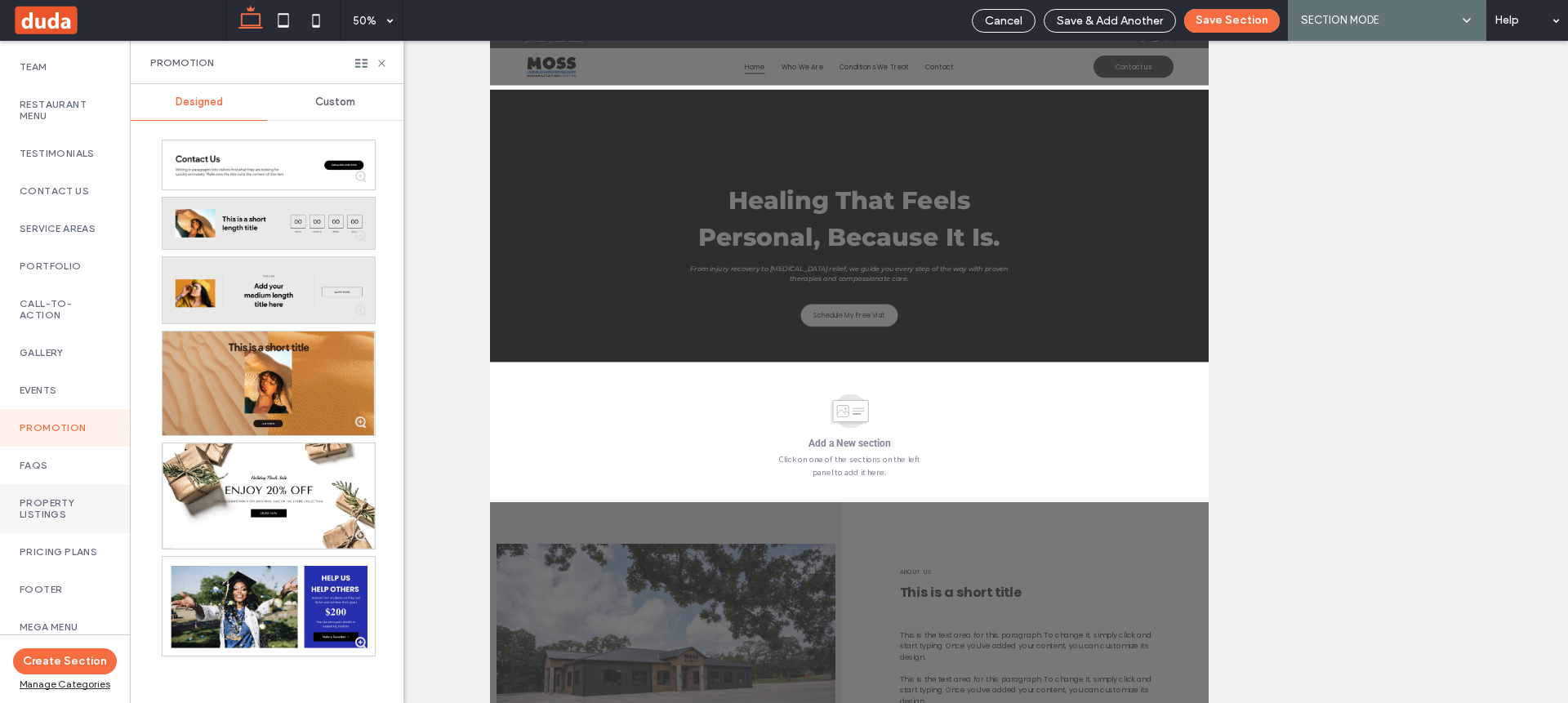
scroll to position [618, 0]
click at [65, 621] on label "Mega menu" at bounding box center [65, 626] width 91 height 11
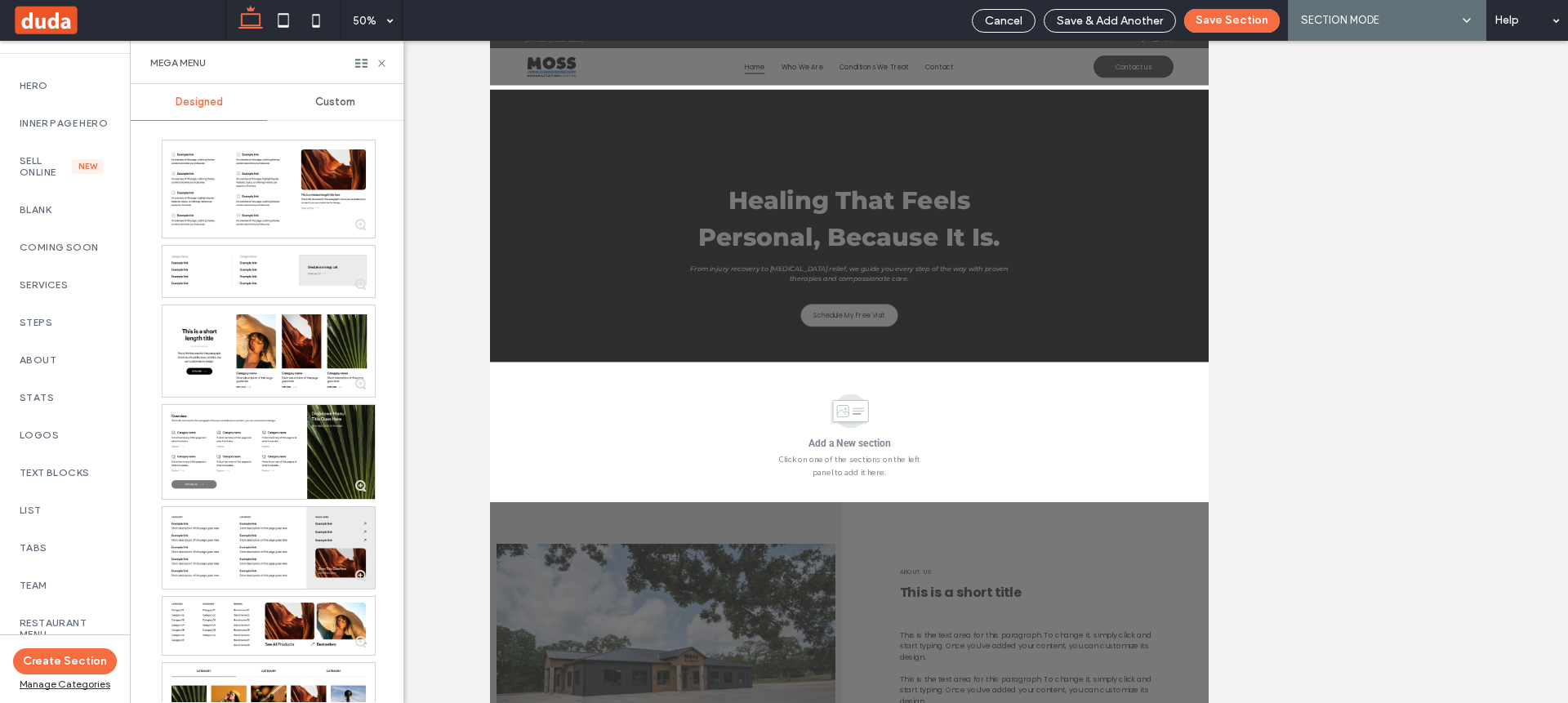
scroll to position [0, 0]
click at [40, 371] on label "Services" at bounding box center [65, 364] width 91 height 11
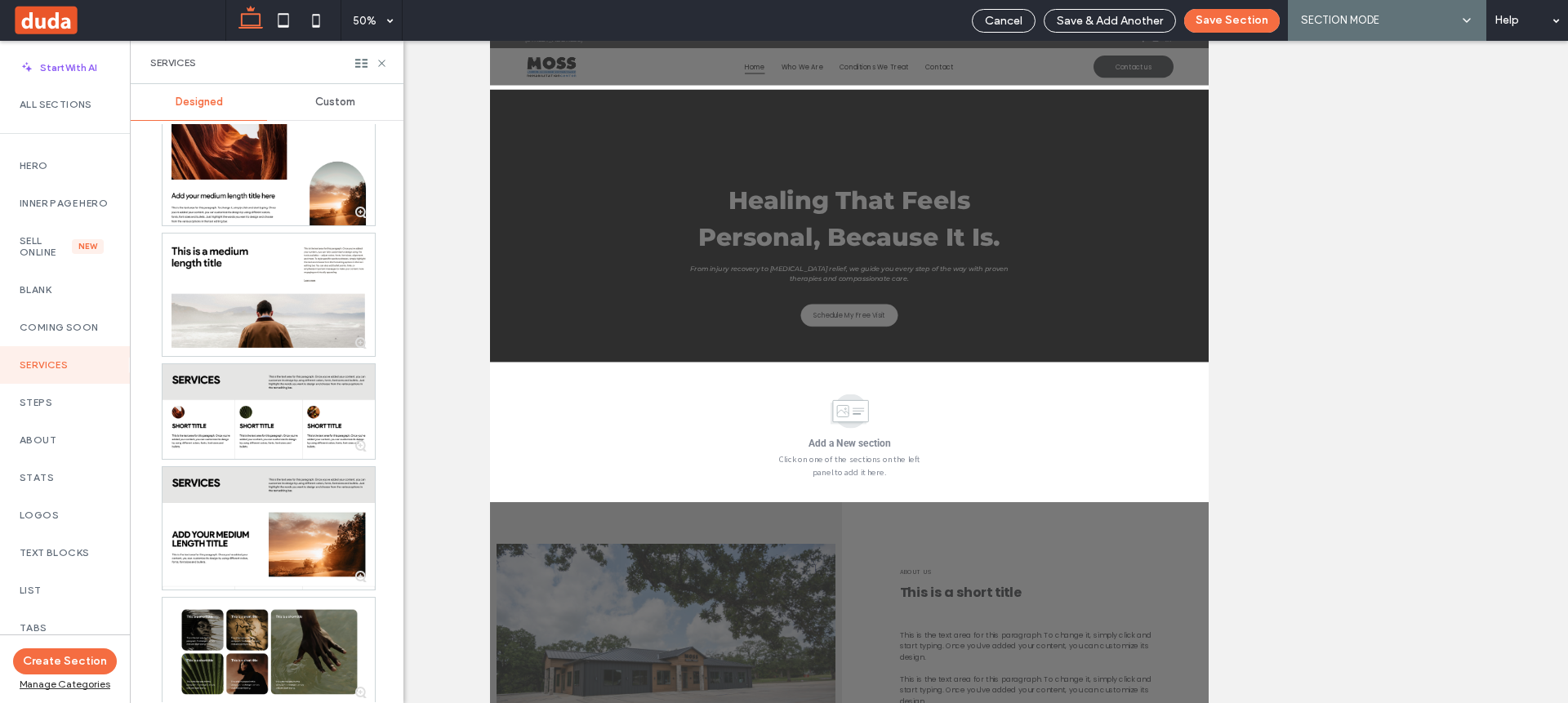
scroll to position [42, 0]
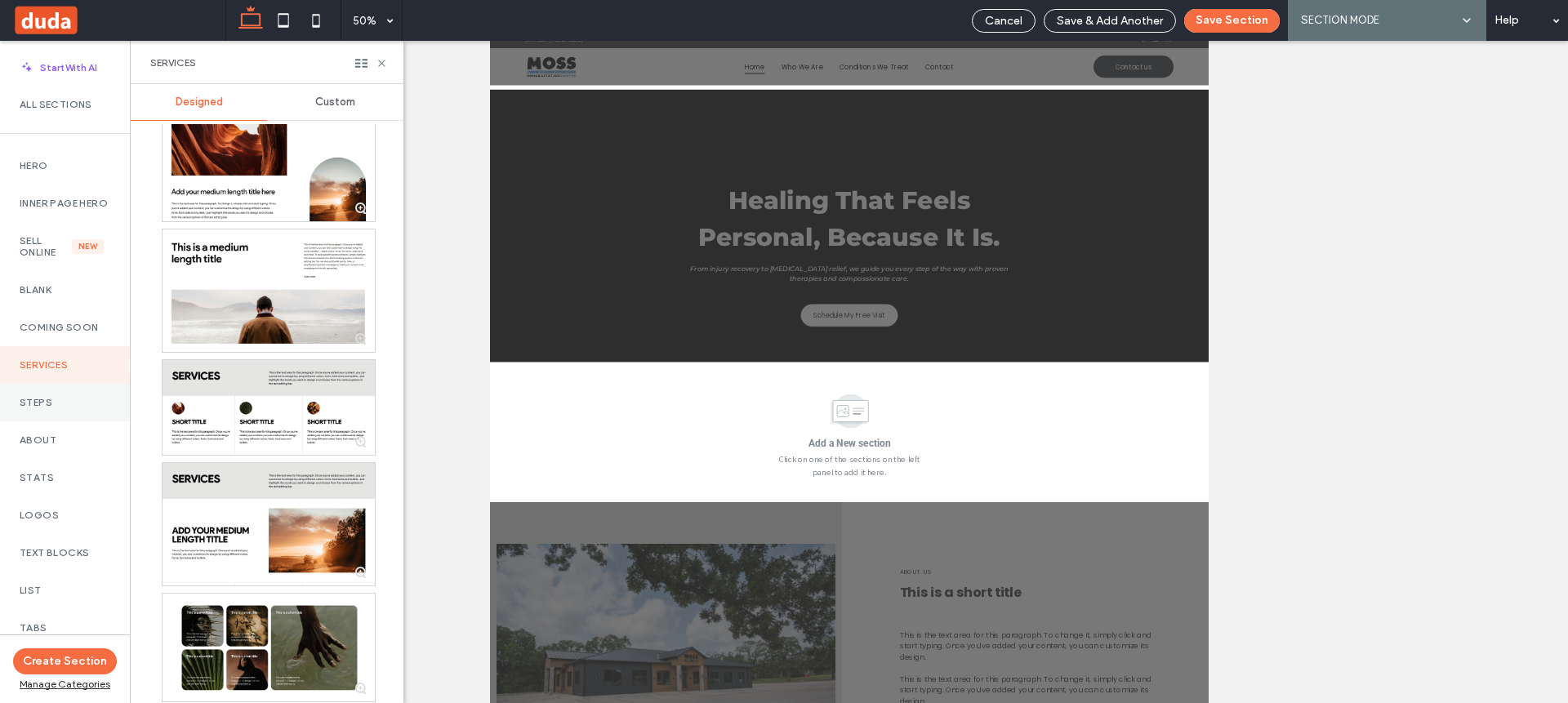
click at [40, 408] on label "Steps" at bounding box center [65, 401] width 91 height 11
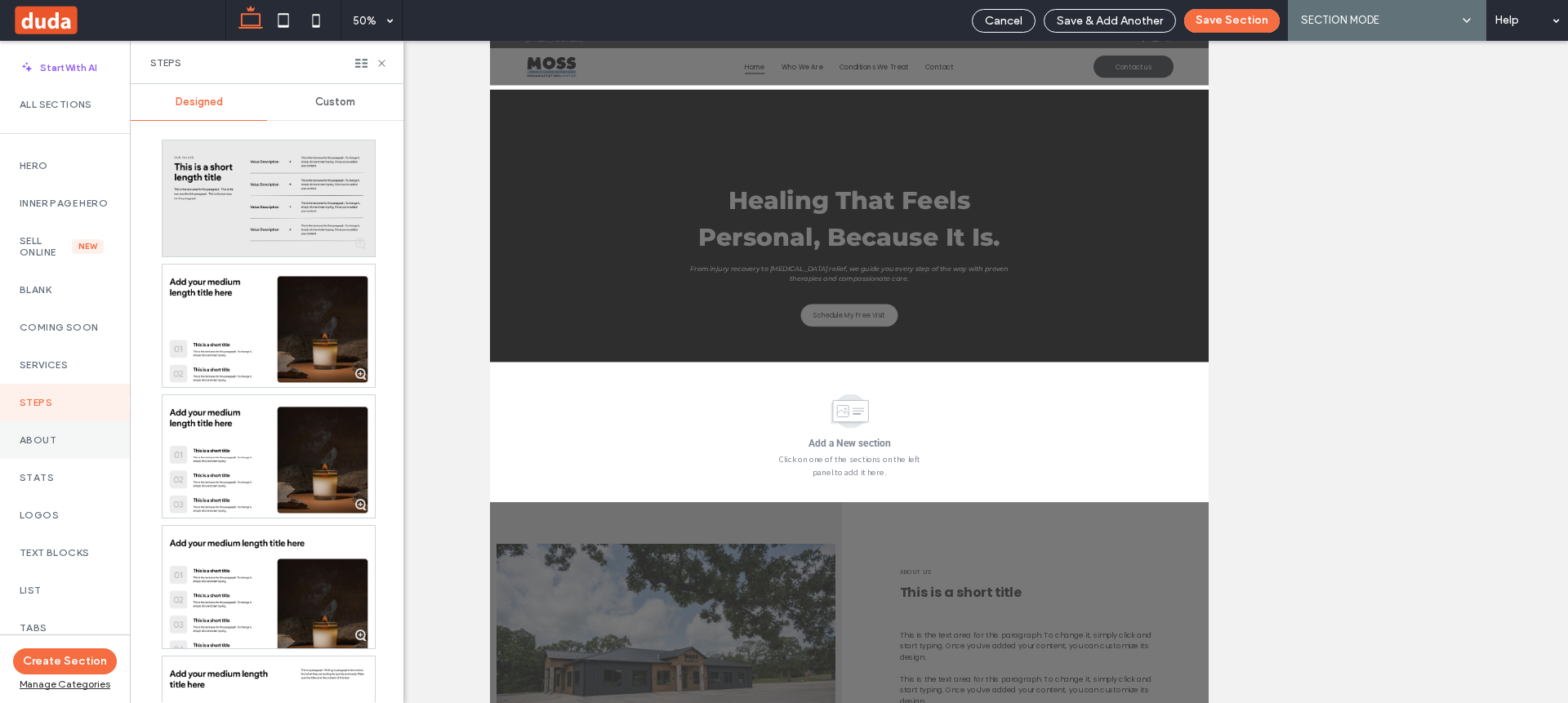
click at [32, 446] on label "About" at bounding box center [65, 439] width 91 height 11
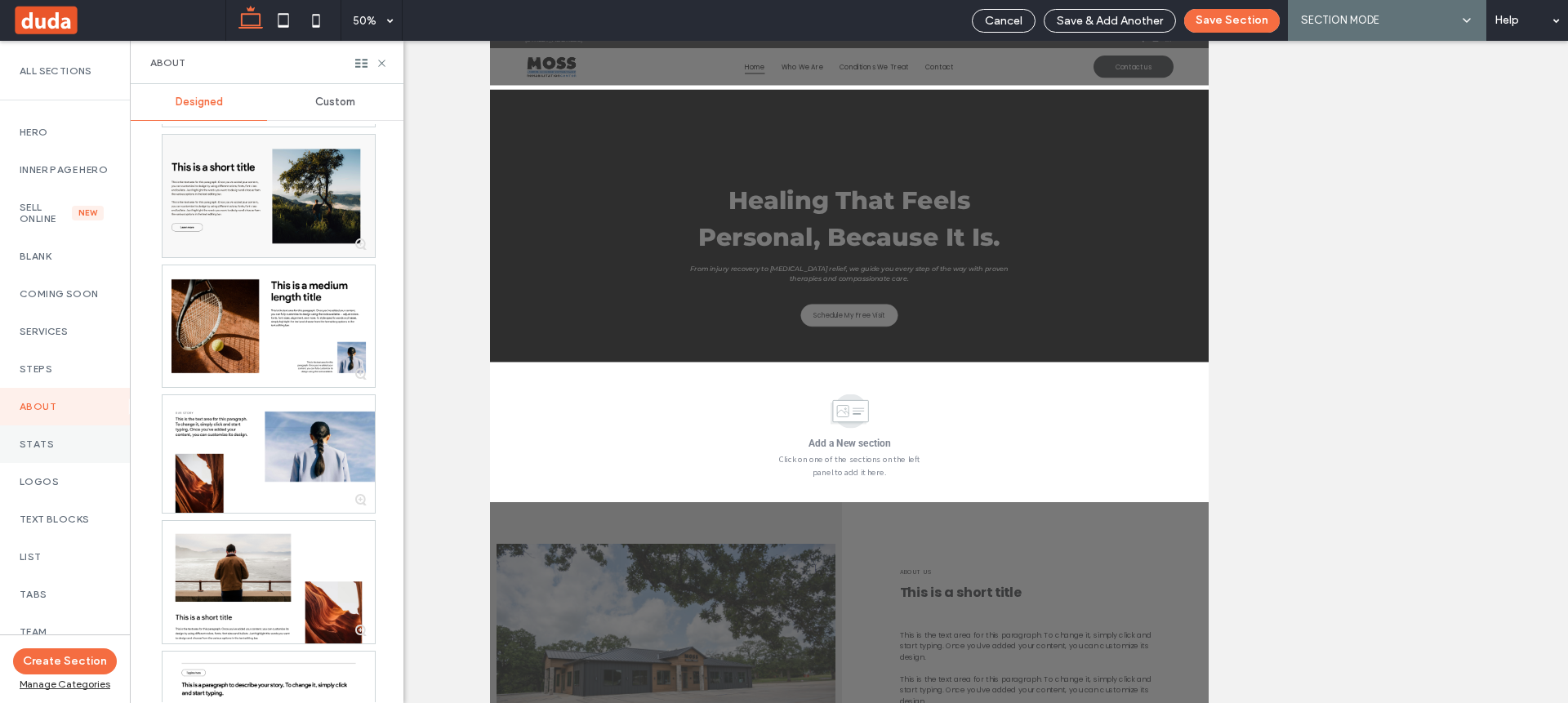
scroll to position [34, 0]
click at [68, 449] on label "Stats" at bounding box center [65, 442] width 91 height 11
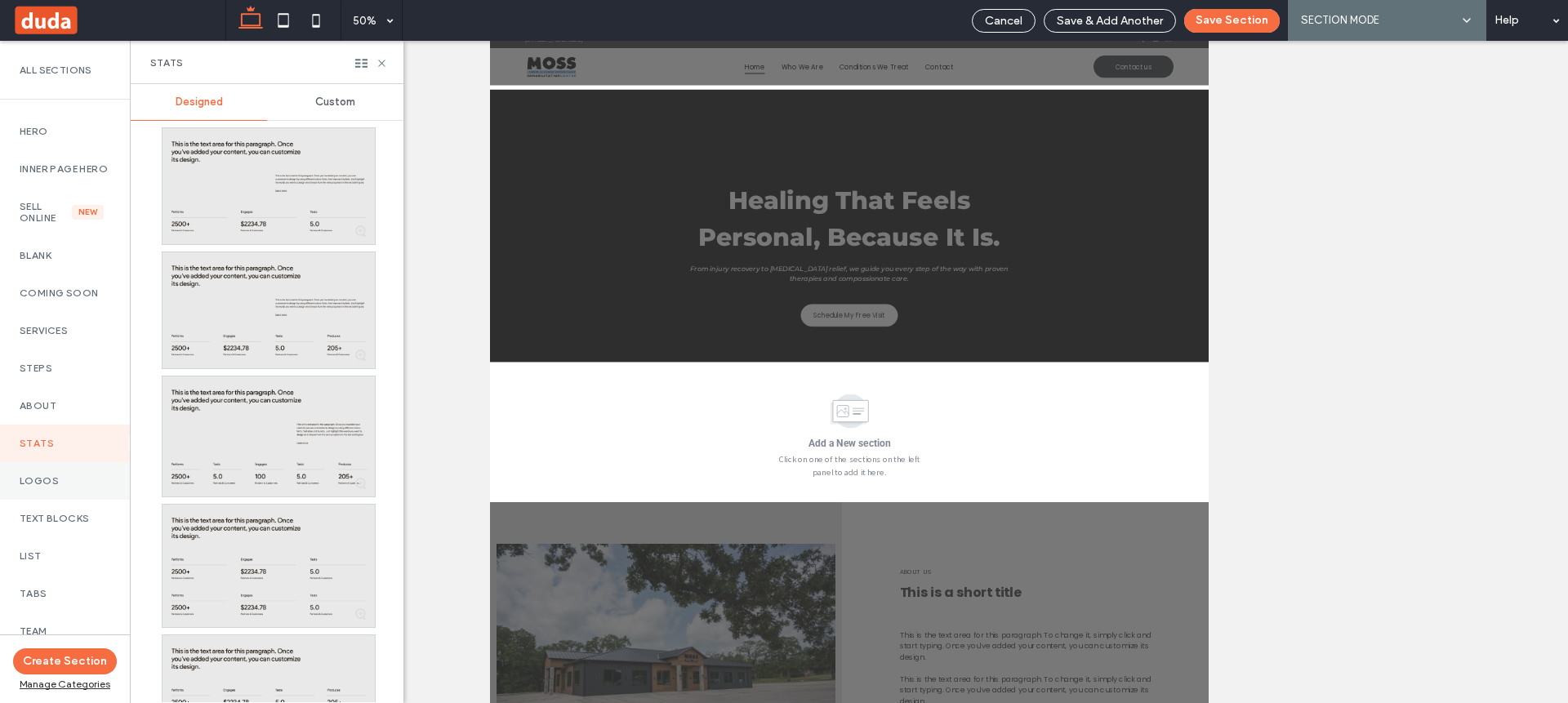
scroll to position [437, 0]
drag, startPoint x: 60, startPoint y: 486, endPoint x: 70, endPoint y: 486, distance: 10.0
click at [61, 486] on label "Logos" at bounding box center [65, 480] width 91 height 11
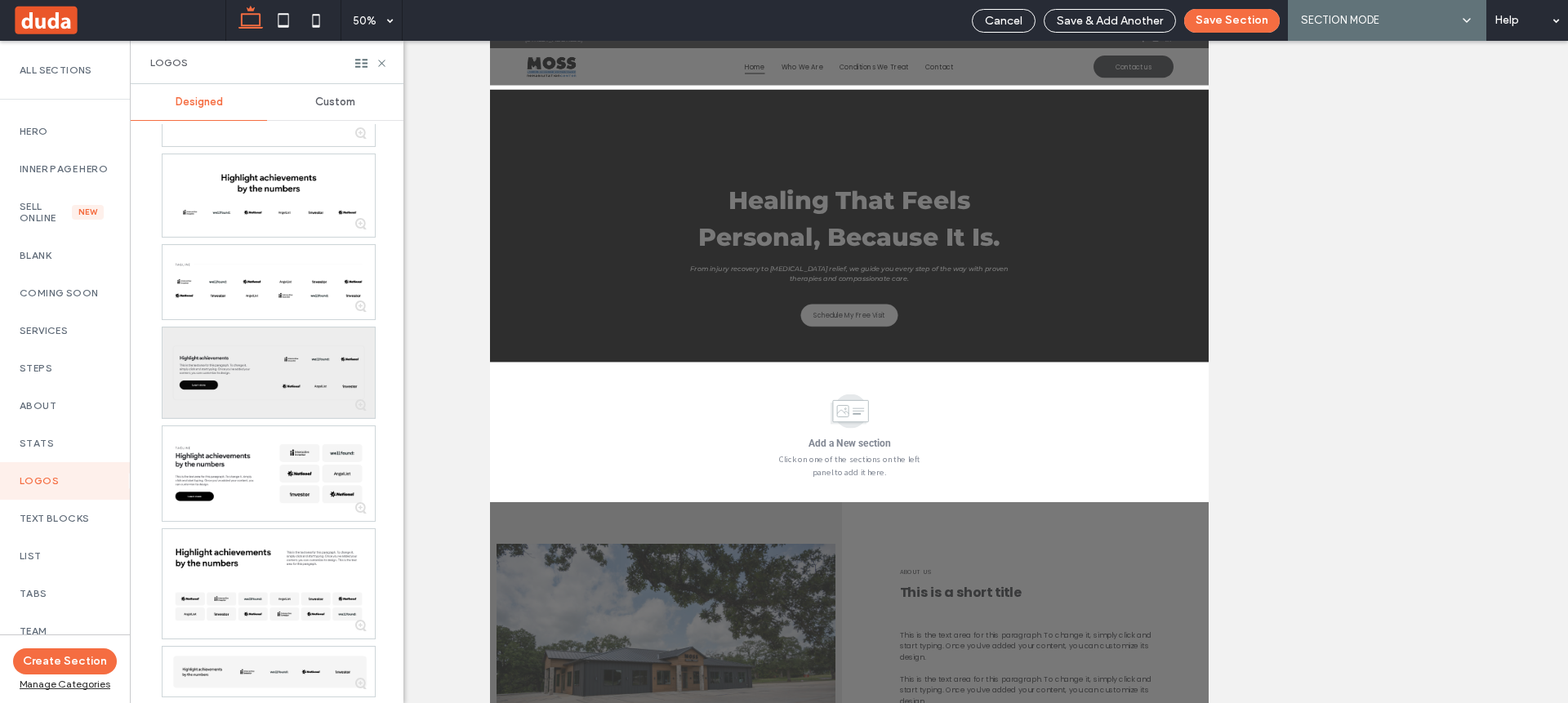
scroll to position [621, 0]
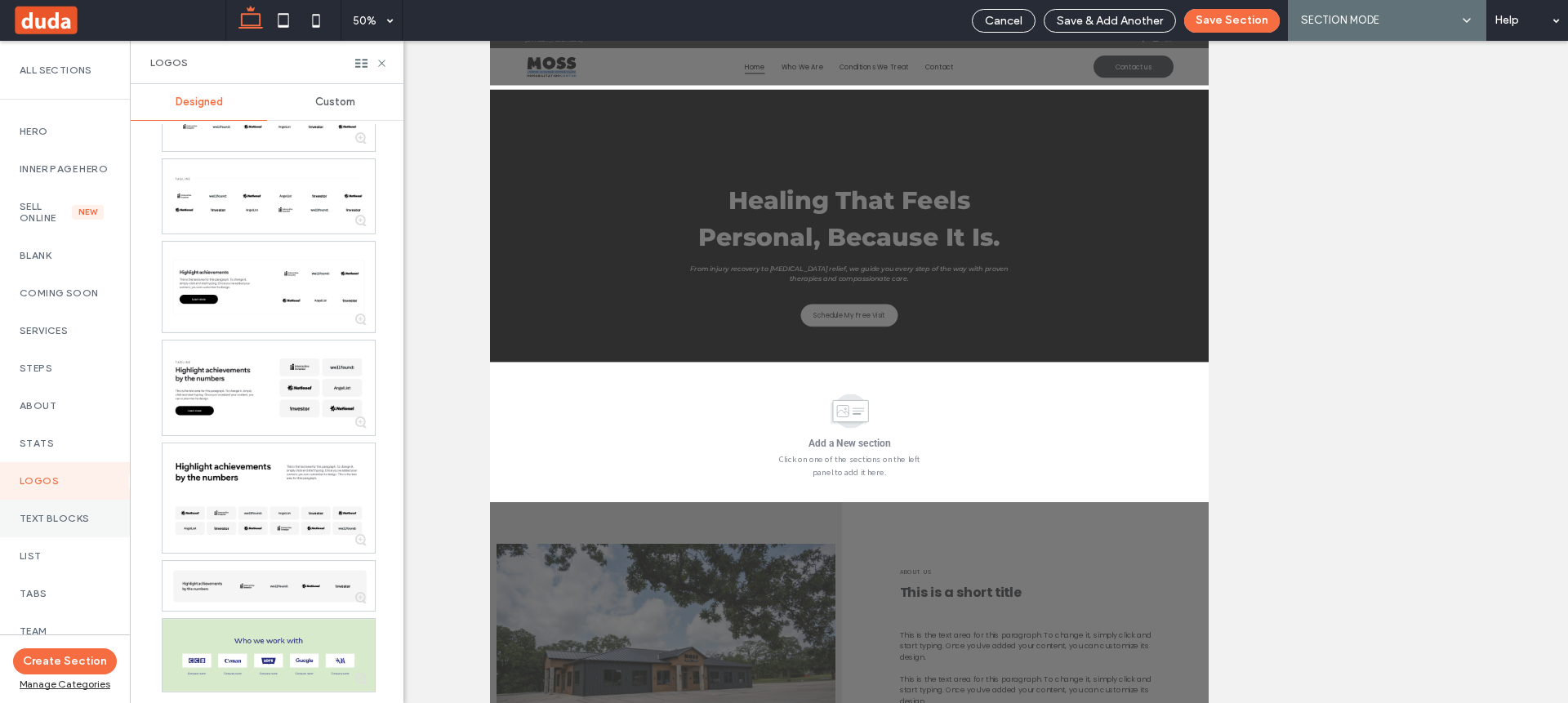
click at [46, 536] on div "Text Blocks" at bounding box center [65, 518] width 130 height 38
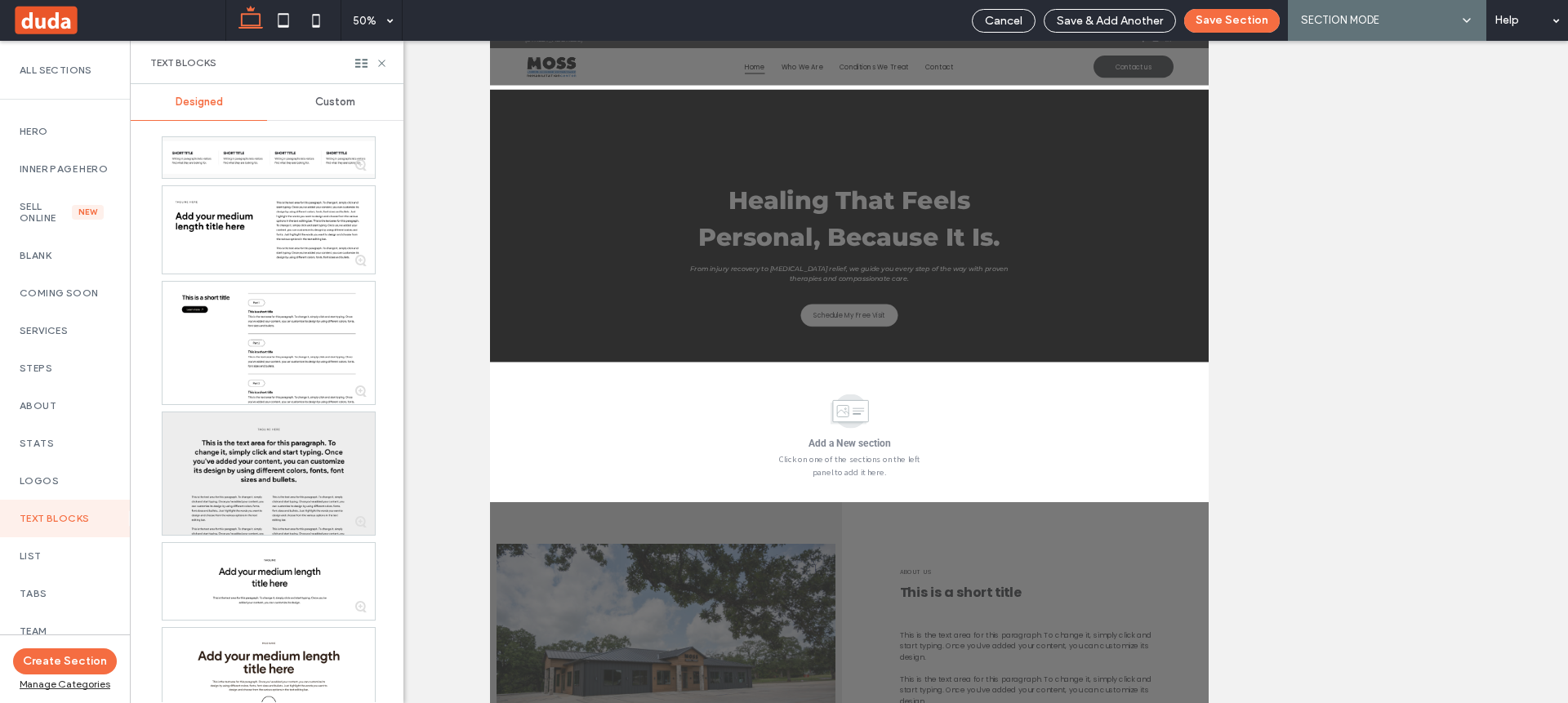
scroll to position [0, 0]
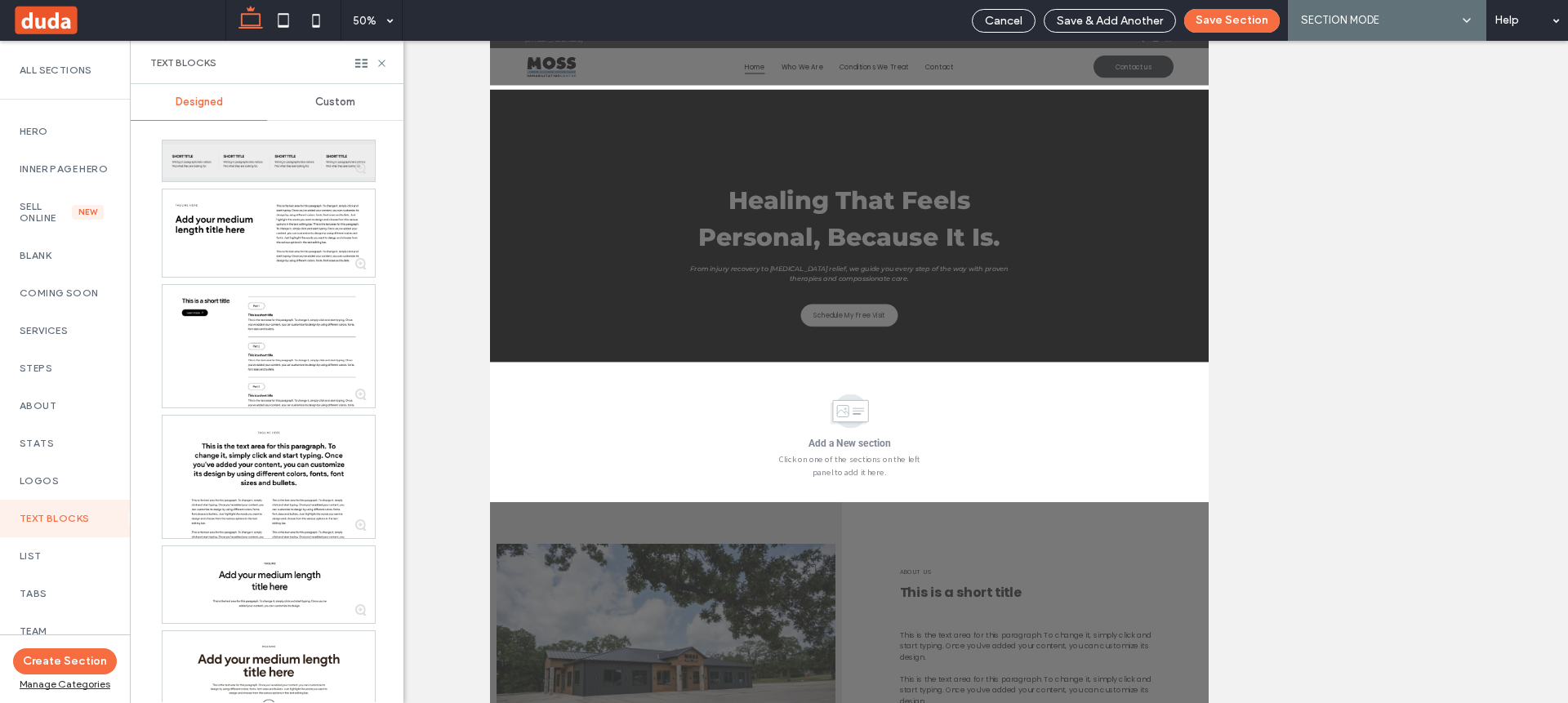
click at [251, 155] on div at bounding box center [268, 161] width 212 height 41
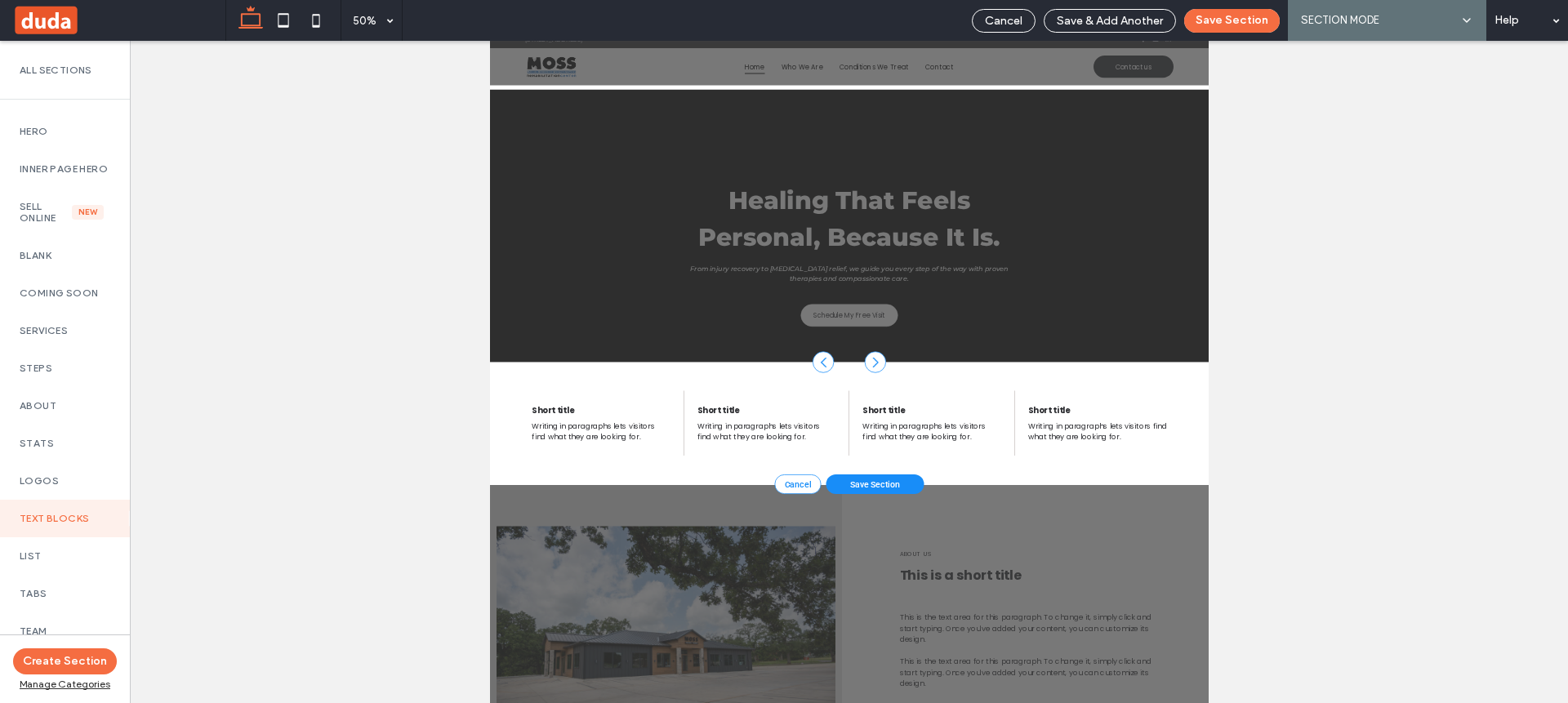
drag, startPoint x: 1279, startPoint y: 942, endPoint x: 1371, endPoint y: 552, distance: 400.7
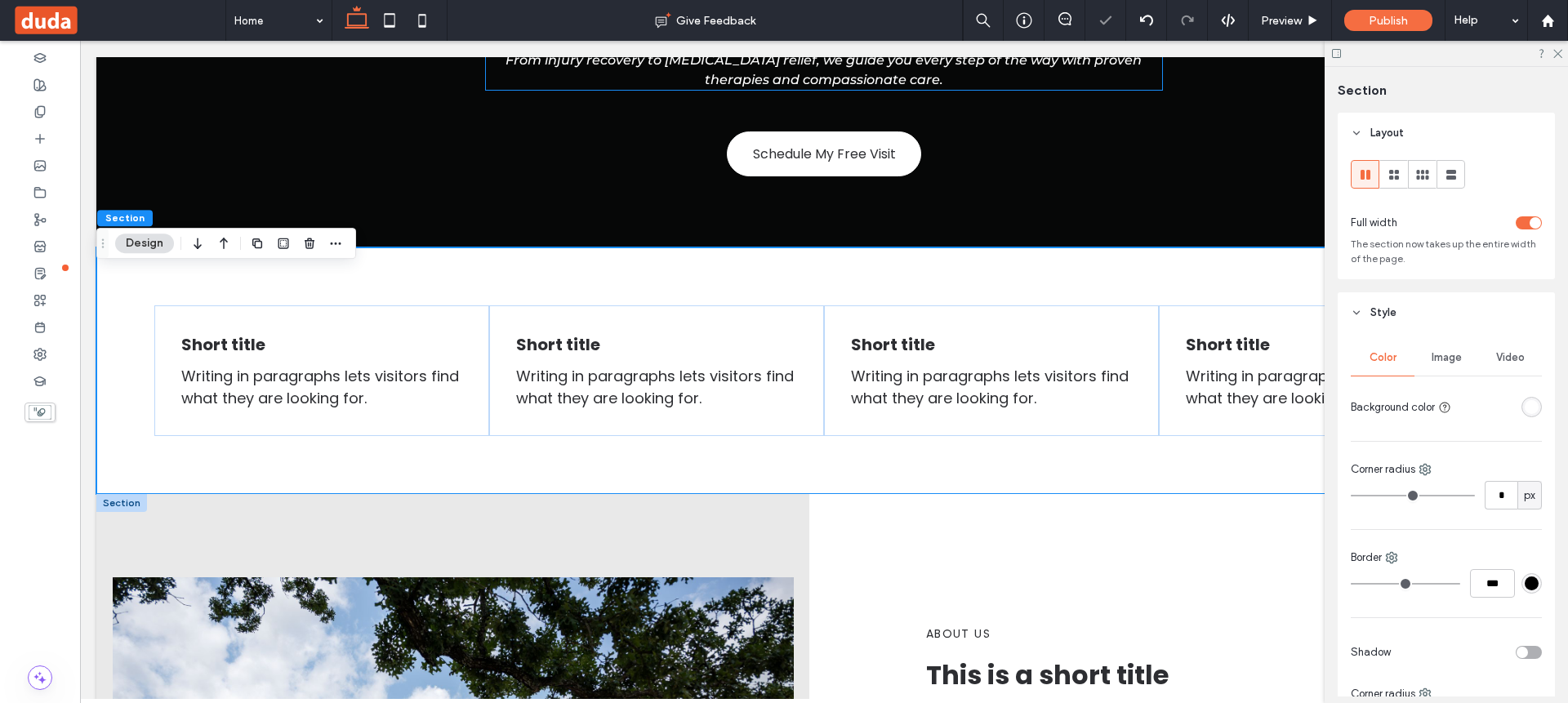
scroll to position [487, 0]
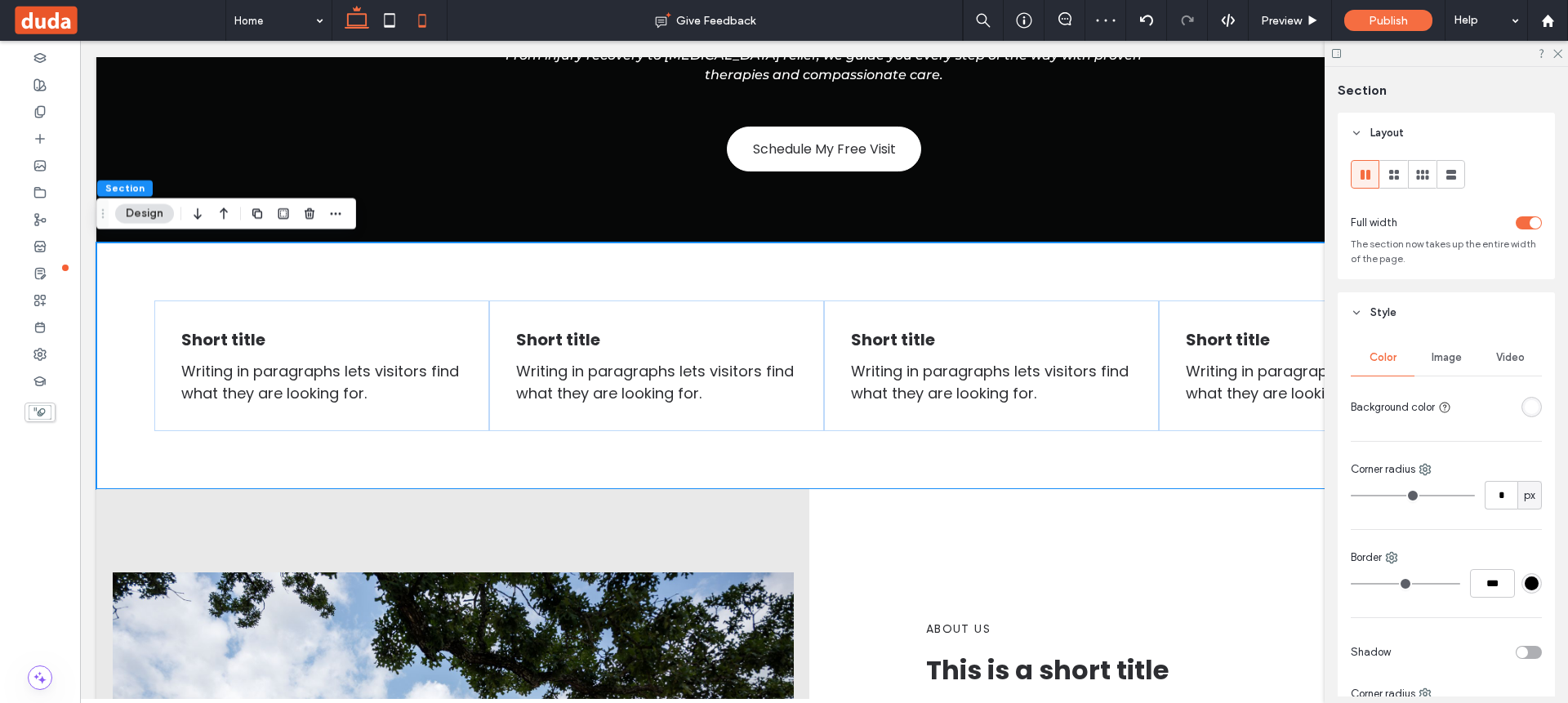
click at [430, 26] on icon at bounding box center [422, 21] width 32 height 32
type input "*"
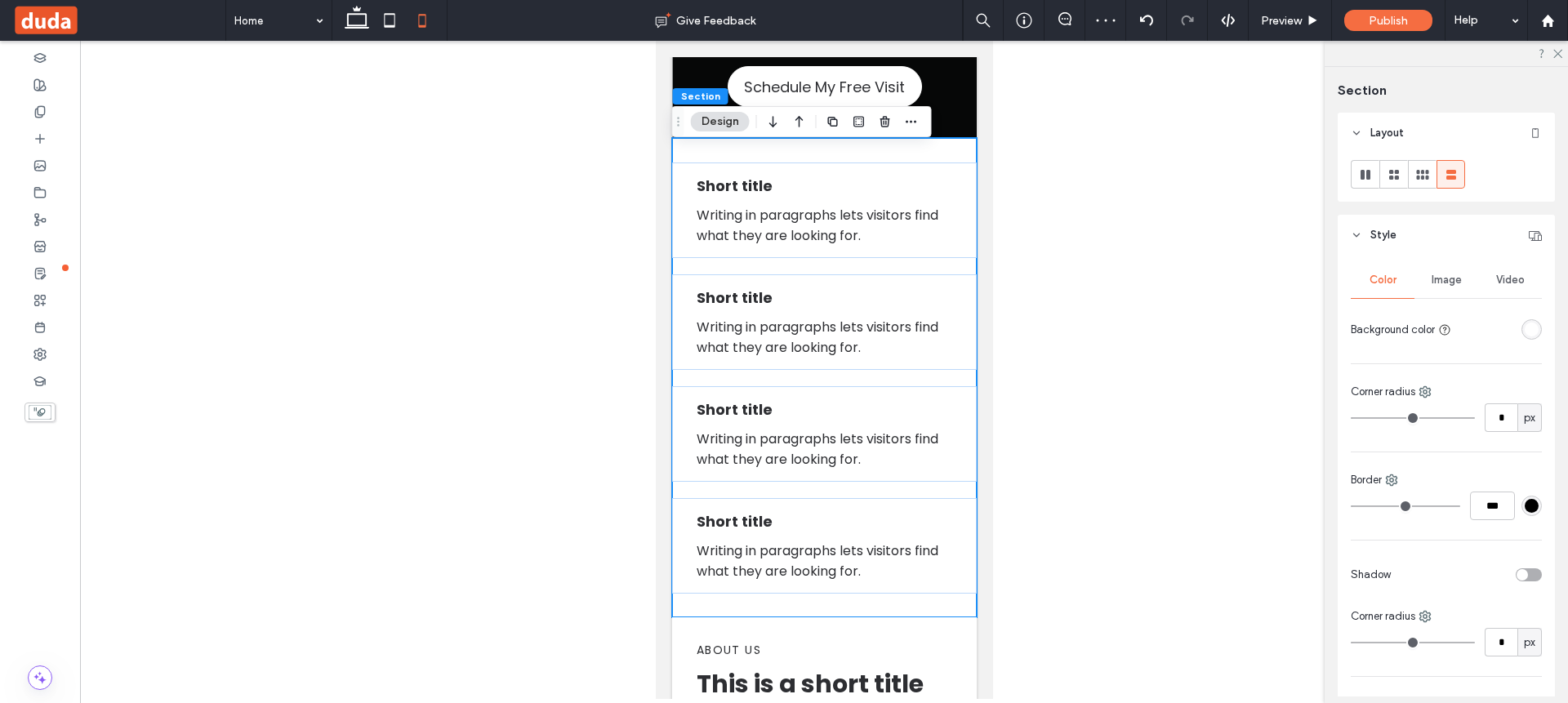
click at [1103, 367] on div at bounding box center [824, 370] width 1488 height 658
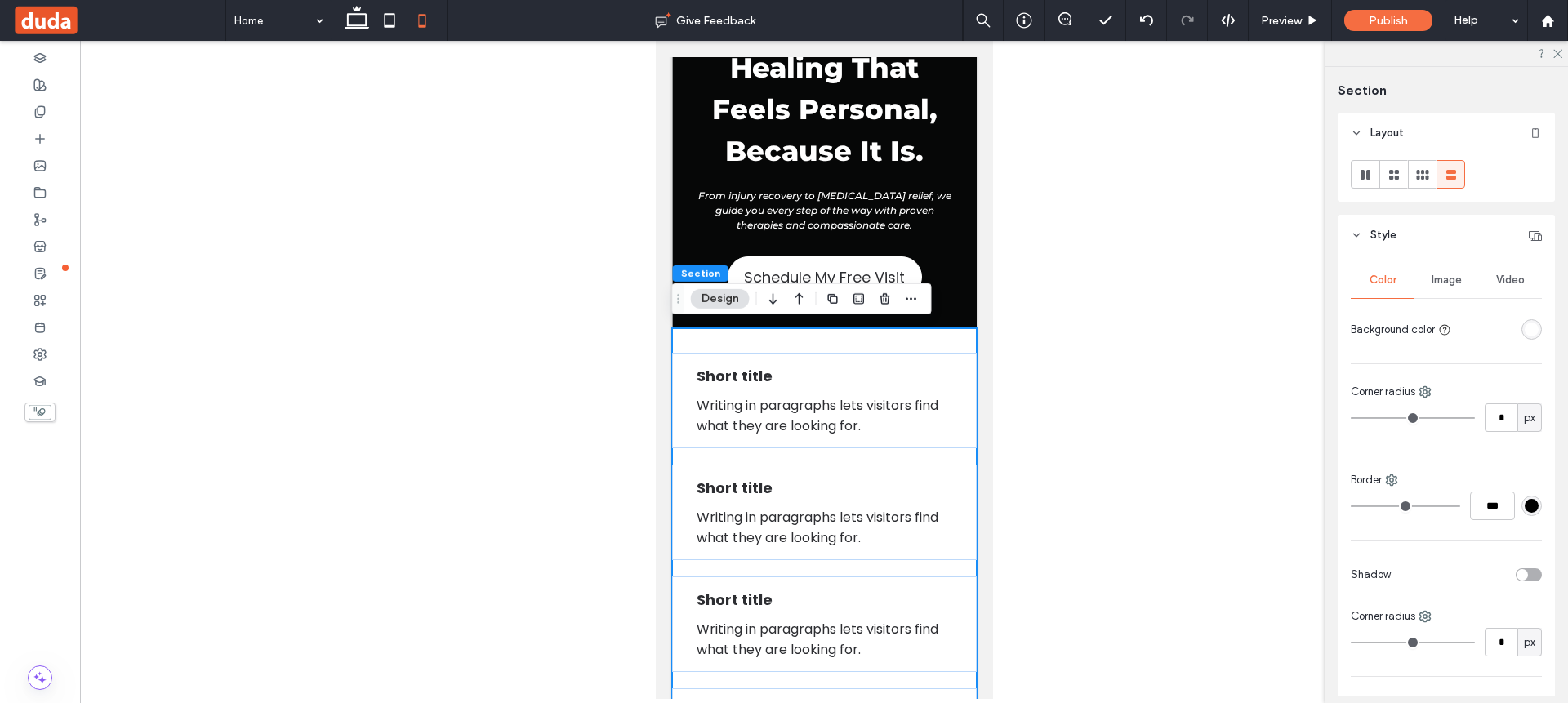
click at [954, 348] on div "Short title Writing in paragraphs lets visitors find what they are looking for.…" at bounding box center [823, 567] width 304 height 479
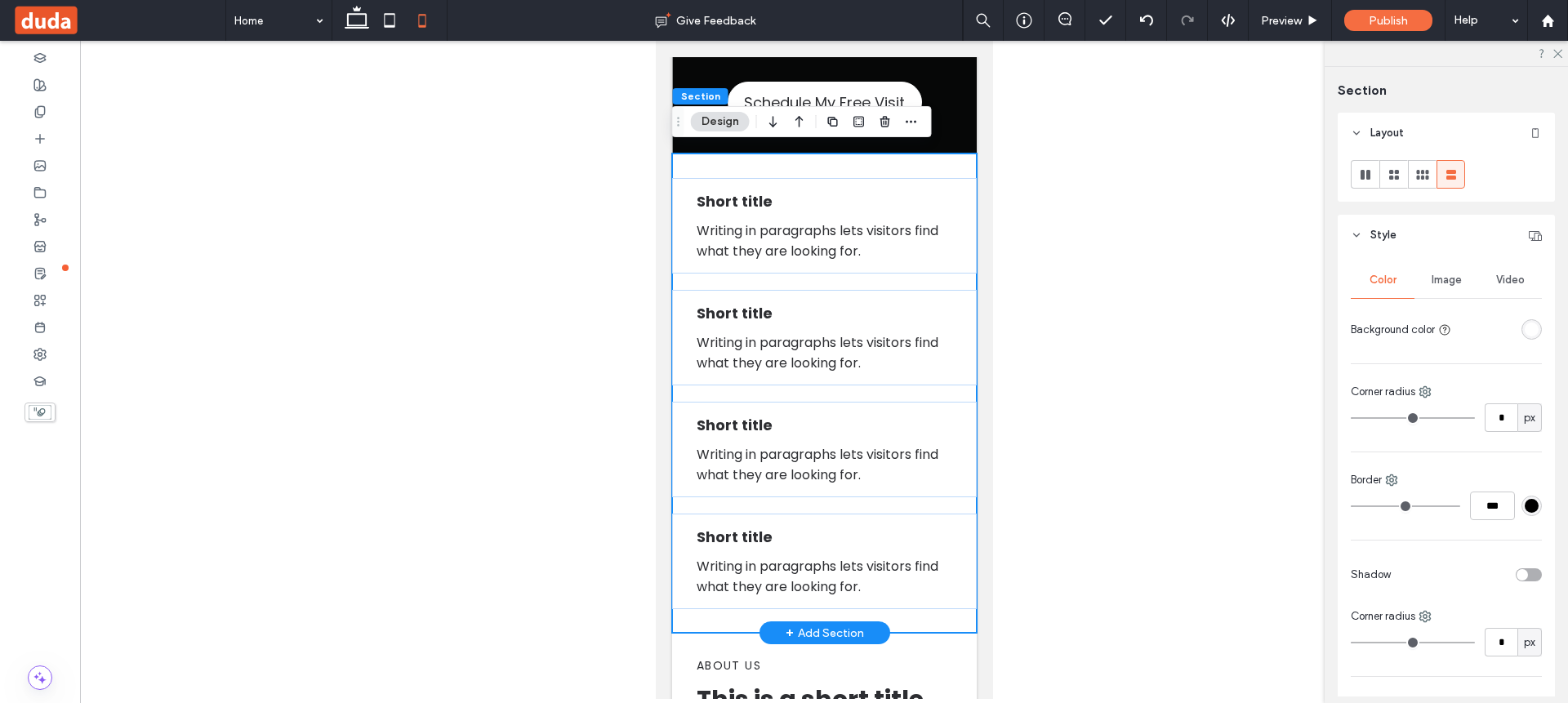
scroll to position [369, 0]
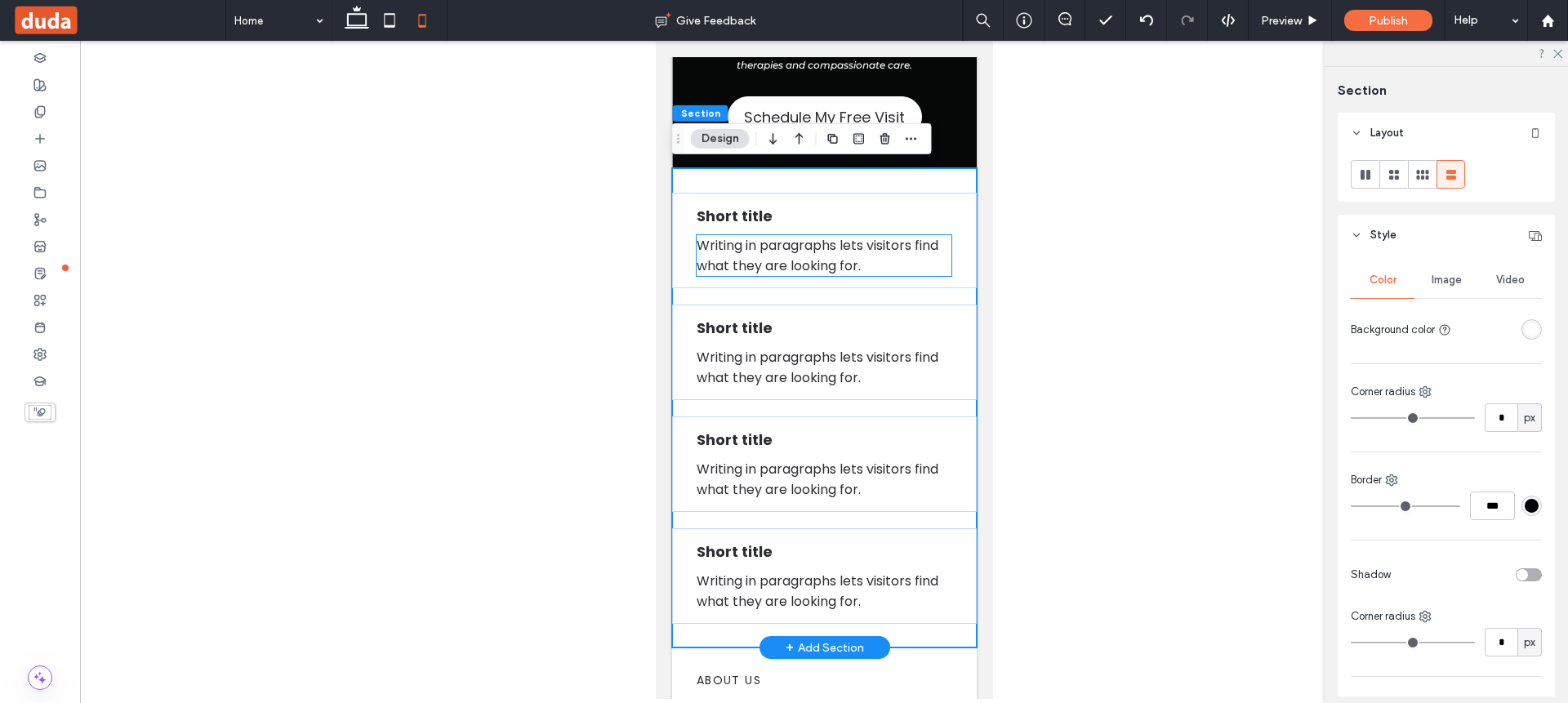
click at [876, 255] on span "Writing in paragraphs lets visitors find what they are looking for." at bounding box center [816, 255] width 242 height 39
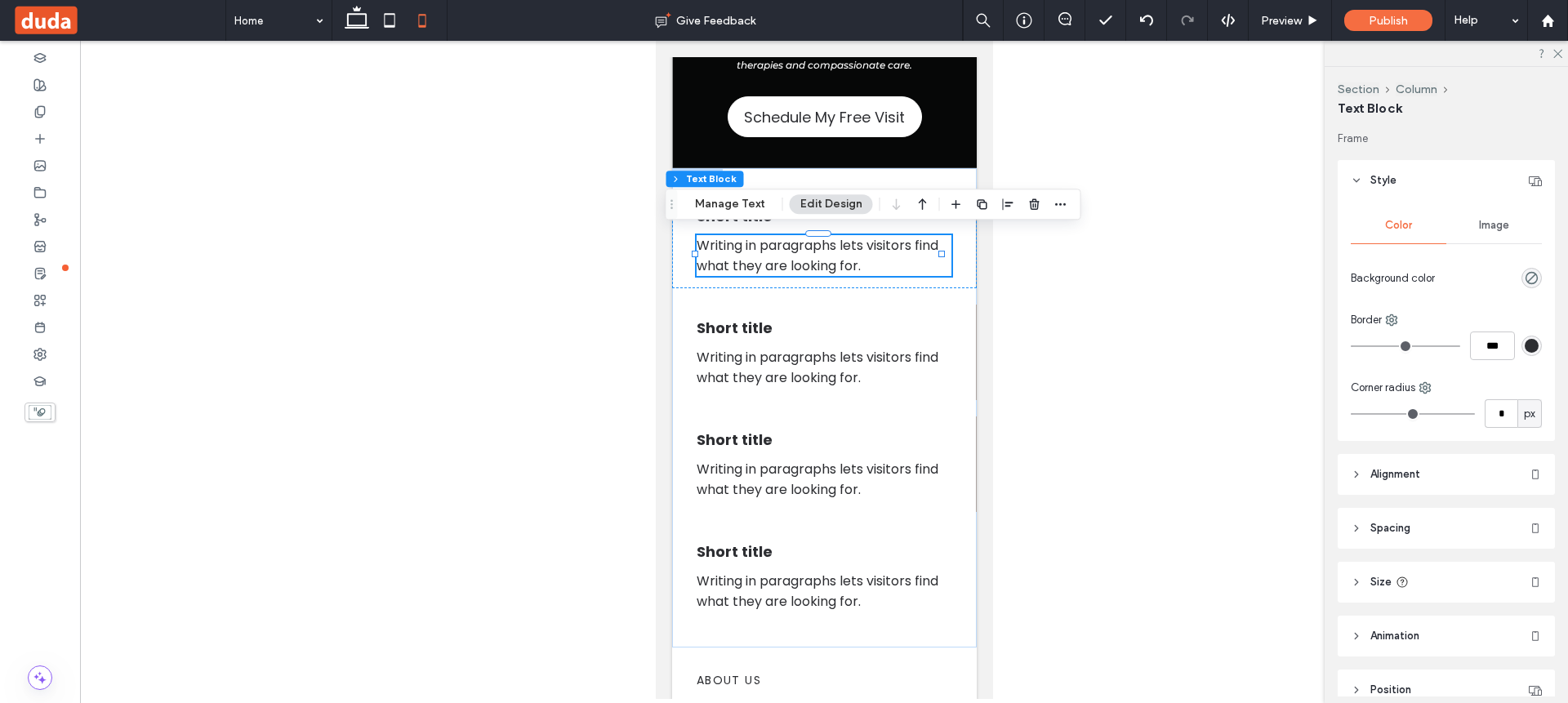
click at [822, 211] on button "Edit Design" at bounding box center [831, 203] width 83 height 20
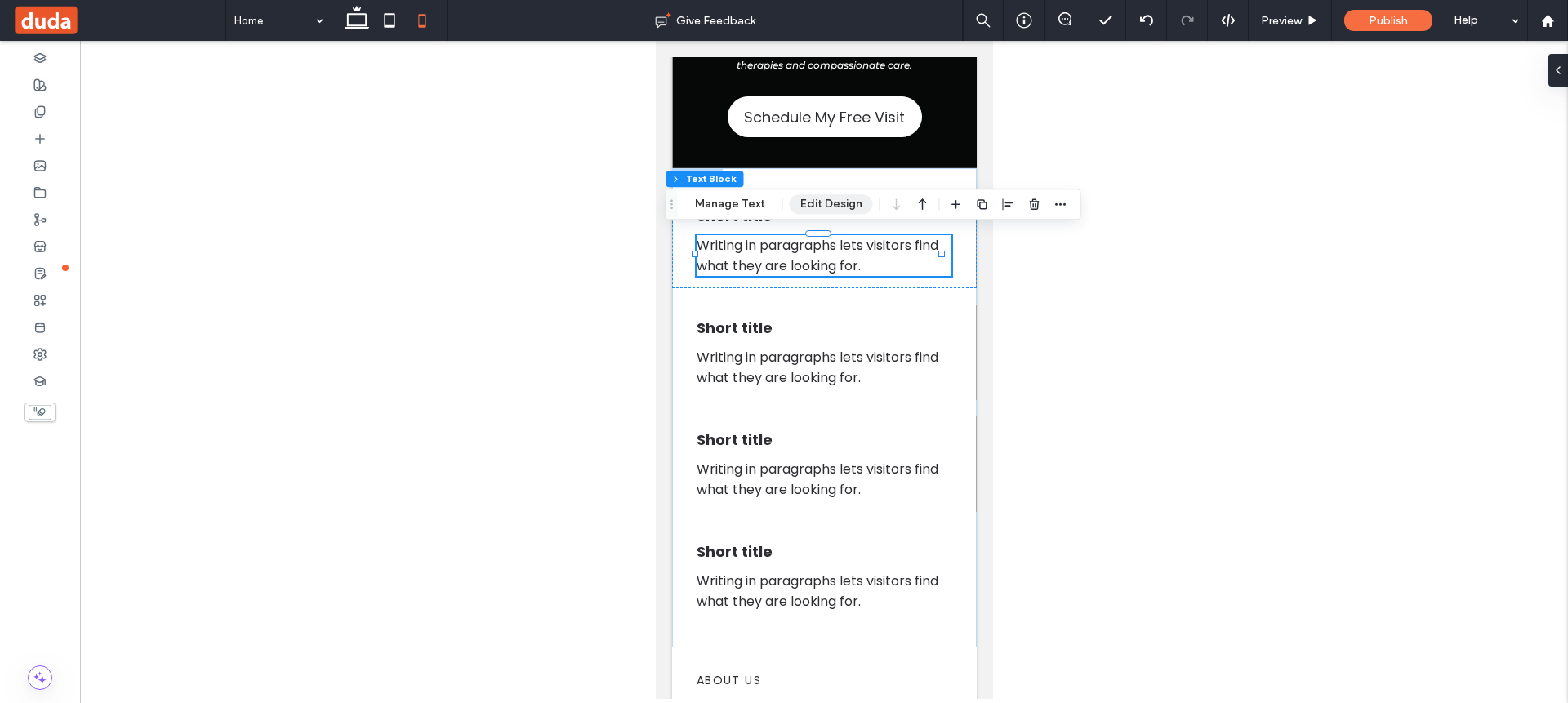
click at [825, 211] on button "Edit Design" at bounding box center [831, 203] width 83 height 20
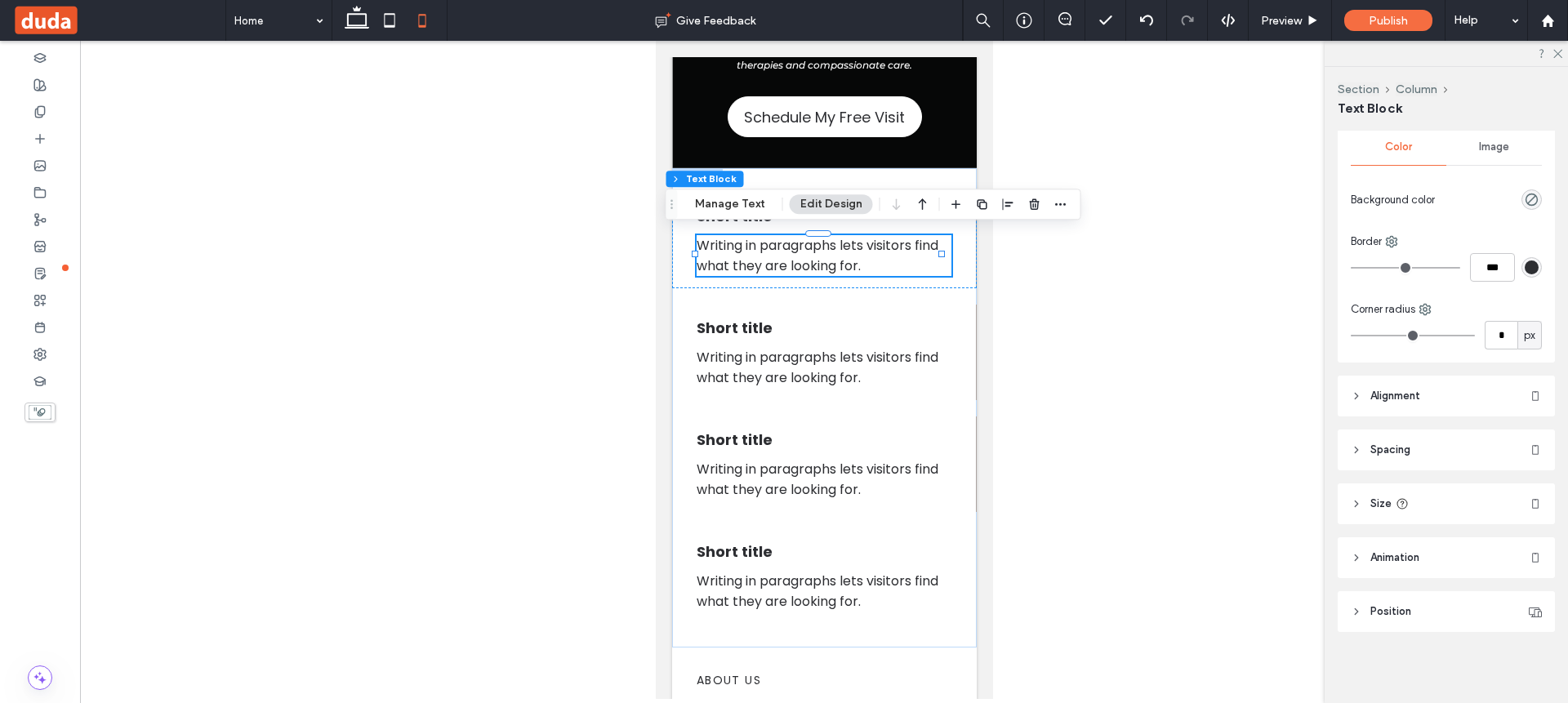
scroll to position [79, 0]
click at [1404, 394] on span "Alignment" at bounding box center [1395, 395] width 50 height 16
click at [1358, 514] on header "Spacing" at bounding box center [1446, 497] width 217 height 41
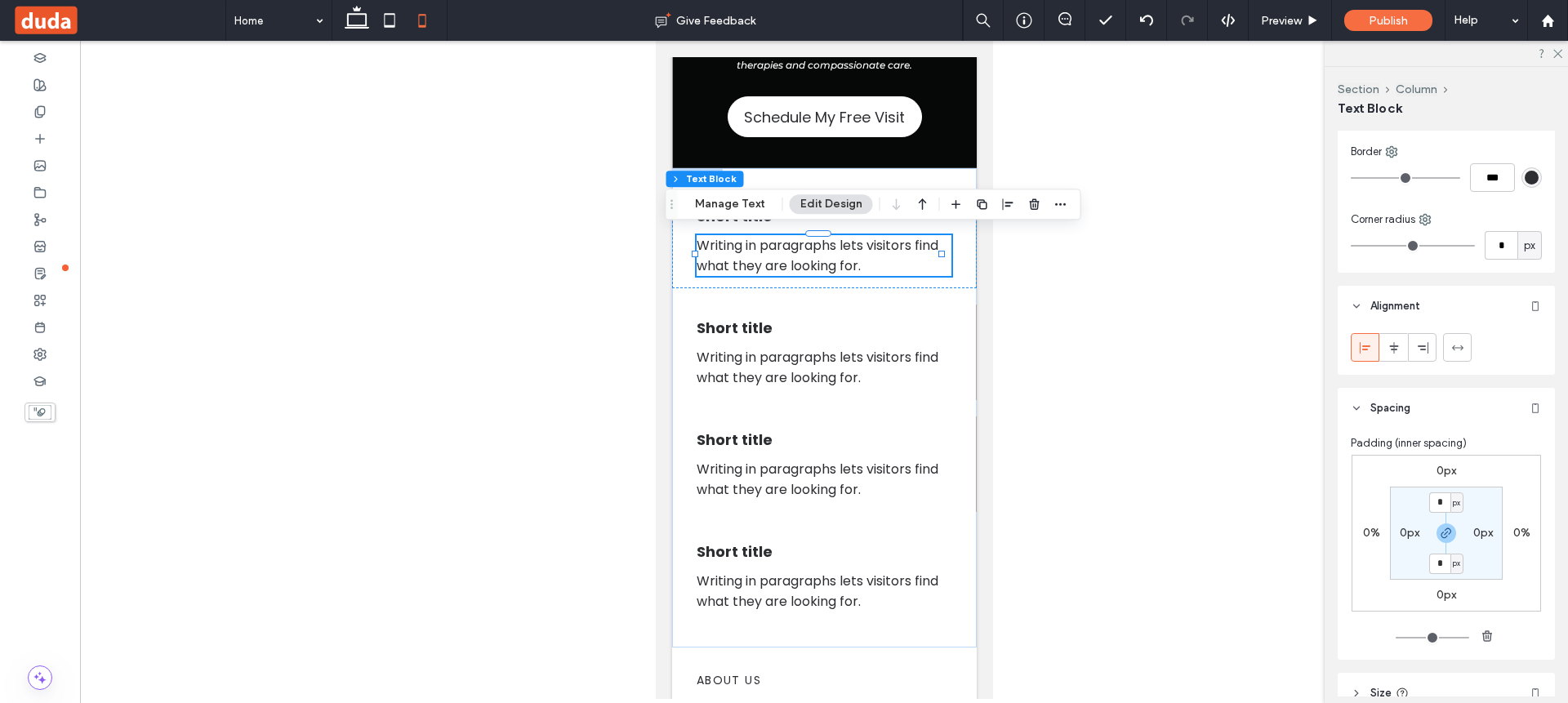
scroll to position [358, 0]
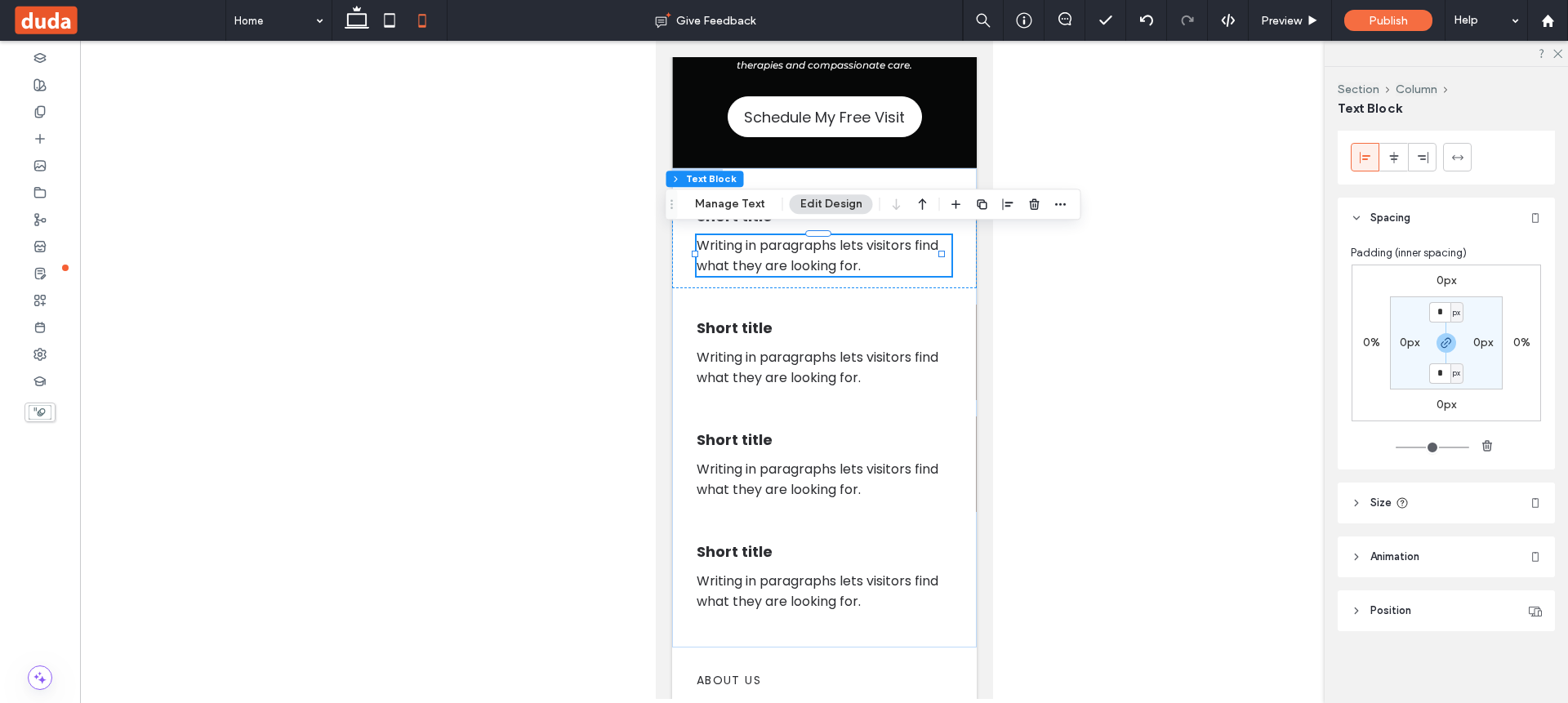
click at [1366, 503] on header "Size" at bounding box center [1446, 503] width 217 height 41
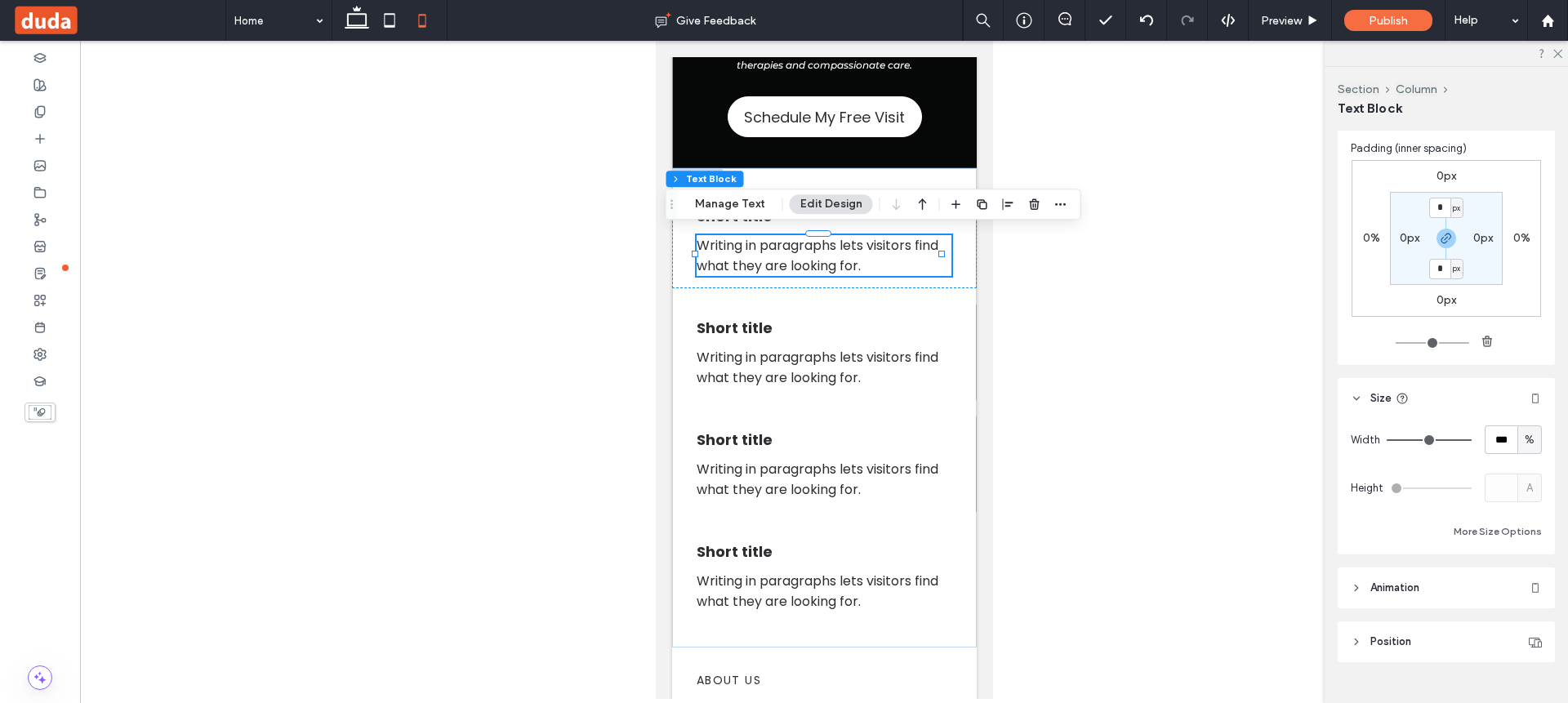
scroll to position [464, 0]
type input "**"
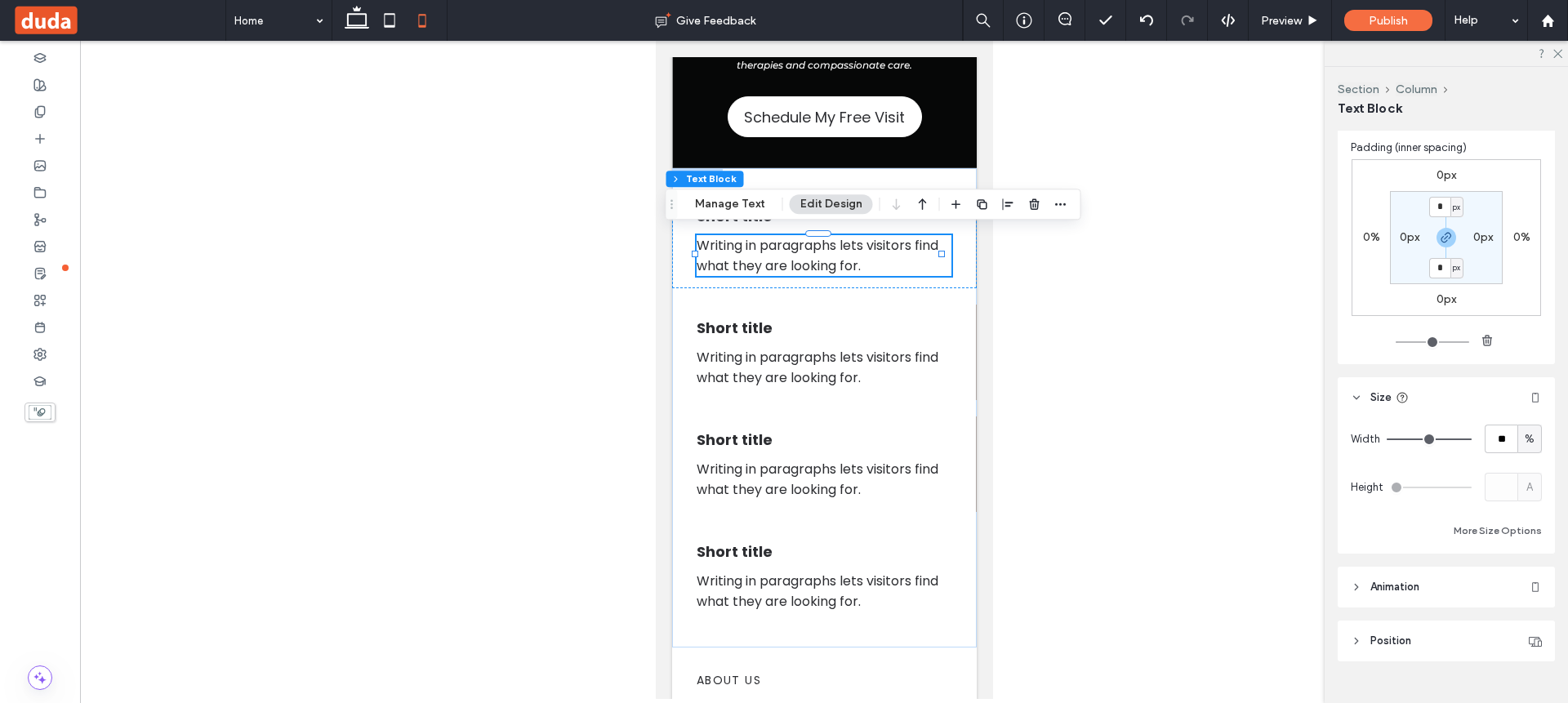
type input "**"
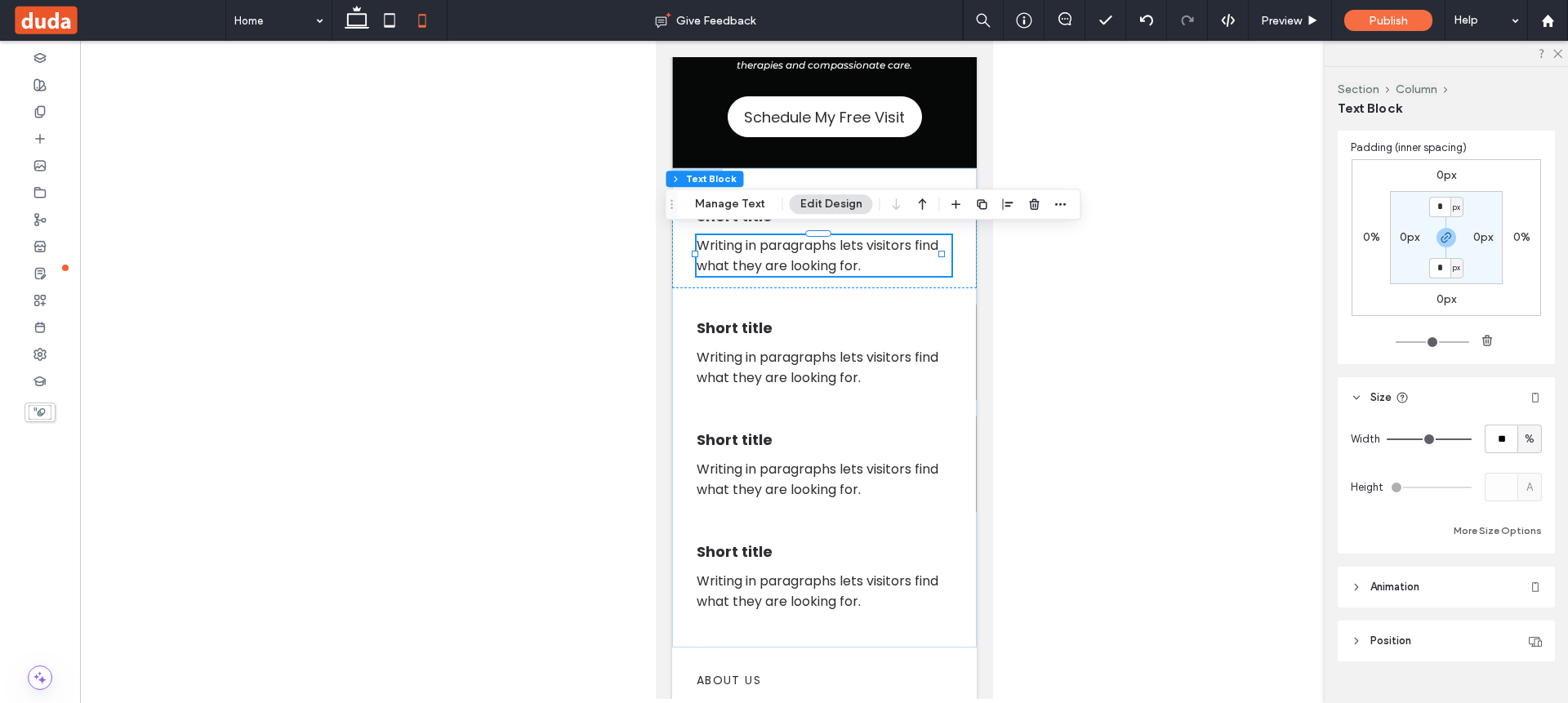
type input "**"
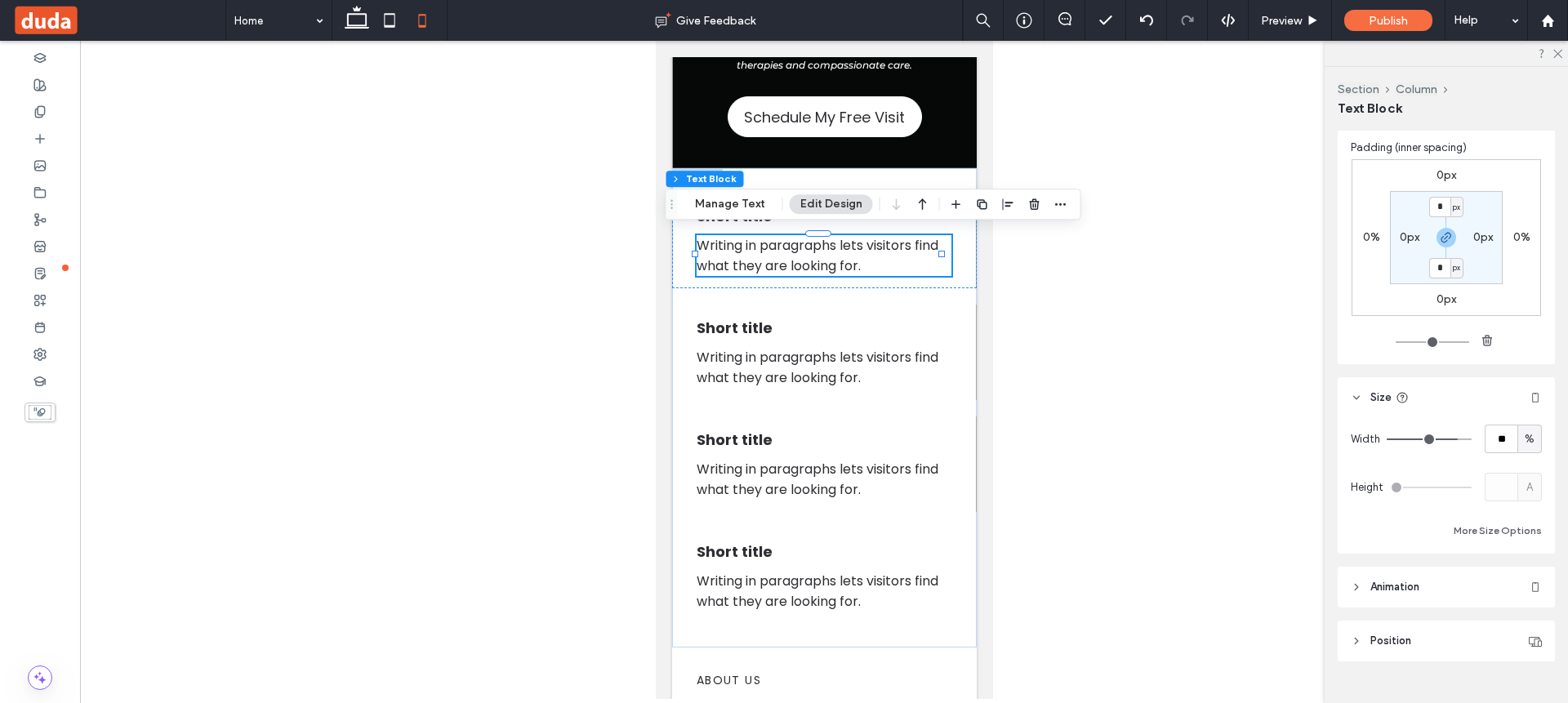
type input "**"
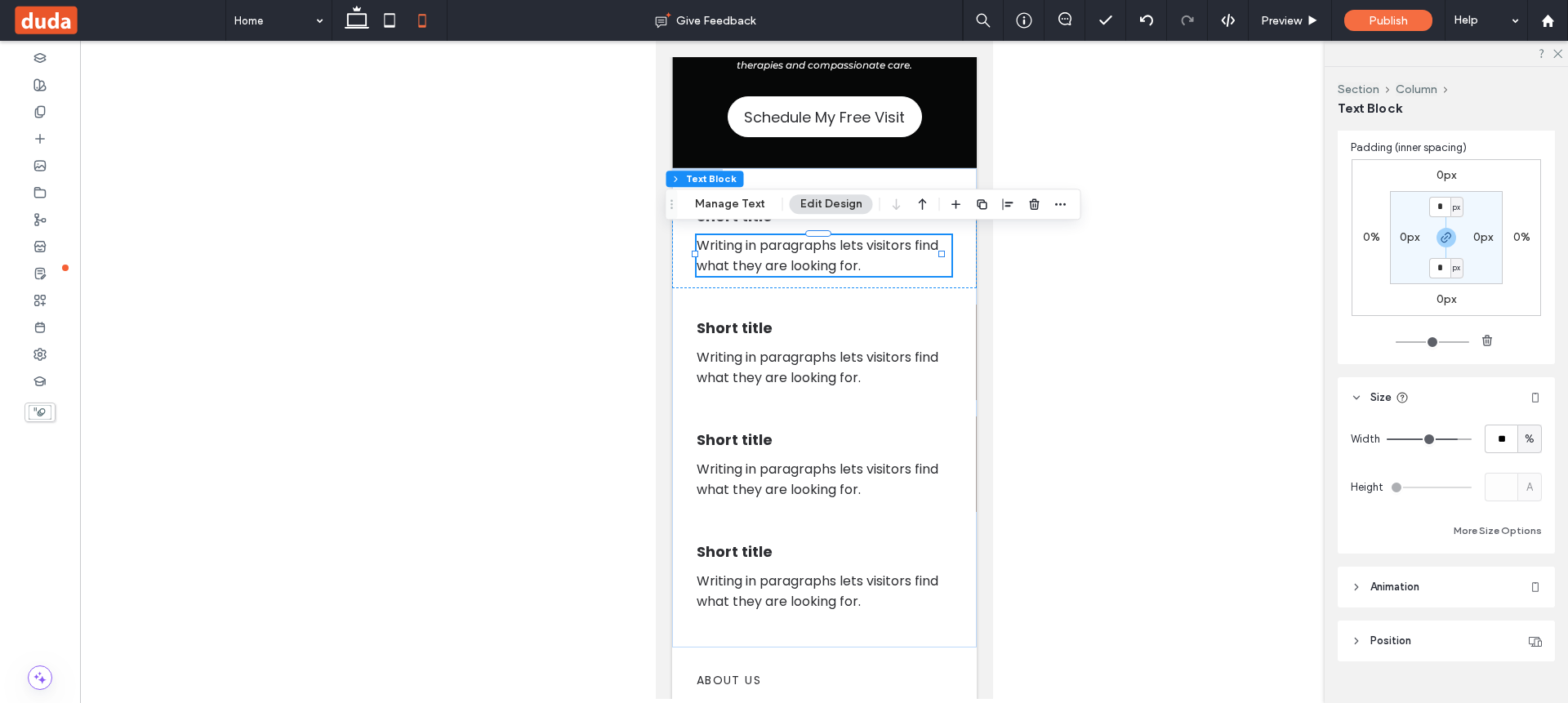
type input "**"
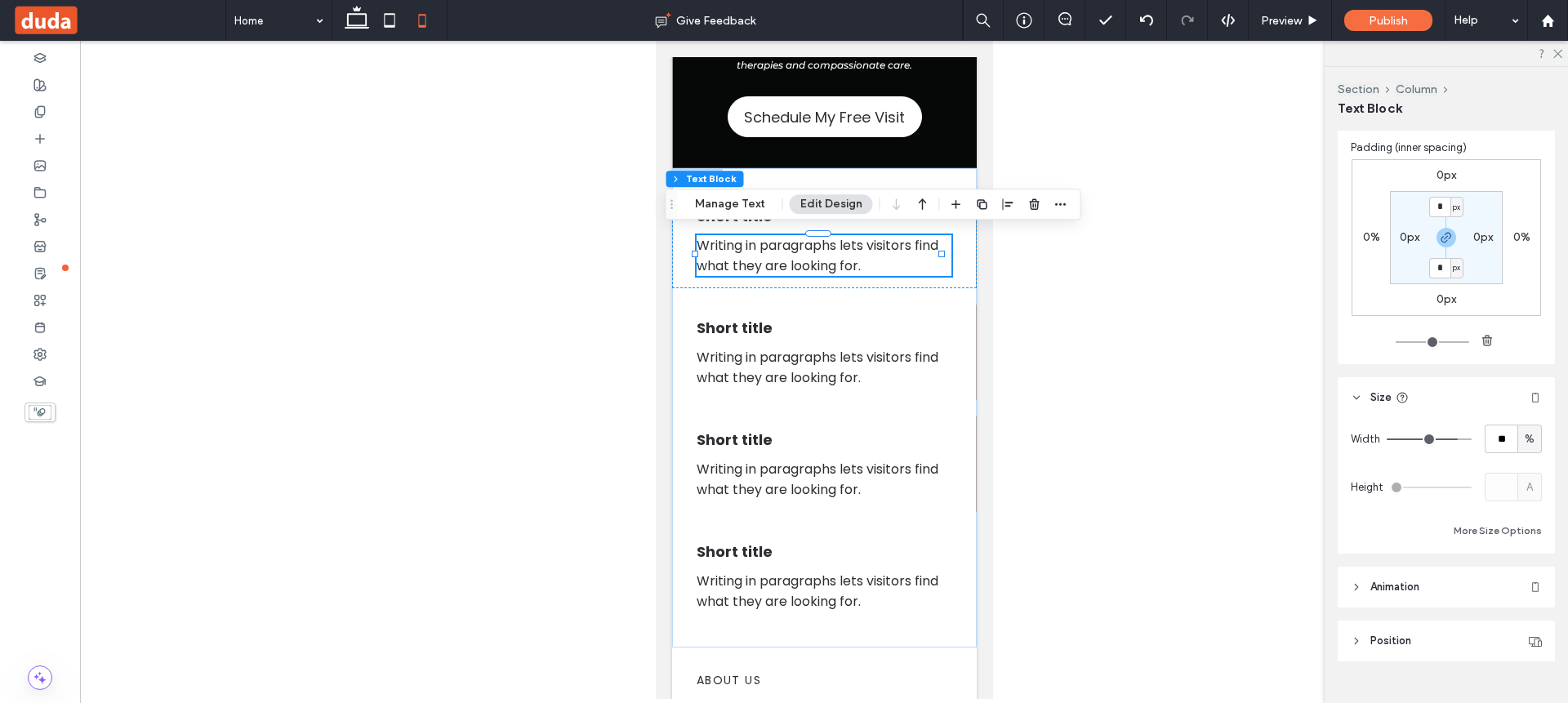
type input "**"
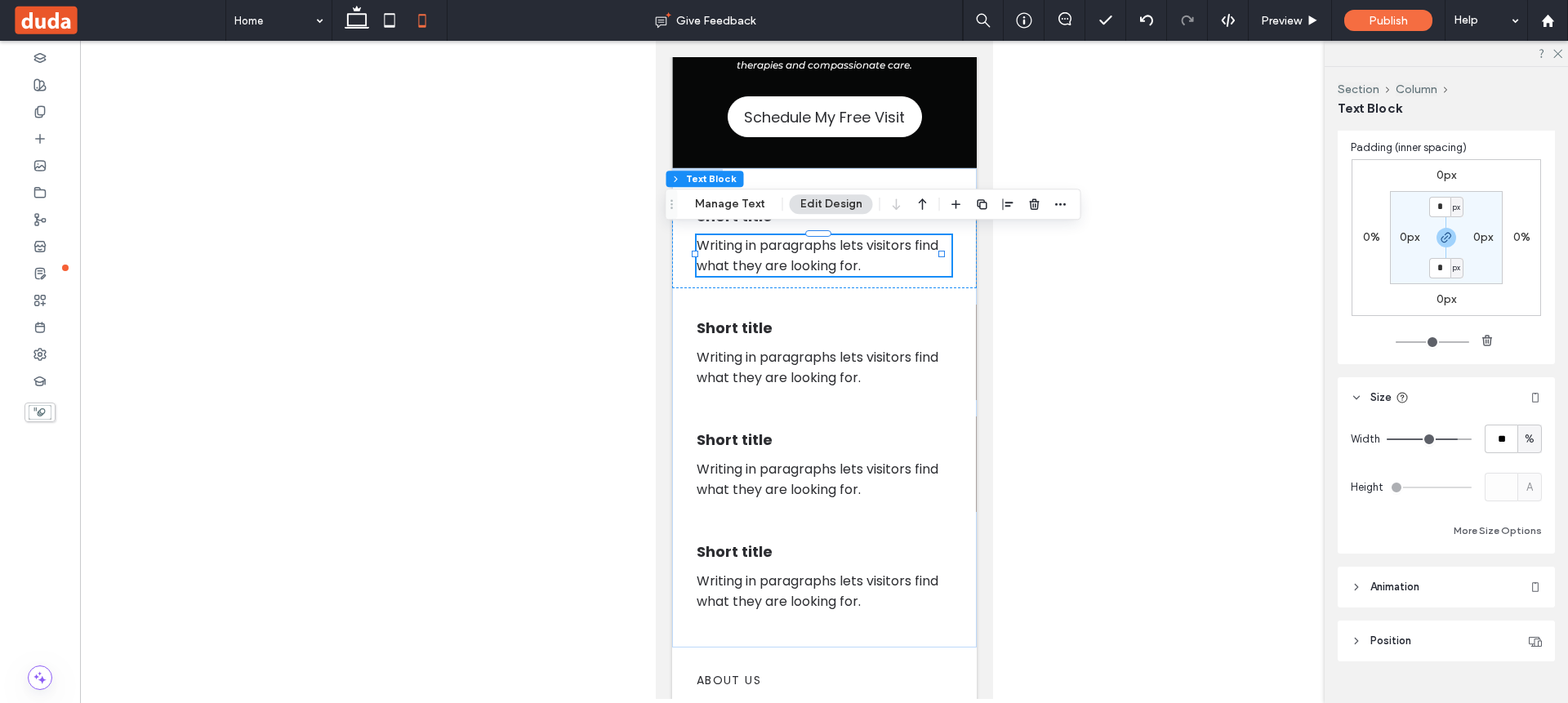
type input "**"
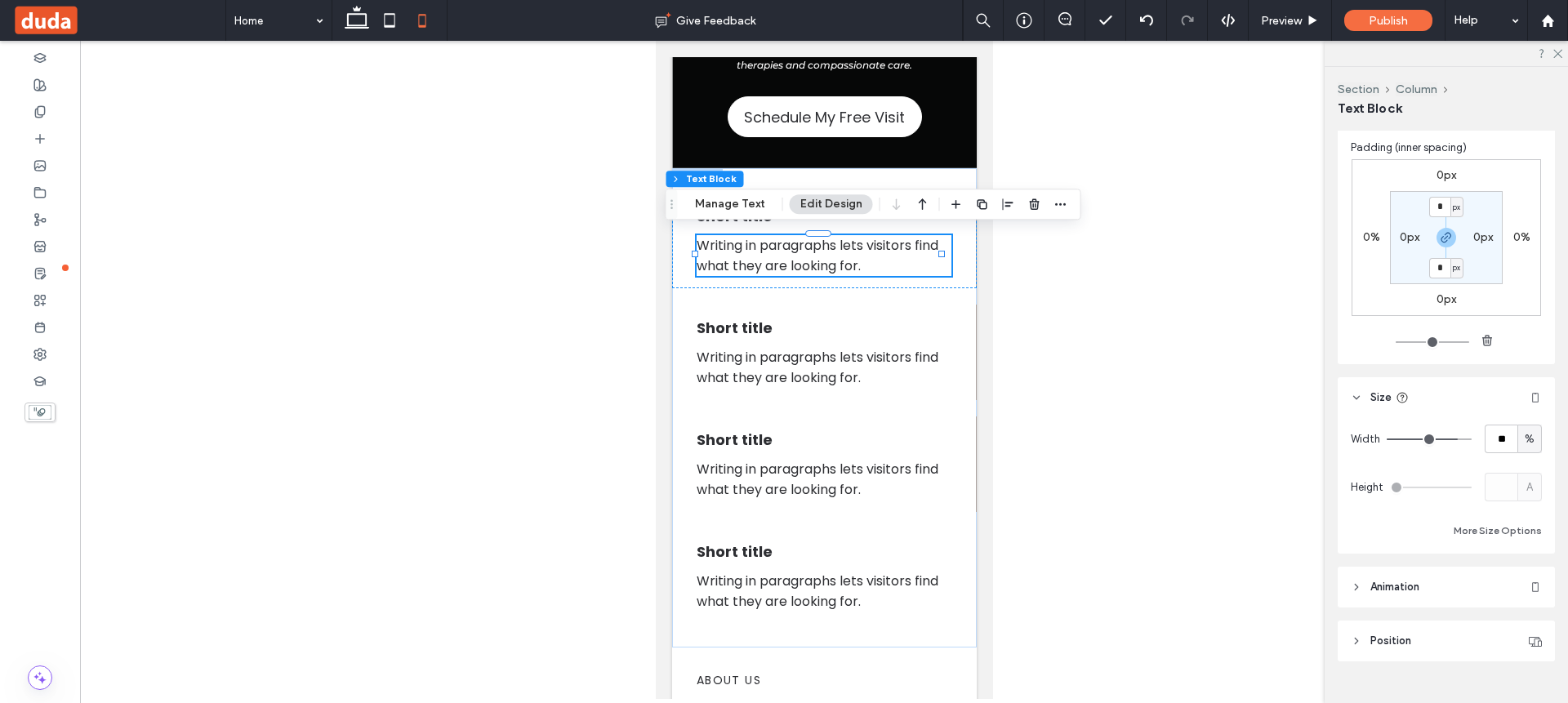
type input "**"
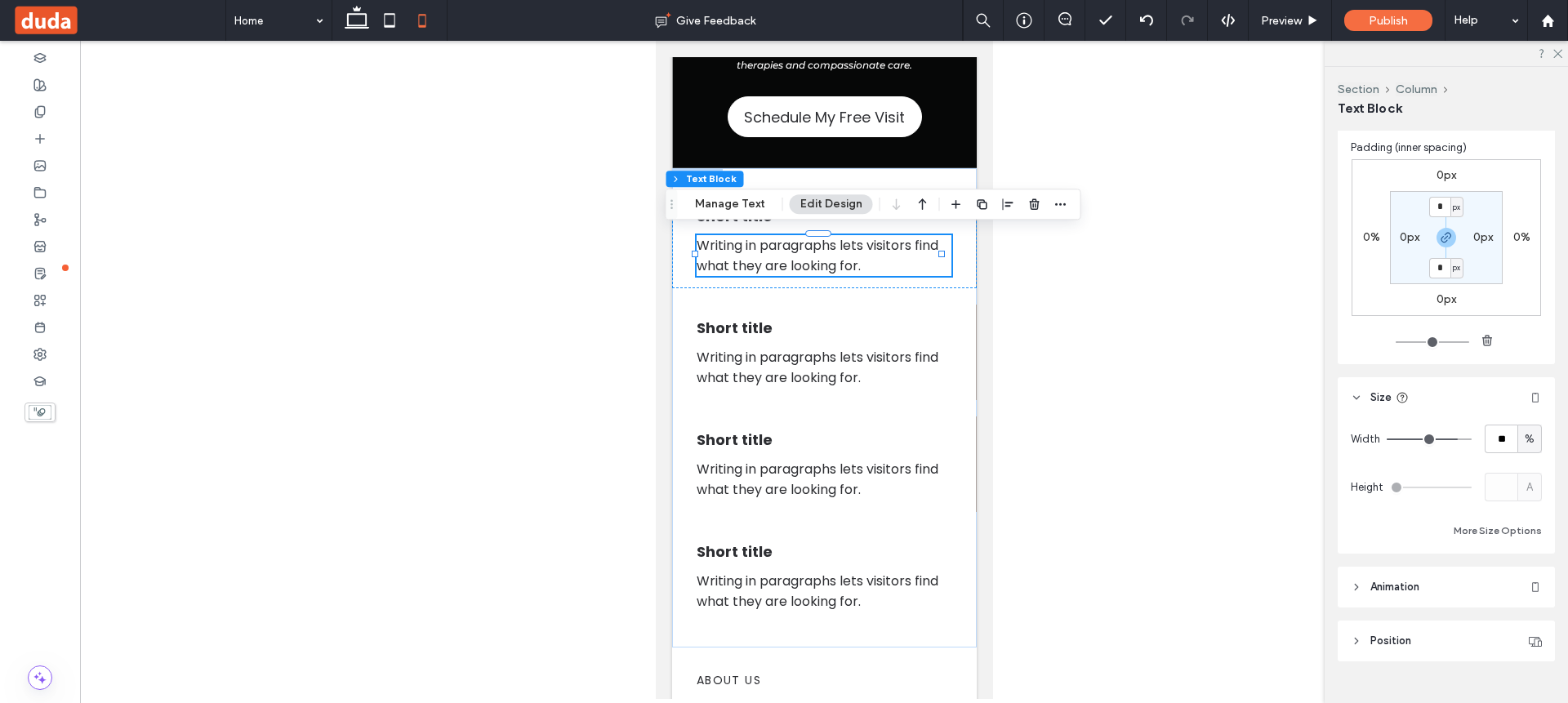
type input "**"
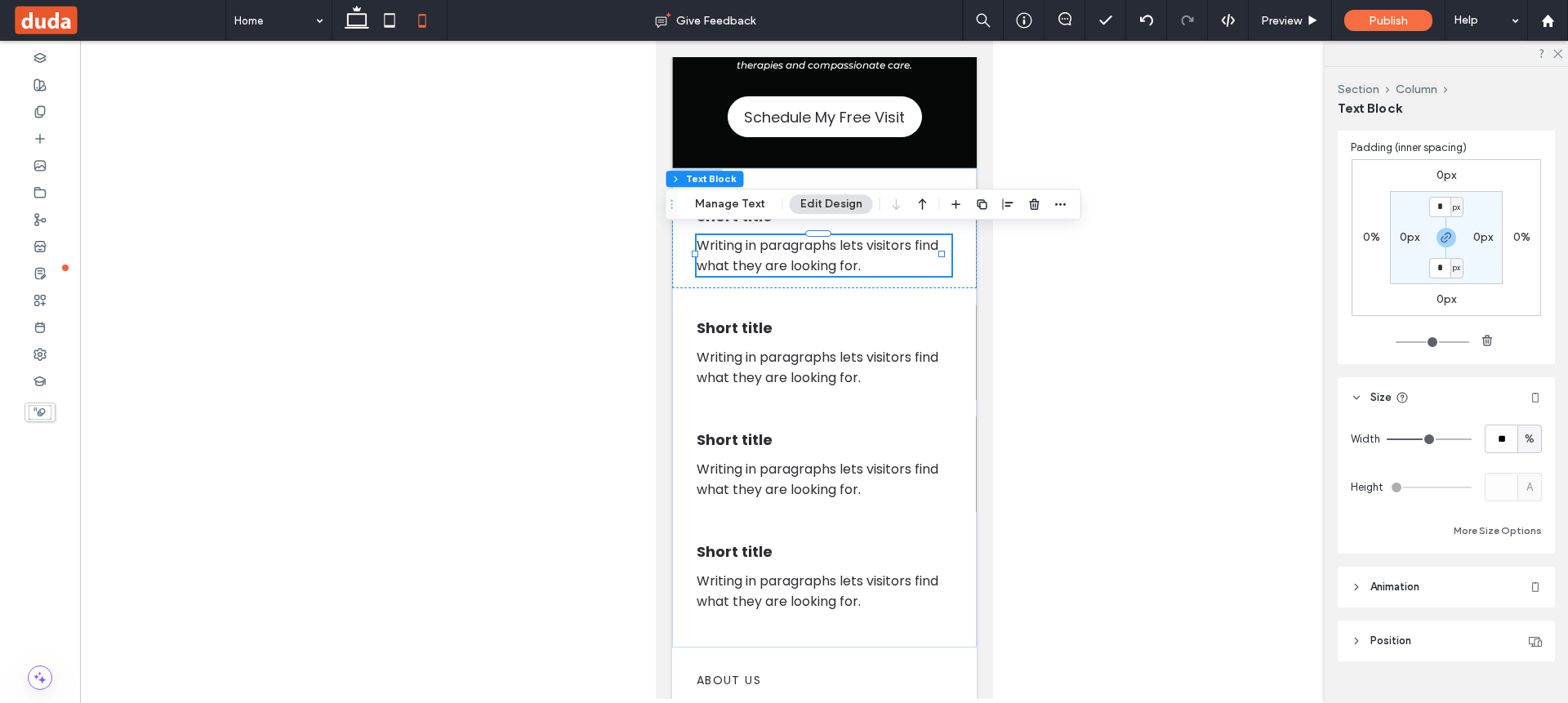
type input "**"
drag, startPoint x: 1458, startPoint y: 439, endPoint x: 1417, endPoint y: 438, distance: 41.0
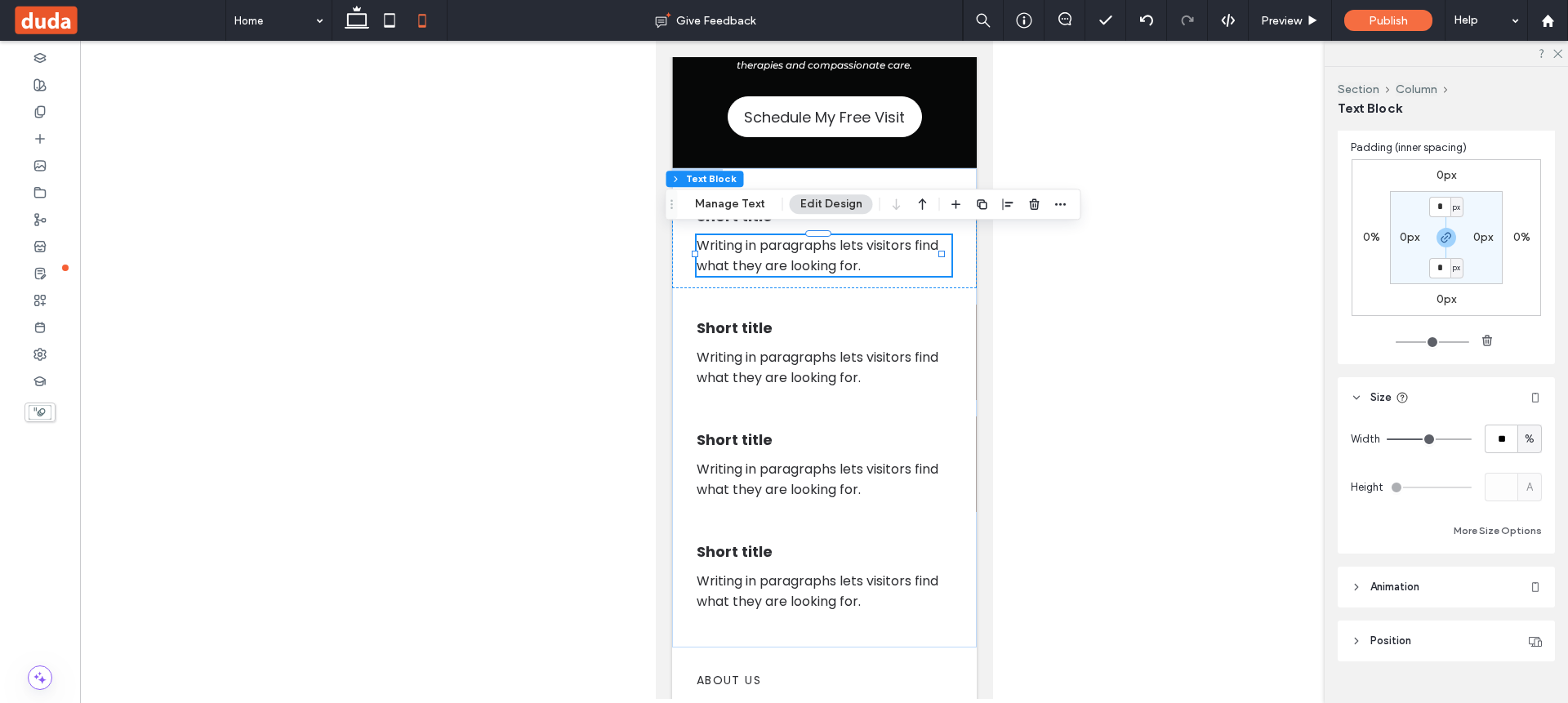
click at [1417, 438] on input "range" at bounding box center [1428, 439] width 85 height 2
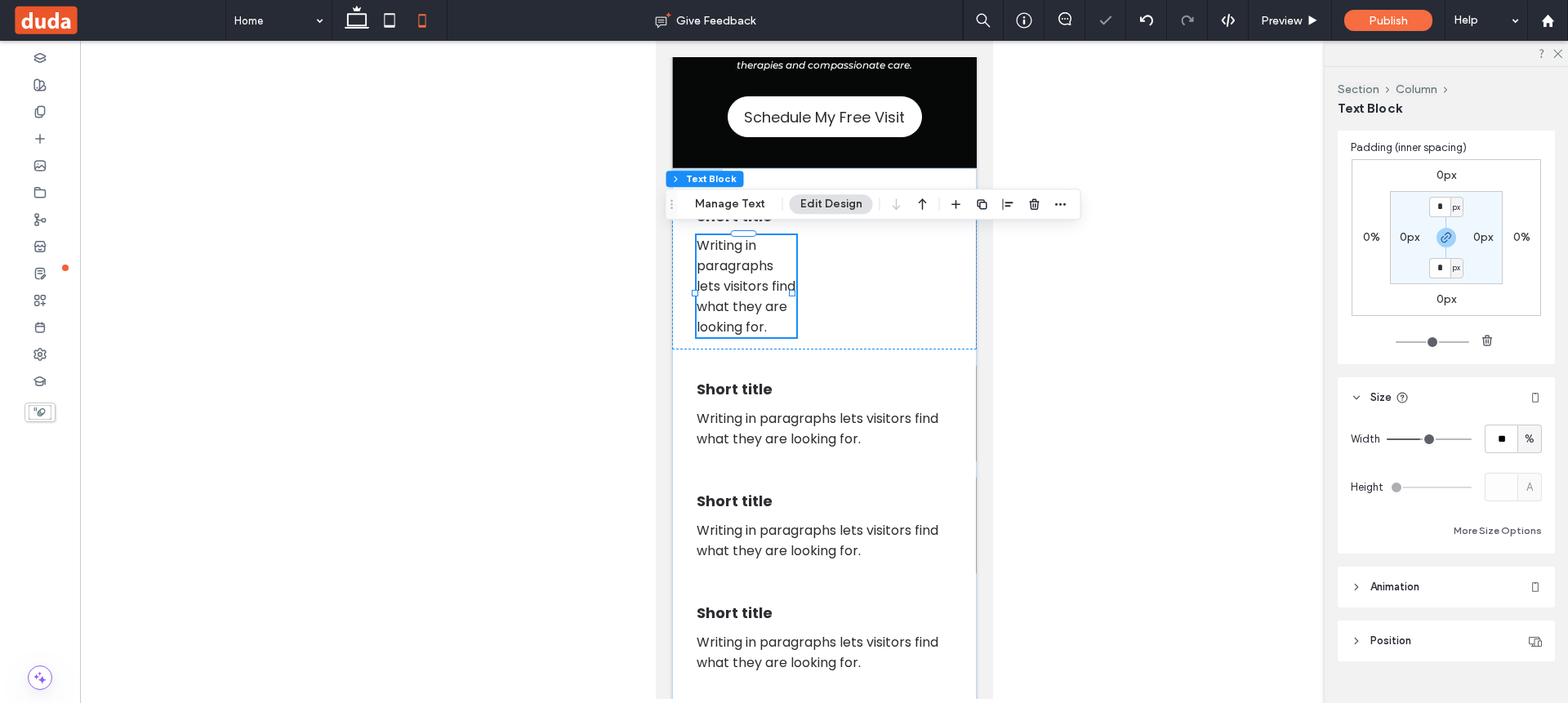
type input "**"
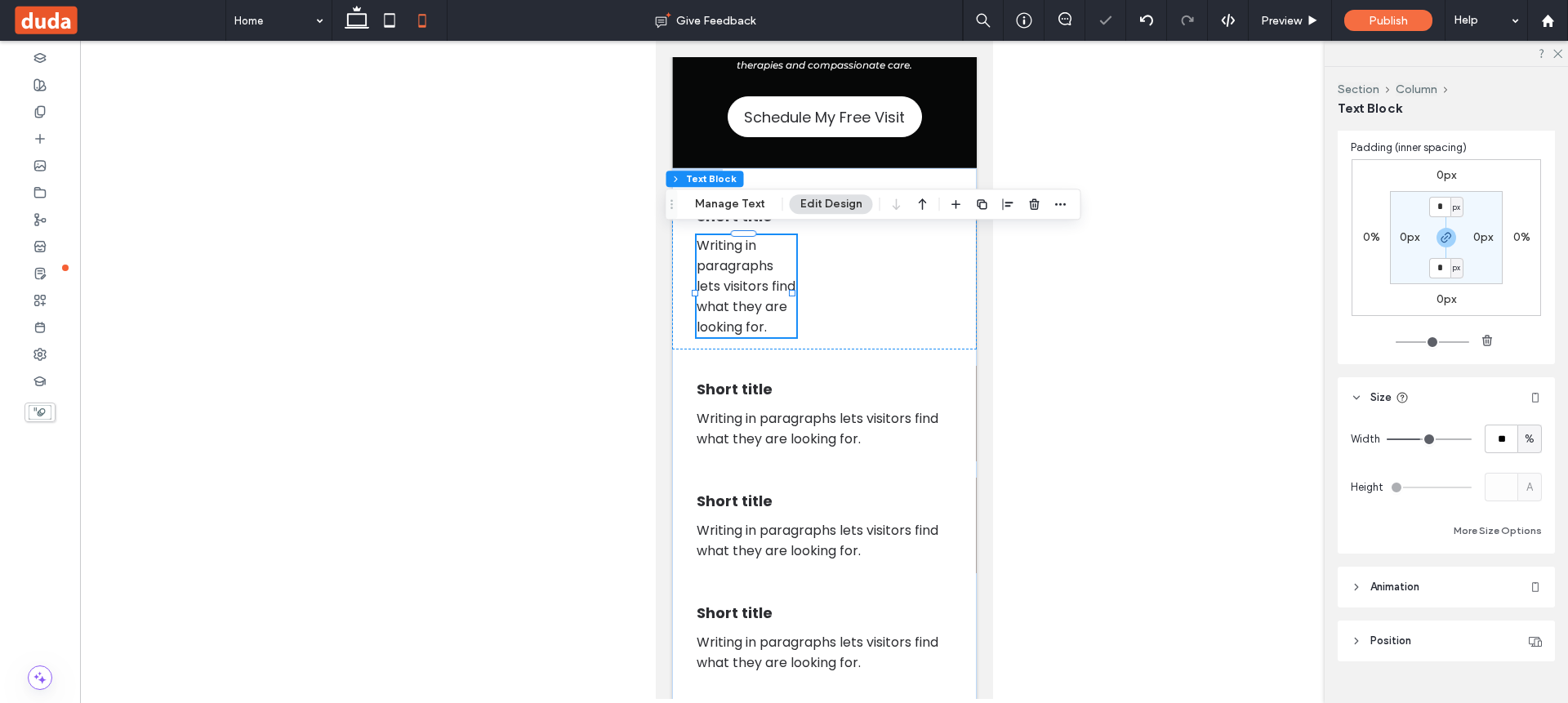
type input "**"
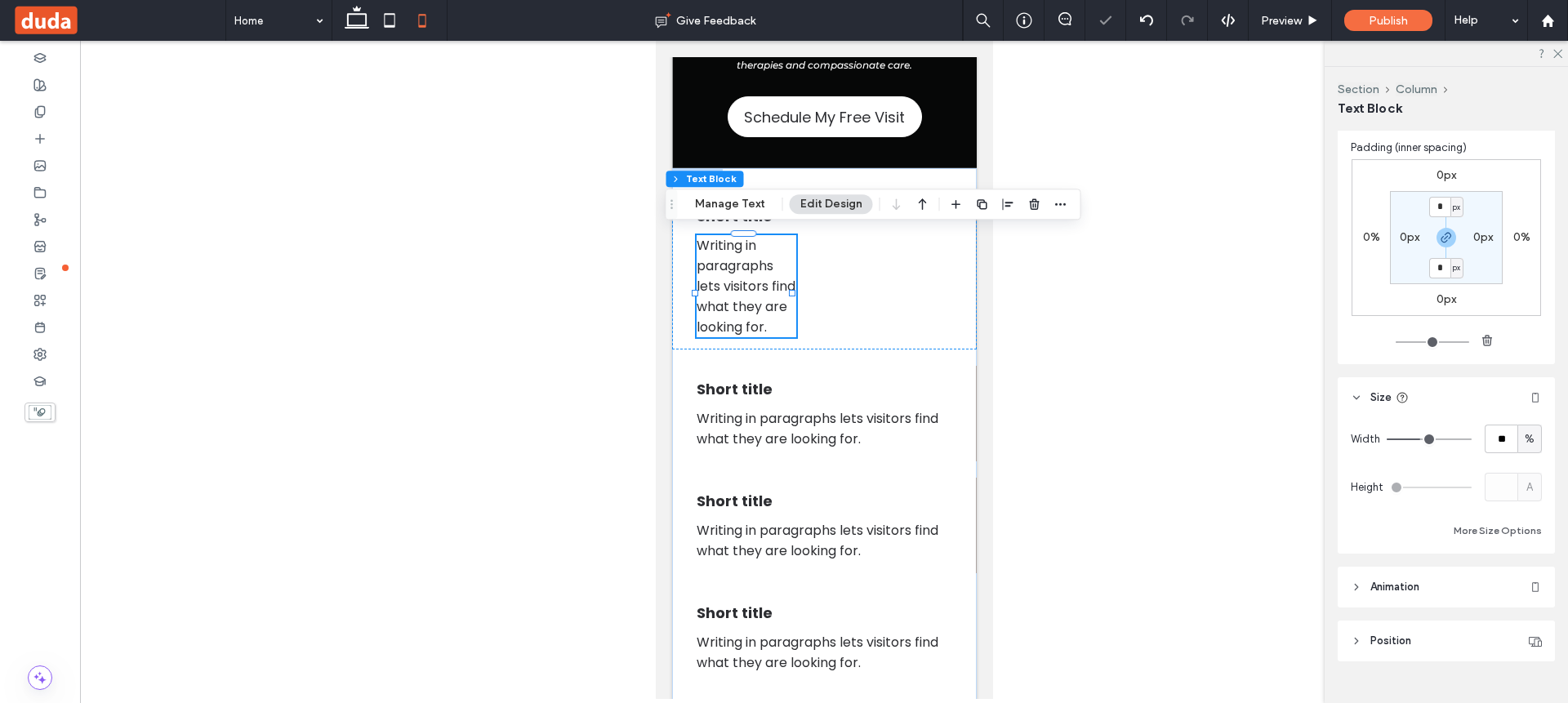
type input "**"
type input "***"
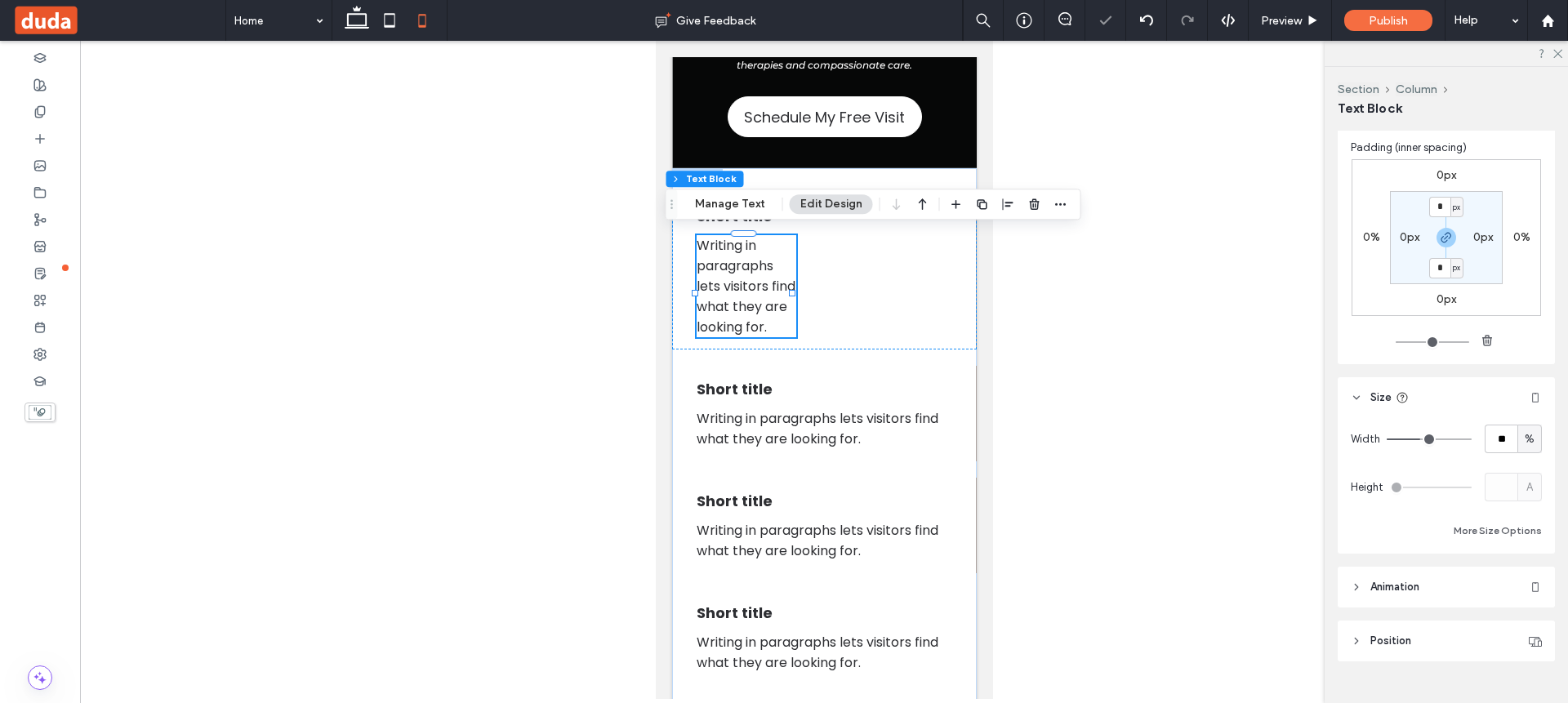
type input "***"
drag, startPoint x: 1417, startPoint y: 438, endPoint x: 1495, endPoint y: 444, distance: 78.2
type input "***"
click at [1471, 440] on input "range" at bounding box center [1428, 439] width 85 height 2
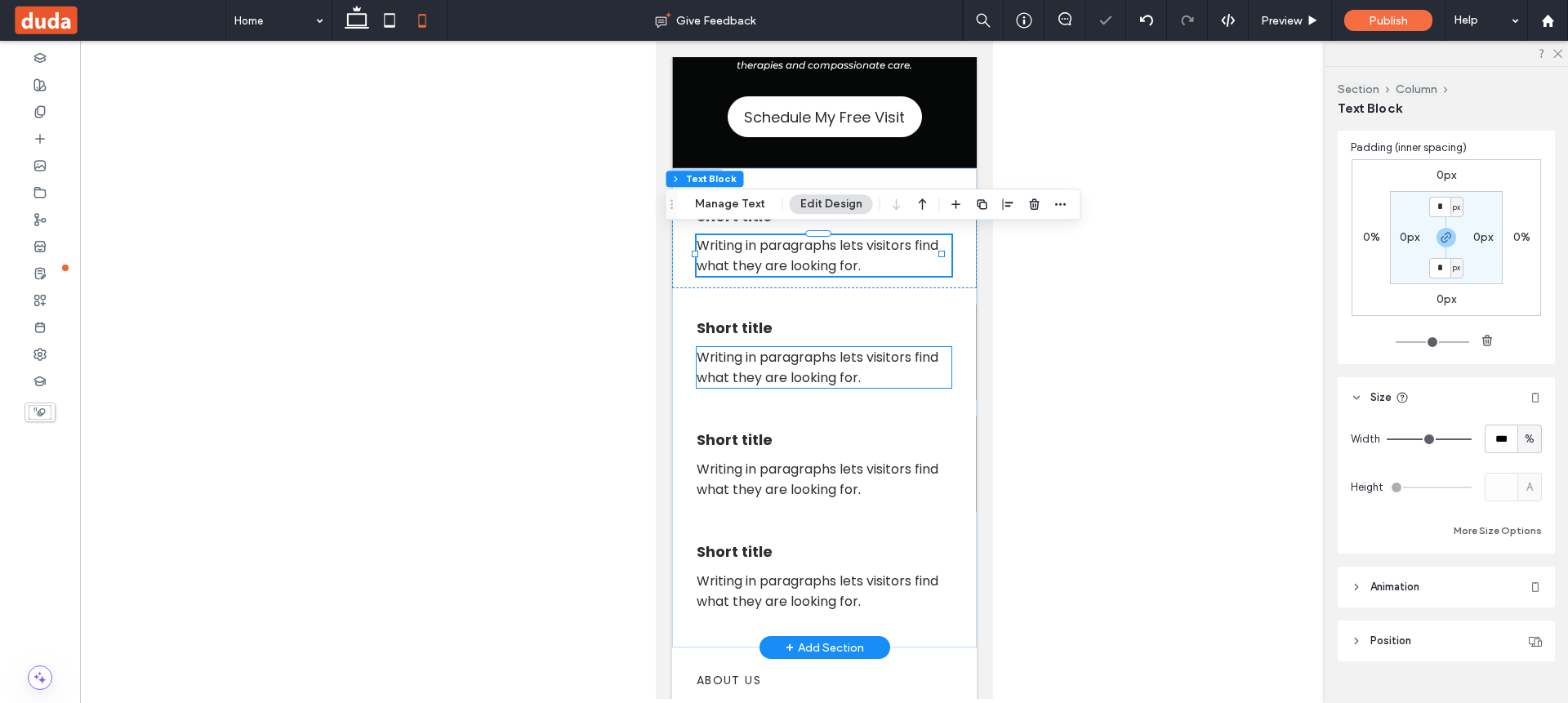
click at [825, 362] on span "Writing in paragraphs lets visitors find what they are looking for." at bounding box center [816, 367] width 242 height 39
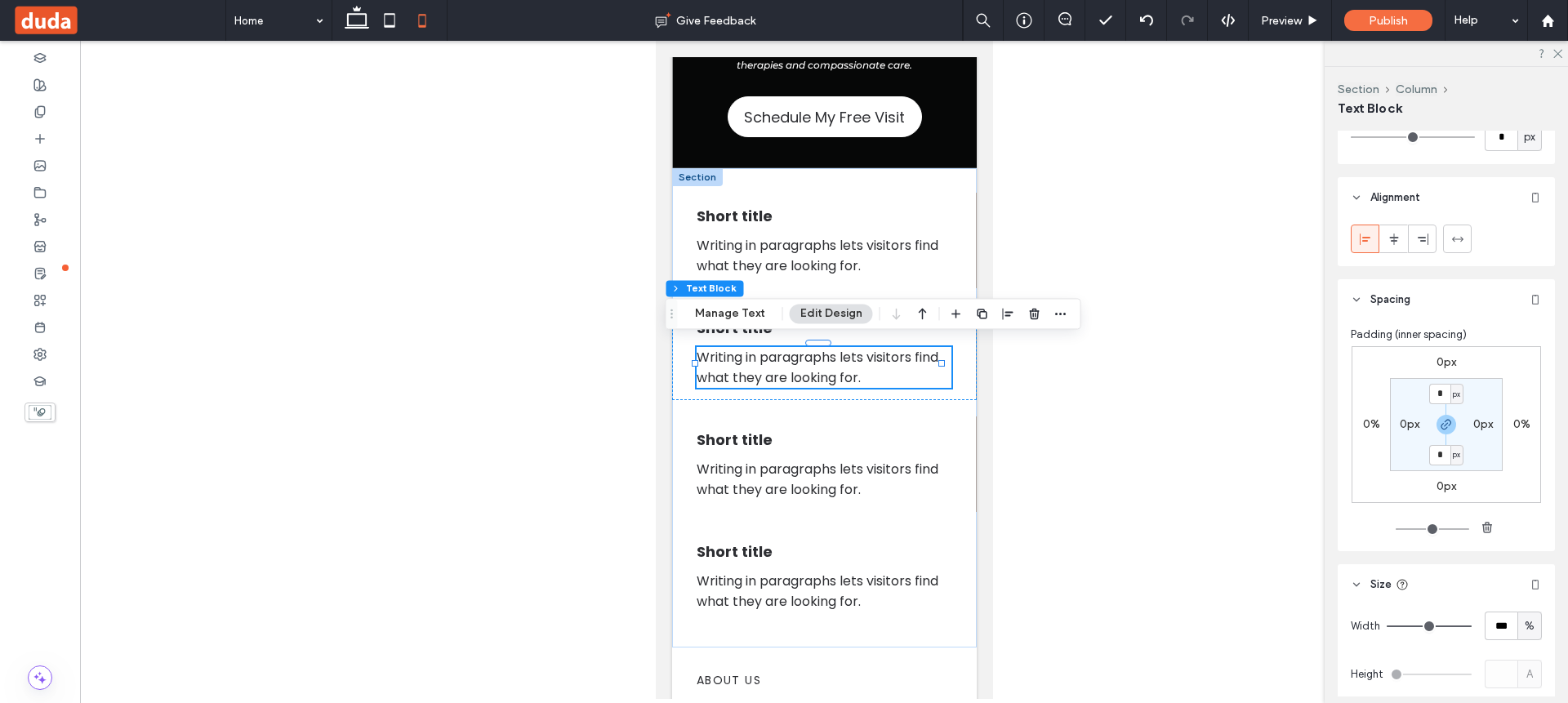
scroll to position [389, 0]
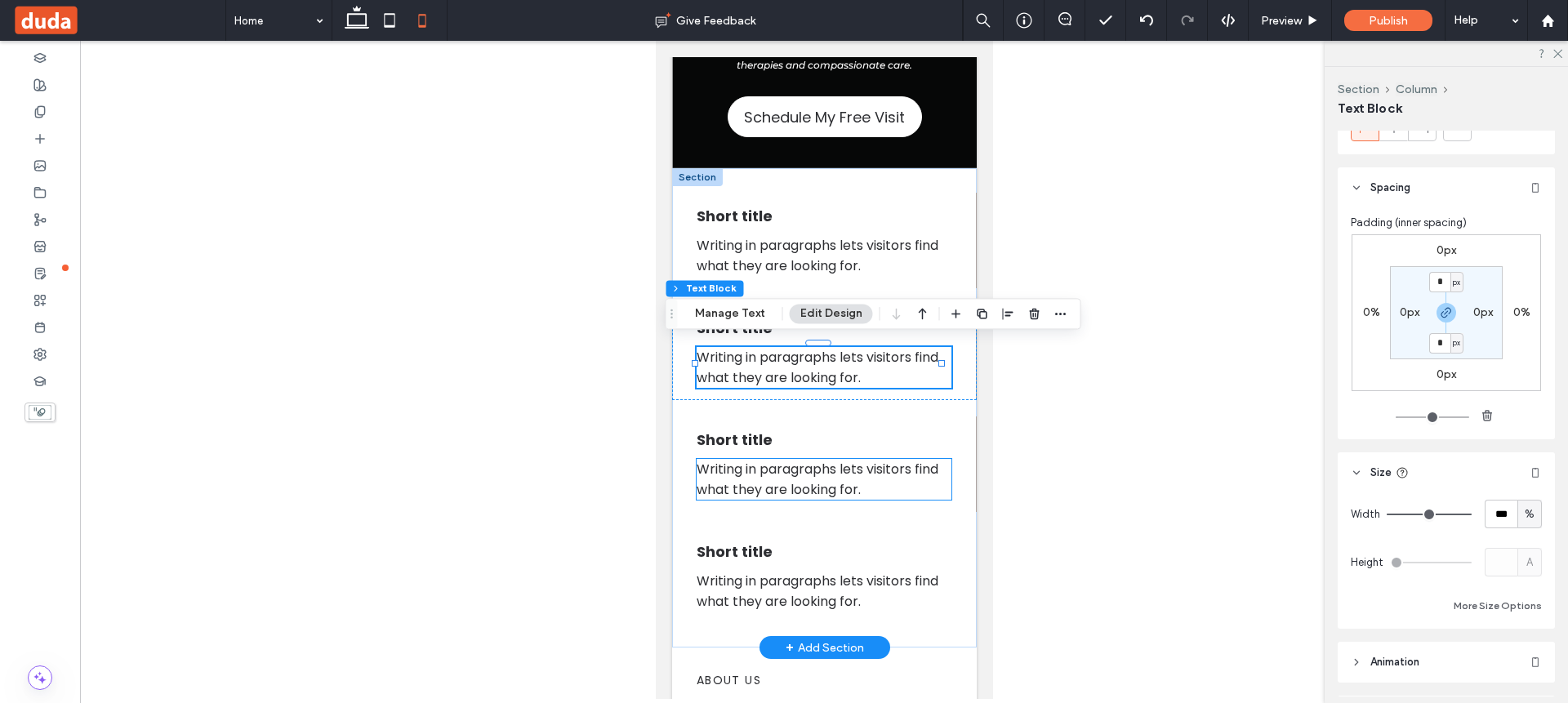
click at [819, 460] on span "Writing in paragraphs lets visitors find what they are looking for." at bounding box center [816, 479] width 242 height 39
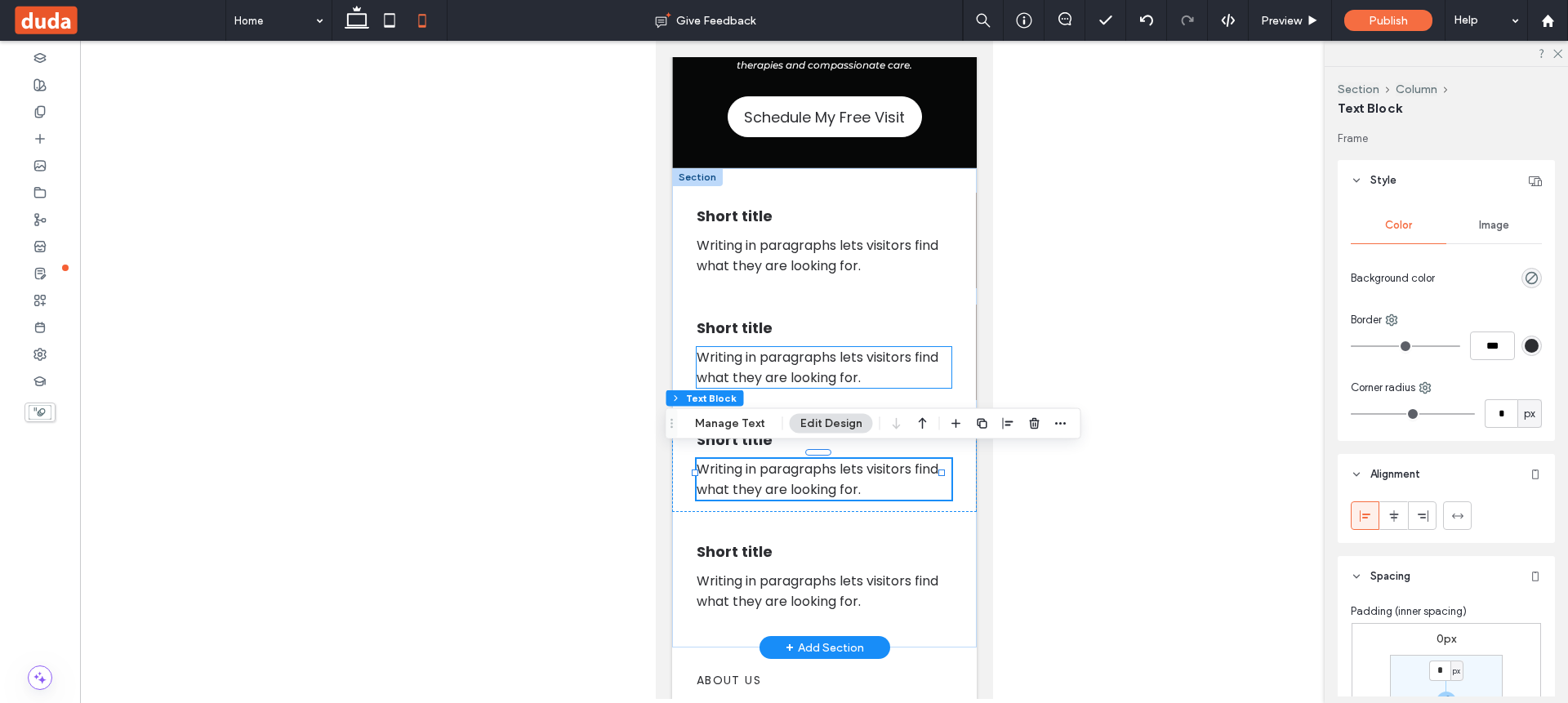
click at [889, 365] on p "Writing in paragraphs lets visitors find what they are looking for." at bounding box center [823, 367] width 255 height 41
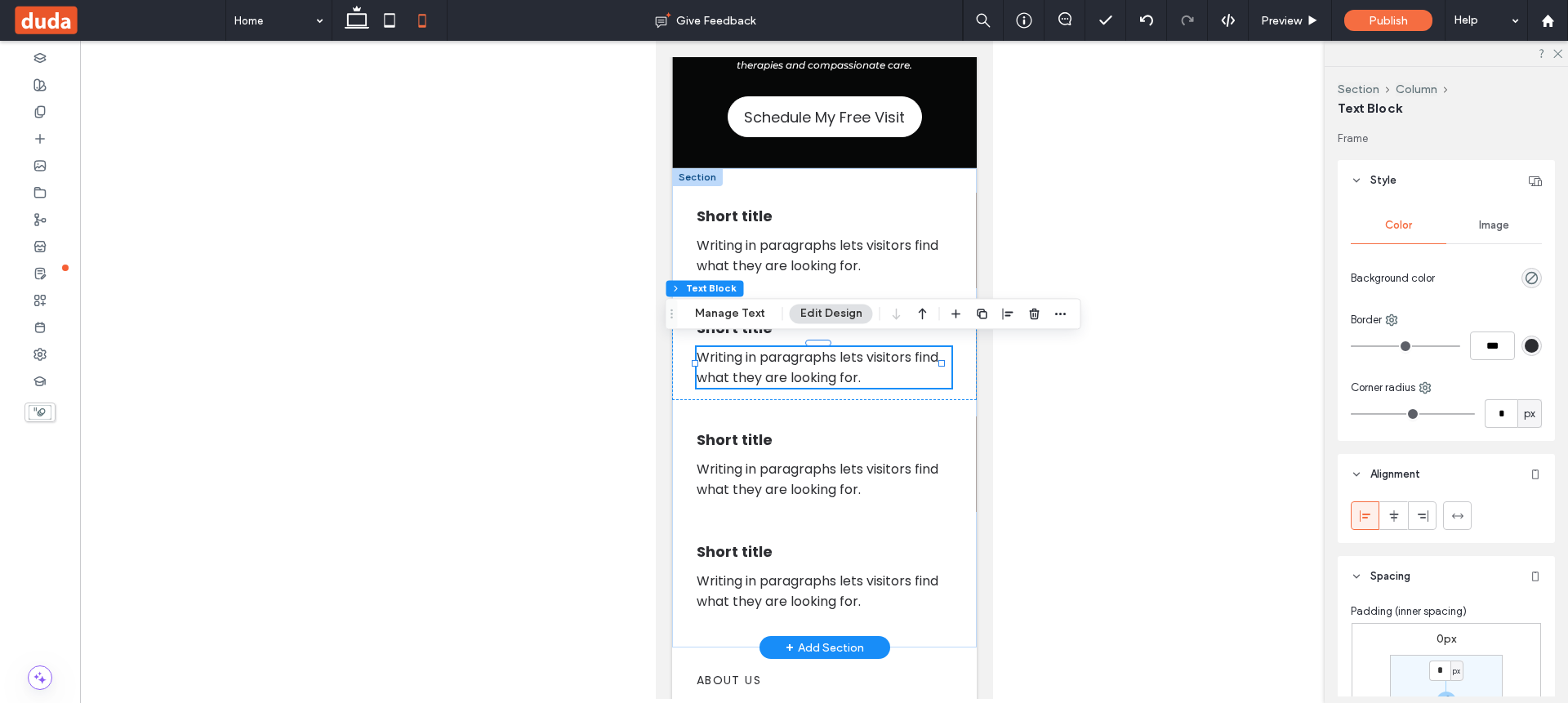
drag, startPoint x: 907, startPoint y: 391, endPoint x: 905, endPoint y: 376, distance: 15.1
click at [905, 376] on div "Short title Writing in paragraphs lets visitors find what they are looking for." at bounding box center [823, 352] width 304 height 96
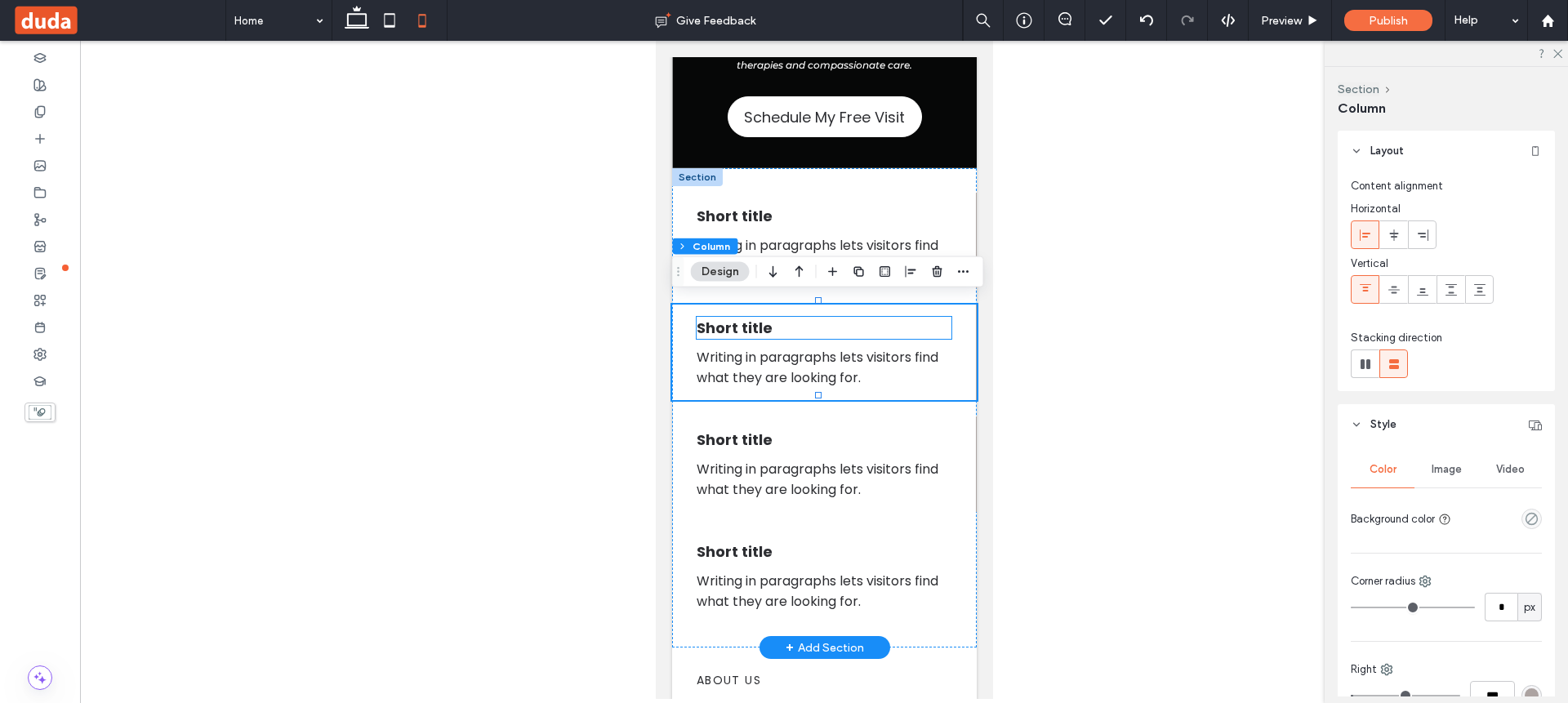
click at [762, 322] on span "Short title" at bounding box center [733, 328] width 76 height 21
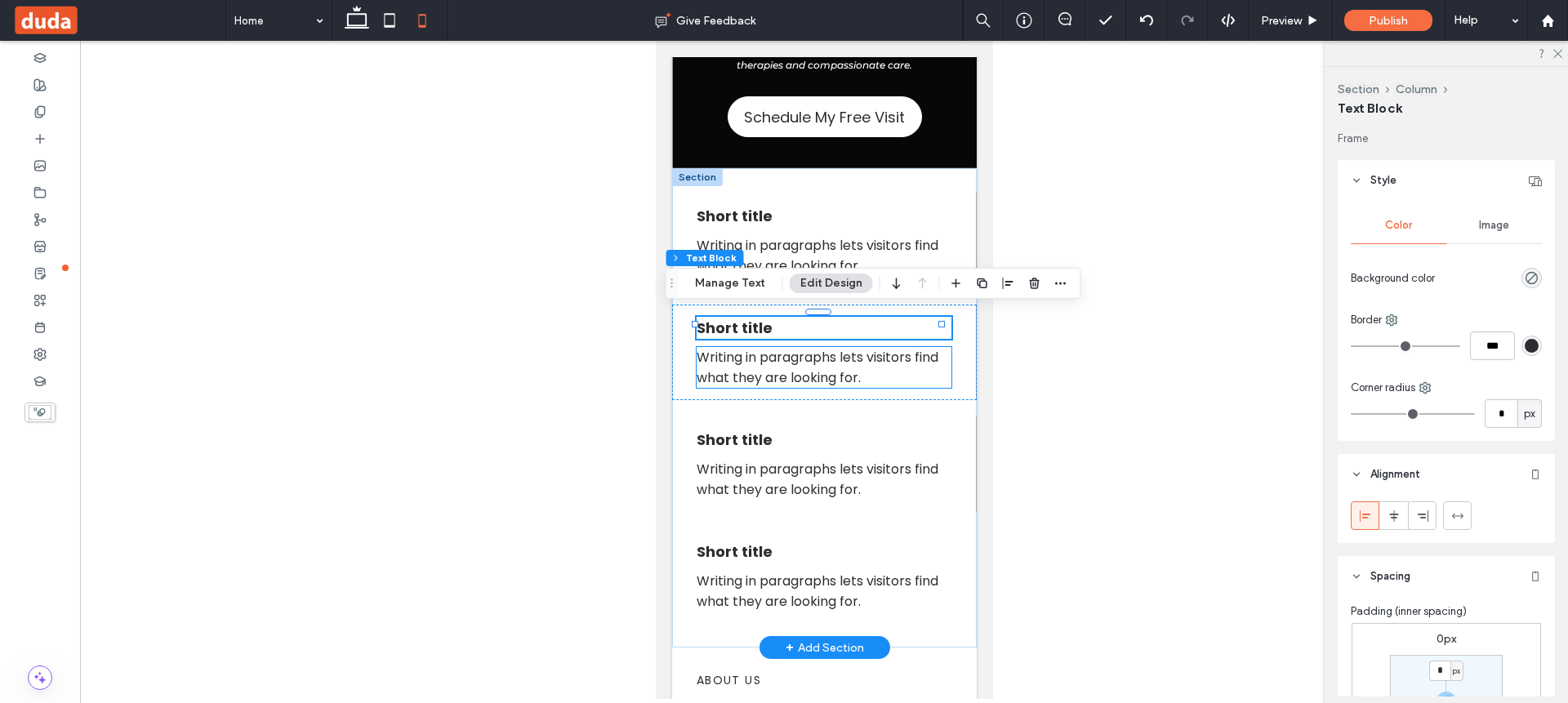
click at [850, 357] on span "Writing in paragraphs lets visitors find what they are looking for." at bounding box center [816, 367] width 242 height 39
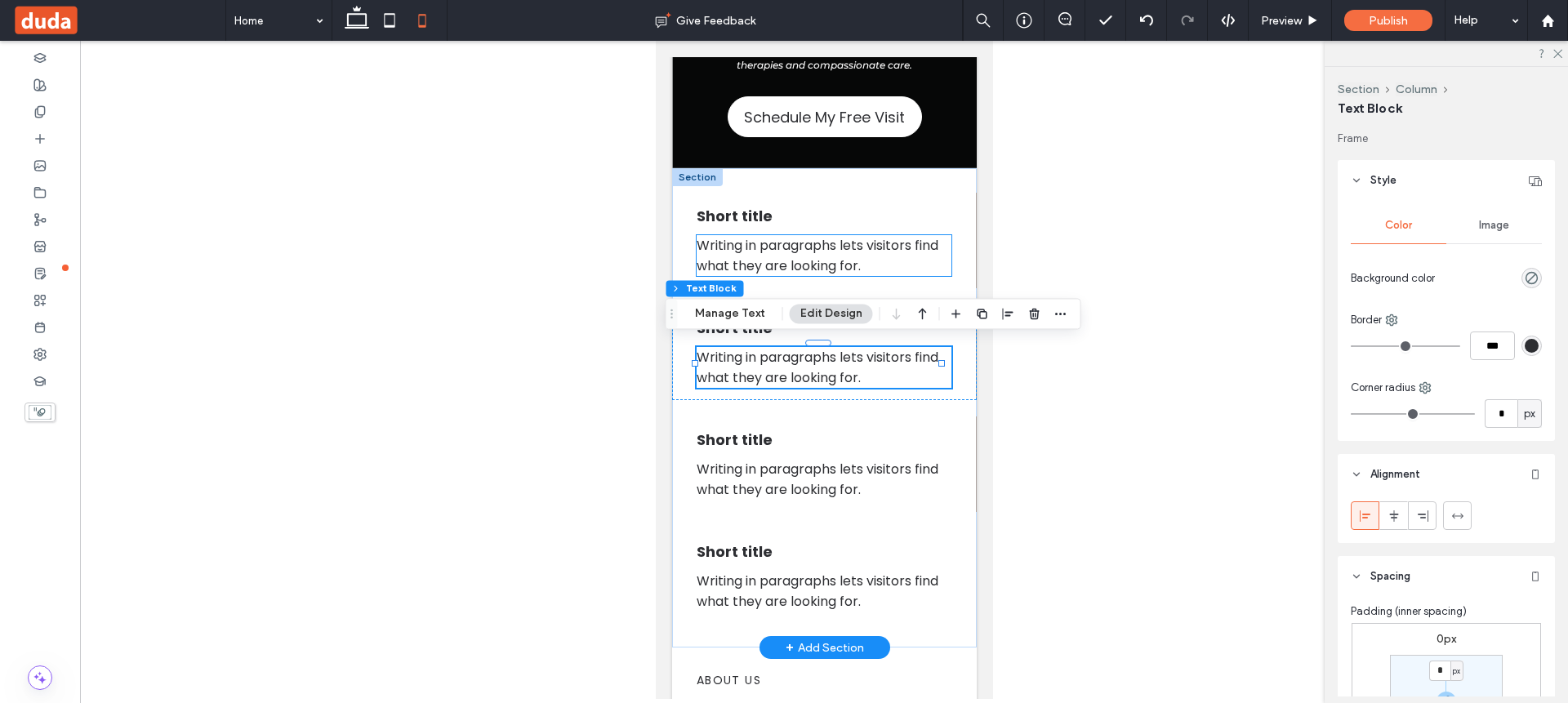
click at [909, 248] on span "Writing in paragraphs lets visitors find what they are looking for." at bounding box center [816, 255] width 242 height 39
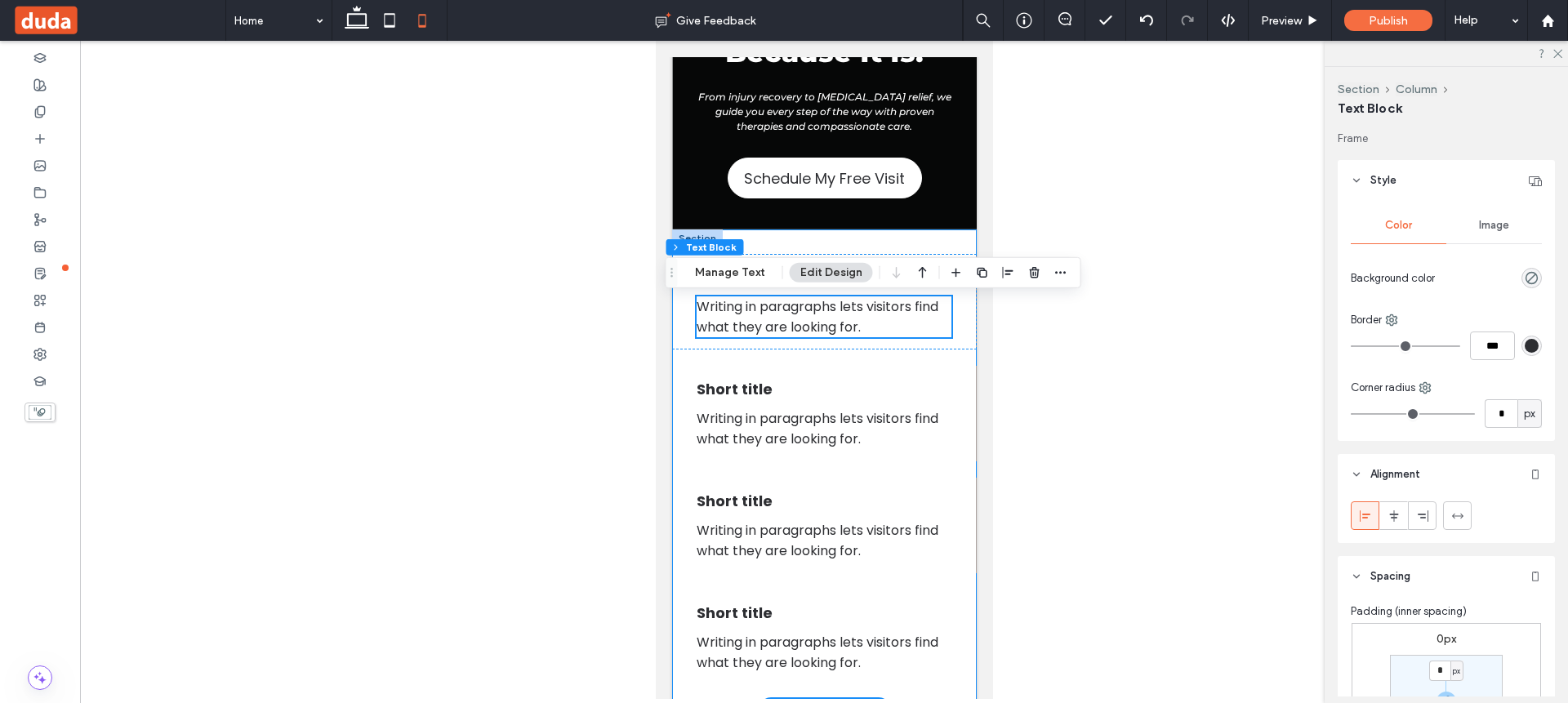
scroll to position [293, 0]
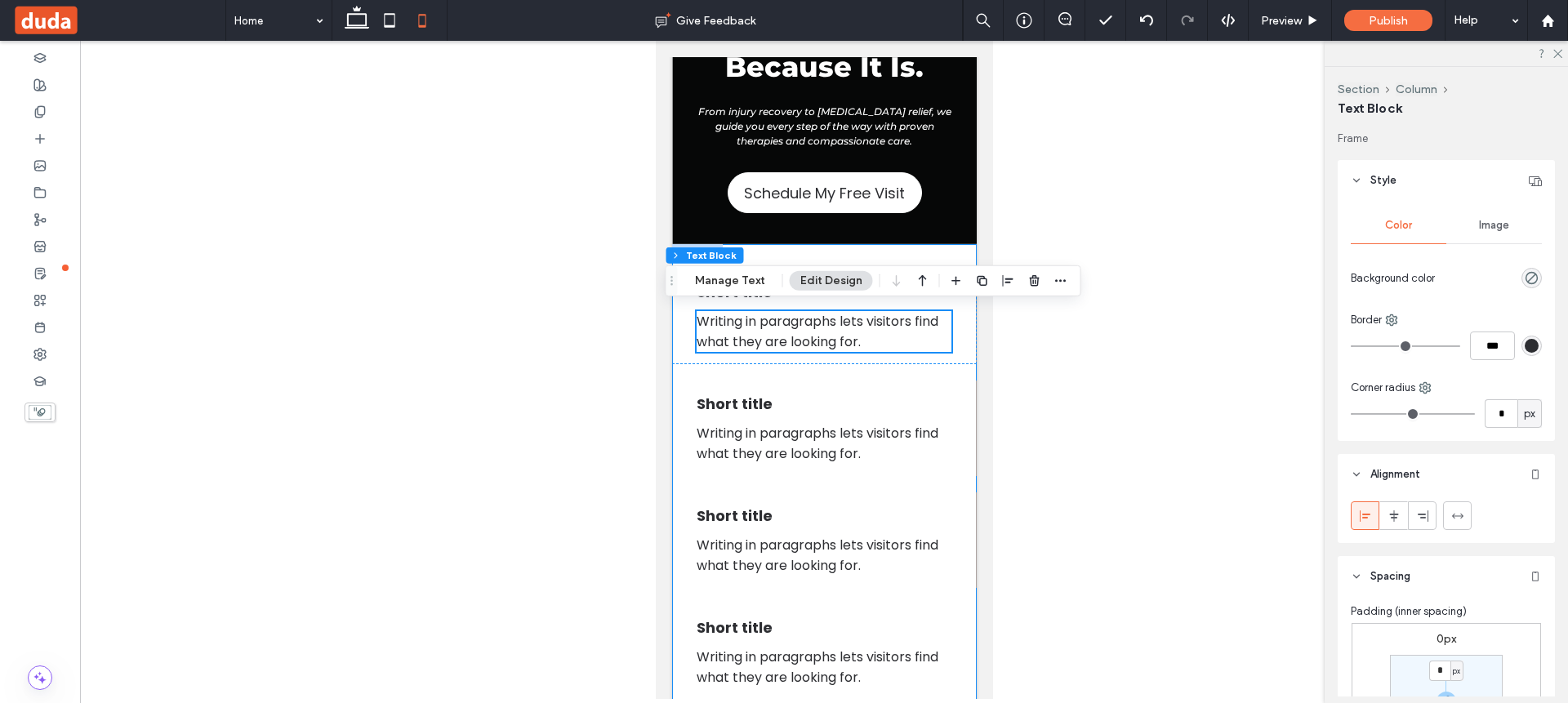
click at [895, 363] on div "Short title Writing in paragraphs lets visitors find what they are looking for.…" at bounding box center [823, 483] width 304 height 479
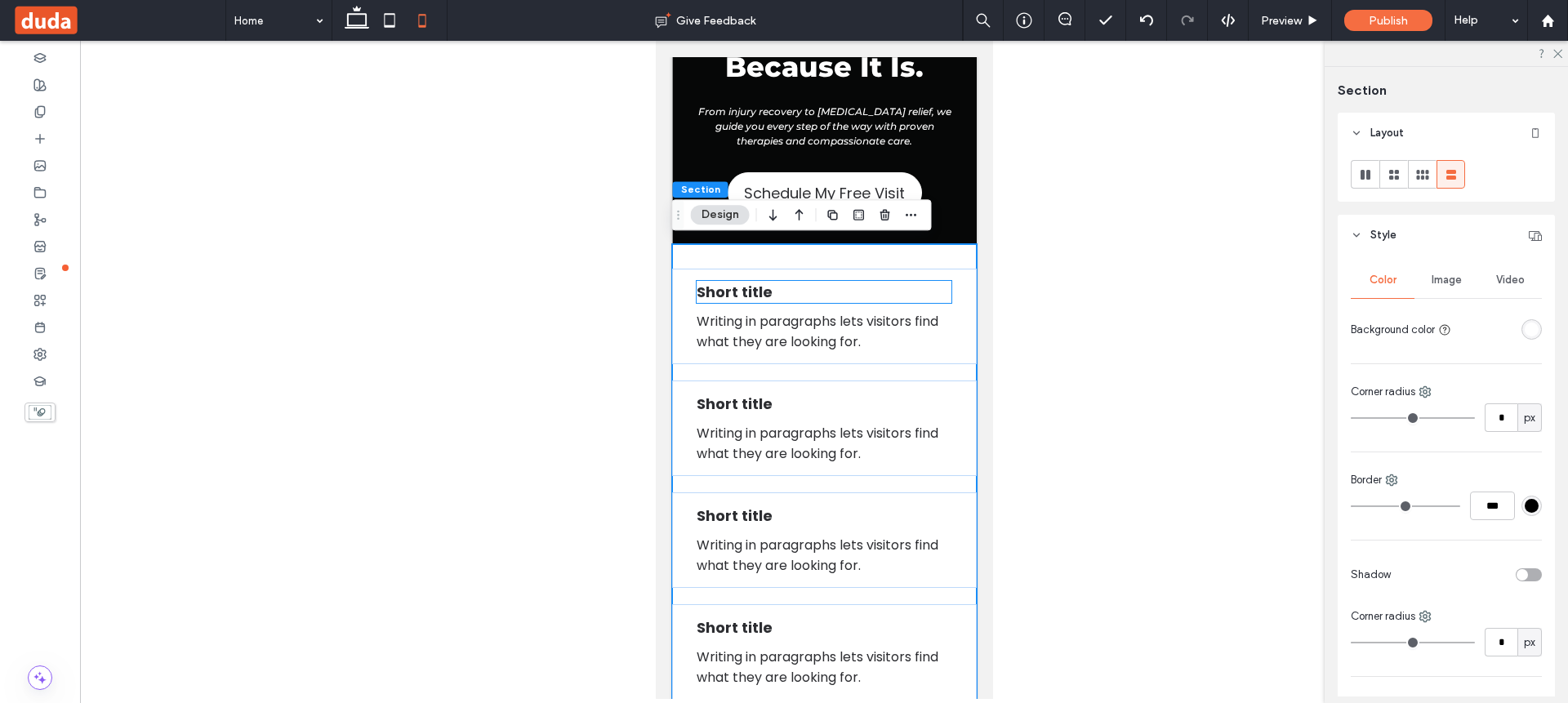
drag, startPoint x: 831, startPoint y: 287, endPoint x: 846, endPoint y: 285, distance: 15.1
click at [831, 287] on h4 "Short title" at bounding box center [823, 292] width 255 height 22
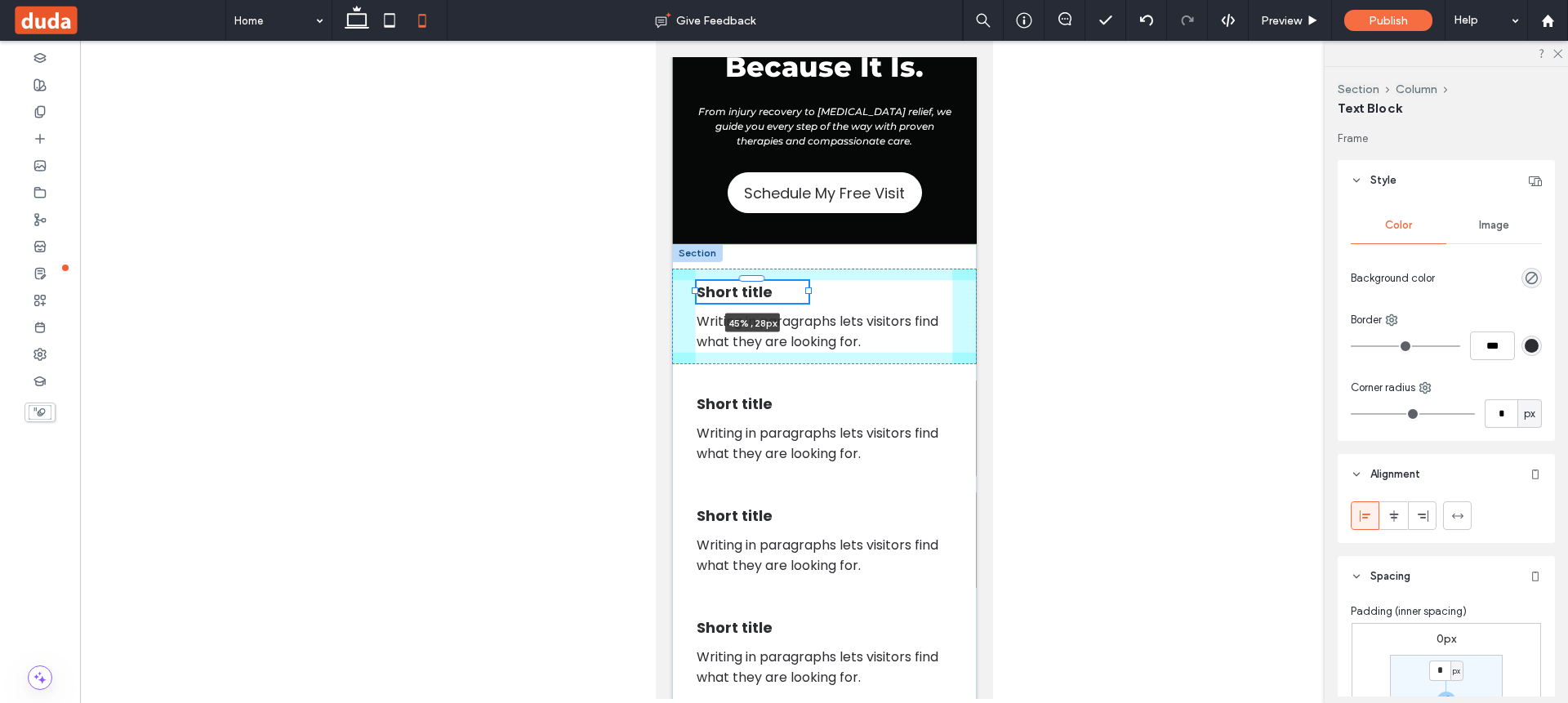
drag, startPoint x: 940, startPoint y: 290, endPoint x: 794, endPoint y: 294, distance: 146.1
click at [696, 280] on div at bounding box center [695, 279] width 1 height 1
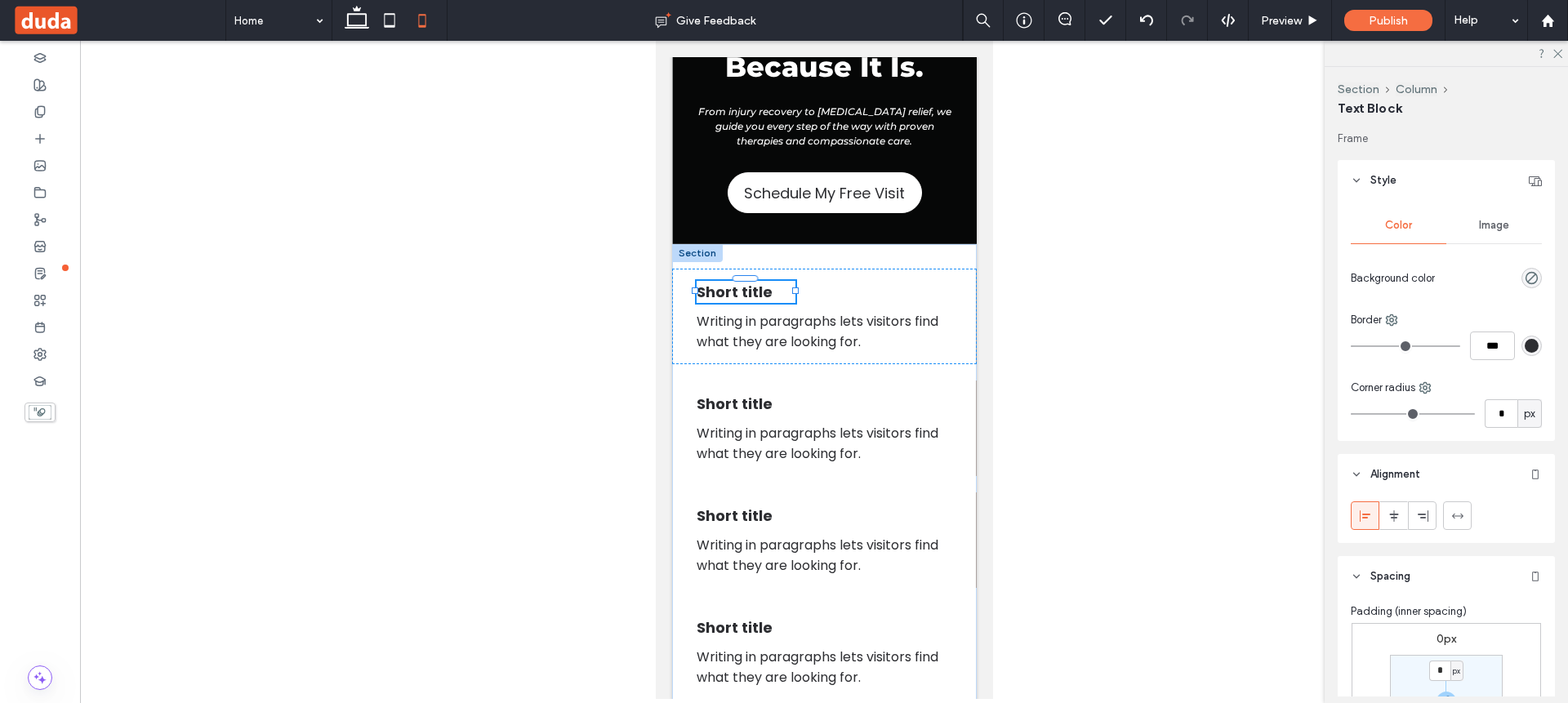
type input "**"
type input "****"
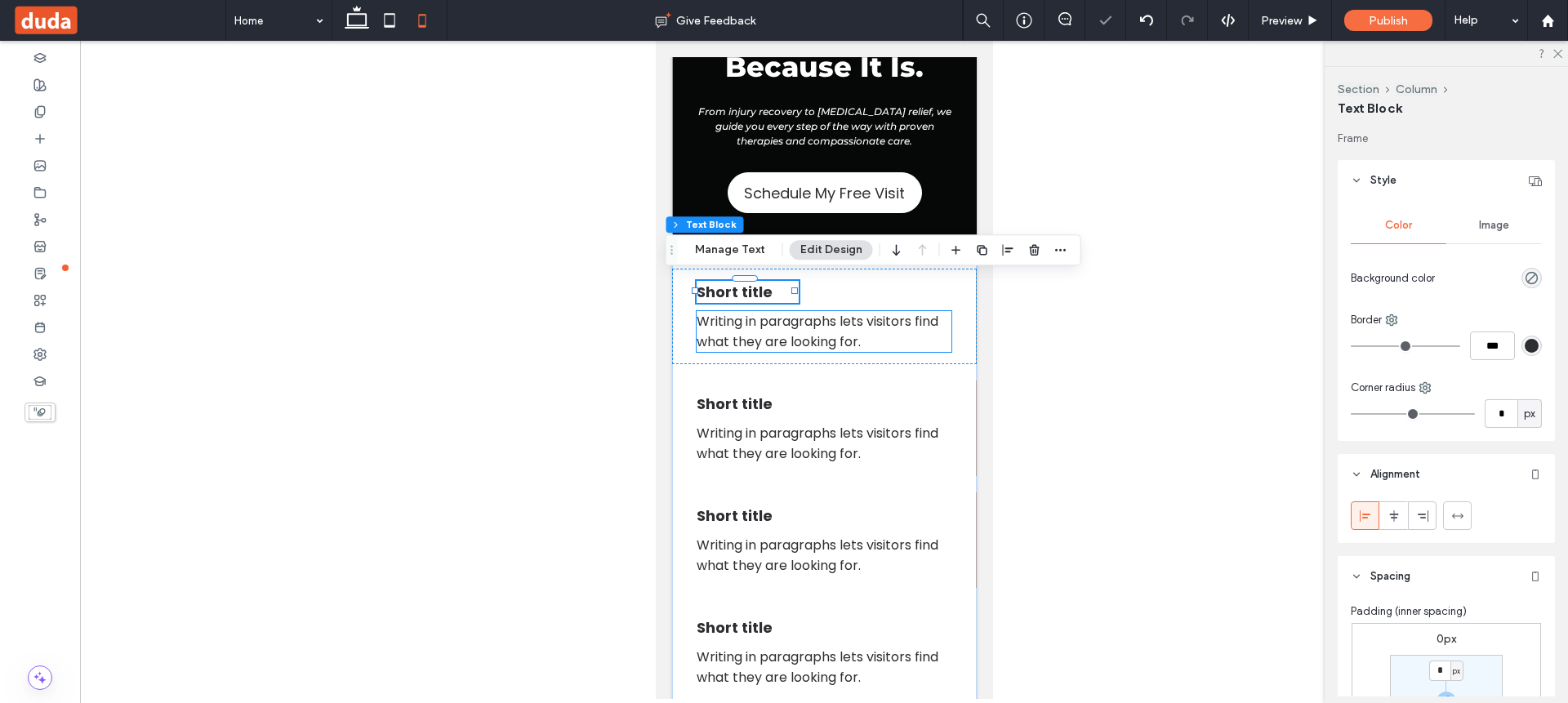
click at [849, 322] on span "Writing in paragraphs lets visitors find what they are looking for." at bounding box center [816, 331] width 242 height 39
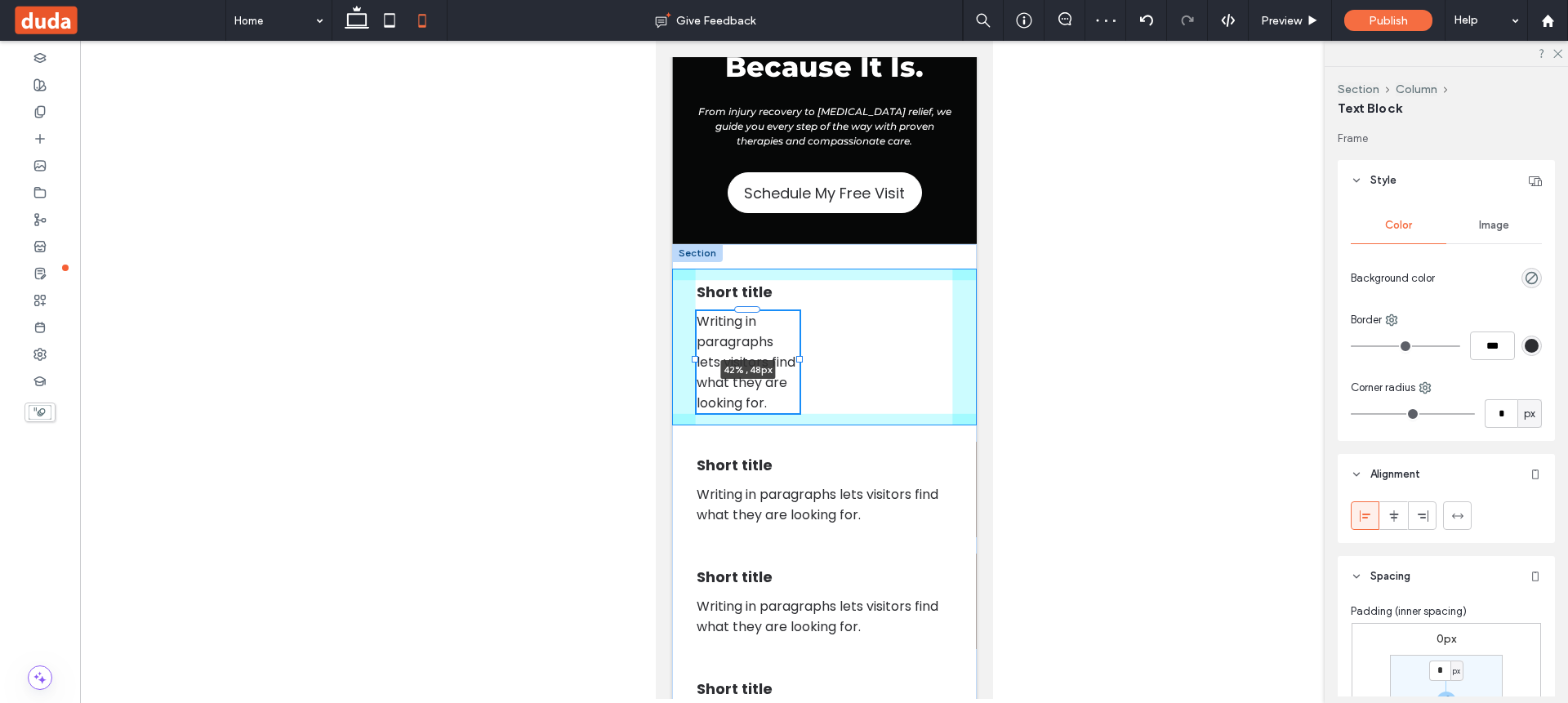
drag, startPoint x: 932, startPoint y: 328, endPoint x: 791, endPoint y: 330, distance: 141.0
click at [791, 330] on div "Short title Writing in paragraphs lets visitors find what they are looking for.…" at bounding box center [823, 514] width 304 height 541
type input "**"
type input "****"
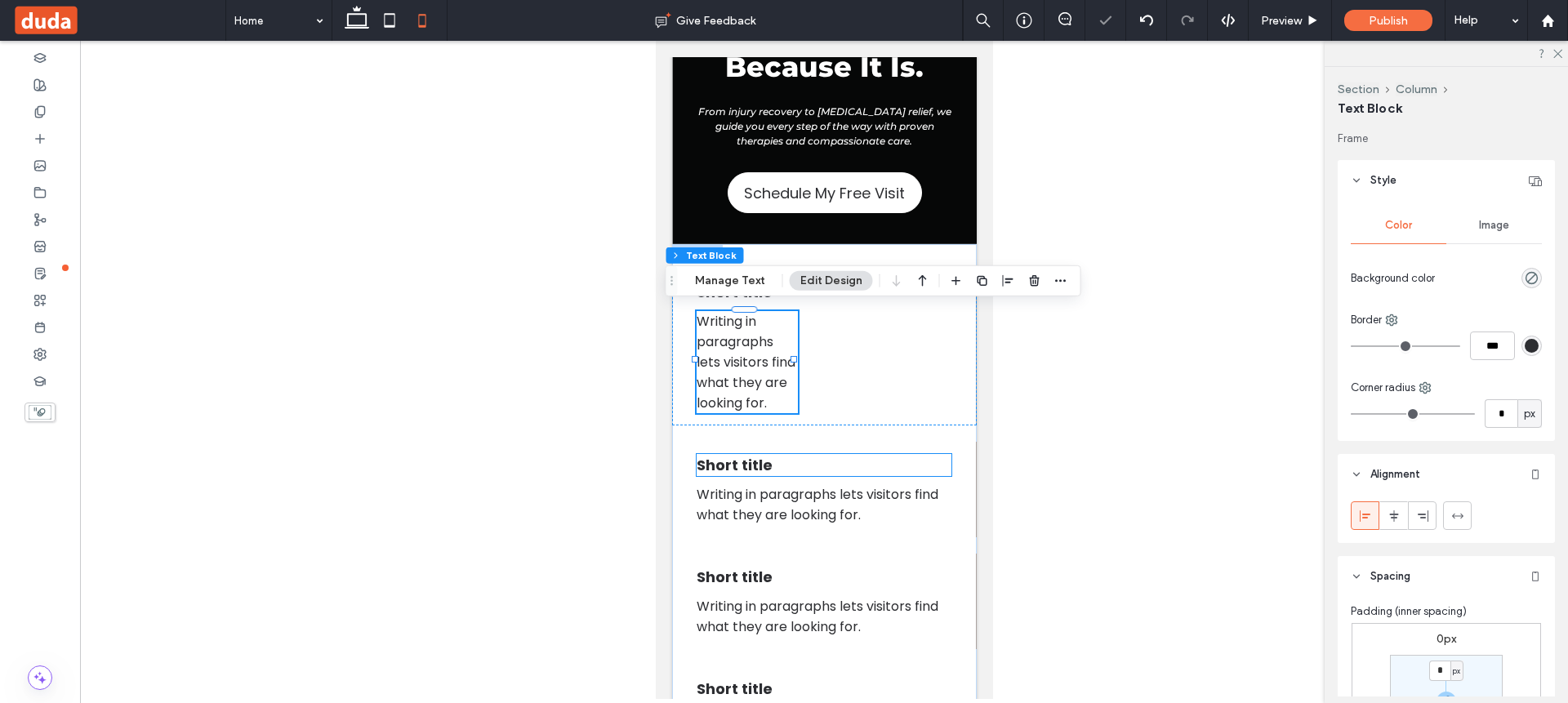
click at [772, 454] on h4 "Short title" at bounding box center [823, 465] width 255 height 22
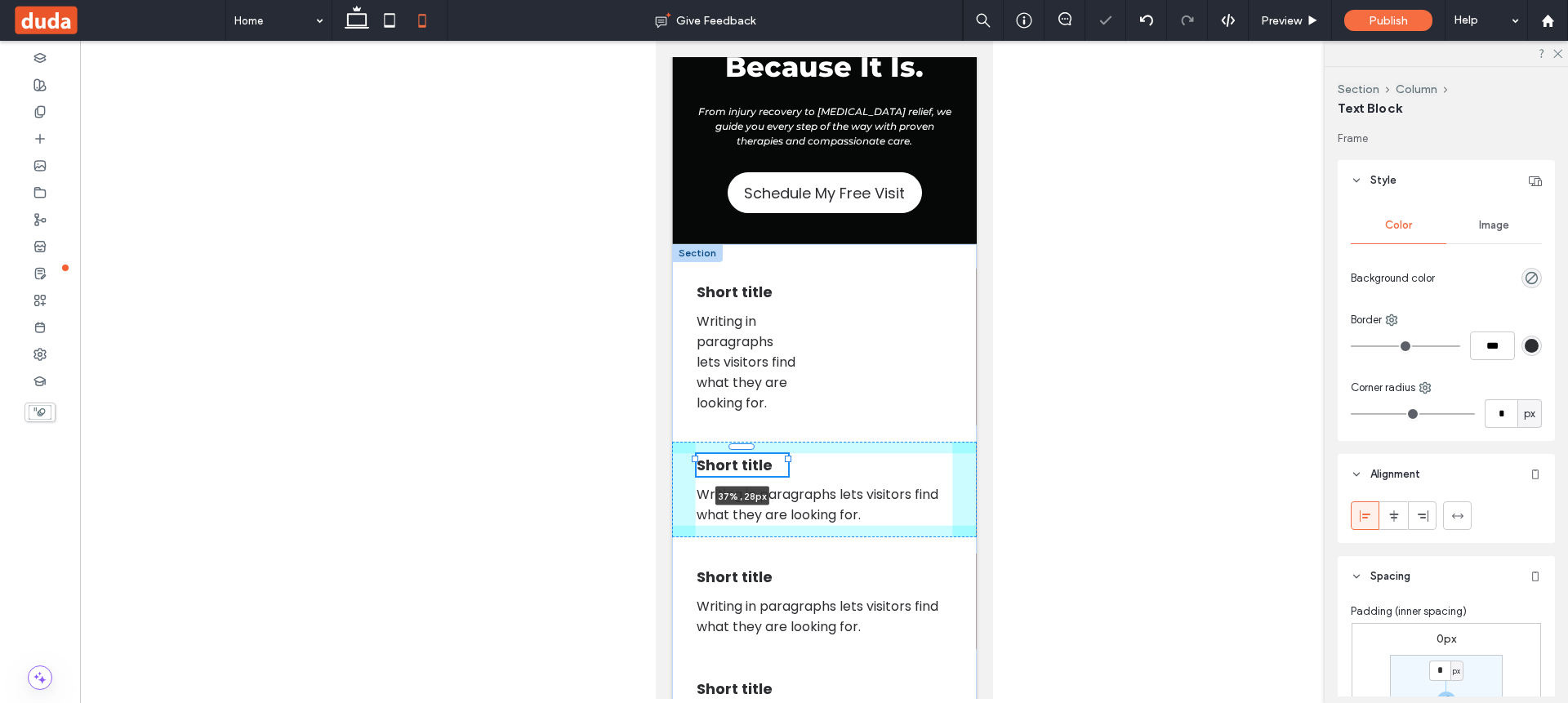
drag, startPoint x: 942, startPoint y: 456, endPoint x: 779, endPoint y: 460, distance: 163.0
click at [781, 460] on div "Short title Writing in paragraphs lets visitors find what they are looking for.…" at bounding box center [823, 514] width 304 height 541
type input "**"
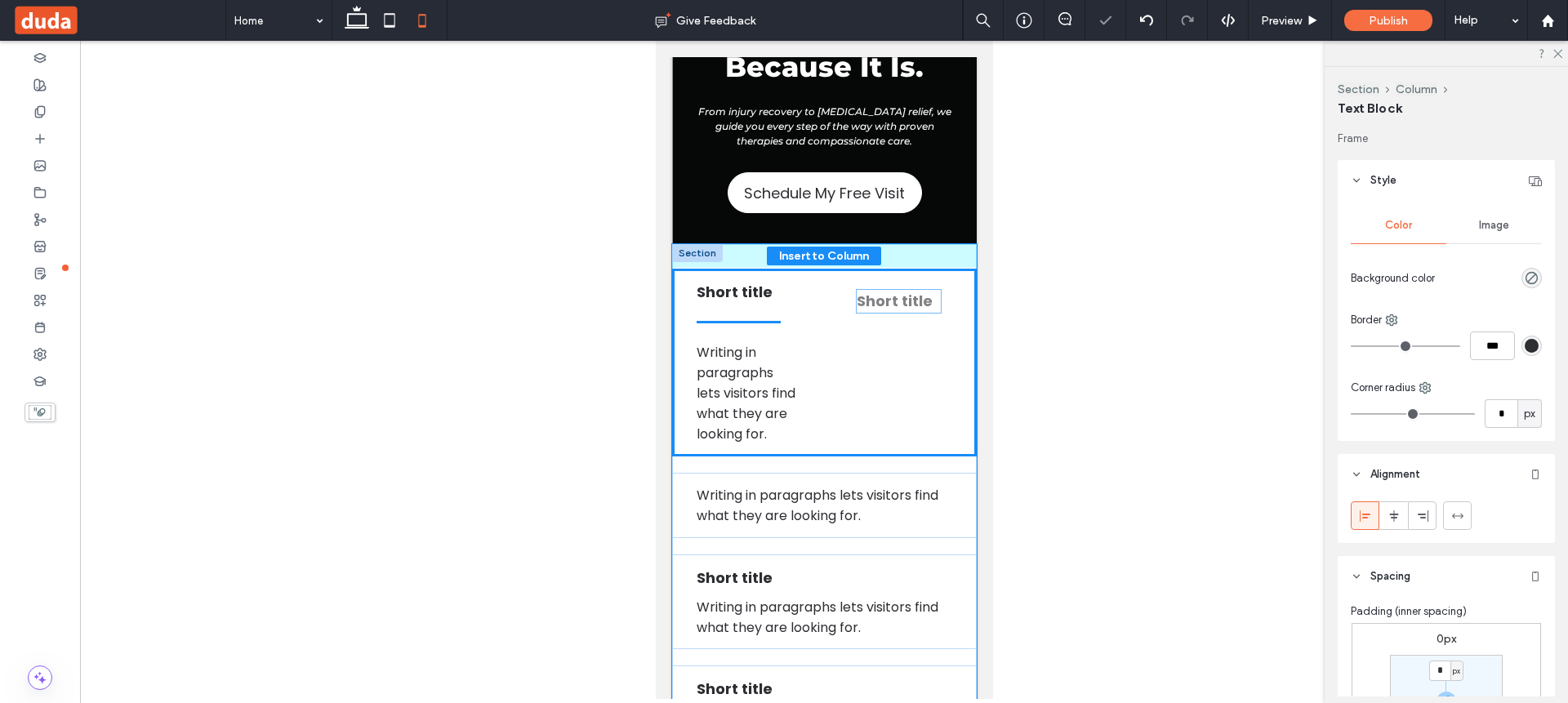
drag, startPoint x: 754, startPoint y: 464, endPoint x: 914, endPoint y: 308, distance: 223.5
type input "****"
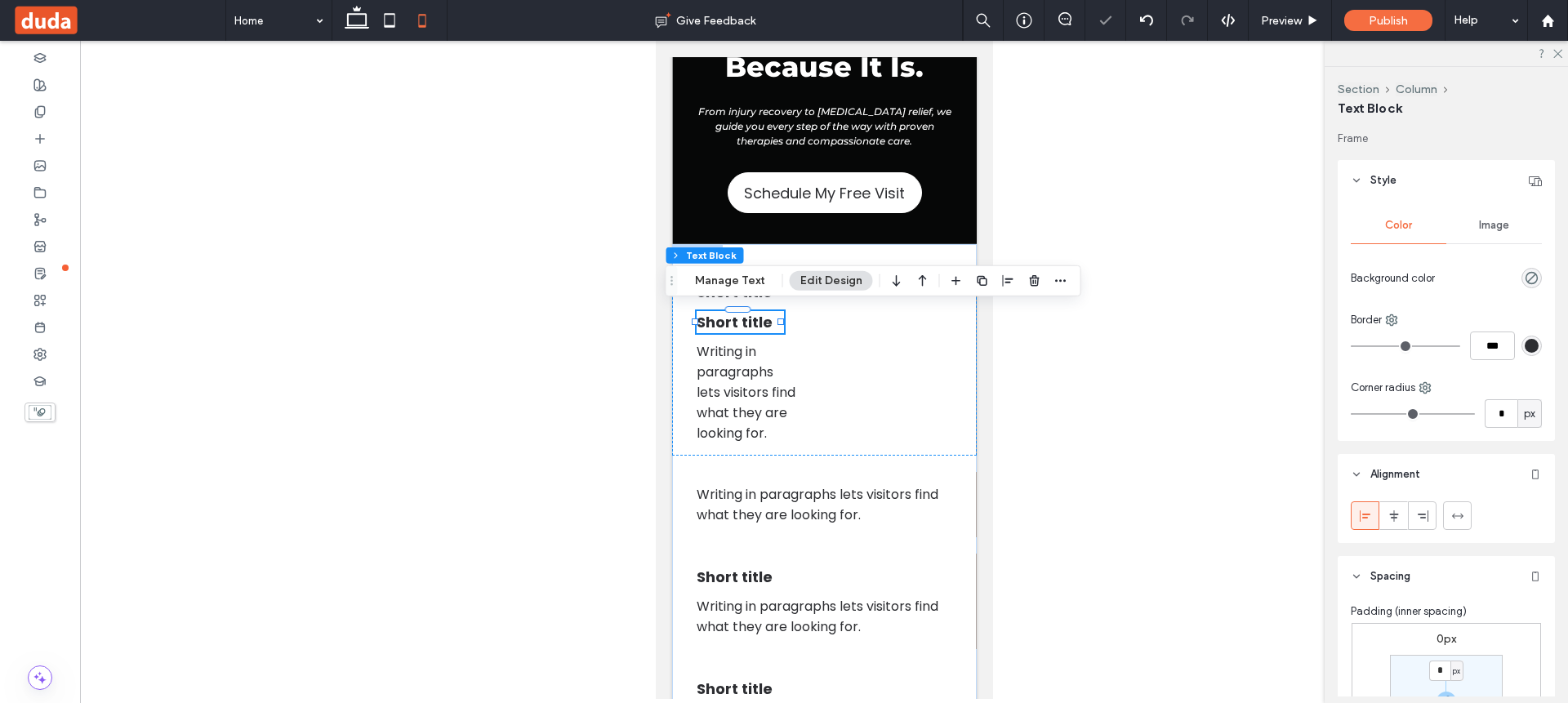
click at [871, 337] on div "Short title Short title Writing in paragraphs lets visitors find what they are …" at bounding box center [823, 361] width 304 height 187
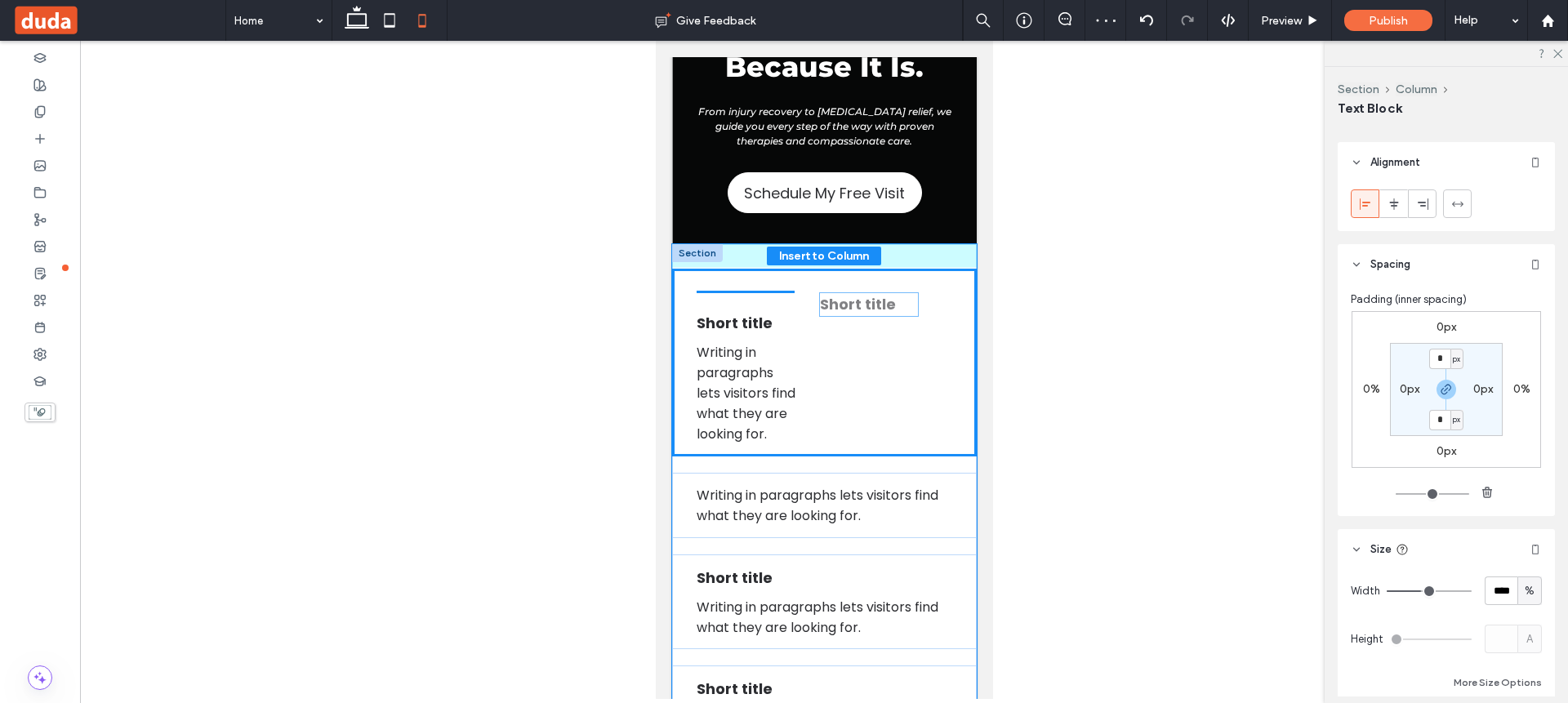
scroll to position [323, 0]
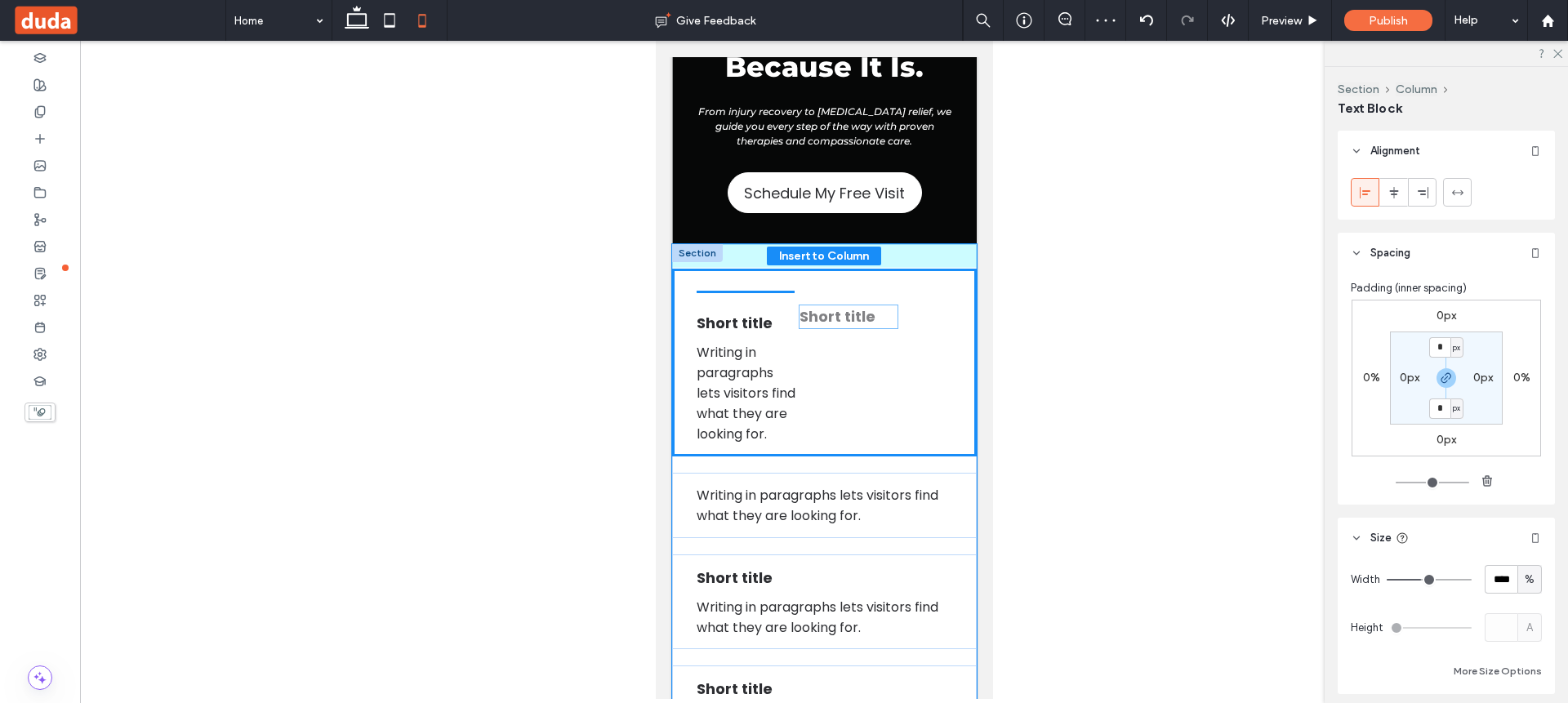
drag, startPoint x: 733, startPoint y: 288, endPoint x: 836, endPoint y: 317, distance: 107.0
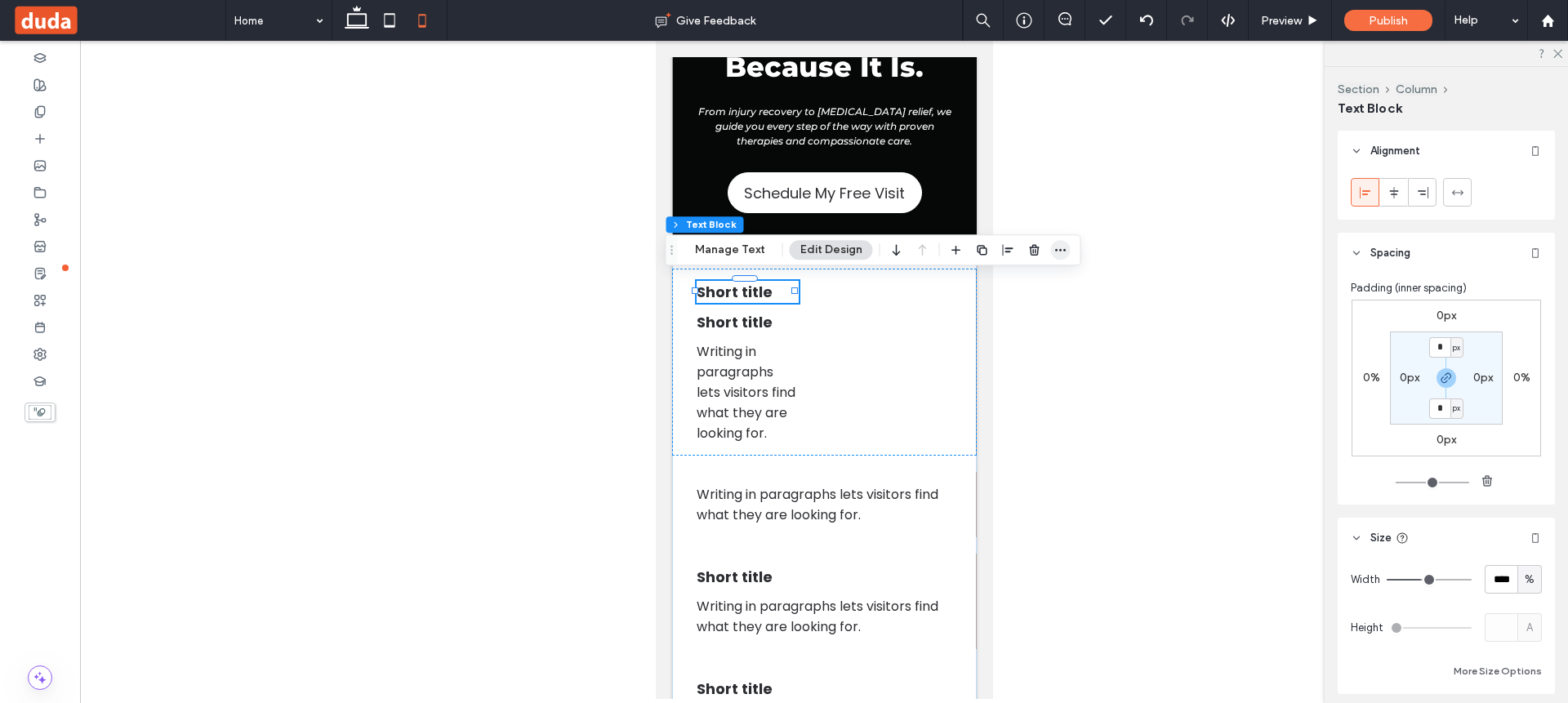
click at [1054, 250] on icon "button" at bounding box center [1060, 249] width 13 height 13
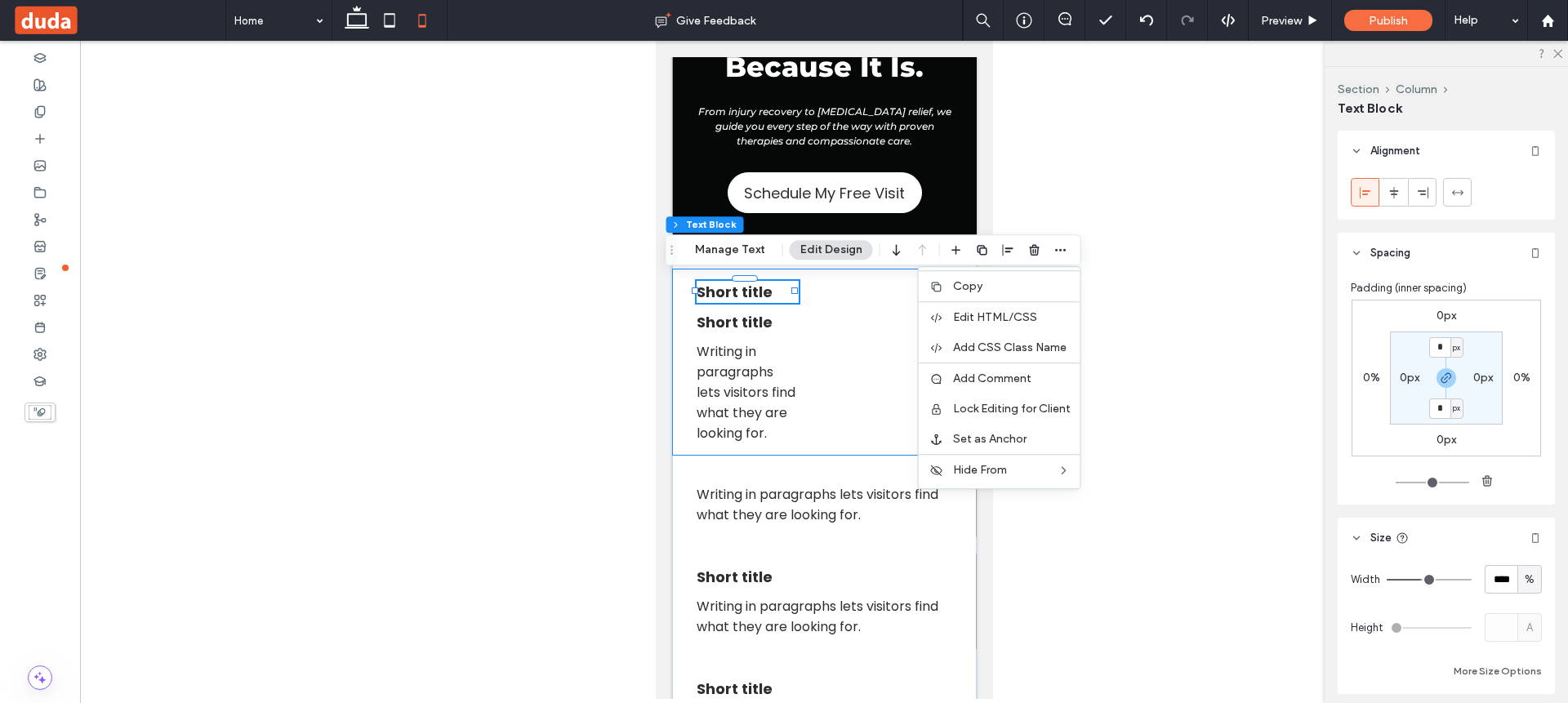
click at [797, 381] on div "Short title Short title Writing in paragraphs lets visitors find what they are …" at bounding box center [823, 361] width 304 height 187
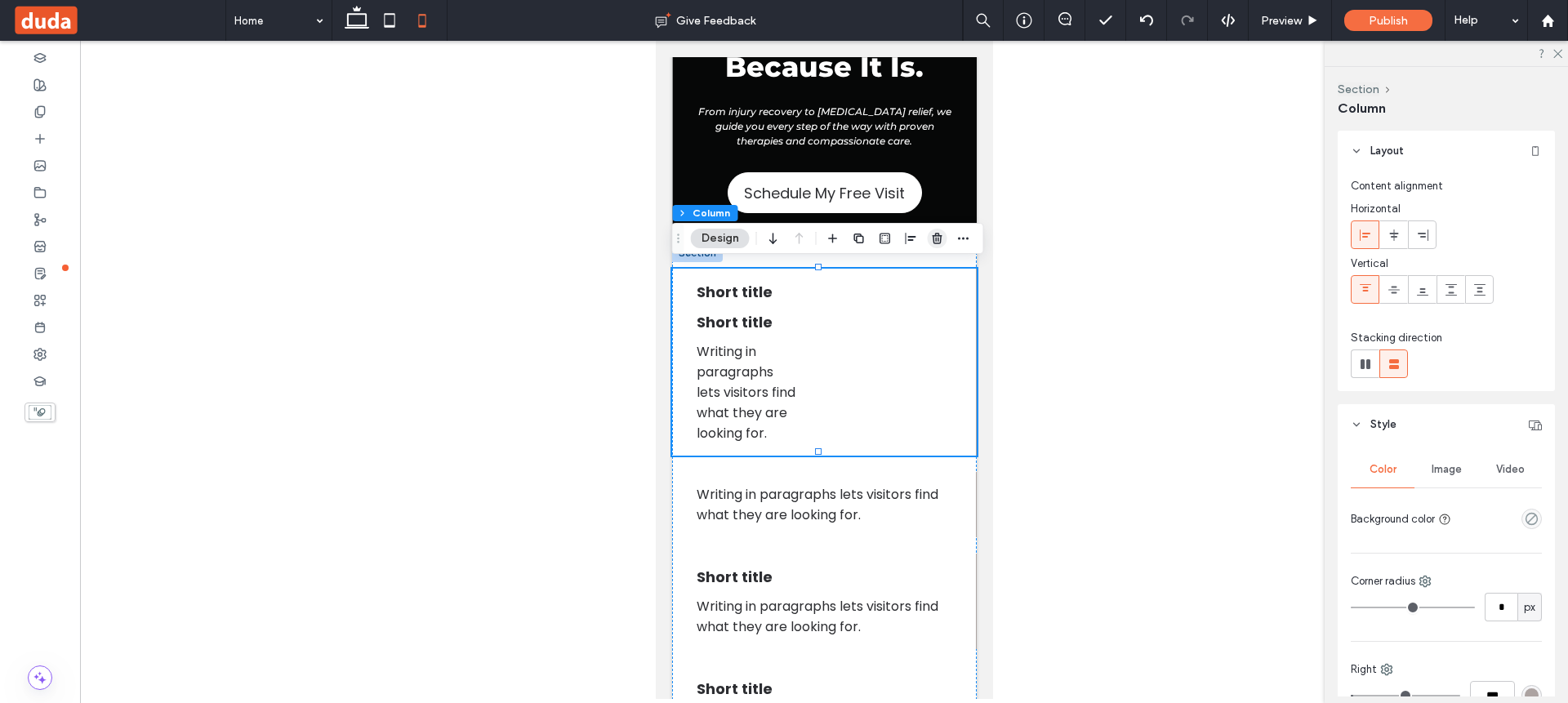
click at [943, 234] on span "button" at bounding box center [937, 238] width 20 height 20
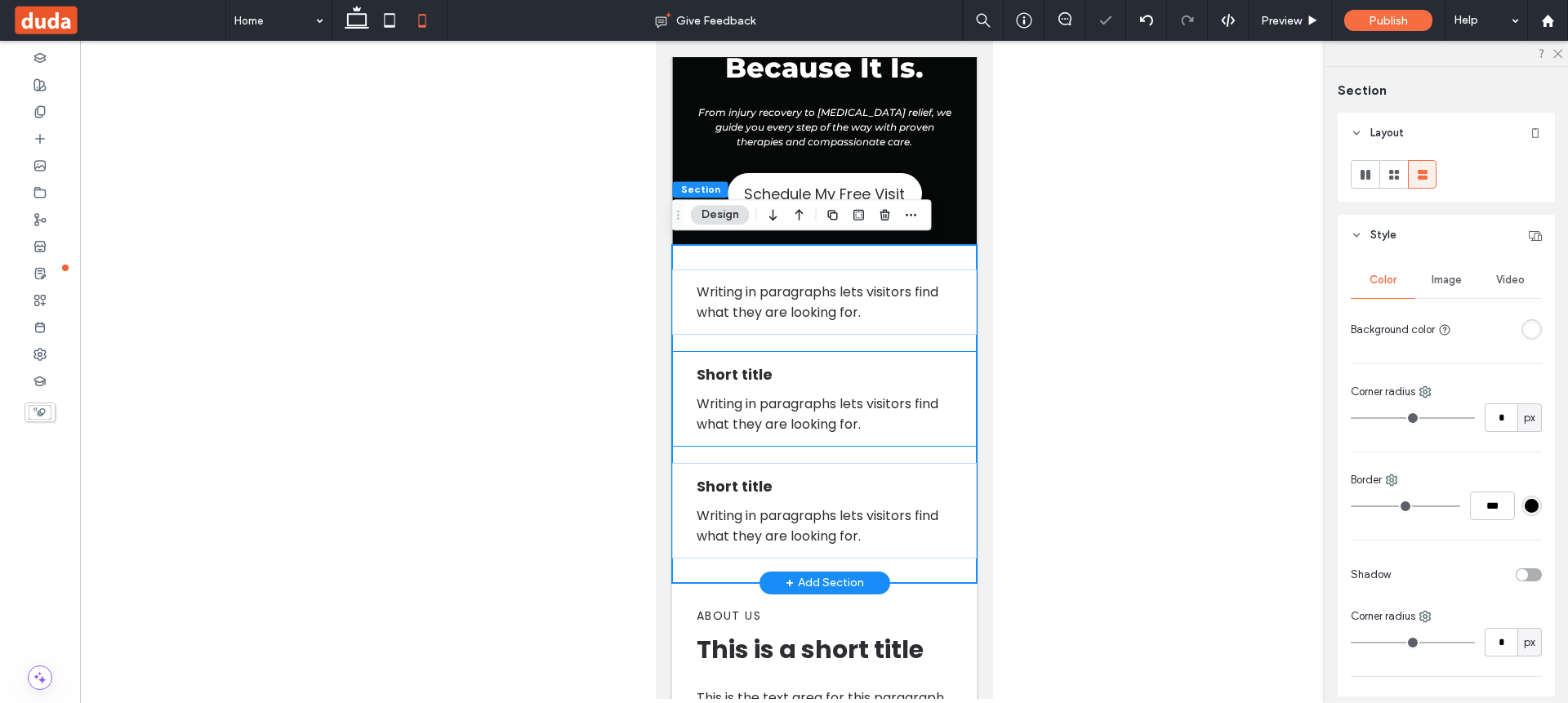
scroll to position [168, 0]
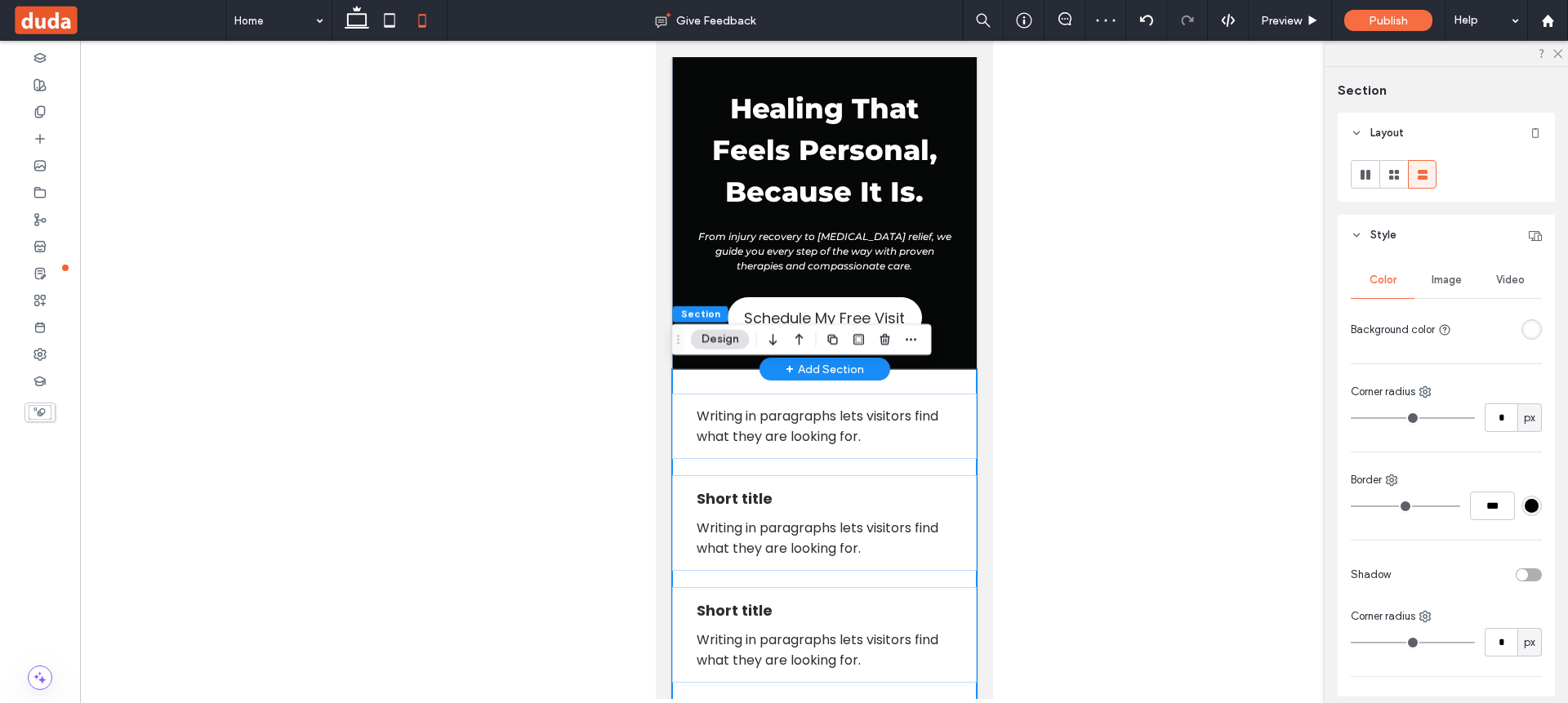
click at [689, 318] on span "Section" at bounding box center [701, 313] width 39 height 12
click at [888, 342] on use "button" at bounding box center [884, 339] width 9 height 10
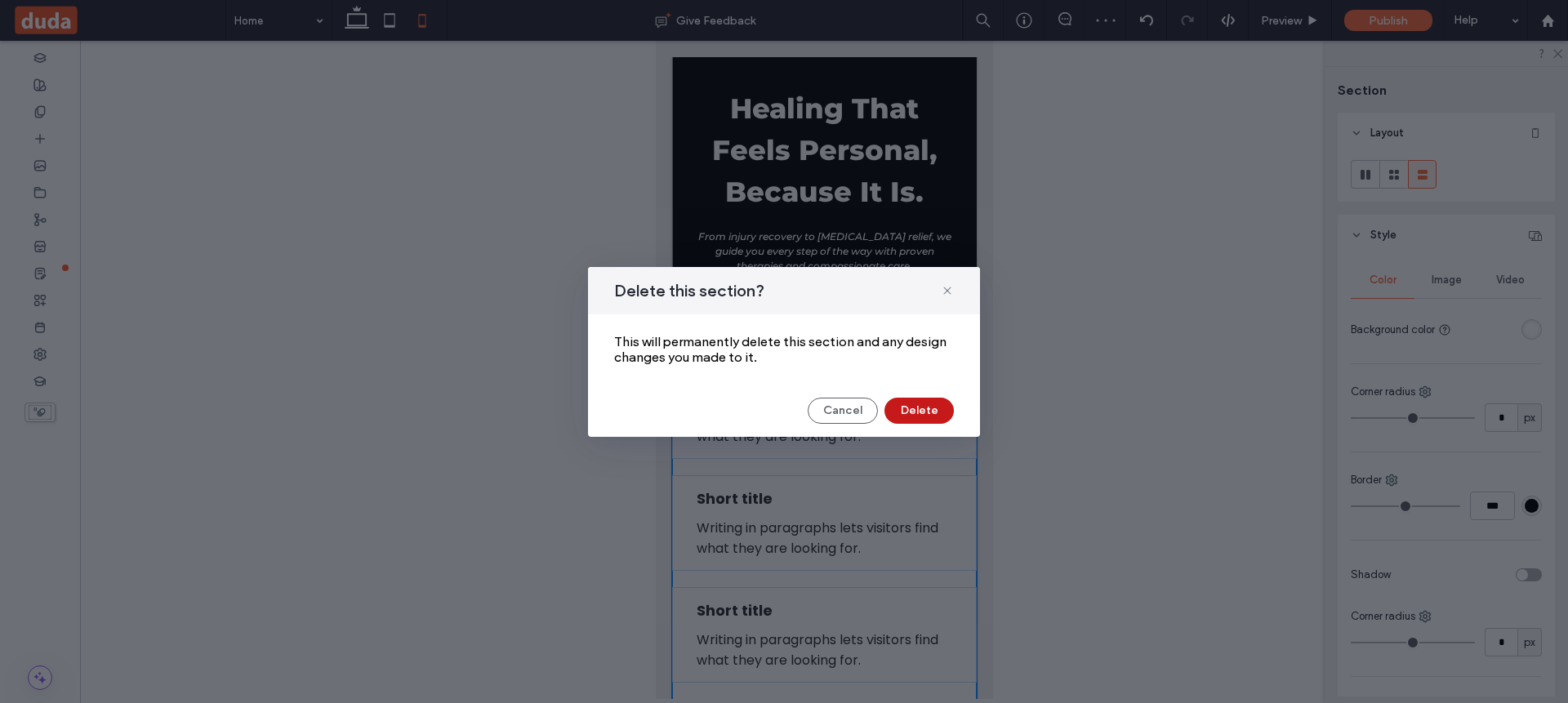
click at [894, 399] on button "Delete" at bounding box center [919, 410] width 69 height 26
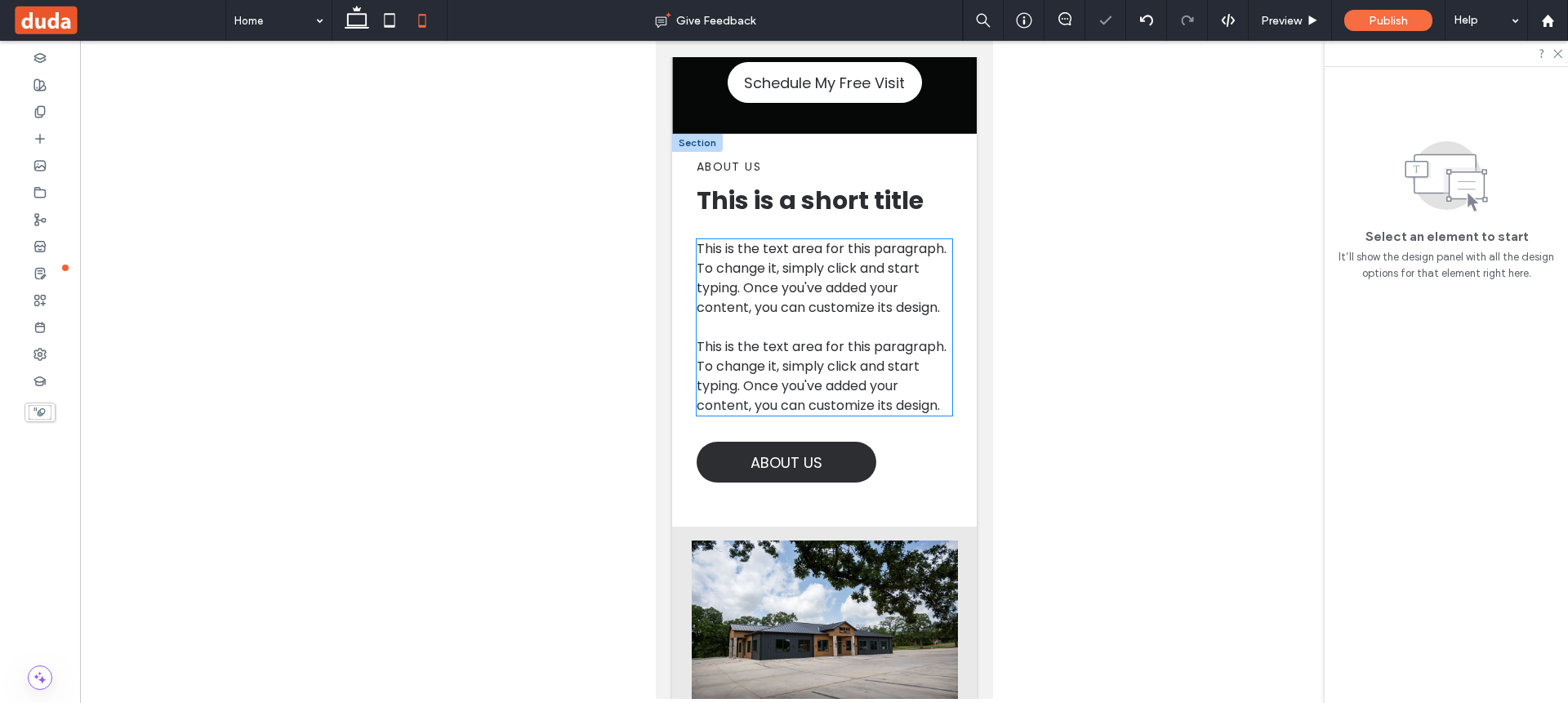
scroll to position [0, 0]
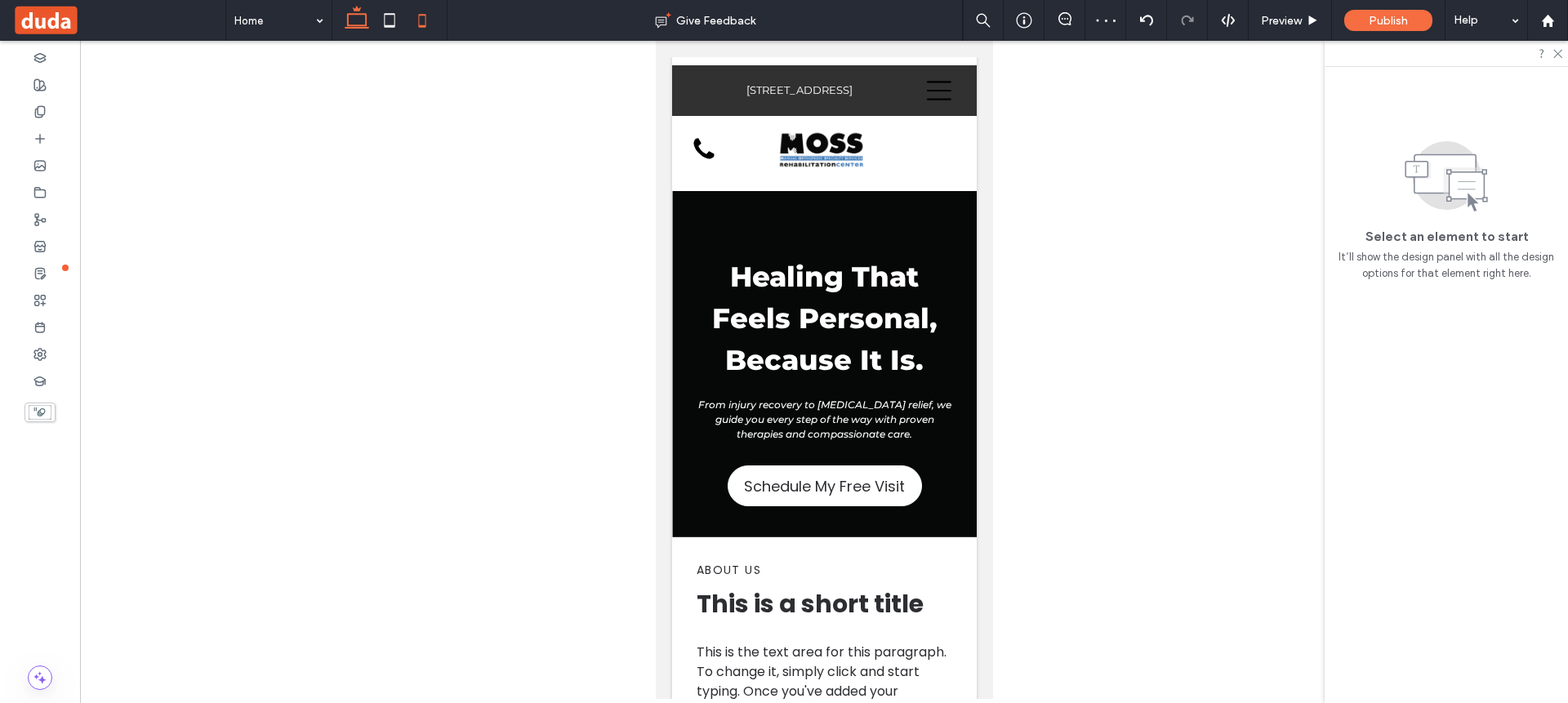
click at [359, 15] on icon at bounding box center [356, 21] width 32 height 32
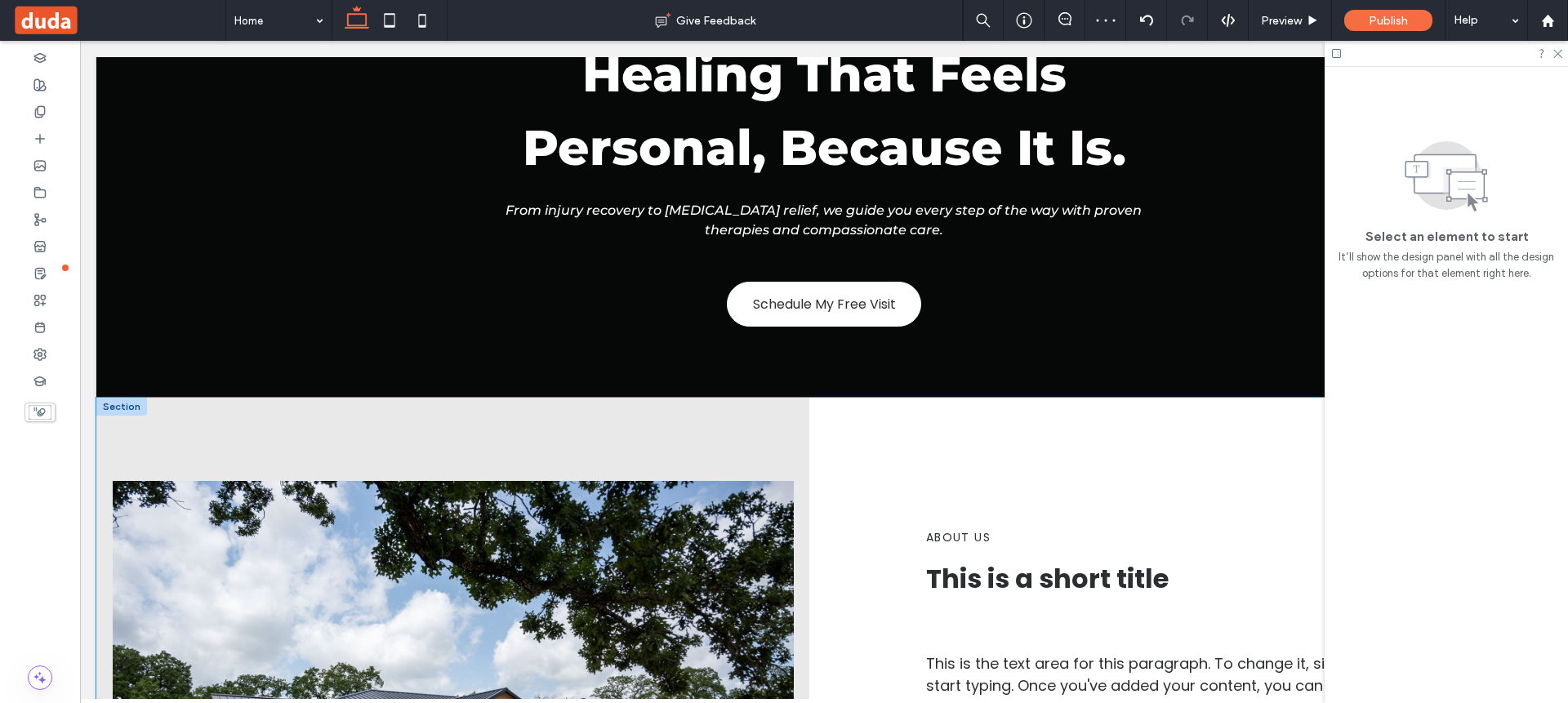
scroll to position [315, 0]
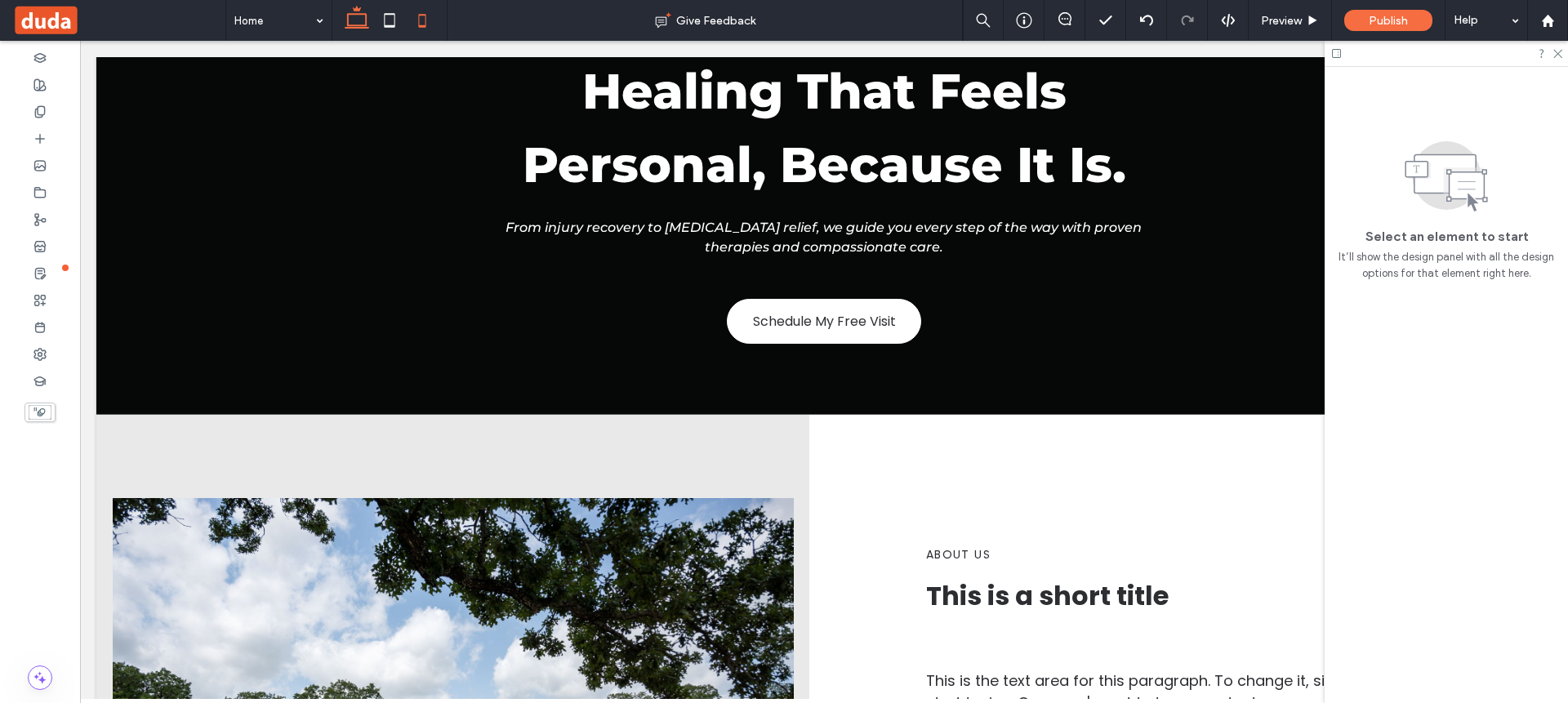
click at [420, 19] on icon at bounding box center [422, 21] width 32 height 32
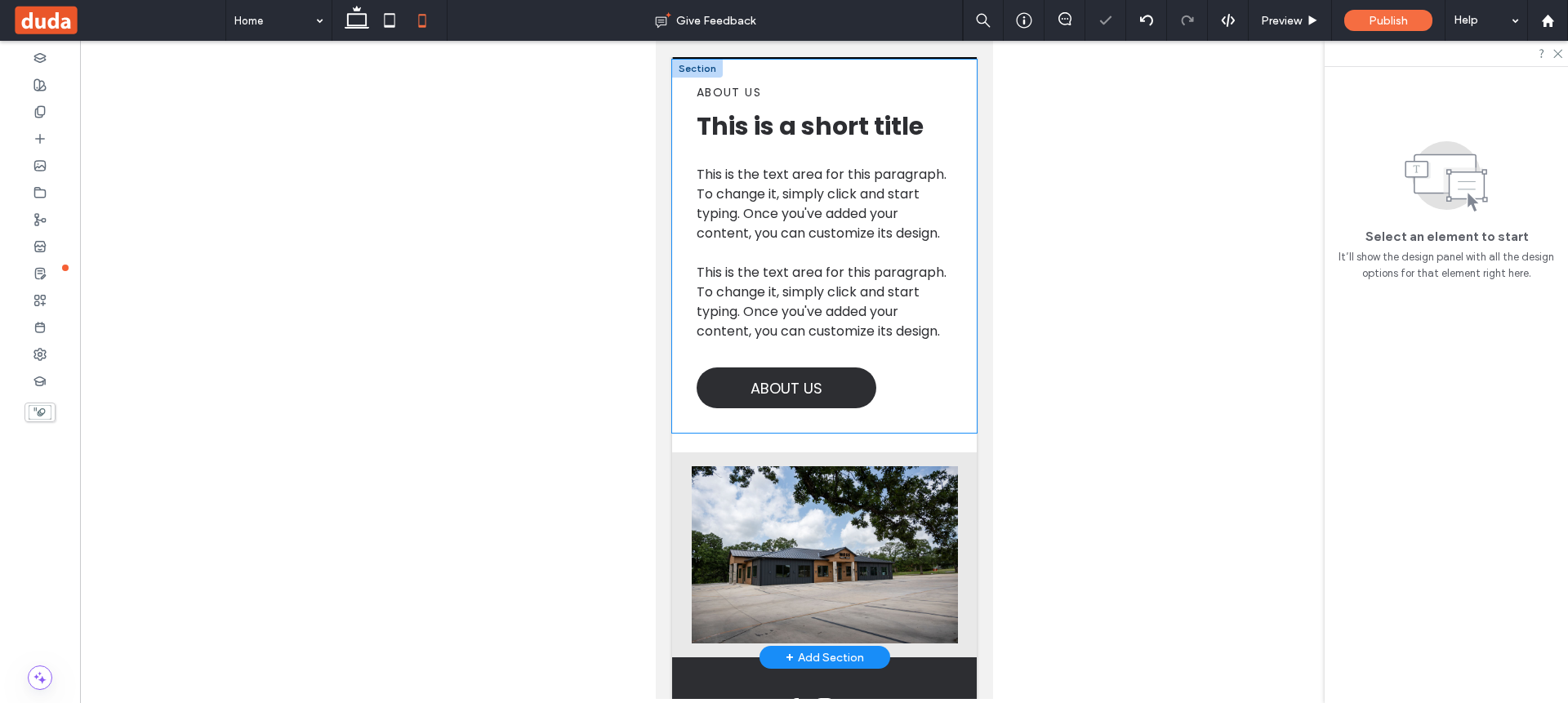
scroll to position [477, 0]
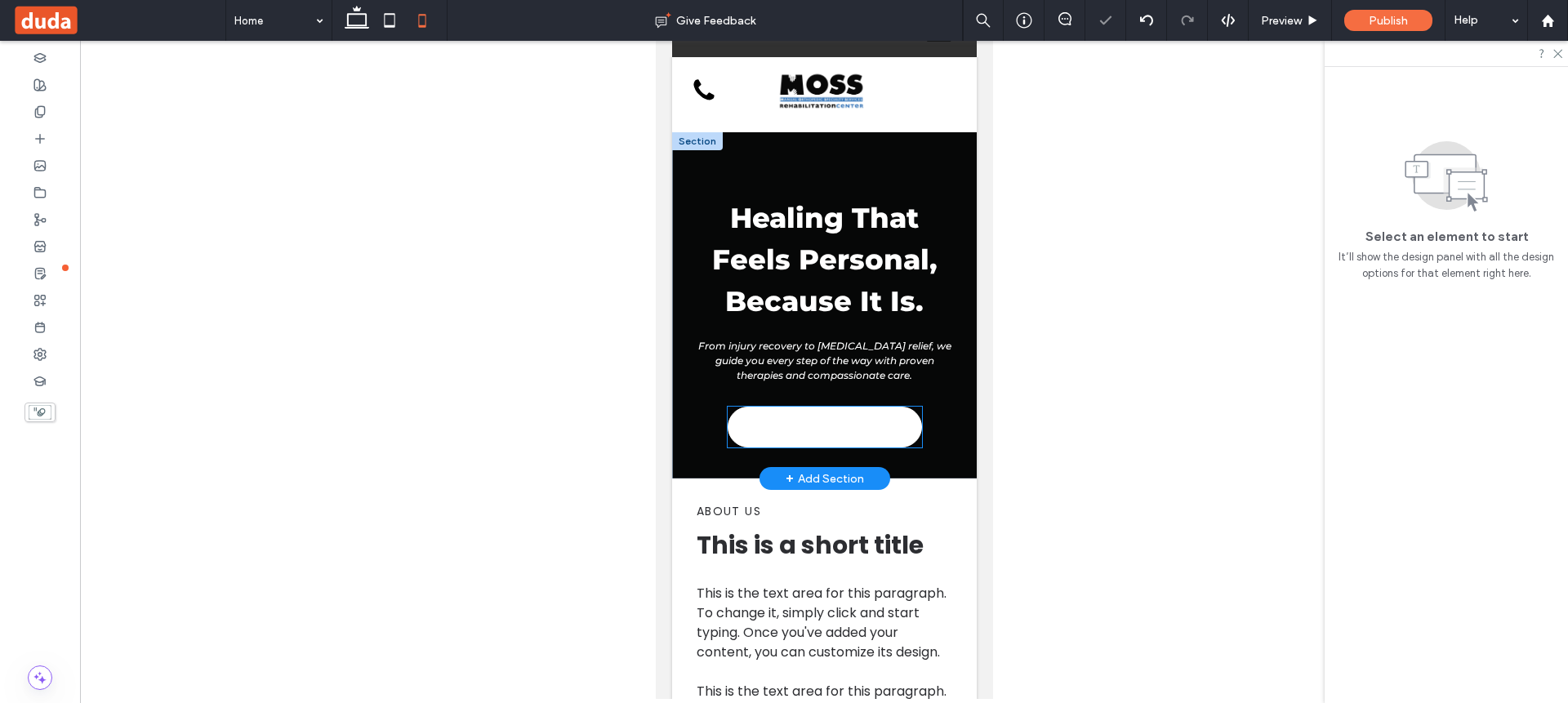
scroll to position [58, 0]
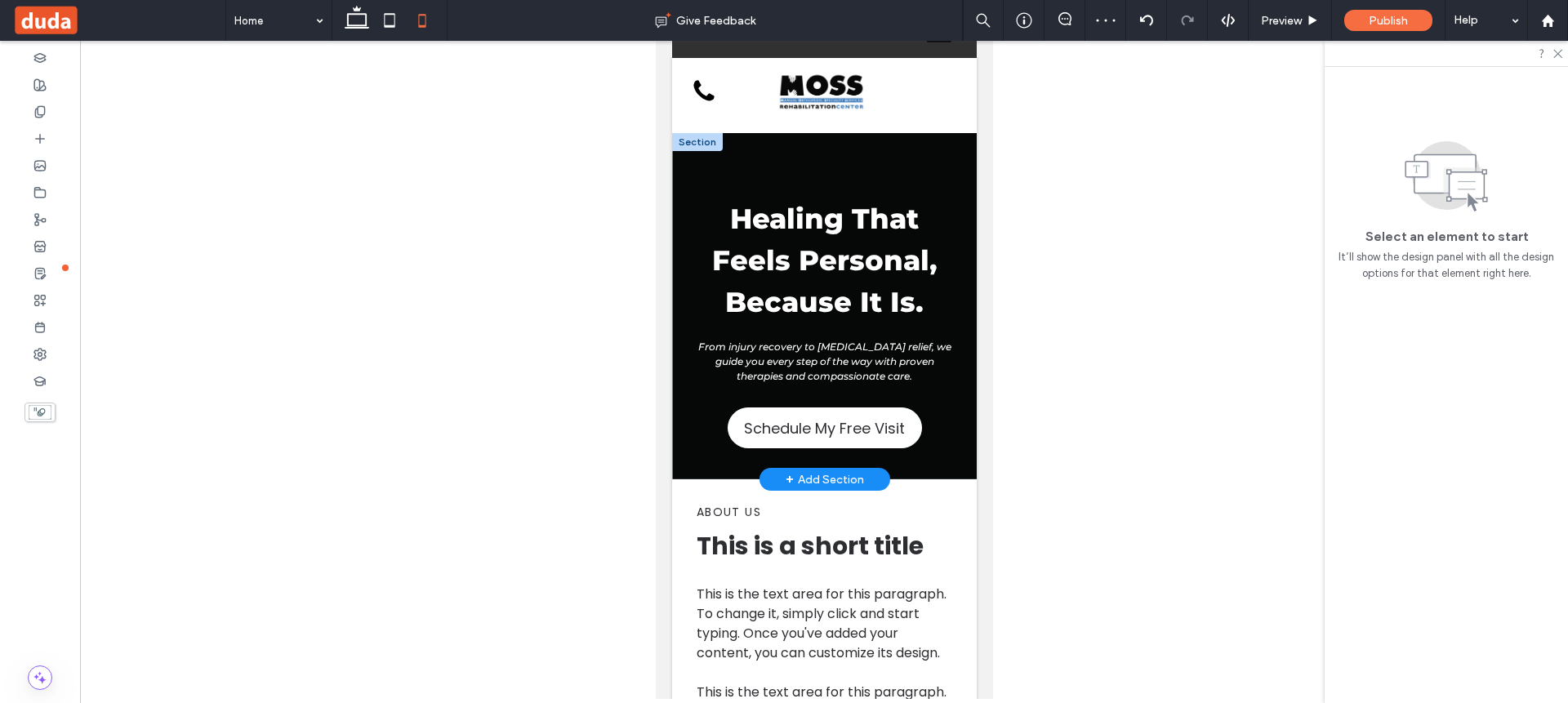
click at [805, 475] on div "+ Add Section" at bounding box center [824, 478] width 79 height 18
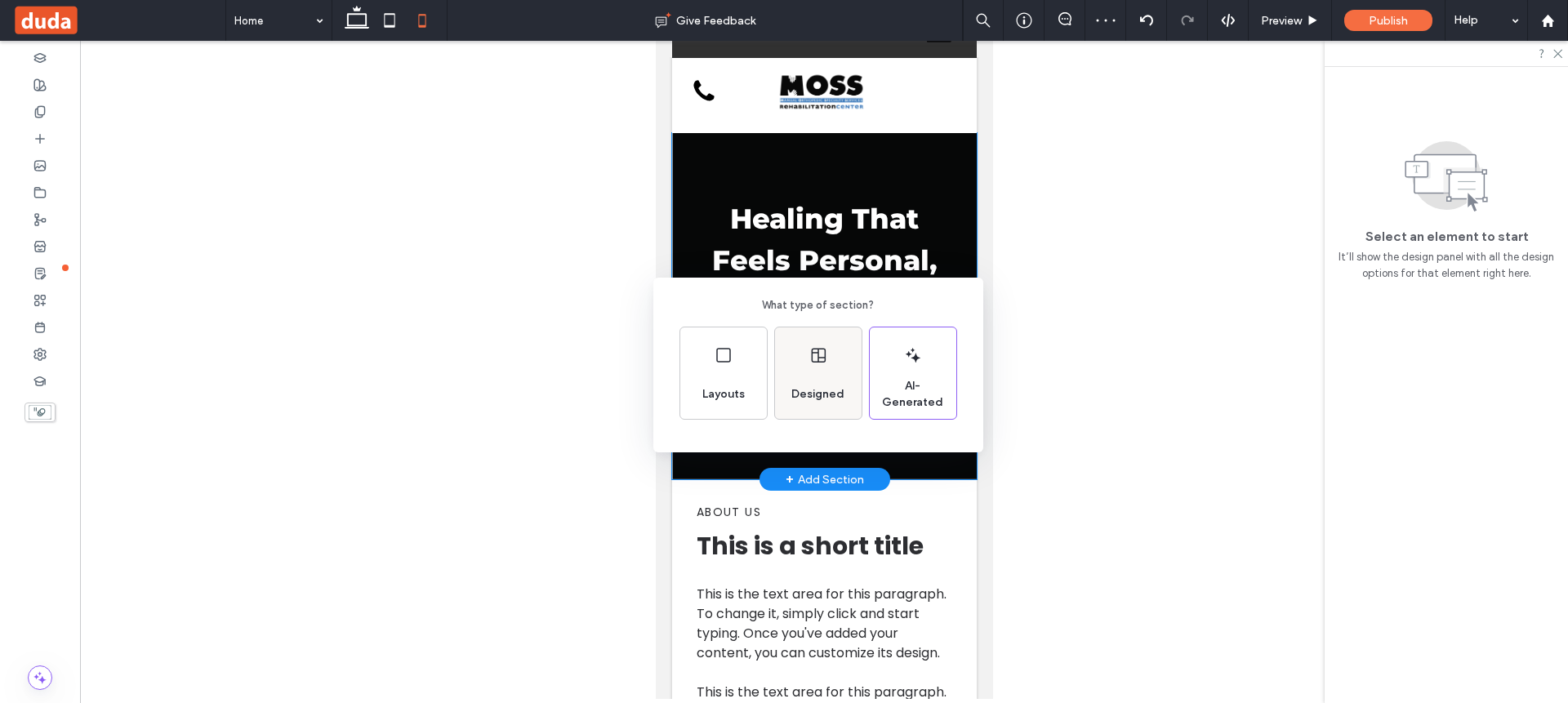
click at [808, 378] on div "Designed" at bounding box center [817, 394] width 66 height 36
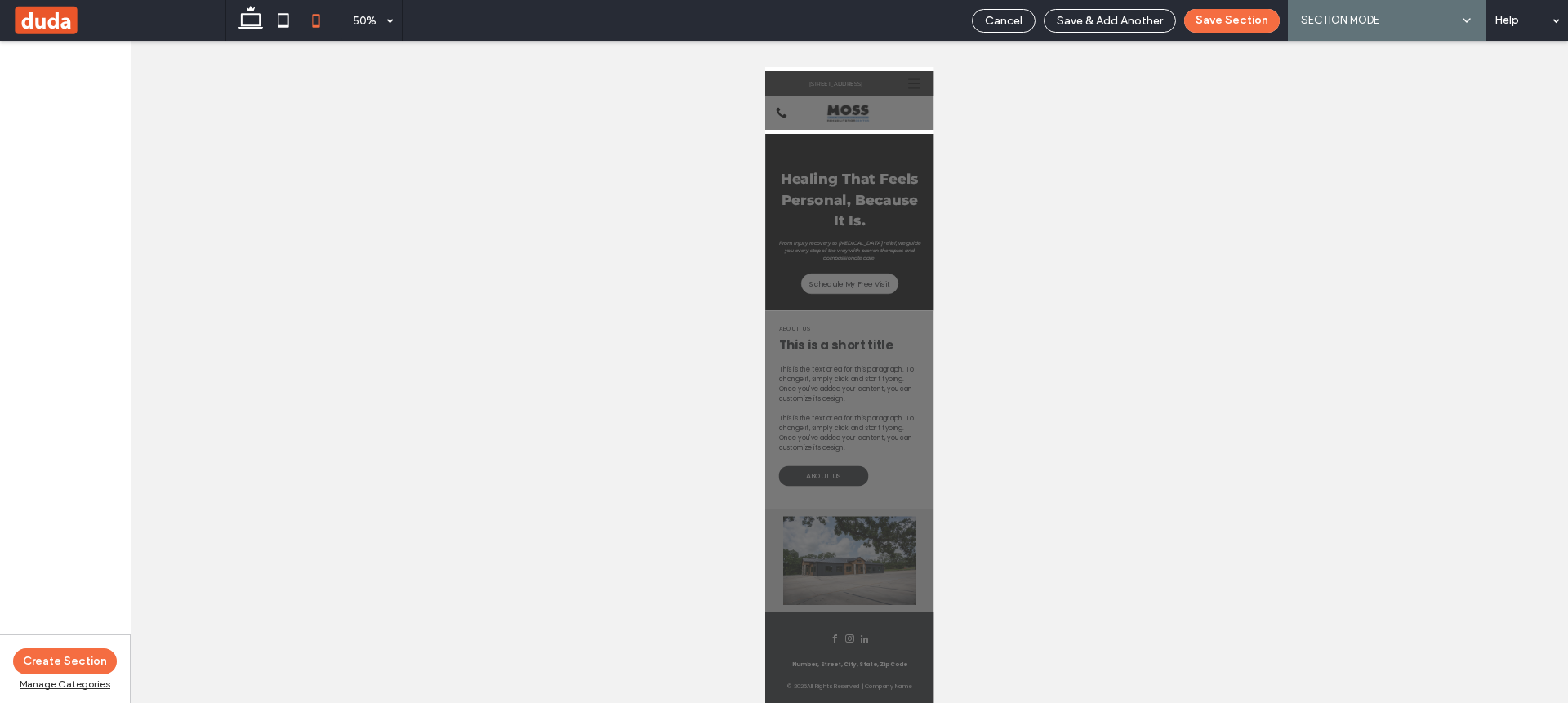
scroll to position [0, 0]
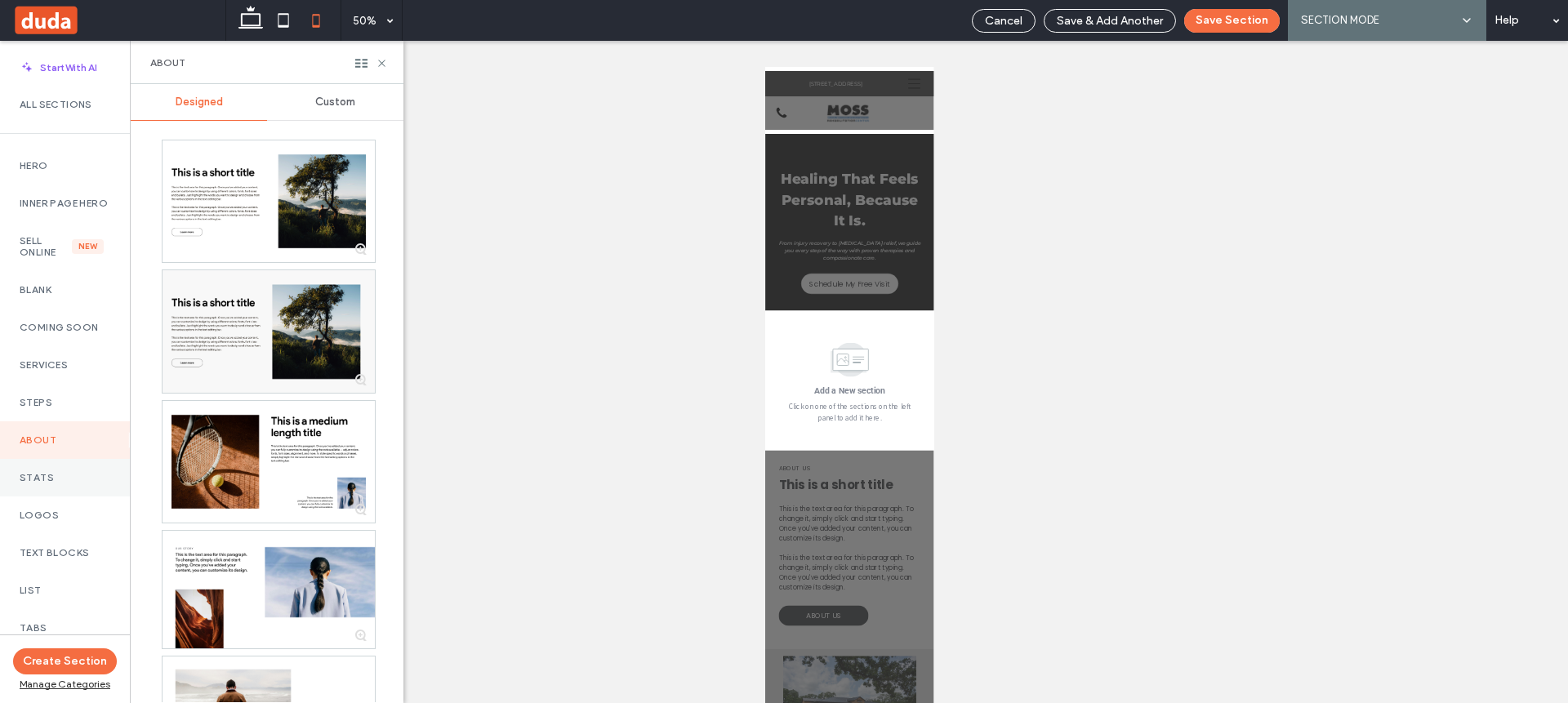
click at [68, 483] on label "Stats" at bounding box center [65, 477] width 91 height 11
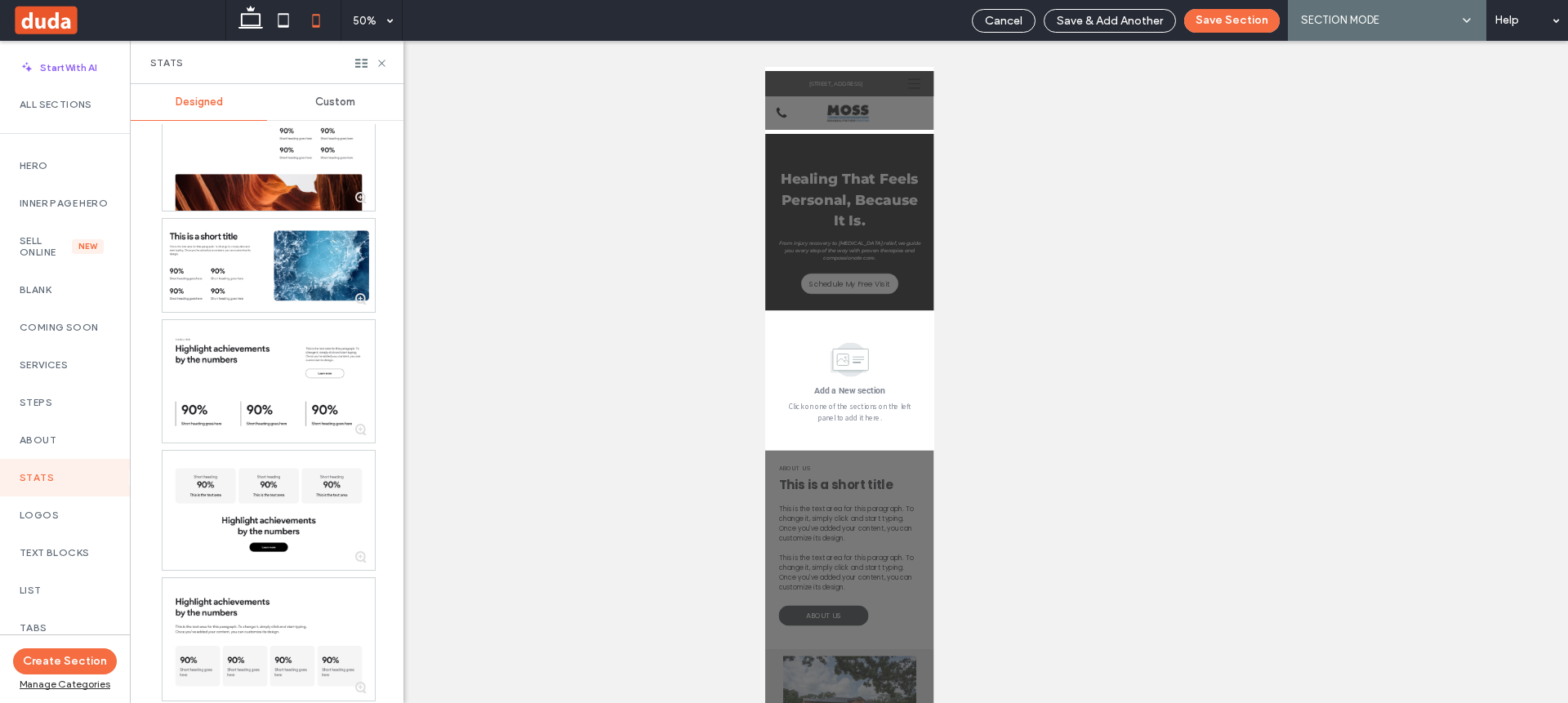
scroll to position [2986, 0]
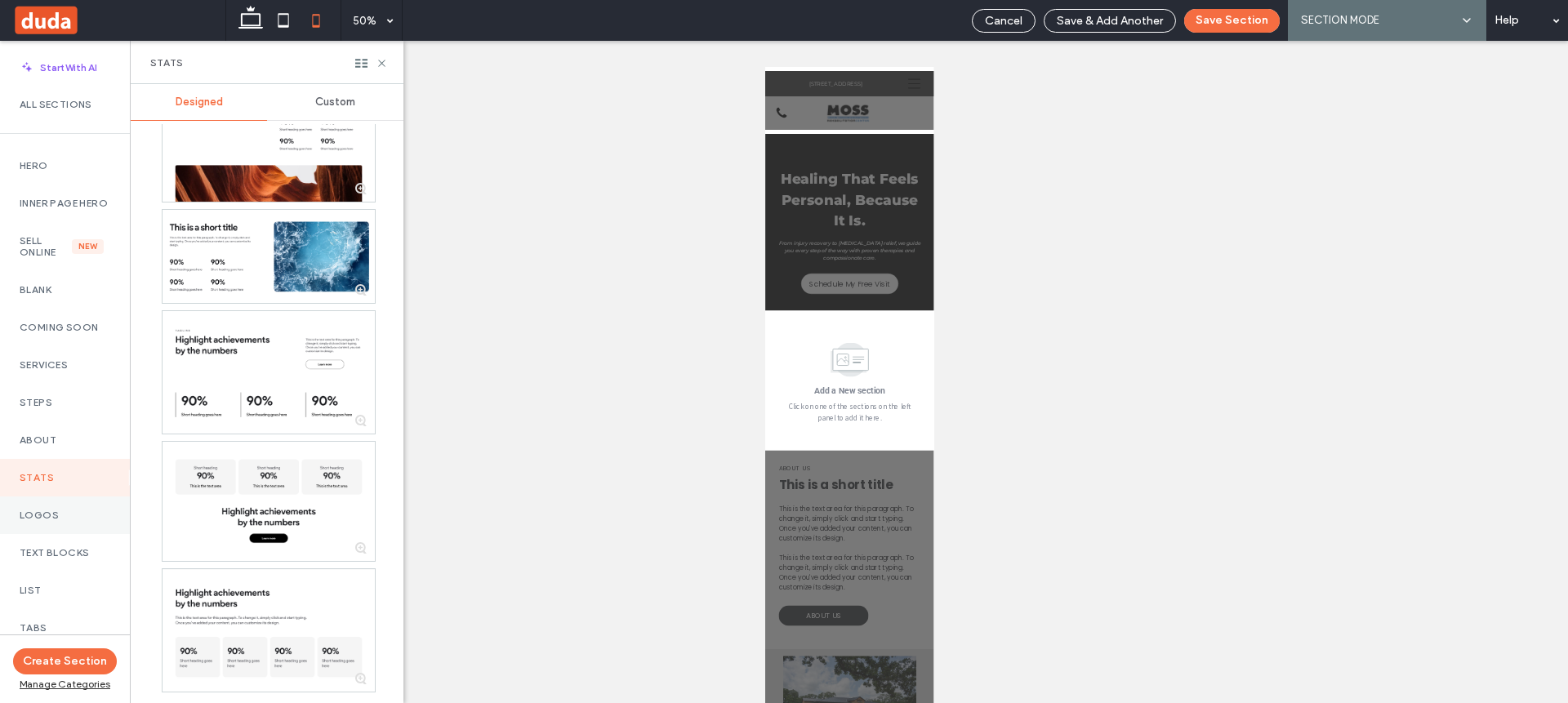
click at [43, 521] on label "Logos" at bounding box center [65, 514] width 91 height 11
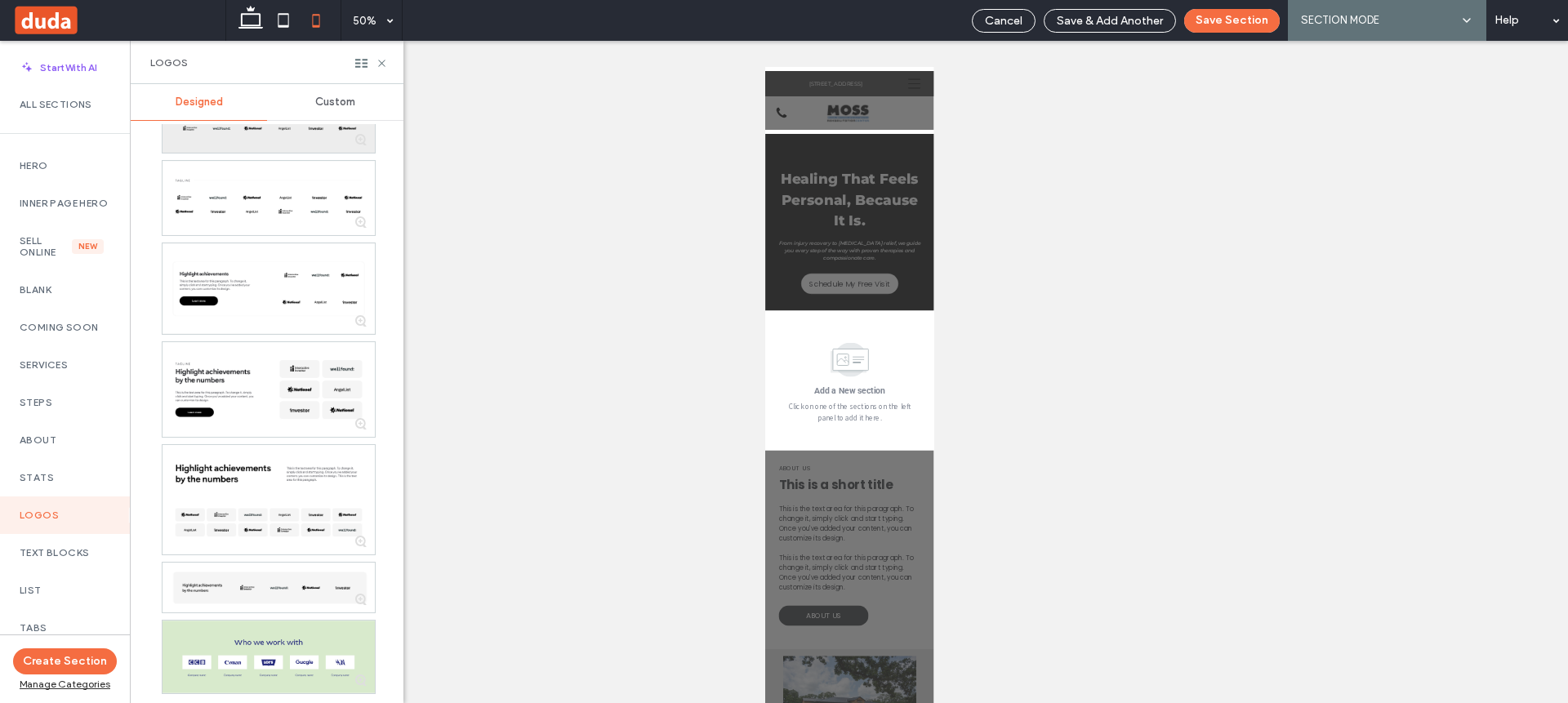
scroll to position [621, 0]
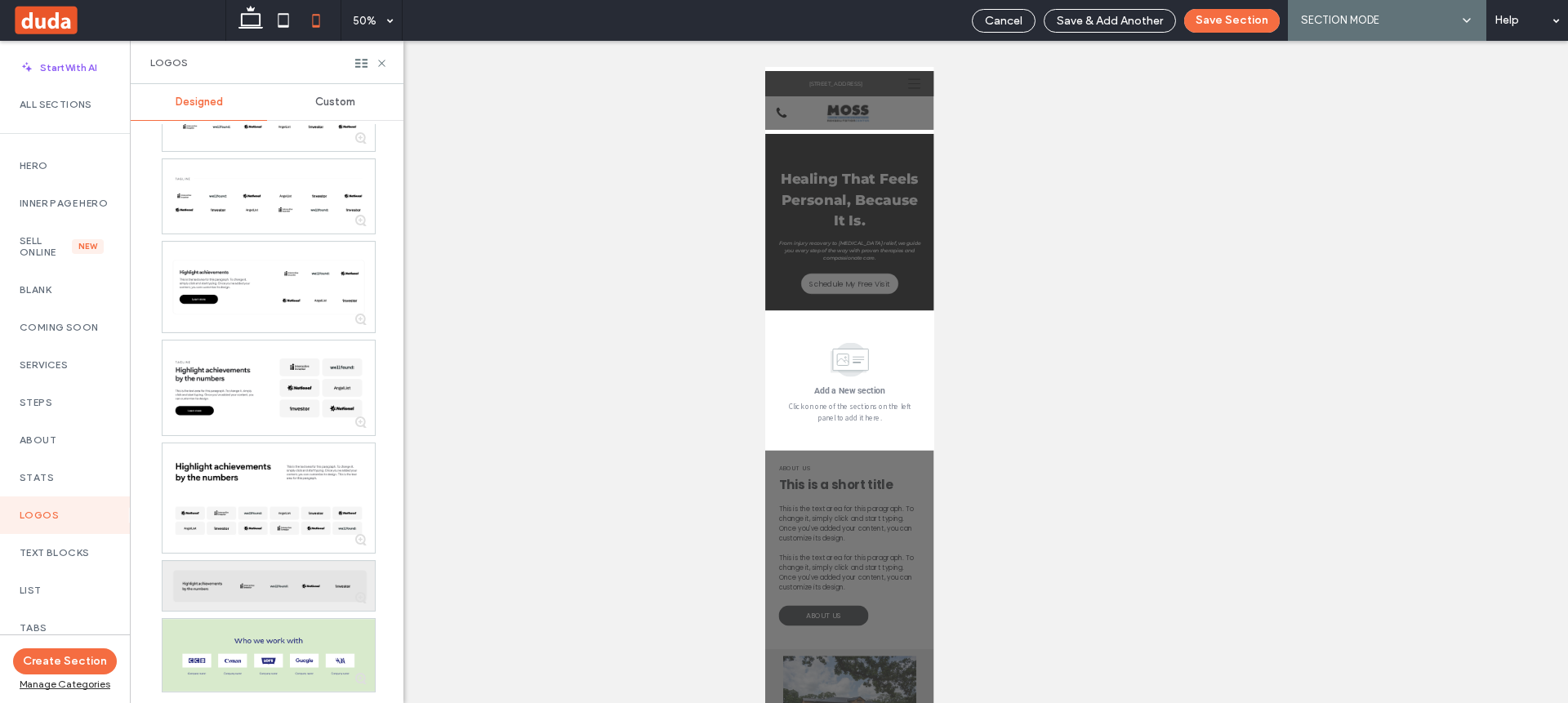
click at [202, 591] on div at bounding box center [268, 584] width 212 height 49
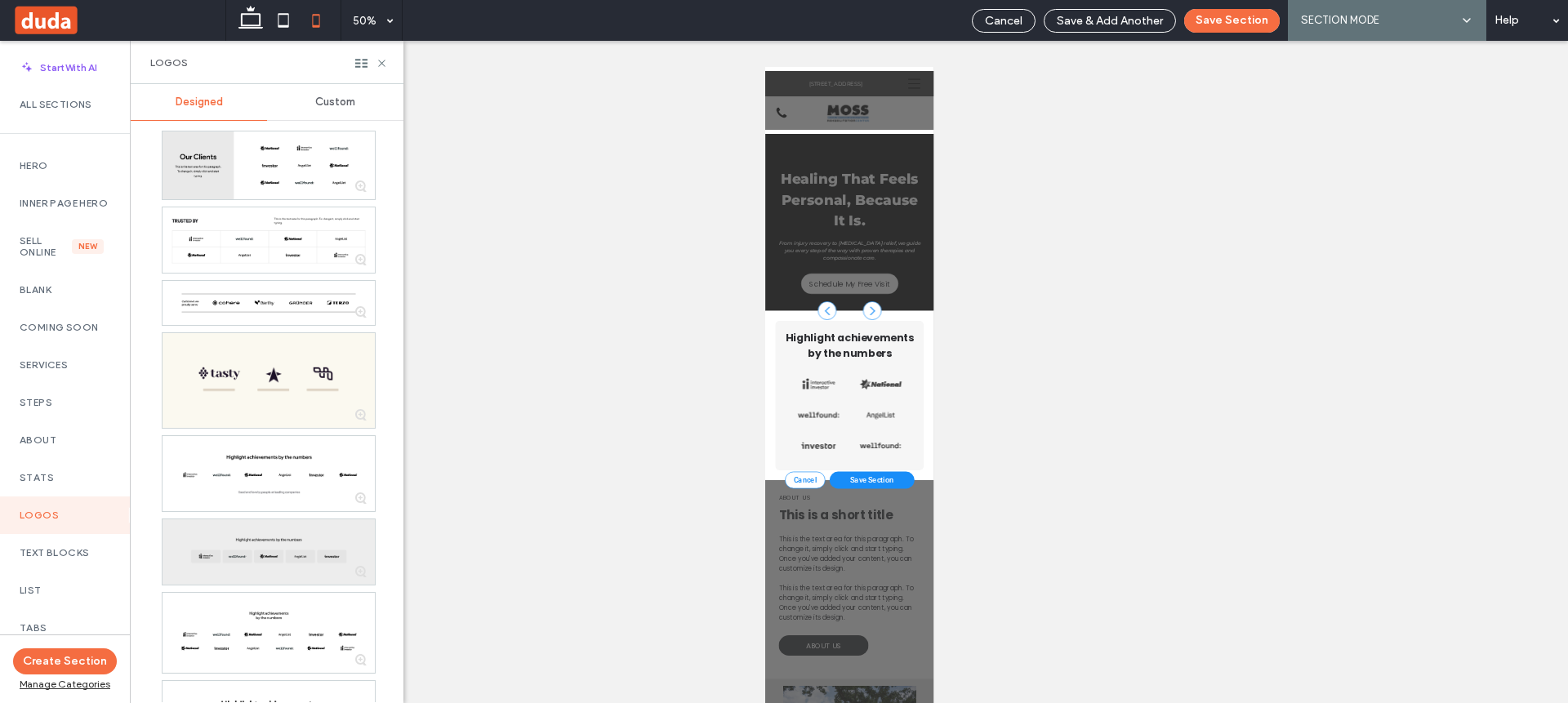
scroll to position [0, 0]
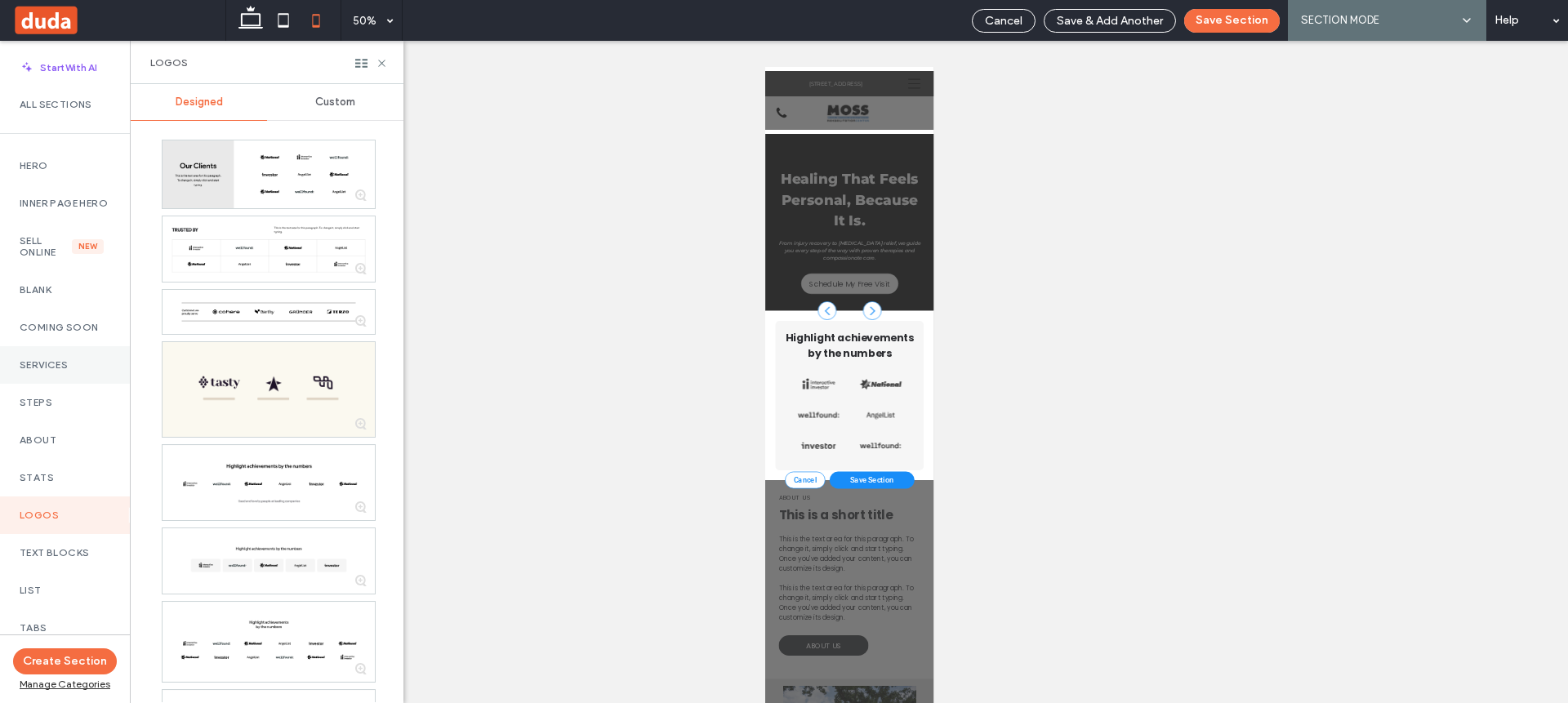
click at [63, 371] on label "Services" at bounding box center [65, 364] width 91 height 11
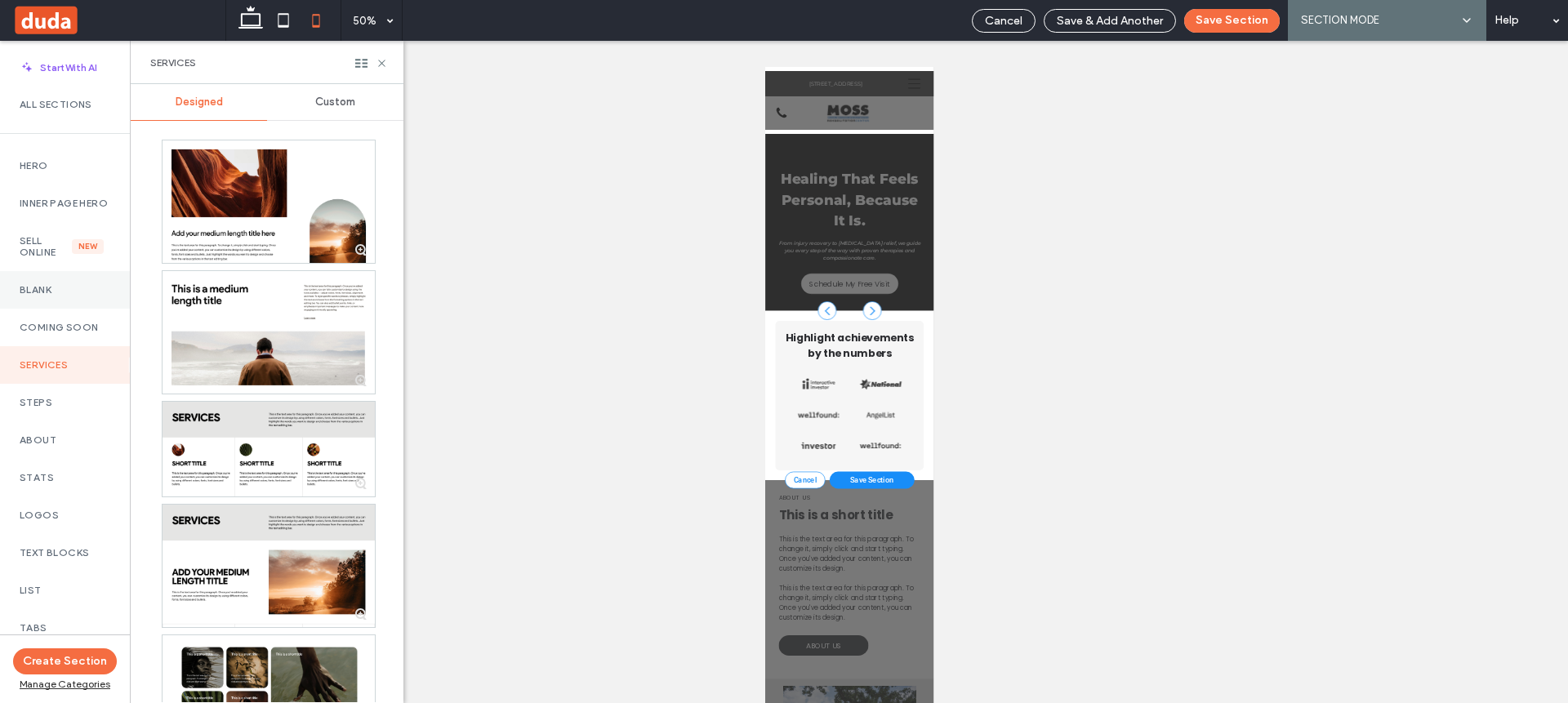
click at [46, 296] on label "Blank" at bounding box center [65, 290] width 91 height 11
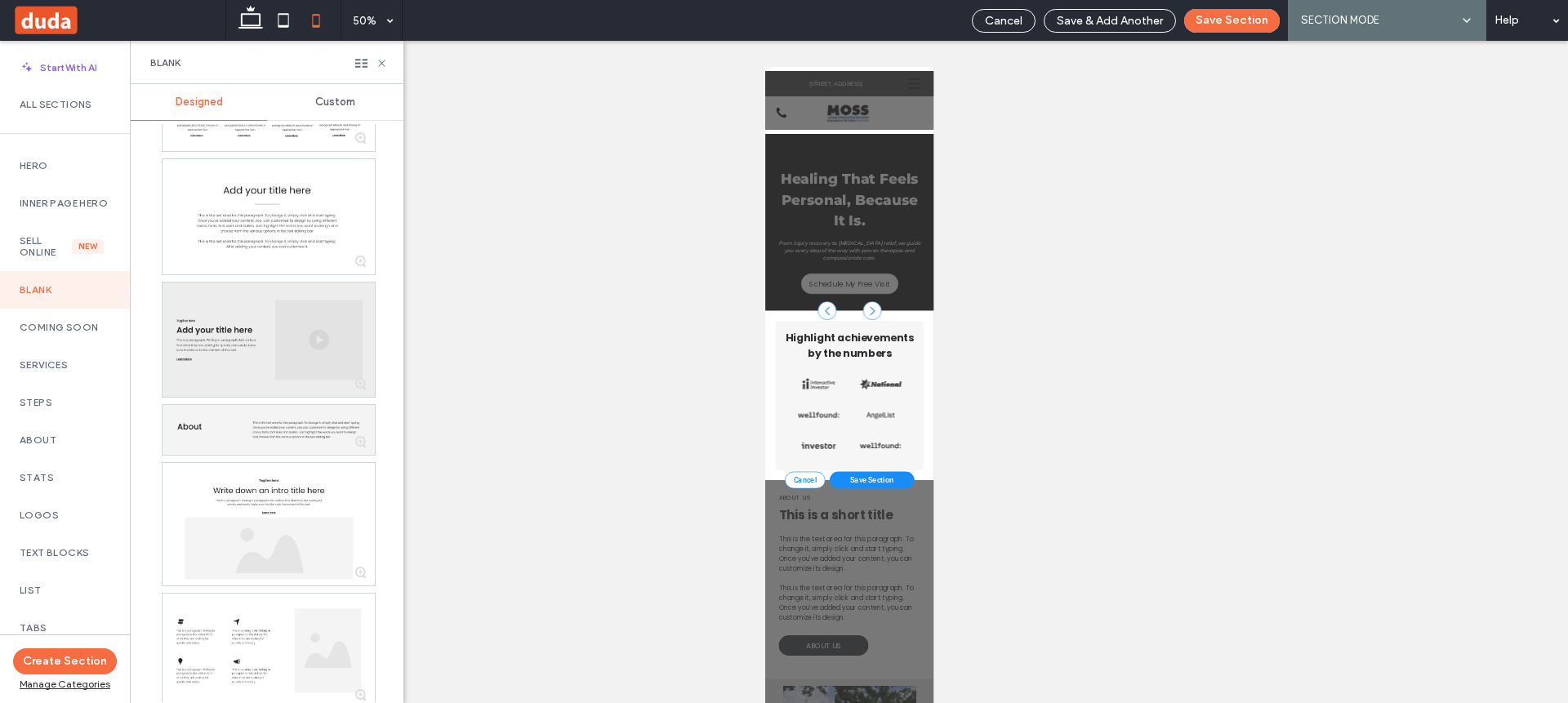
scroll to position [529, 0]
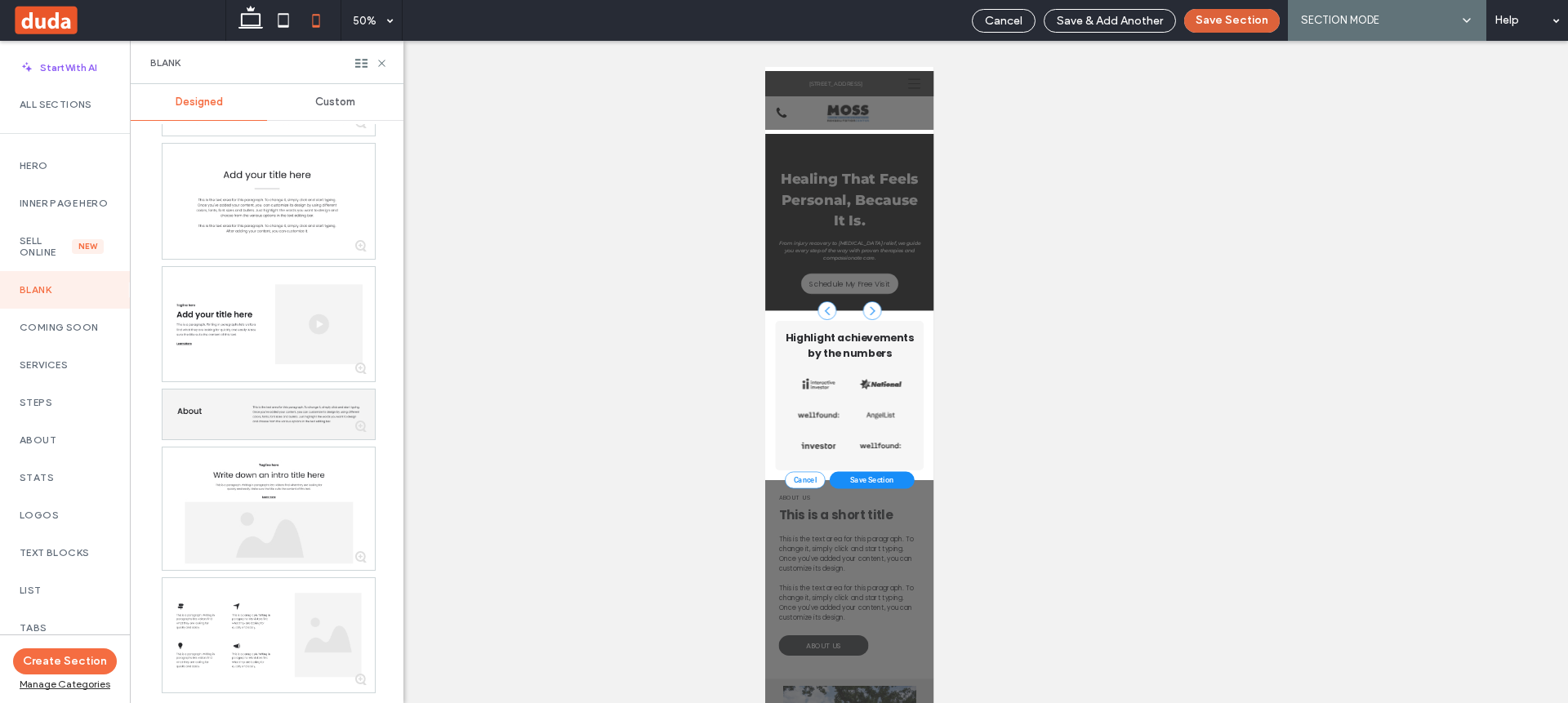
click at [1254, 26] on button "Save Section" at bounding box center [1232, 21] width 96 height 24
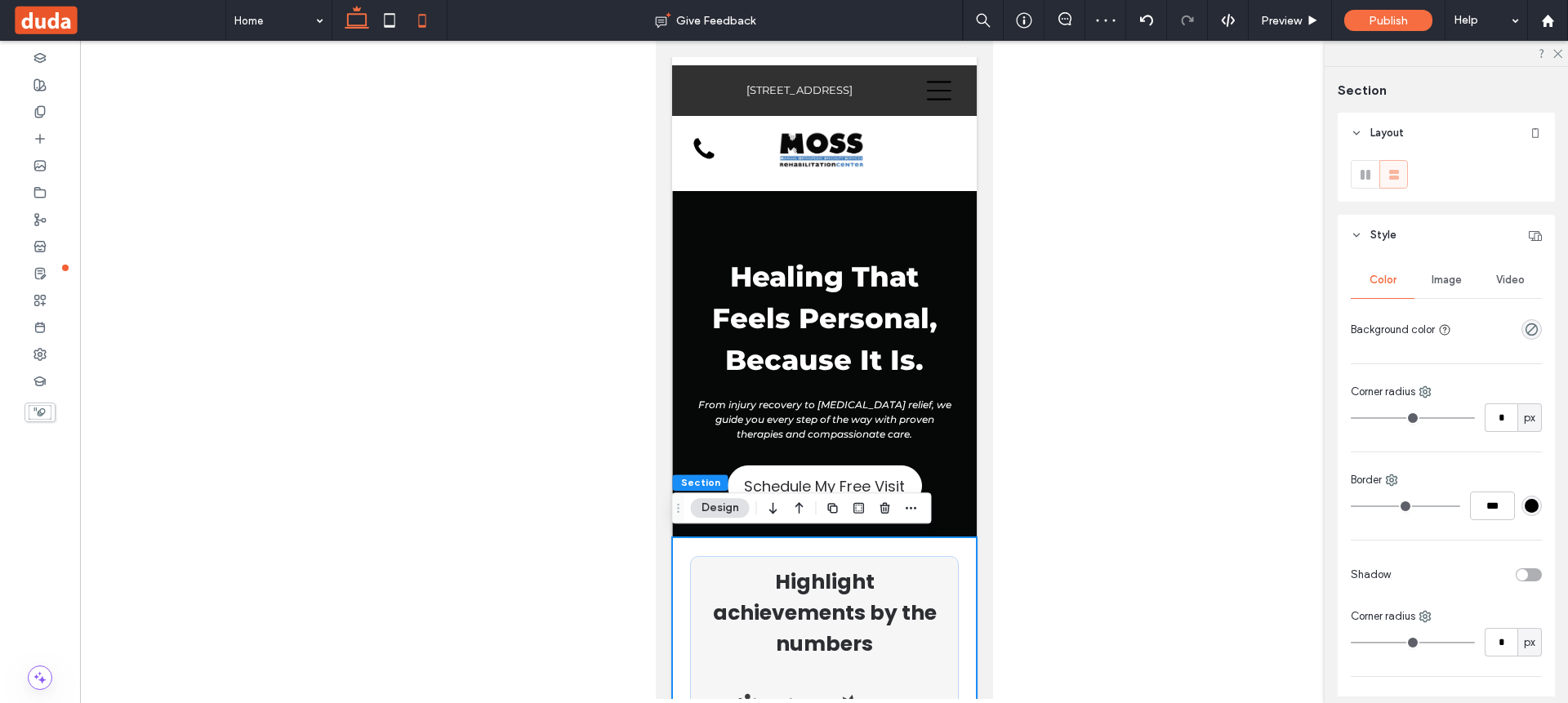
click at [357, 18] on icon at bounding box center [356, 21] width 32 height 32
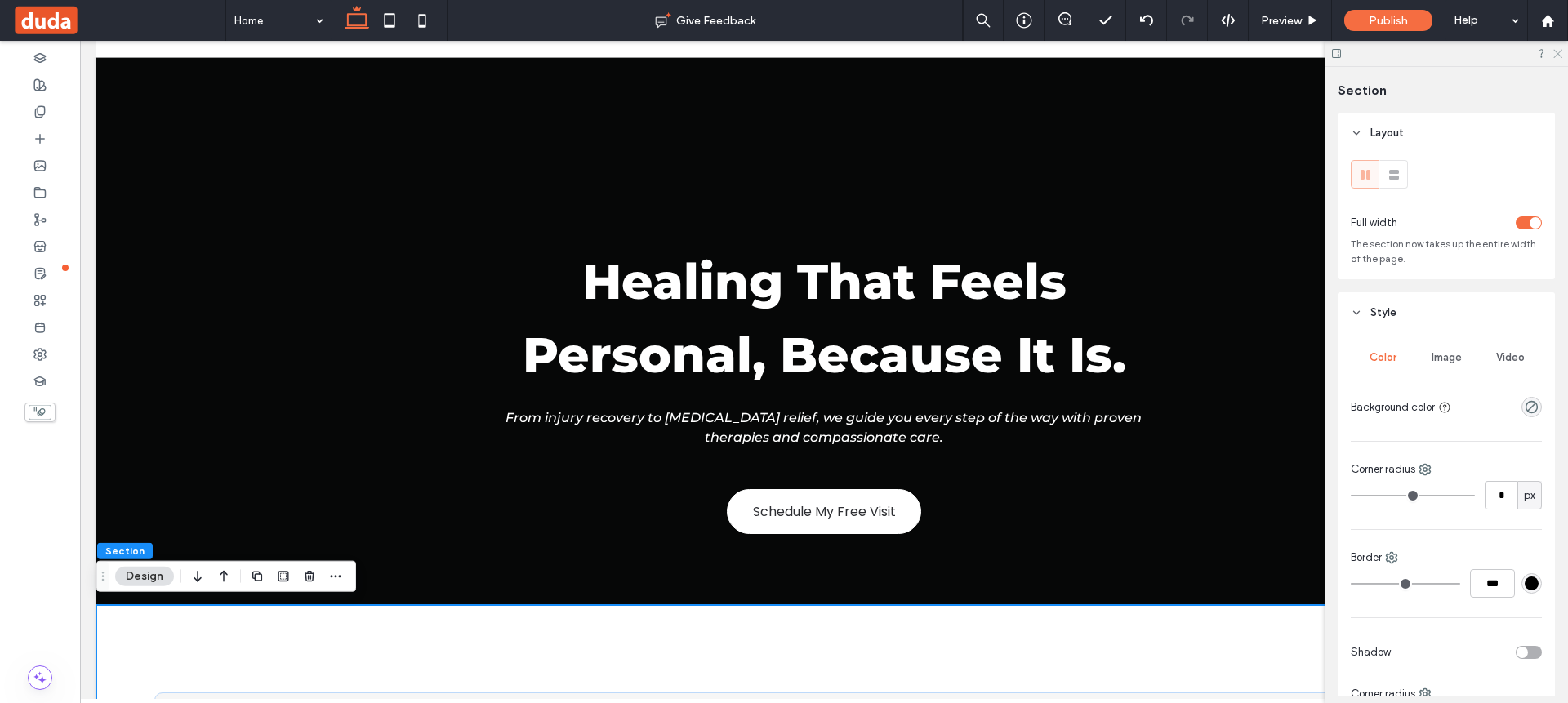
click at [1560, 55] on icon at bounding box center [1556, 52] width 10 height 10
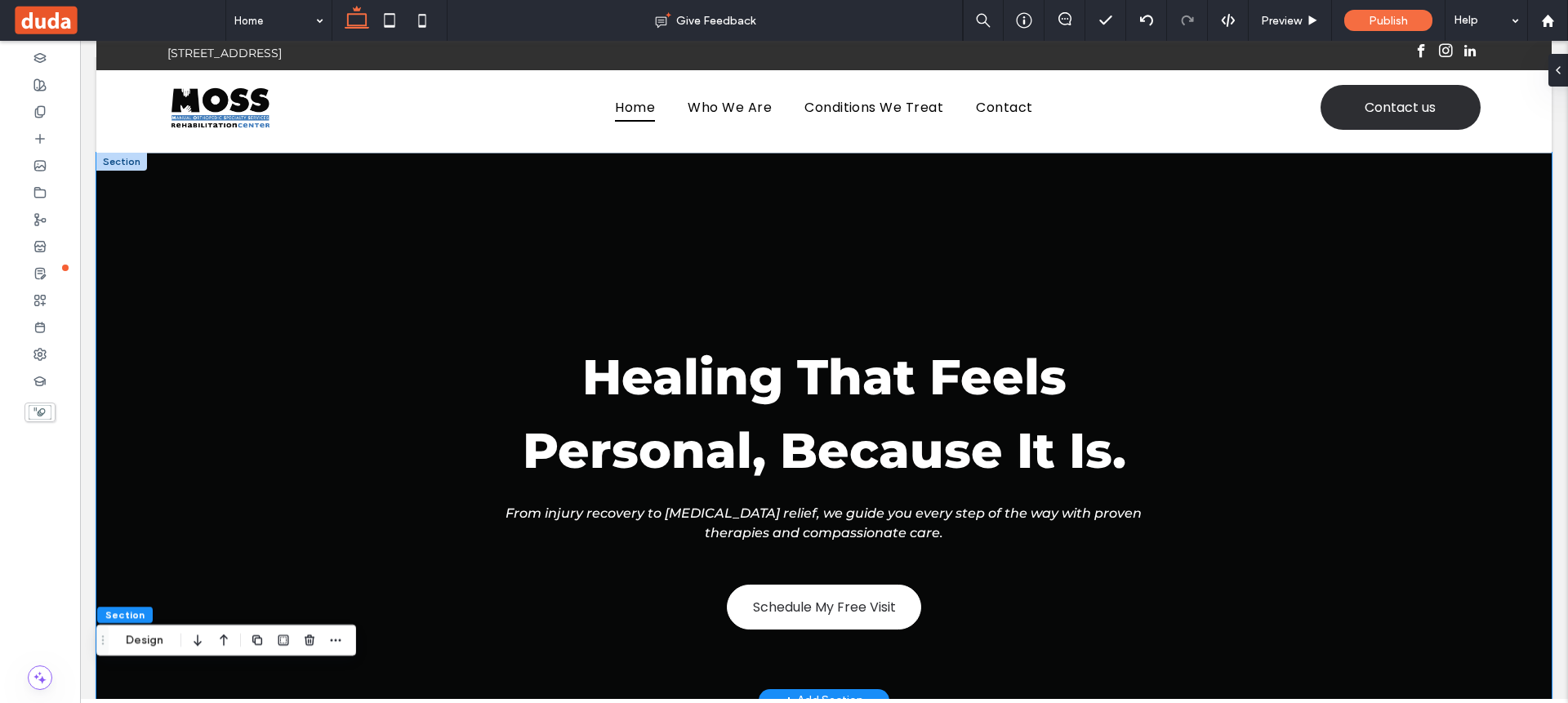
scroll to position [27, 0]
